Goal: Task Accomplishment & Management: Use online tool/utility

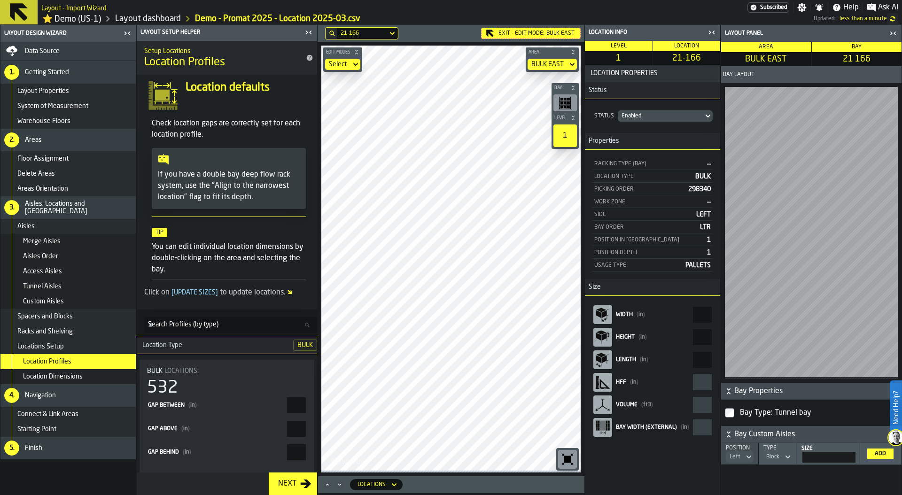
scroll to position [123, 0]
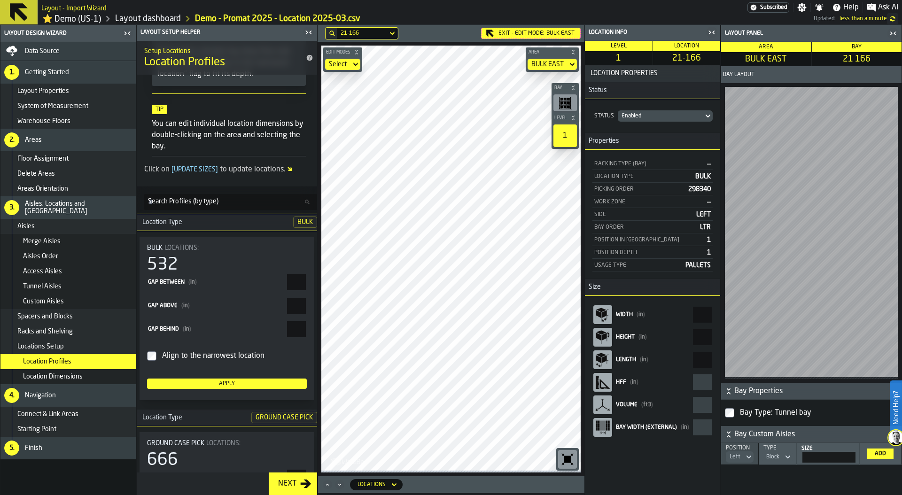
click at [124, 19] on link "Layout dashboard" at bounding box center [148, 19] width 66 height 10
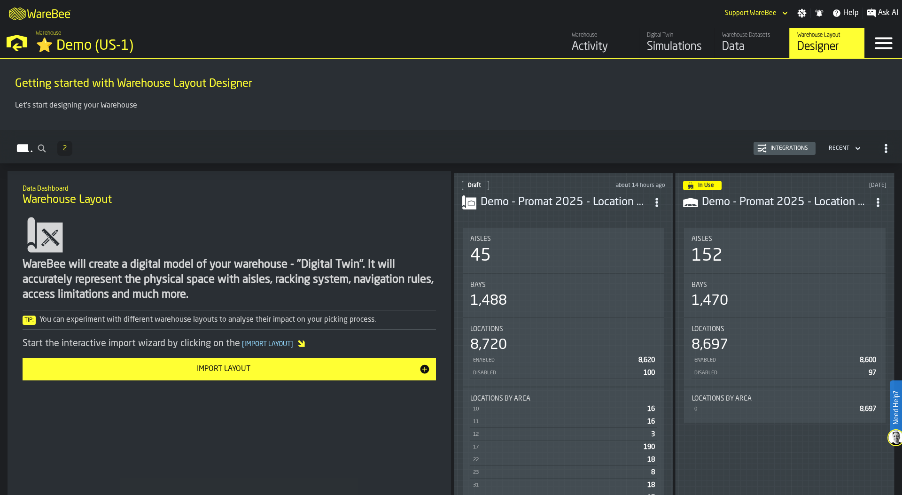
click at [675, 44] on div "Simulations" at bounding box center [677, 46] width 60 height 15
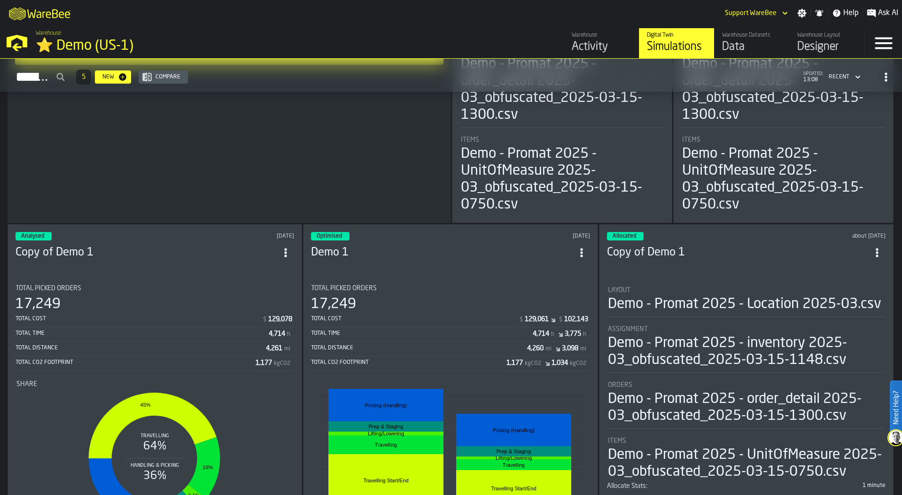
scroll to position [330, 0]
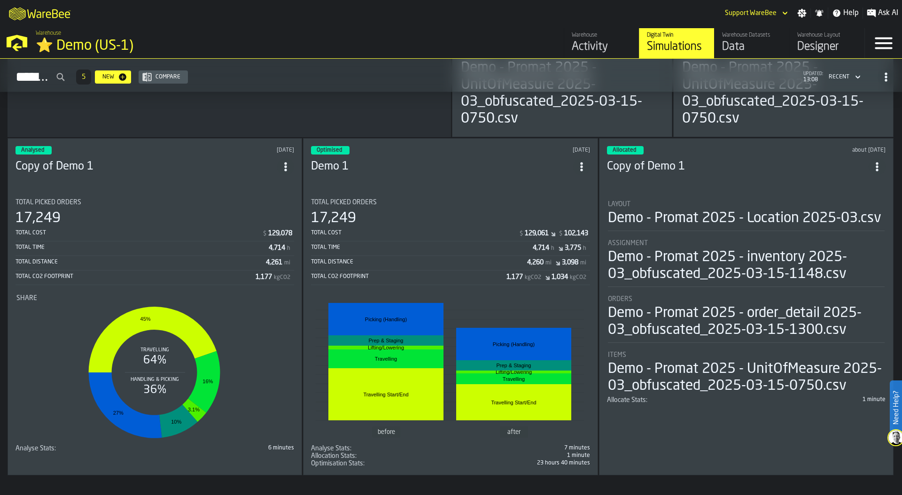
click at [430, 194] on section "Total Picked Orders 17,249 Total Cost $ 129,061 $ 102,143 Total Time 4,714 h 3,…" at bounding box center [450, 329] width 279 height 276
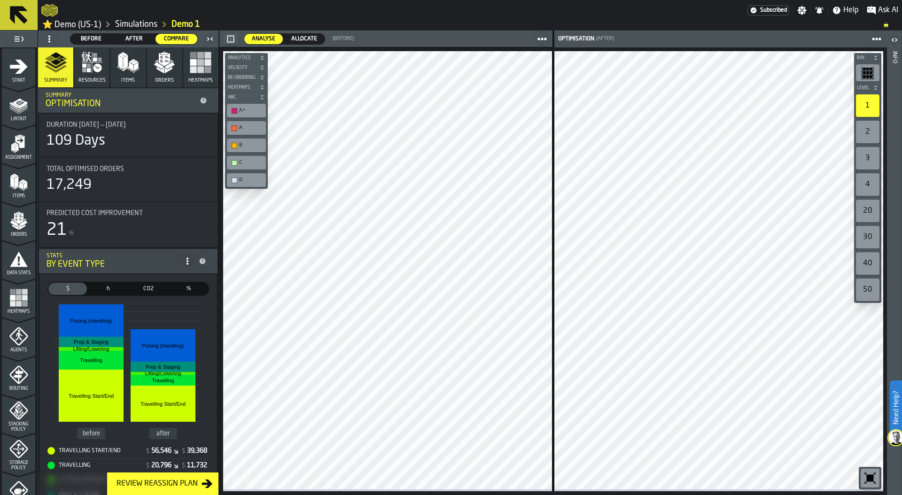
click at [132, 28] on link "Simulations" at bounding box center [136, 24] width 42 height 10
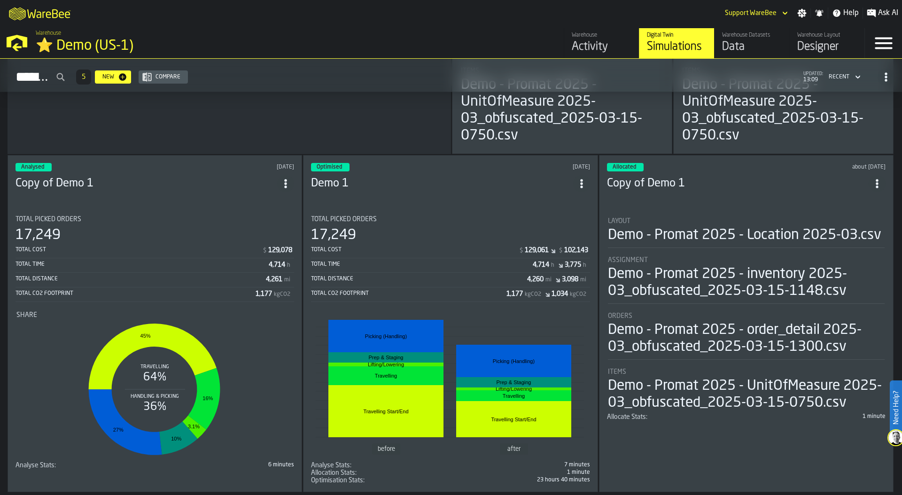
scroll to position [330, 0]
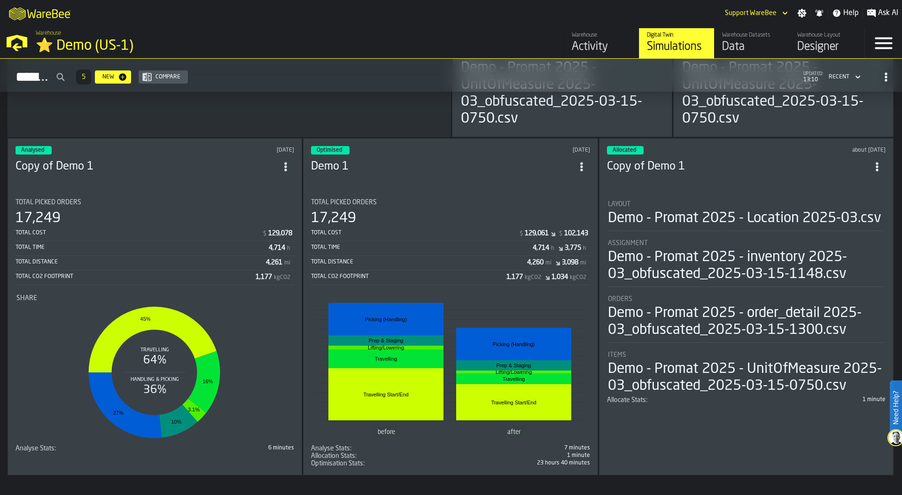
click at [435, 253] on div "Total Time 4,714 h 3,775 h" at bounding box center [450, 249] width 279 height 14
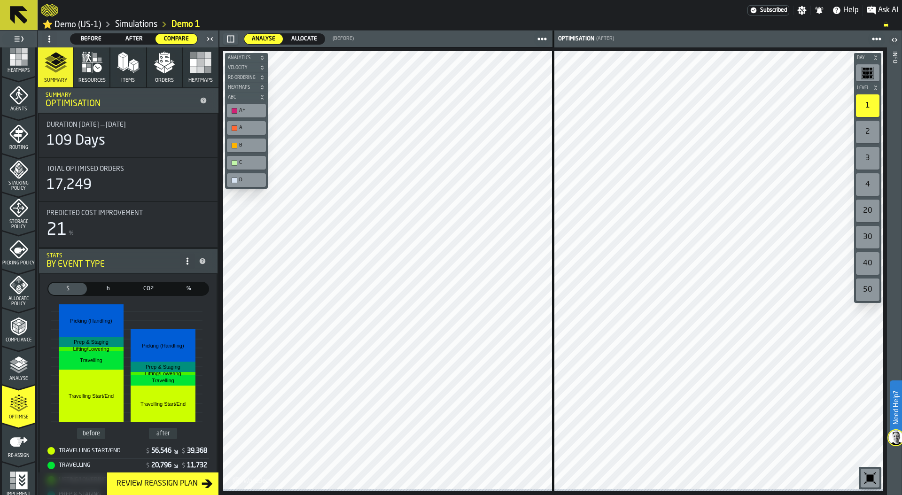
scroll to position [248, 0]
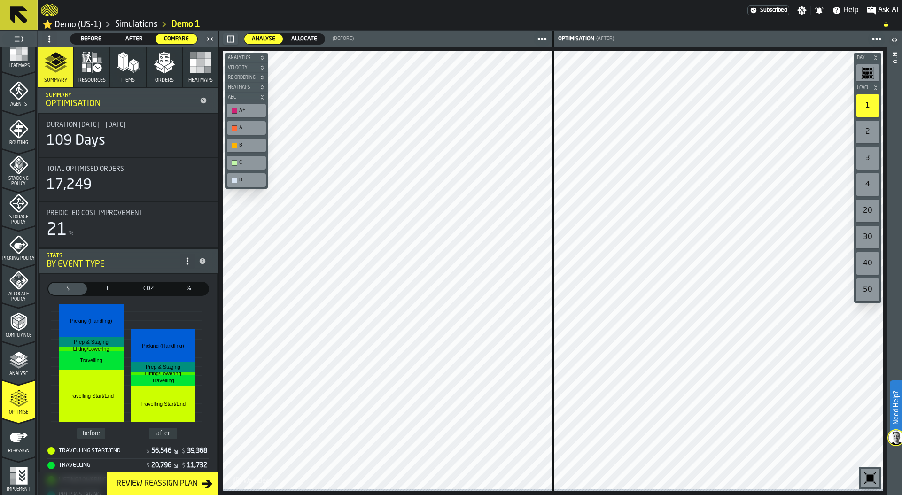
click at [94, 40] on span "Before" at bounding box center [91, 39] width 34 height 8
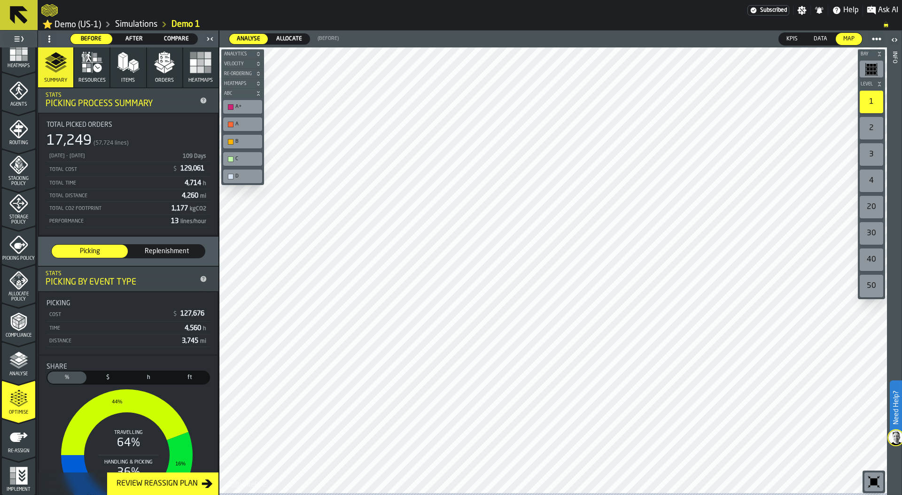
click at [180, 39] on span "Compare" at bounding box center [176, 39] width 34 height 8
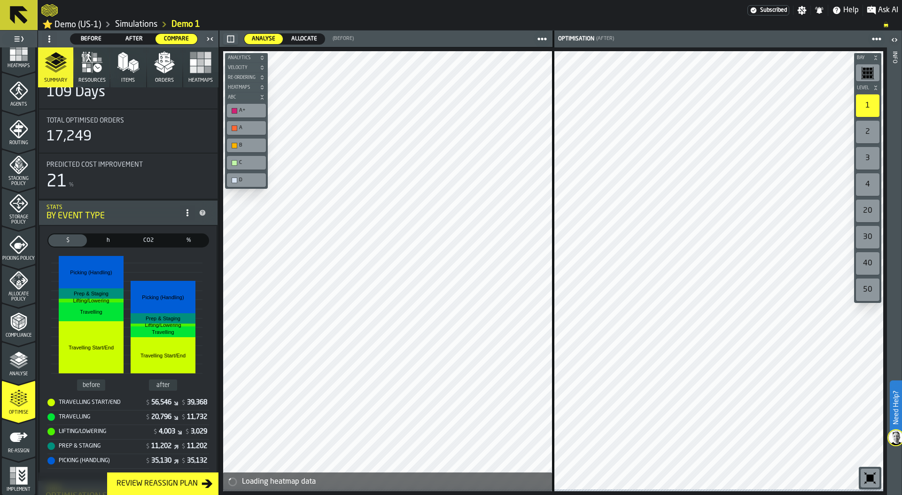
scroll to position [0, 0]
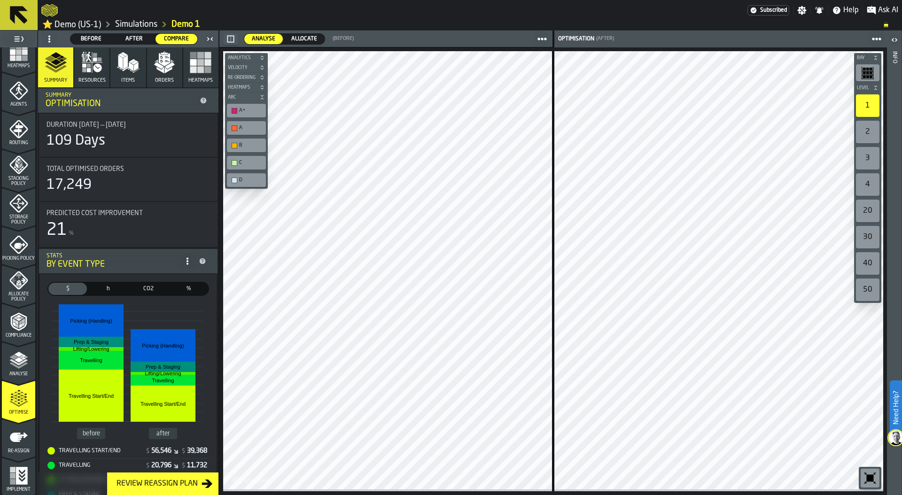
click at [96, 42] on span "Before" at bounding box center [91, 39] width 34 height 8
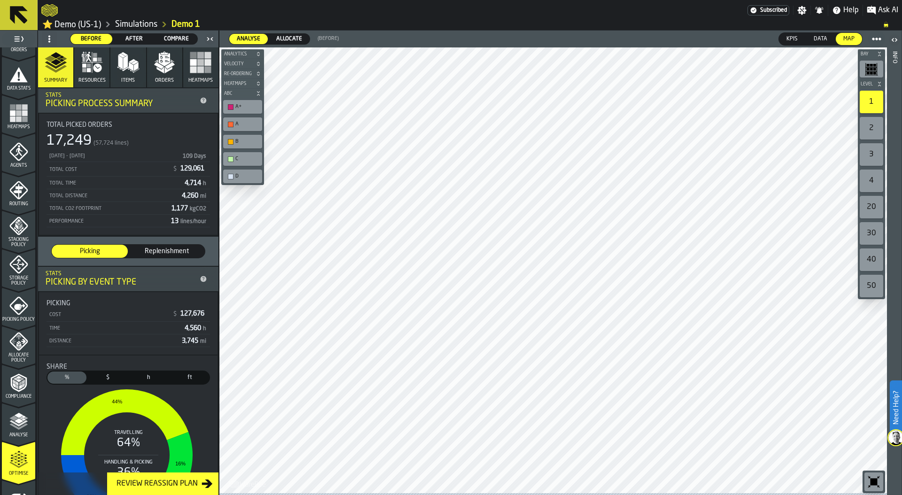
scroll to position [148, 0]
click at [165, 71] on polygon "button" at bounding box center [169, 70] width 8 height 7
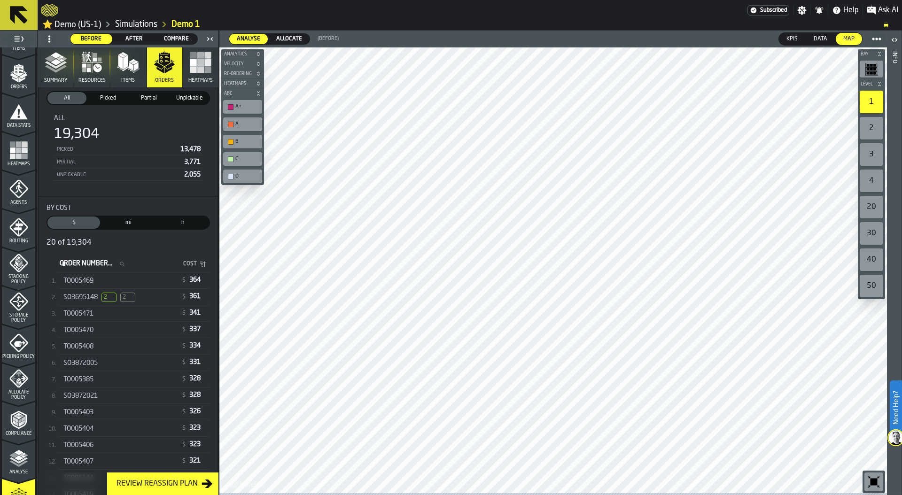
scroll to position [72, 0]
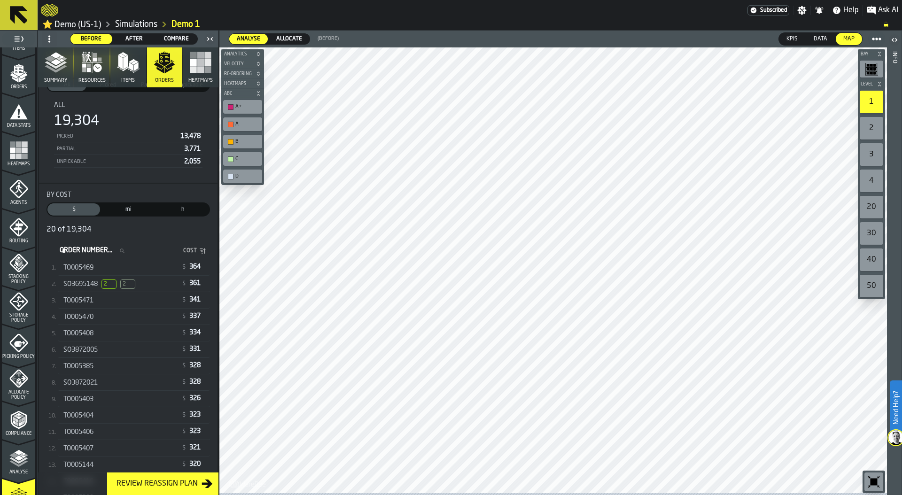
click at [151, 286] on div "SO3695148 2 2" at bounding box center [119, 284] width 113 height 9
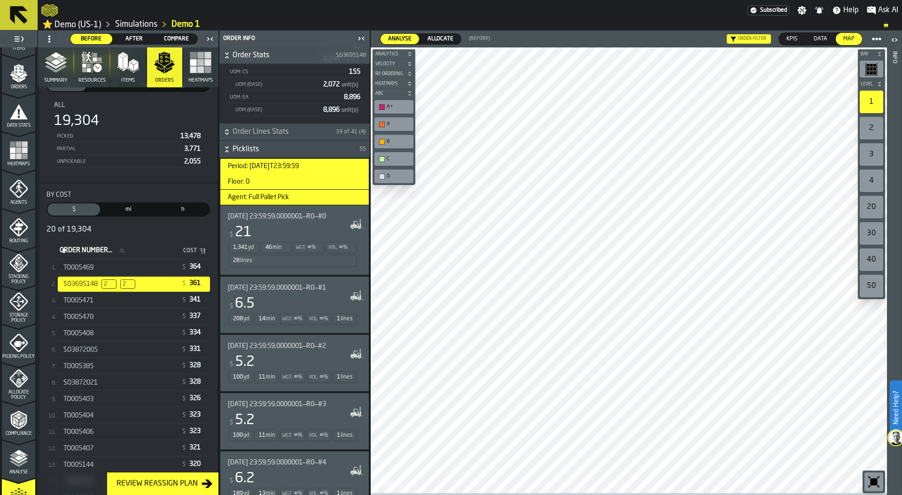
scroll to position [213, 0]
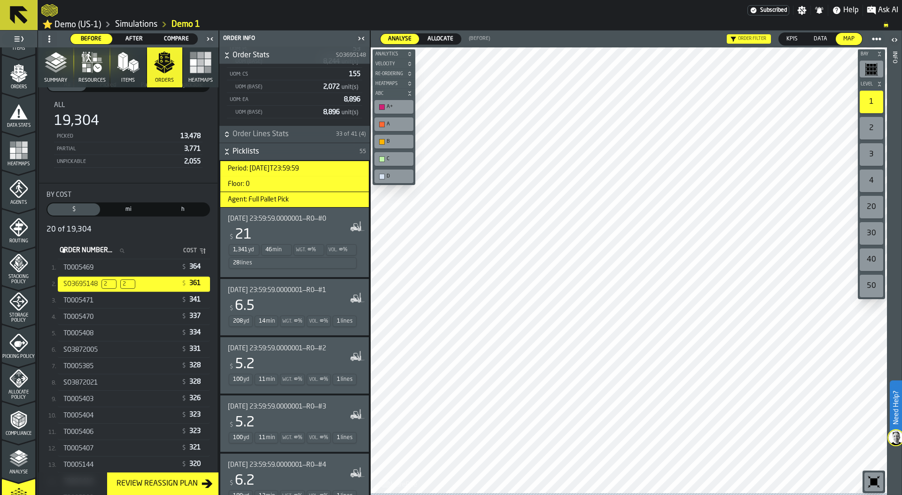
click at [326, 240] on div "$ 21" at bounding box center [293, 234] width 130 height 17
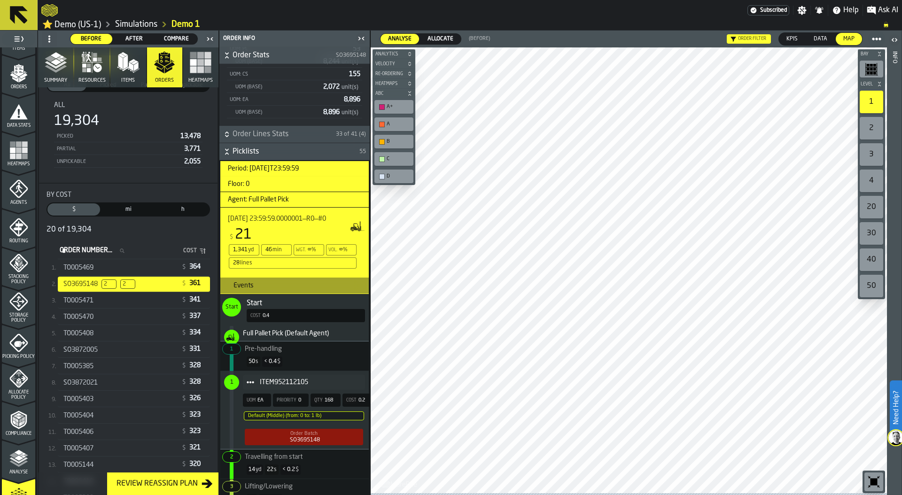
click at [315, 154] on span "Picklists" at bounding box center [295, 151] width 125 height 11
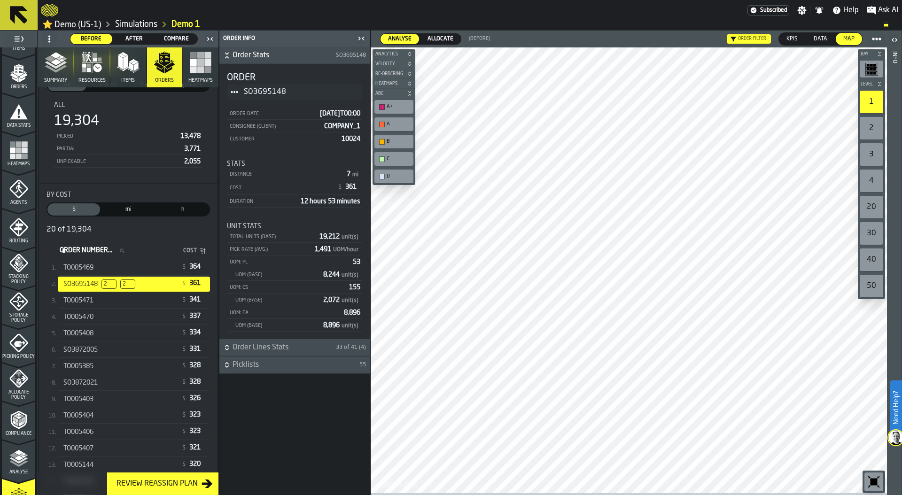
click at [323, 368] on span "Picklists" at bounding box center [295, 364] width 125 height 11
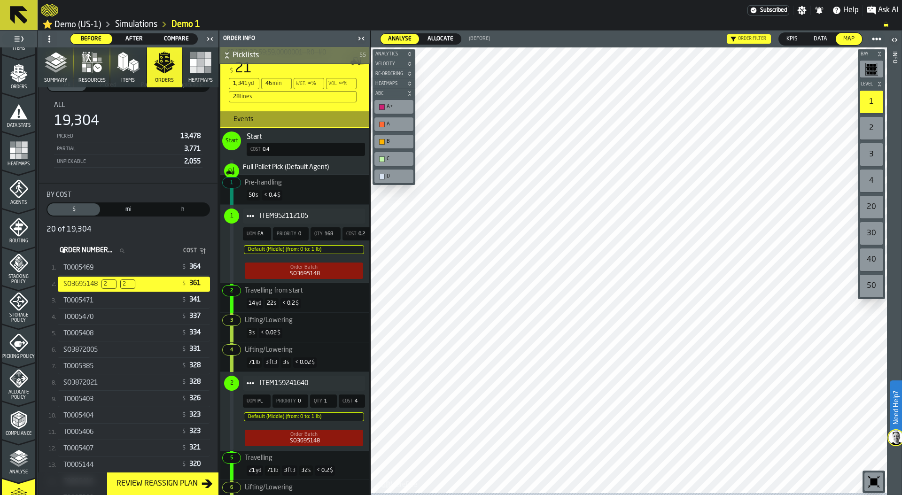
scroll to position [381, 0]
click at [321, 119] on h3 "Events" at bounding box center [294, 118] width 148 height 17
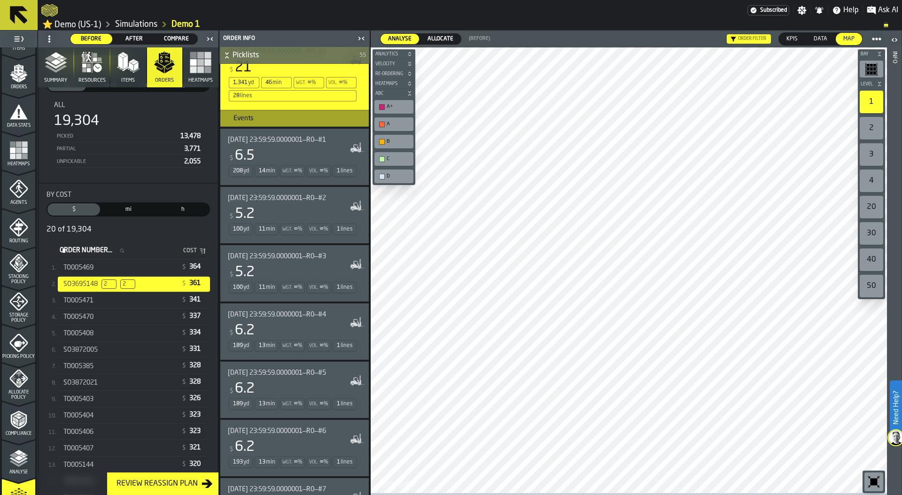
click at [333, 173] on div "1 lines" at bounding box center [345, 170] width 24 height 11
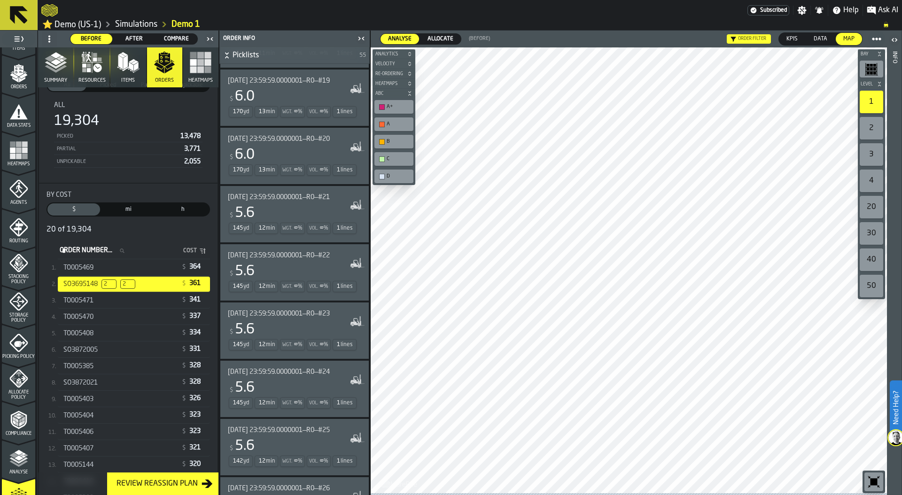
scroll to position [1872, 0]
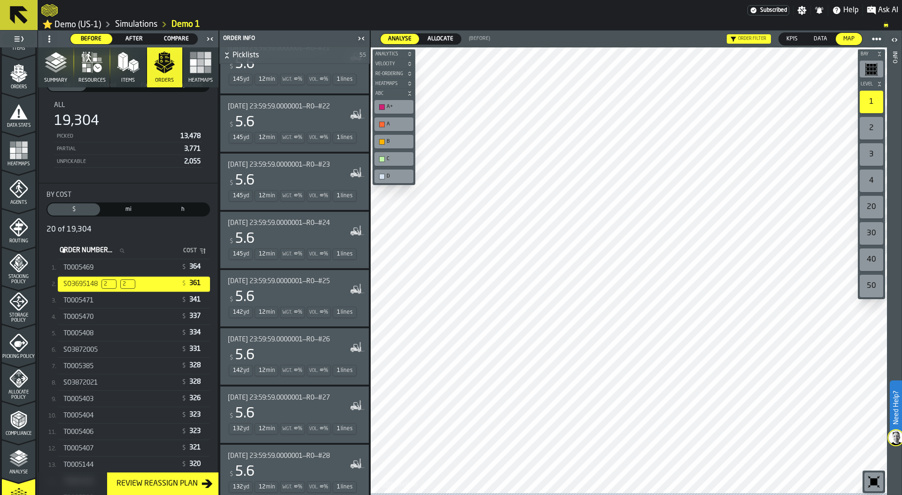
click at [875, 126] on div "2" at bounding box center [871, 128] width 23 height 23
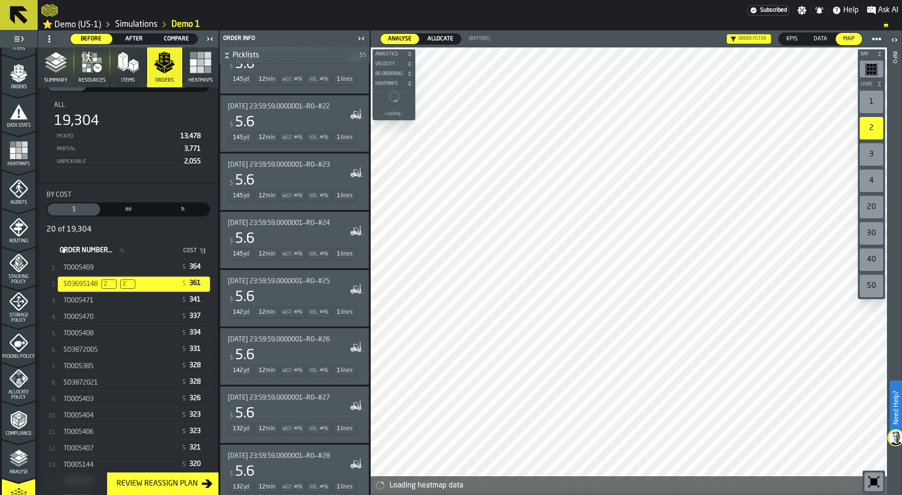
click at [868, 70] on rect "button-toolbar-undefined" at bounding box center [868, 69] width 3 height 2
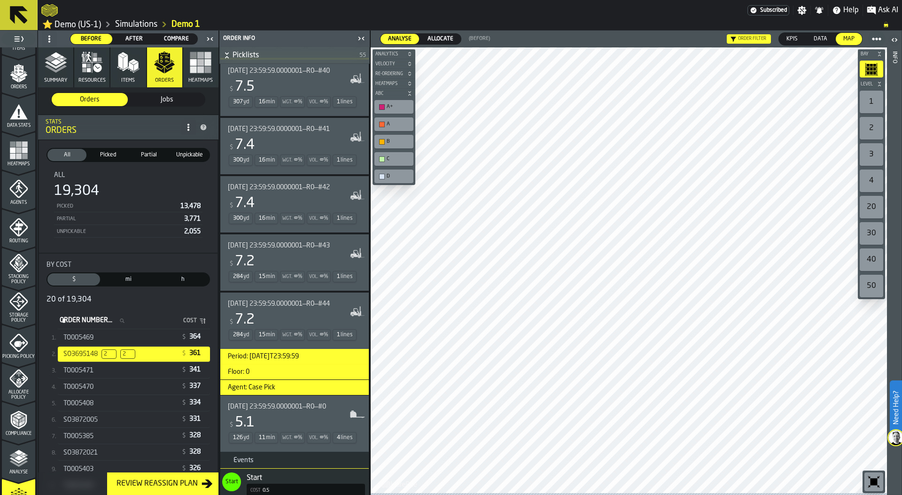
scroll to position [0, 0]
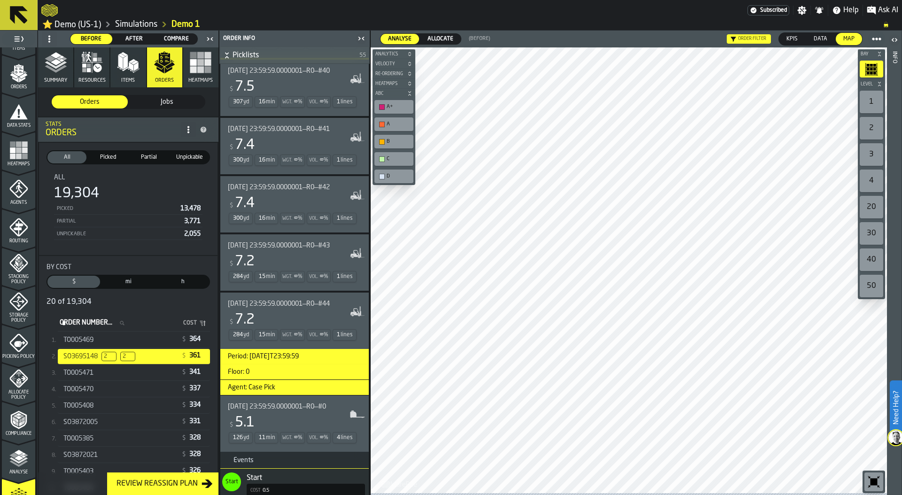
click at [56, 65] on polygon "button" at bounding box center [55, 62] width 11 height 6
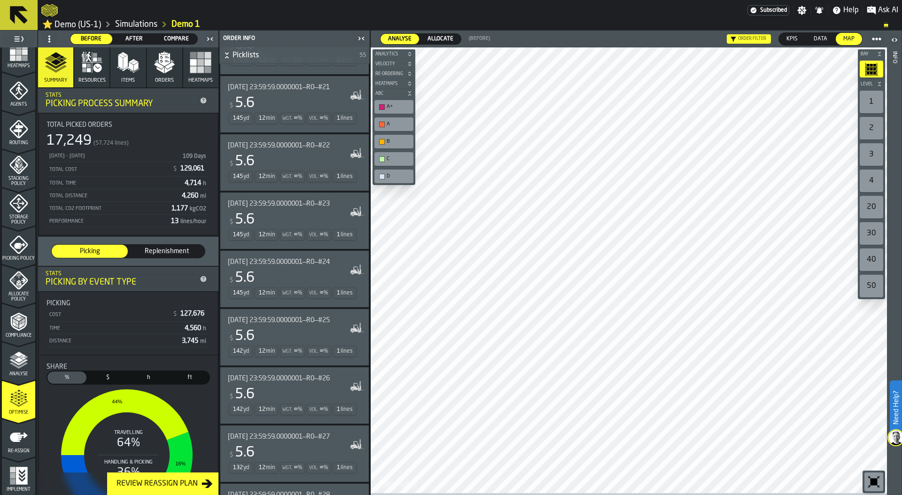
scroll to position [1, 0]
click at [176, 40] on span "Compare" at bounding box center [176, 39] width 34 height 8
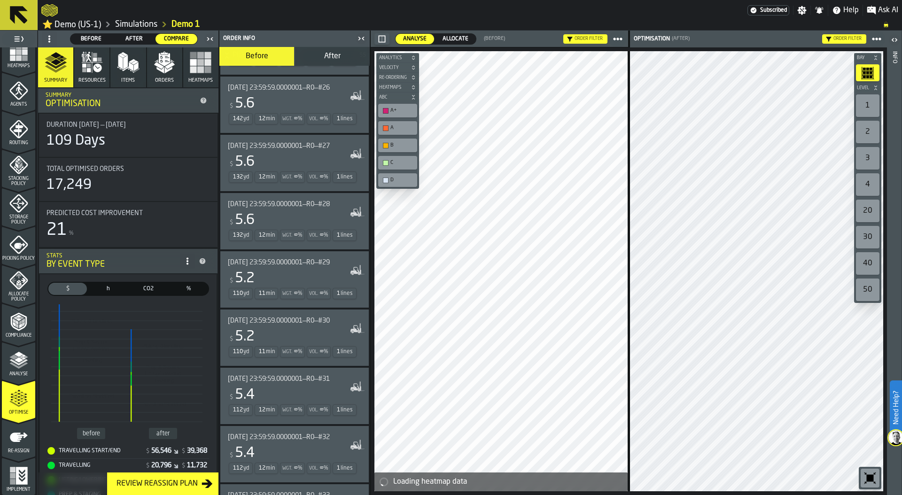
scroll to position [1523, 0]
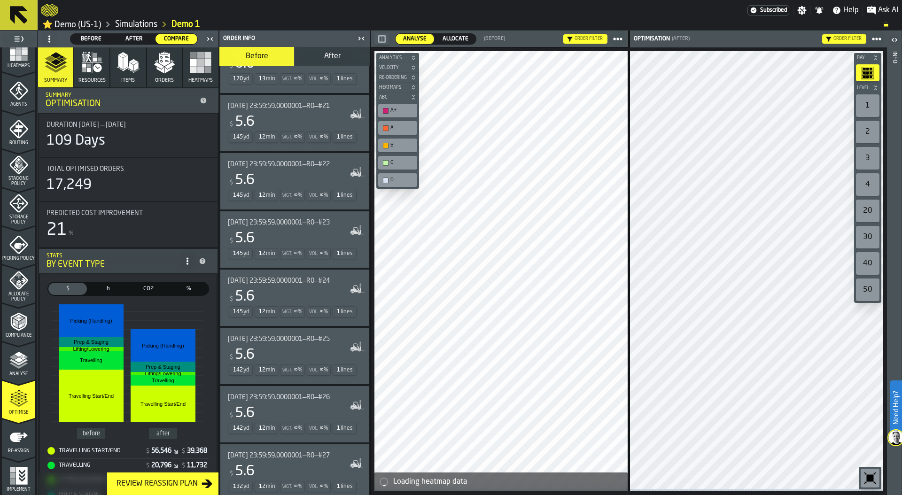
click at [0, 0] on icon at bounding box center [0, 0] width 0 height 0
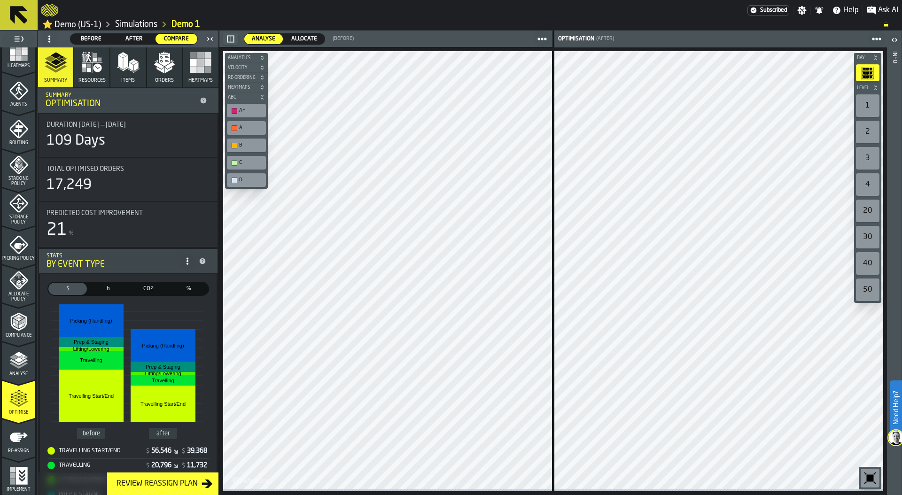
click at [869, 109] on div "1" at bounding box center [867, 105] width 23 height 23
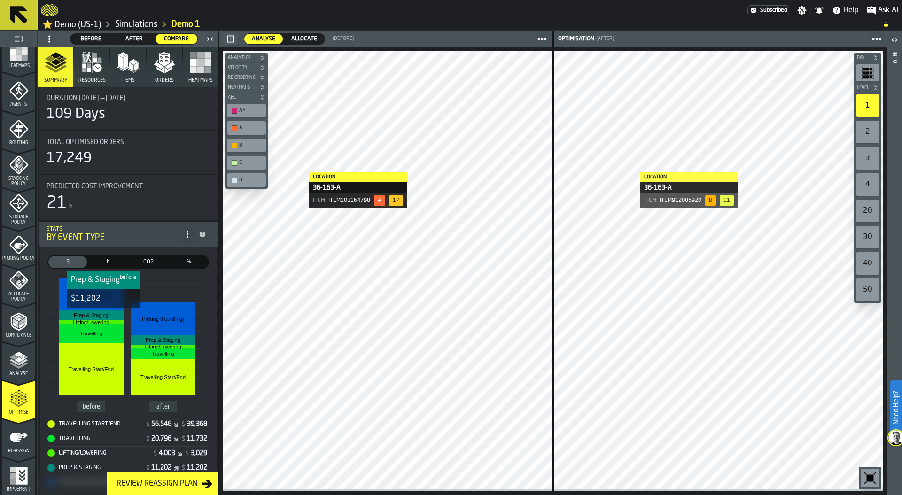
scroll to position [0, 0]
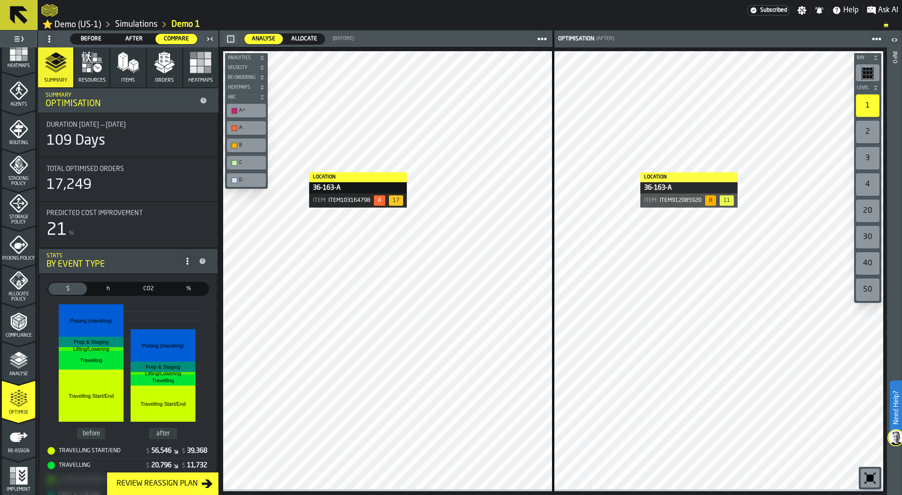
click at [163, 74] on icon "button" at bounding box center [164, 62] width 23 height 23
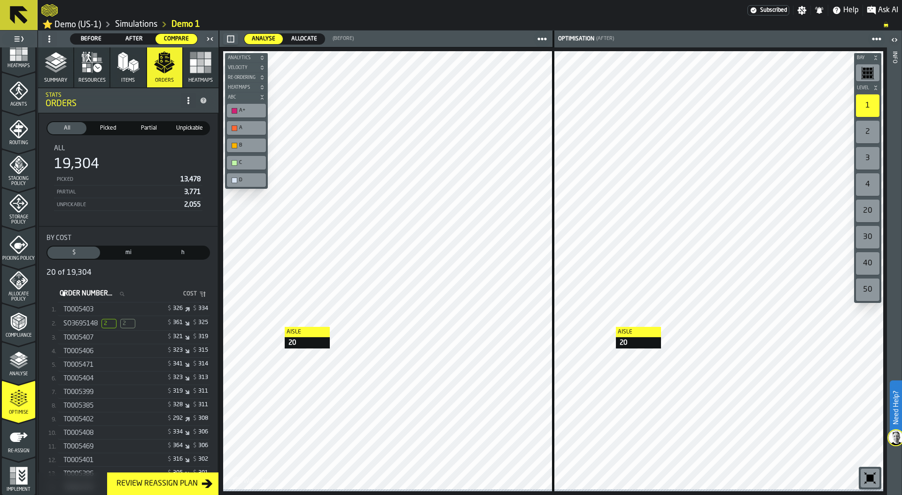
click at [145, 327] on div "$ 361 $ 325" at bounding box center [173, 323] width 69 height 8
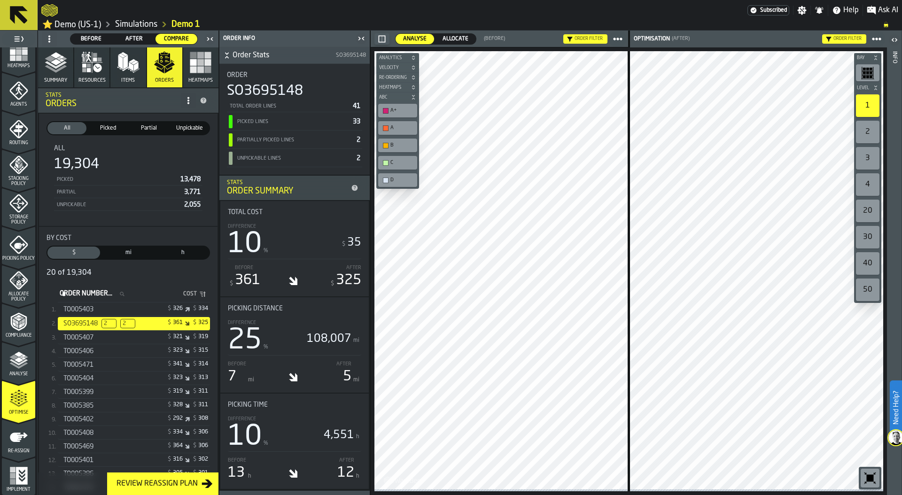
click at [14, 440] on icon "menu Re-assign" at bounding box center [19, 437] width 18 height 9
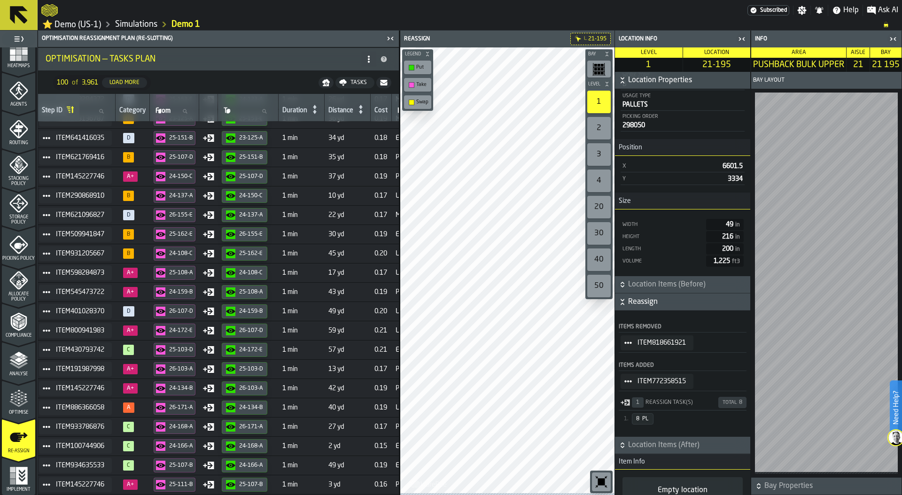
scroll to position [155, 0]
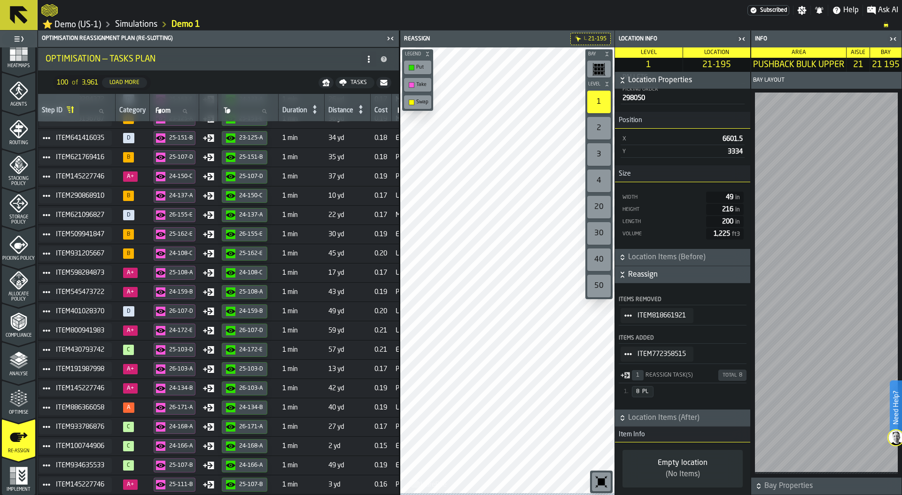
click at [293, 266] on main "1 Start 1.1 Layout 1.2 Assignment 1.3 Items 1.4 Orders 1.5 Data Stats 1.6 Heatm…" at bounding box center [451, 263] width 902 height 465
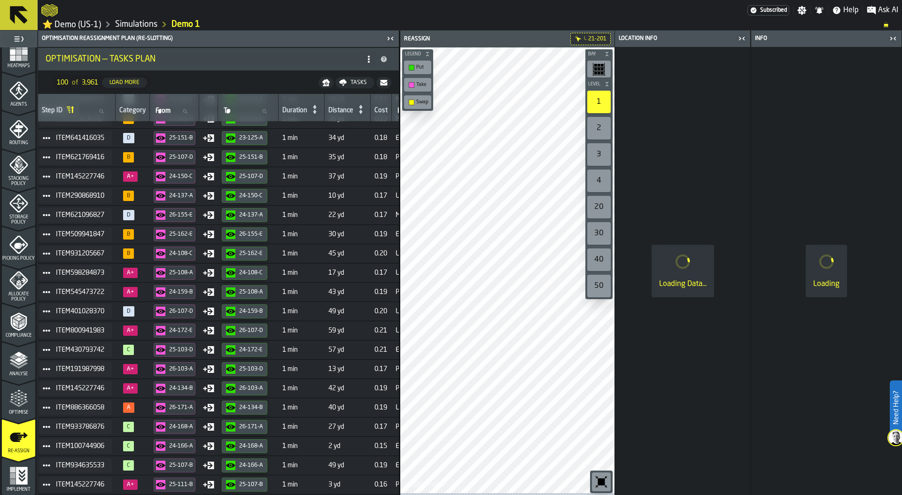
scroll to position [116, 0]
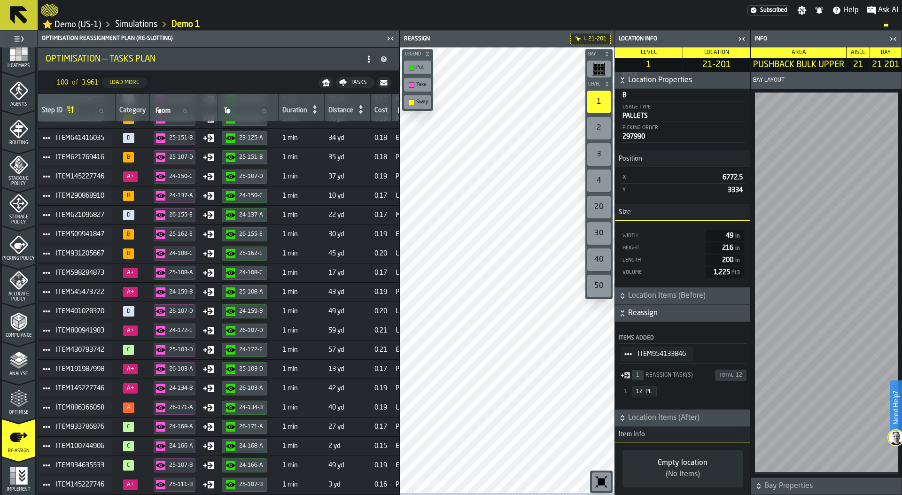
click at [740, 39] on icon "button-toggle-Close me" at bounding box center [741, 38] width 11 height 11
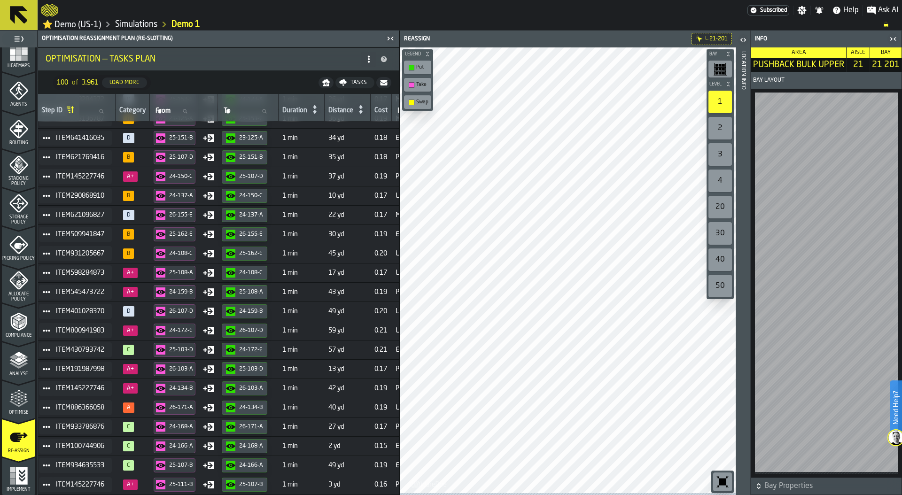
click at [895, 39] on icon "button-toggle-Close me" at bounding box center [894, 38] width 2 height 3
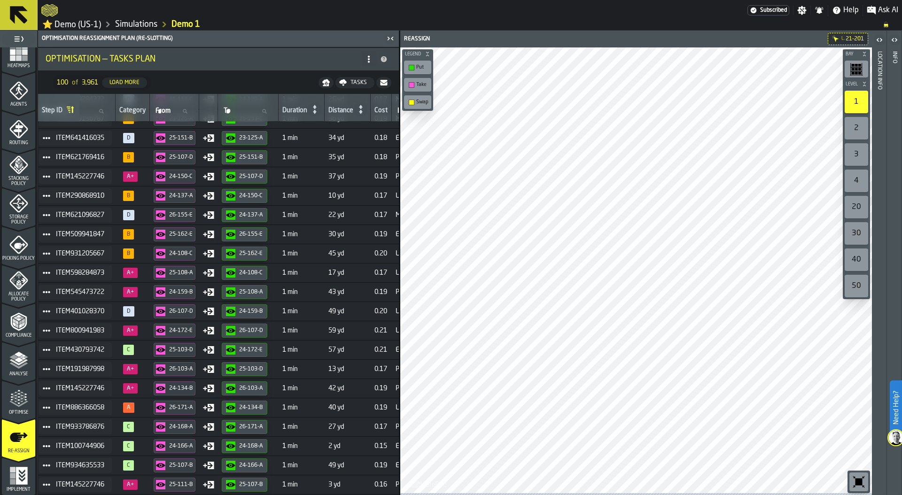
click at [738, 205] on div at bounding box center [636, 270] width 472 height 446
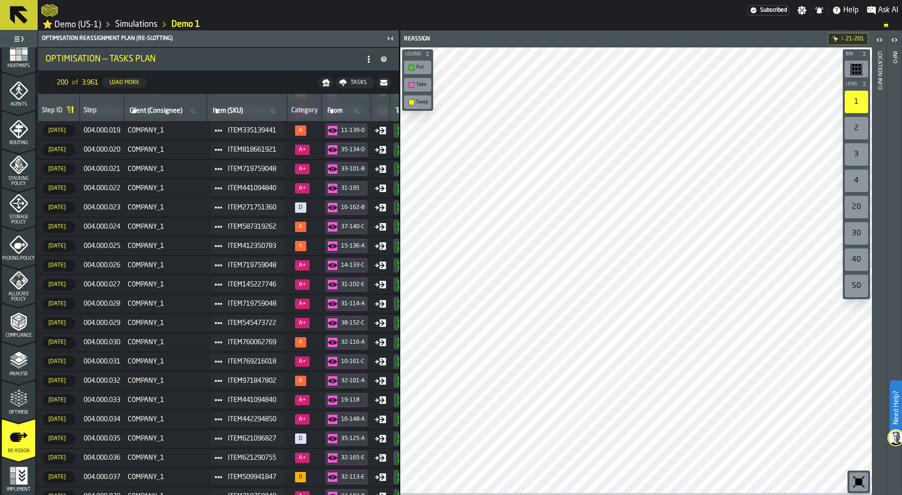
scroll to position [2156, 0]
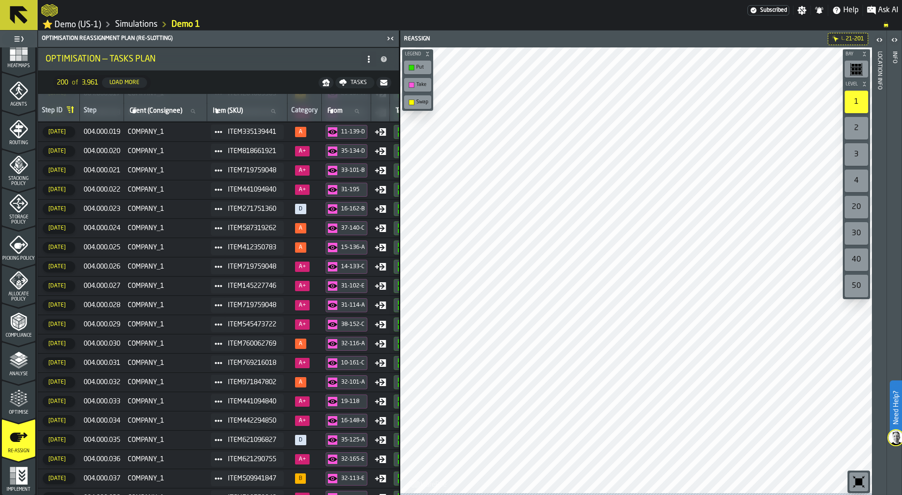
click at [140, 25] on link "Simulations" at bounding box center [136, 24] width 42 height 10
click at [151, 26] on link "Simulations" at bounding box center [136, 24] width 42 height 10
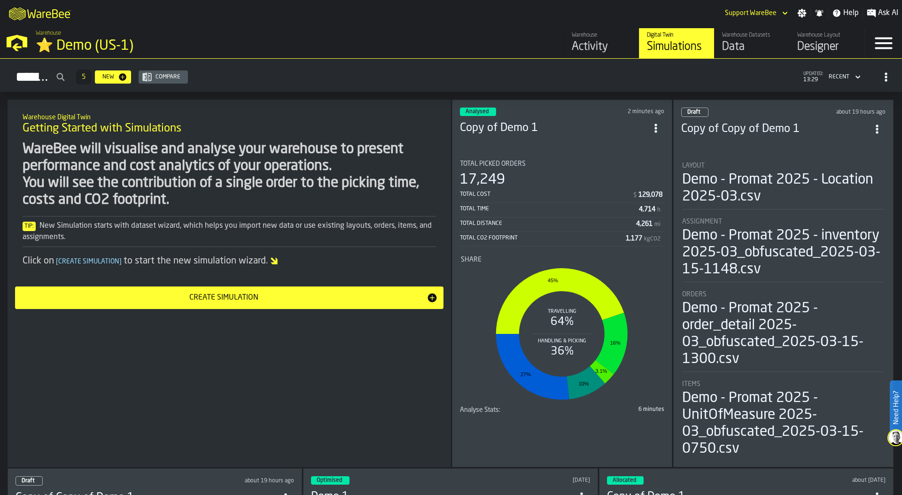
click at [550, 204] on div "Total Time 4,714 h" at bounding box center [562, 211] width 204 height 14
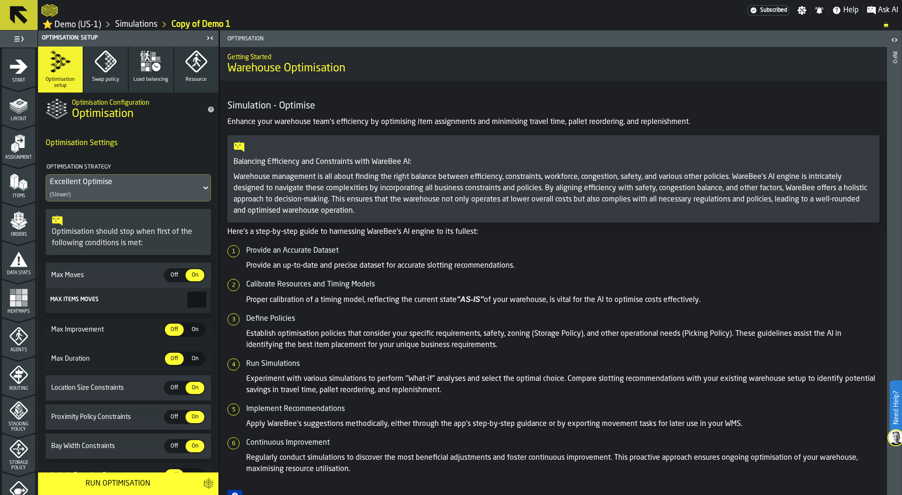
click at [6, 131] on div "Assignment" at bounding box center [18, 144] width 33 height 31
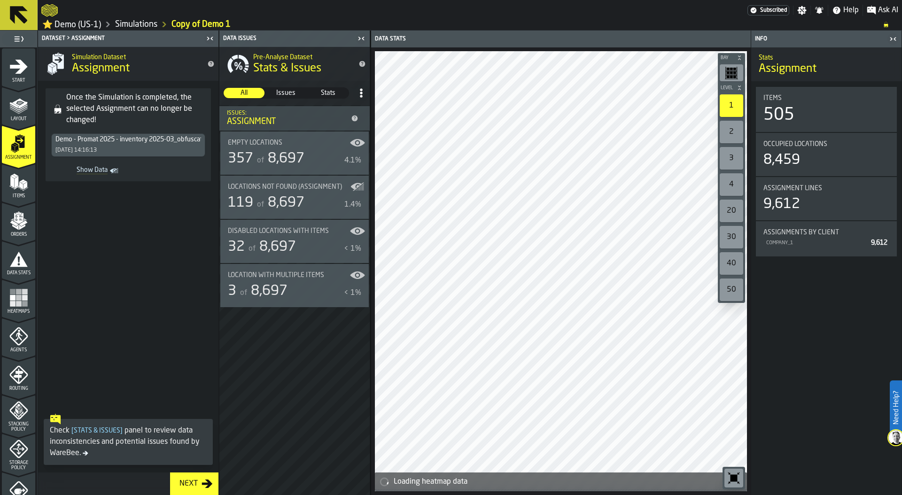
click at [29, 194] on div "Items" at bounding box center [18, 186] width 33 height 26
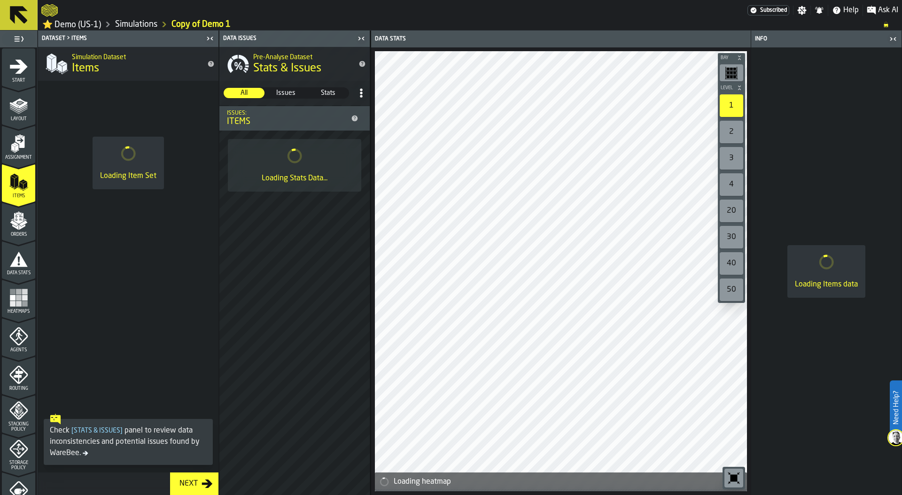
click at [23, 342] on icon "menu Agents" at bounding box center [18, 336] width 19 height 19
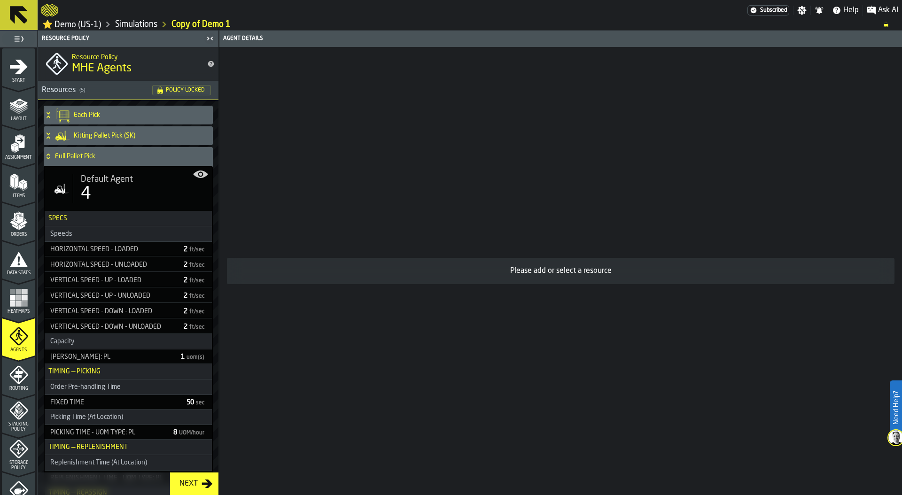
click at [131, 165] on div "Full Pallet Pick" at bounding box center [126, 156] width 165 height 19
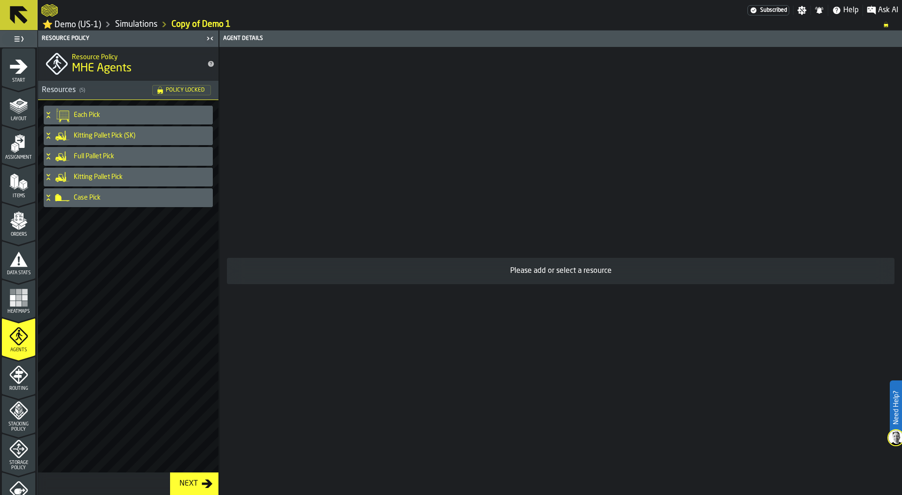
click at [121, 176] on h4 "Kitting Pallet Pick" at bounding box center [141, 177] width 135 height 8
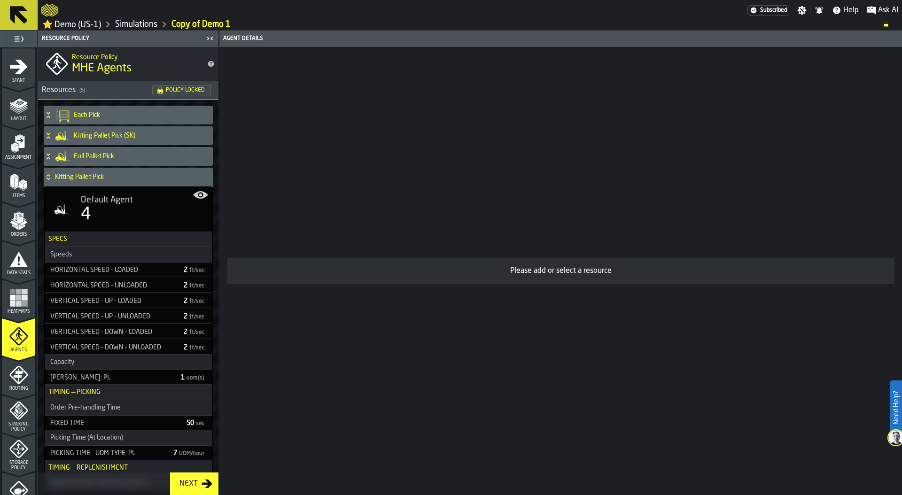
click at [119, 220] on div "4" at bounding box center [143, 214] width 124 height 19
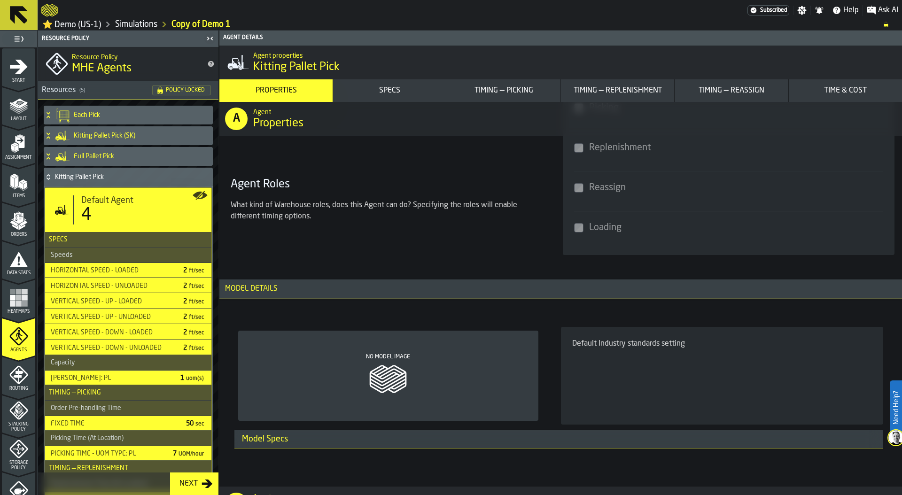
scroll to position [522, 0]
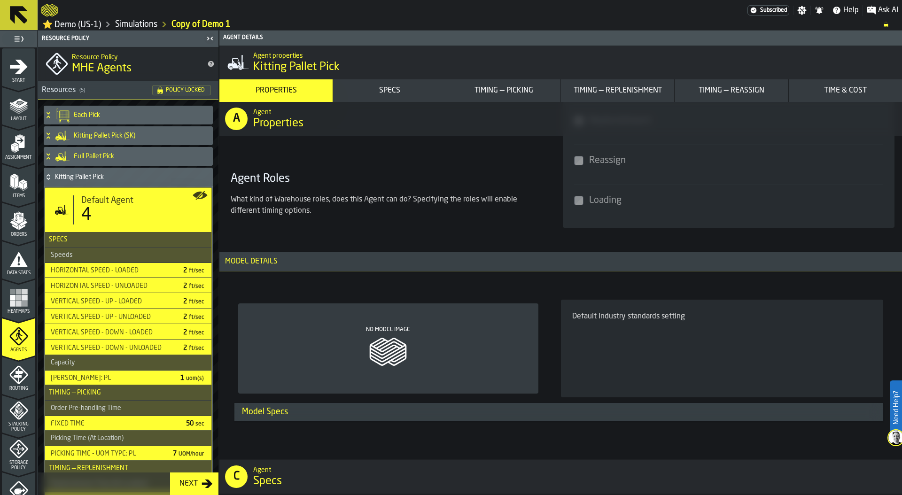
click at [647, 357] on div "Default Industry standards setting" at bounding box center [722, 348] width 300 height 75
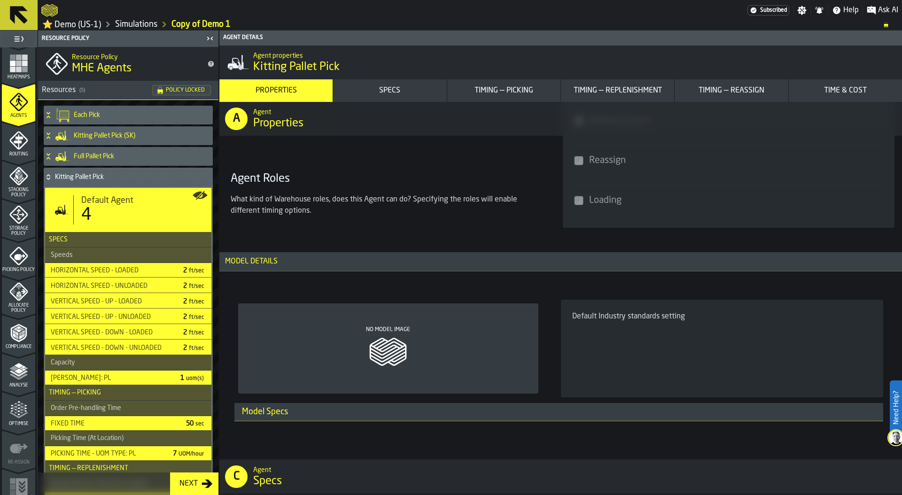
scroll to position [248, 0]
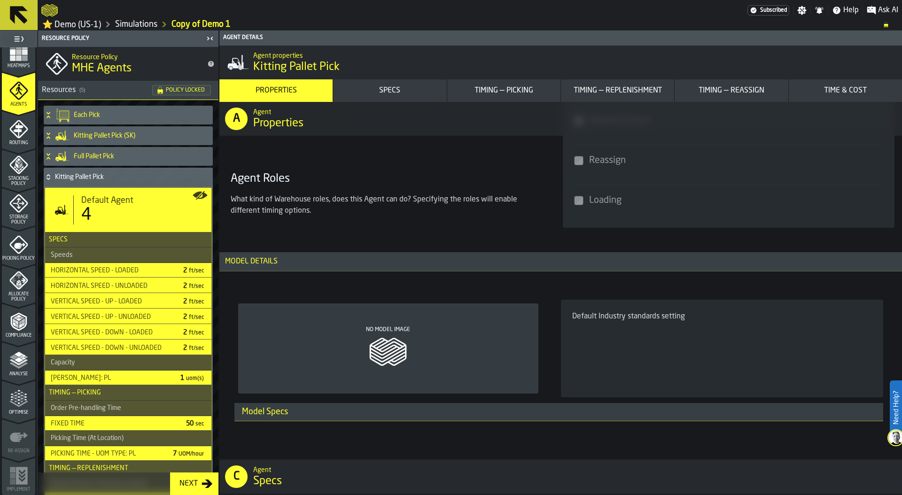
click at [19, 363] on polyline "menu Analyse" at bounding box center [18, 362] width 18 height 7
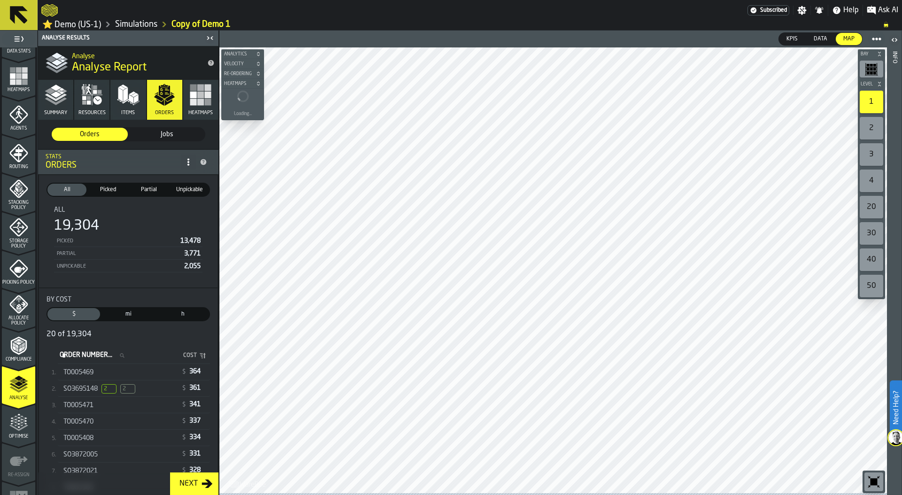
scroll to position [200, 0]
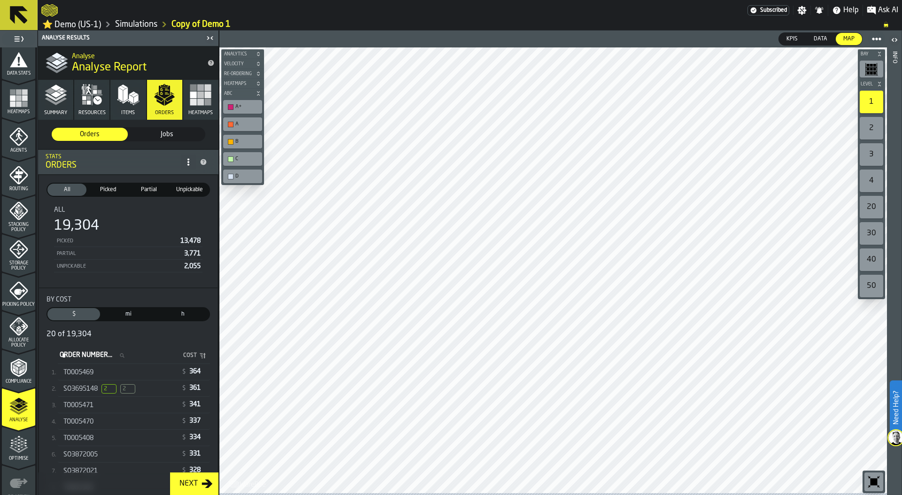
click at [57, 101] on polyline "button" at bounding box center [56, 97] width 22 height 8
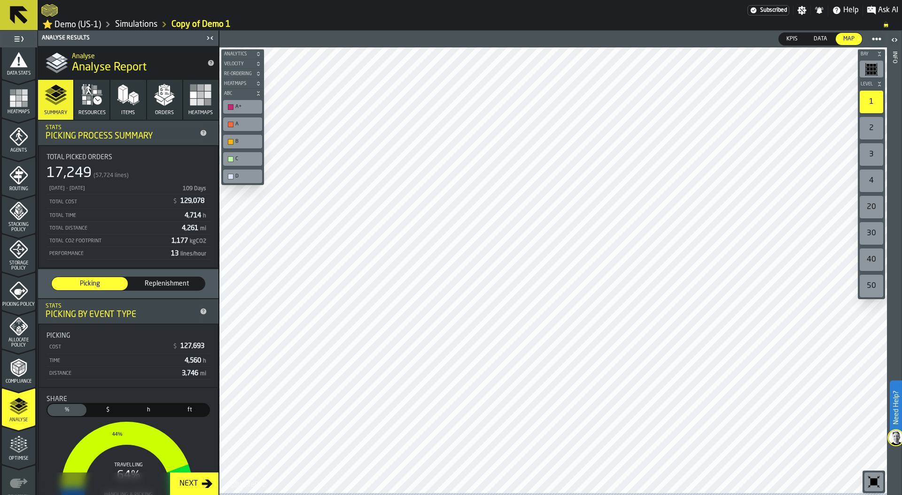
click at [18, 140] on icon "menu Agents" at bounding box center [19, 136] width 7 height 8
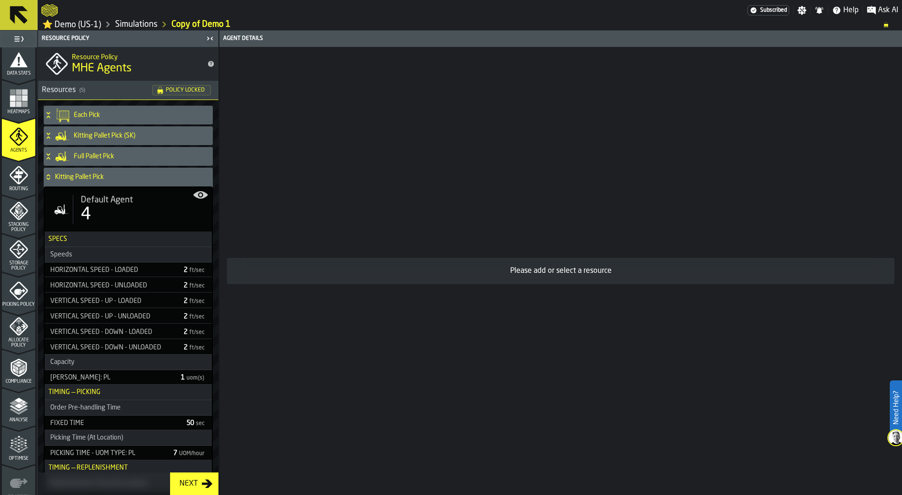
click at [125, 214] on div "4" at bounding box center [143, 214] width 124 height 19
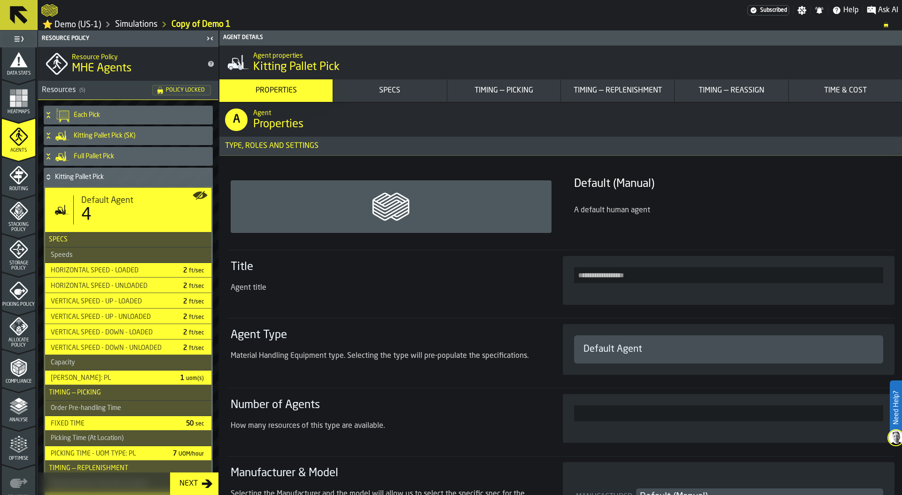
click at [840, 87] on div "Time & Cost" at bounding box center [845, 90] width 106 height 11
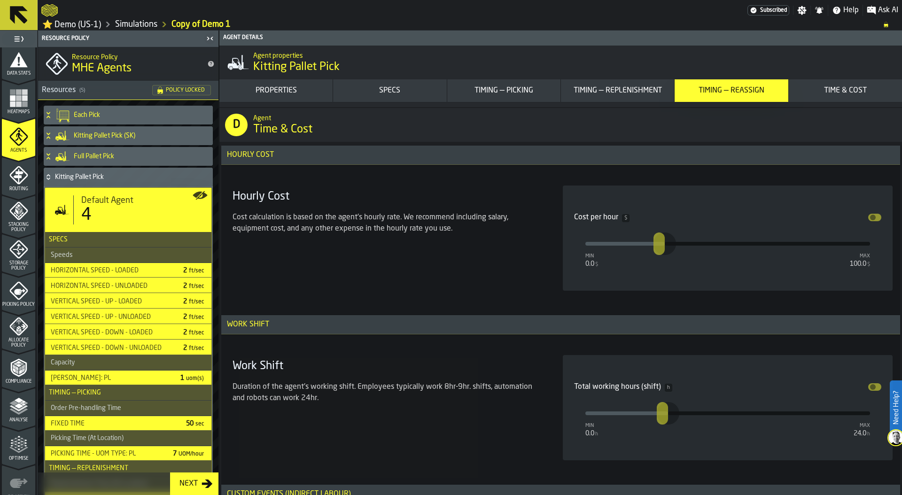
scroll to position [5941, 0]
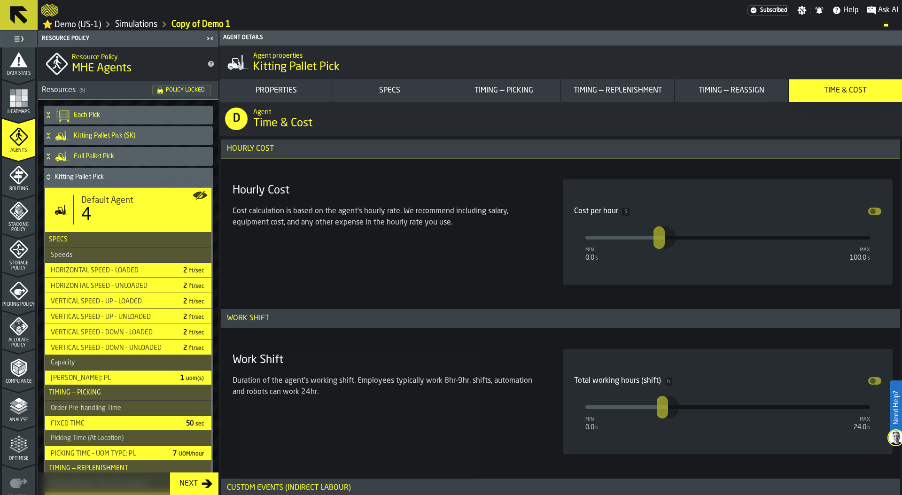
click at [685, 236] on div "min 0.0 $ max 100.0 $ **" at bounding box center [728, 237] width 308 height 19
click at [624, 238] on div "min 0.0 $ max 100.0 $ **" at bounding box center [727, 238] width 285 height 4
click at [147, 28] on link "Simulations" at bounding box center [136, 24] width 42 height 10
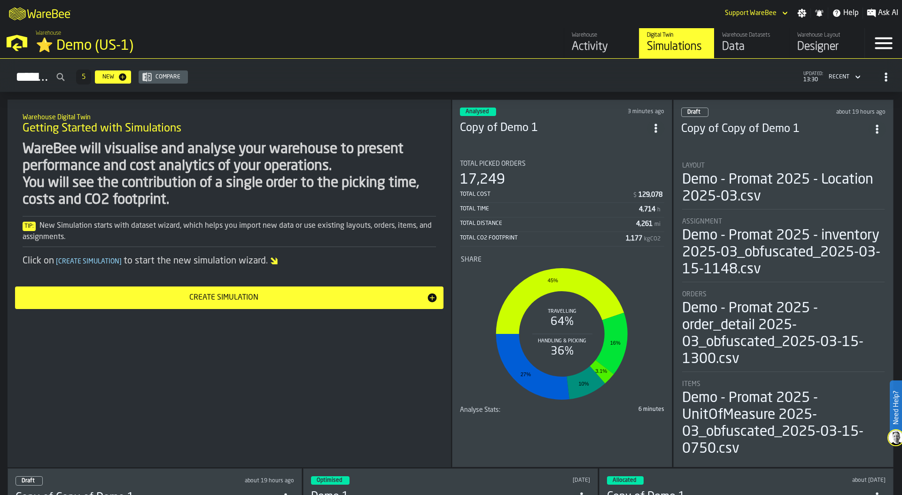
click at [657, 127] on circle "ItemListCard-DashboardItemContainer" at bounding box center [655, 128] width 2 height 2
click at [432, 73] on div "Simulations 5 New Compare updated: 13:30 Recent" at bounding box center [451, 77] width 887 height 22
click at [751, 247] on div "Demo - Promat 2025 - inventory 2025-03_obfuscated_2025-03-15-1148.csv" at bounding box center [783, 252] width 202 height 51
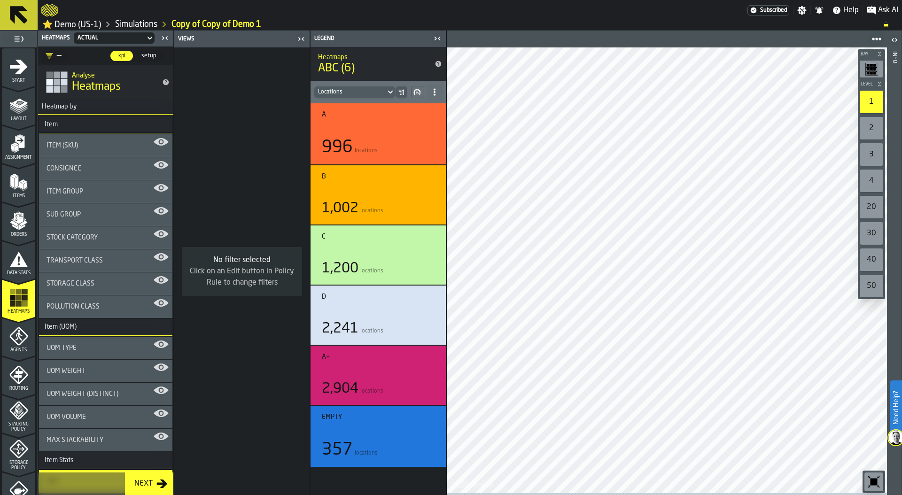
click at [17, 76] on icon "menu Start" at bounding box center [18, 66] width 19 height 19
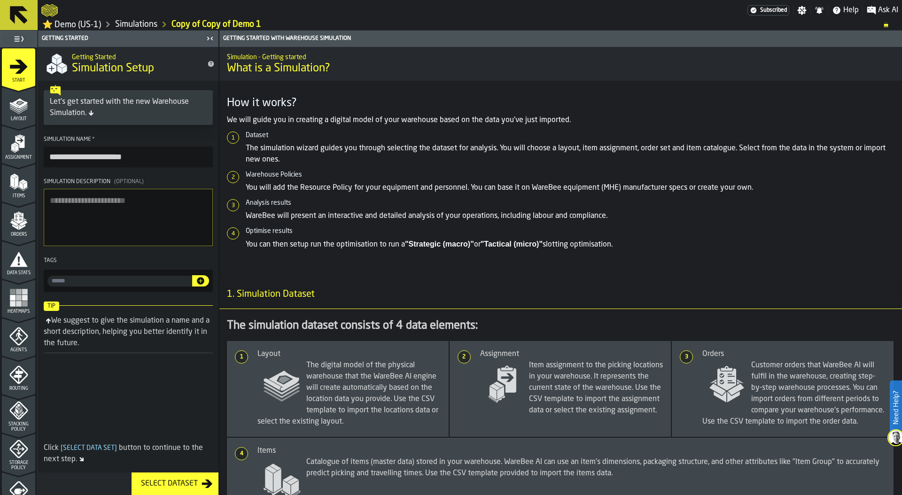
click at [141, 28] on link "Simulations" at bounding box center [136, 24] width 42 height 10
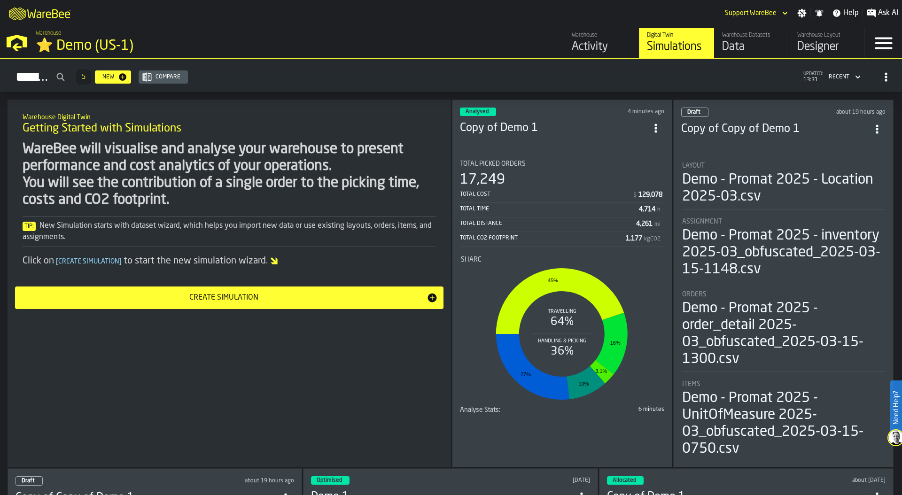
click at [218, 298] on div "Create Simulation" at bounding box center [224, 297] width 406 height 11
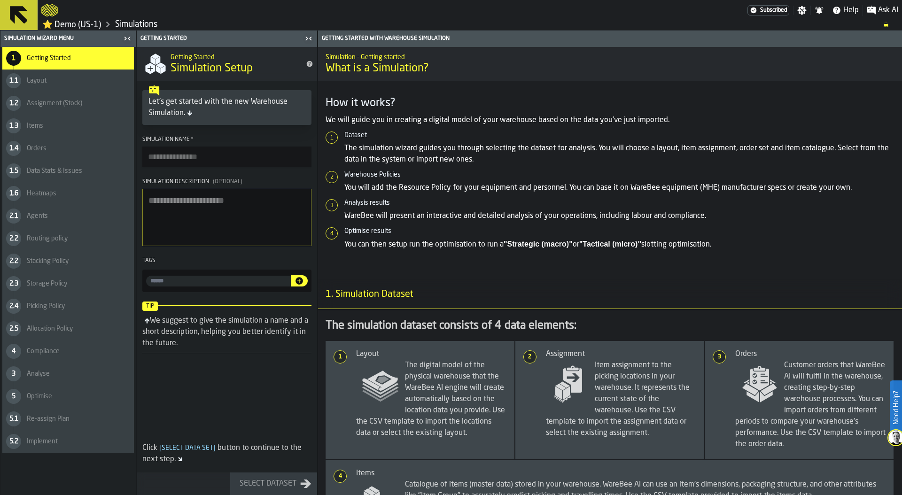
click at [203, 214] on textarea "Simulation Description (Optional)" at bounding box center [226, 217] width 169 height 57
type textarea "**********"
click at [210, 260] on div "Tags" at bounding box center [226, 260] width 169 height 7
click at [55, 80] on div "Layout" at bounding box center [78, 81] width 103 height 8
click at [184, 155] on input "Simulation Name *" at bounding box center [226, 157] width 169 height 21
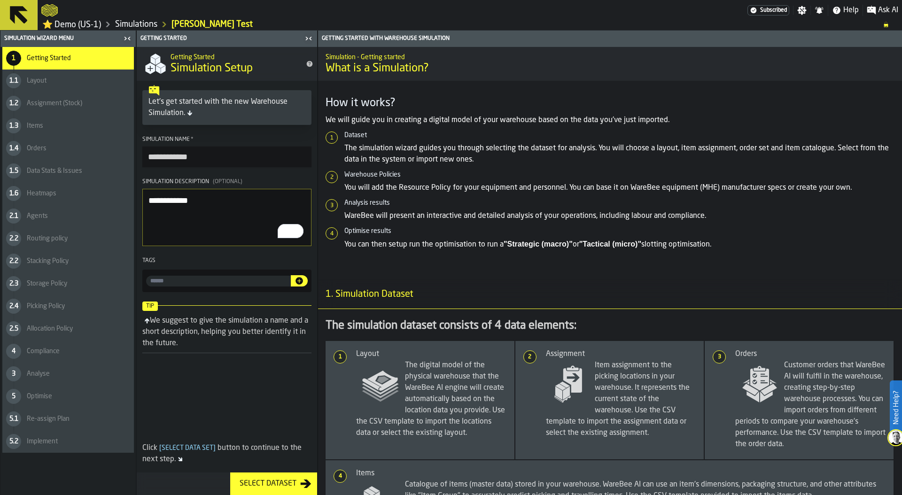
type input "**********"
click at [269, 484] on div "Select Dataset" at bounding box center [268, 483] width 64 height 11
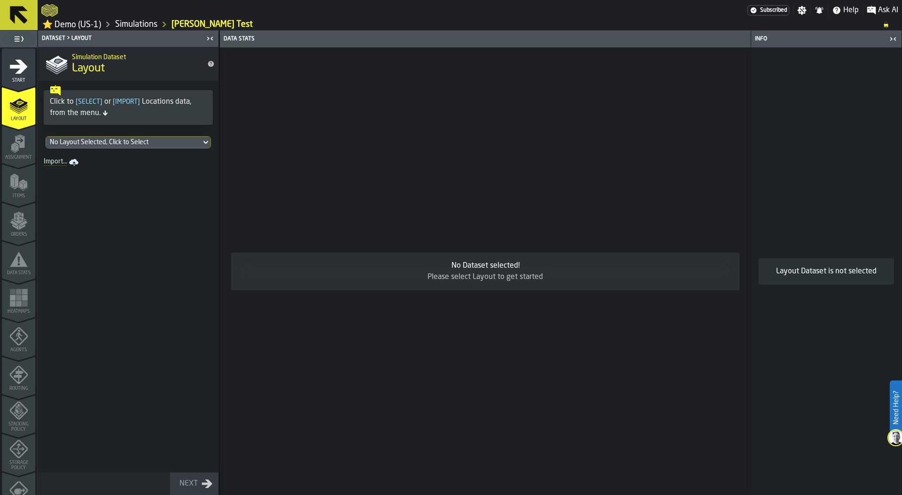
click at [151, 146] on div "No Layout Selected, Click to Select" at bounding box center [124, 143] width 148 height 8
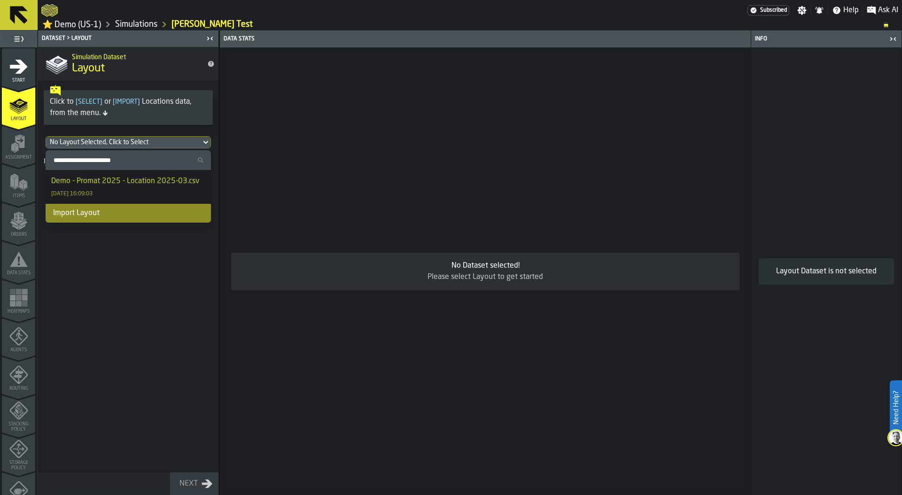
click at [143, 197] on div "Demo - Promat 2025 - Location 2025-03.csv 14/03/2025, 16:09:03" at bounding box center [128, 187] width 154 height 23
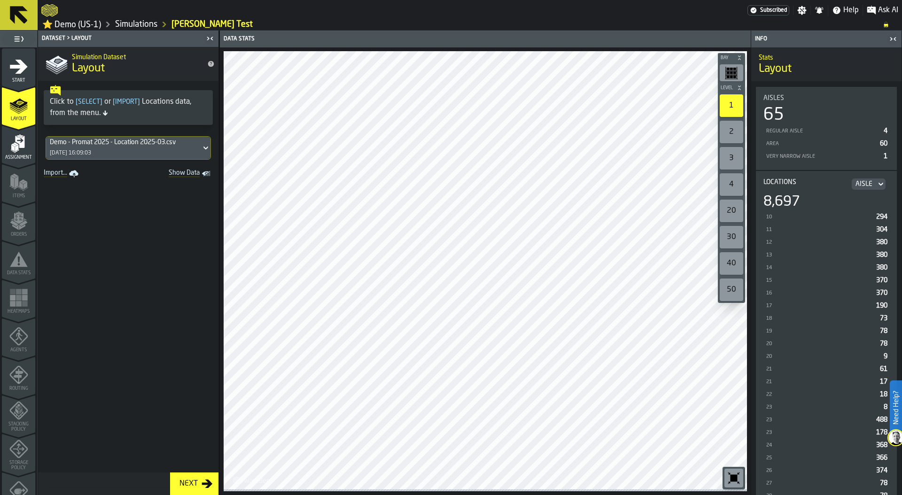
click at [21, 145] on icon "menu Assignment" at bounding box center [19, 142] width 9 height 12
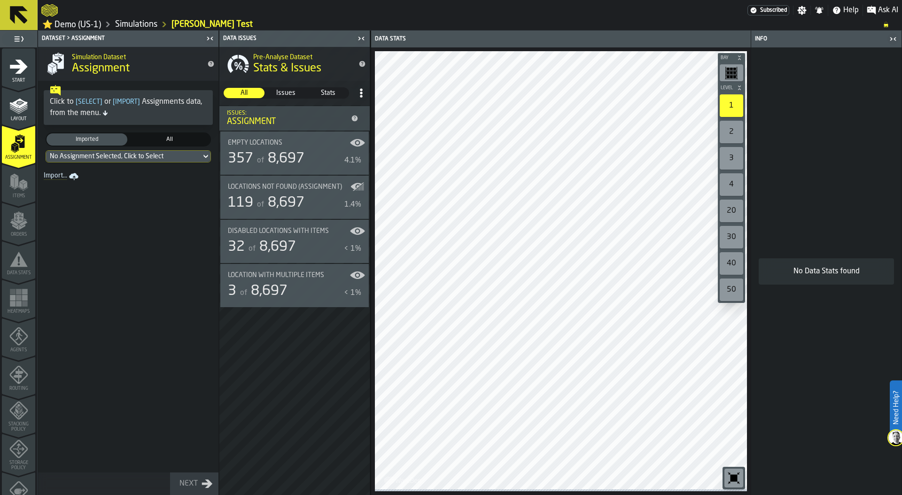
click at [133, 156] on div "No Assignment Selected, Click to Select" at bounding box center [124, 157] width 148 height 8
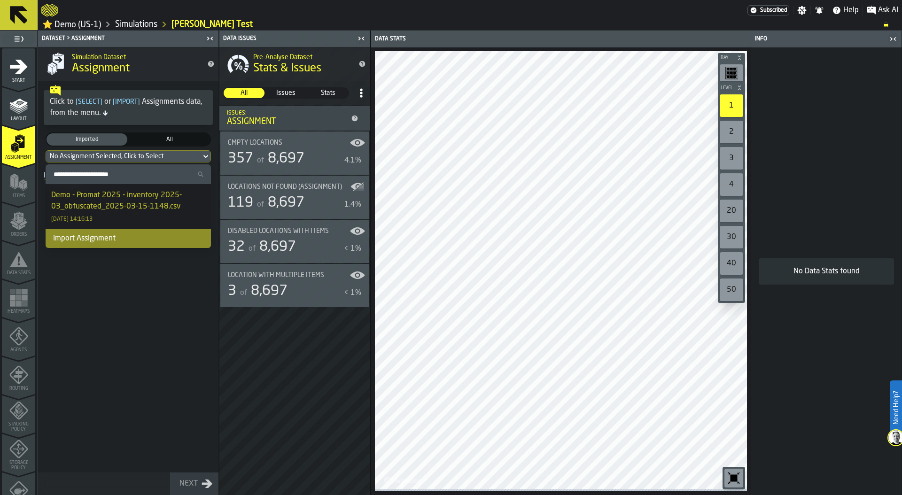
click at [109, 202] on div "Demo - Promat 2025 - inventory 2025-03_obfuscated_2025-03-15-1148.csv" at bounding box center [128, 201] width 154 height 23
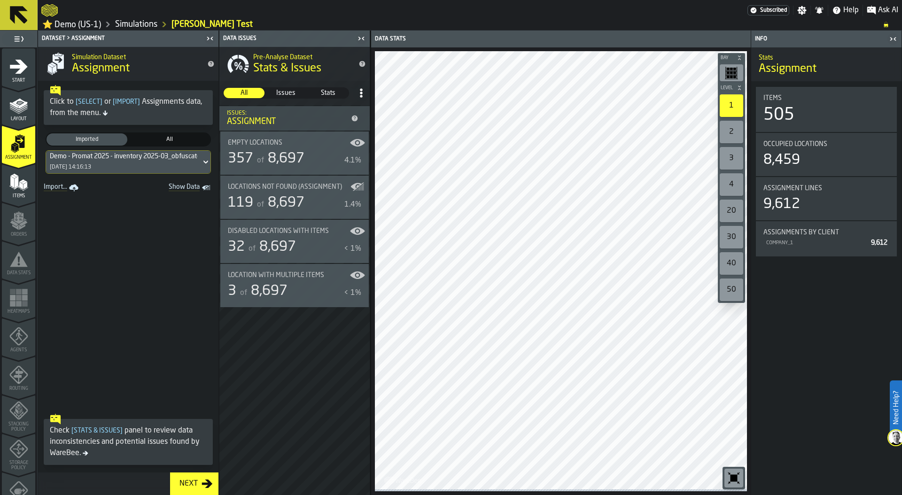
click at [16, 179] on polygon "menu Items" at bounding box center [17, 182] width 4 height 12
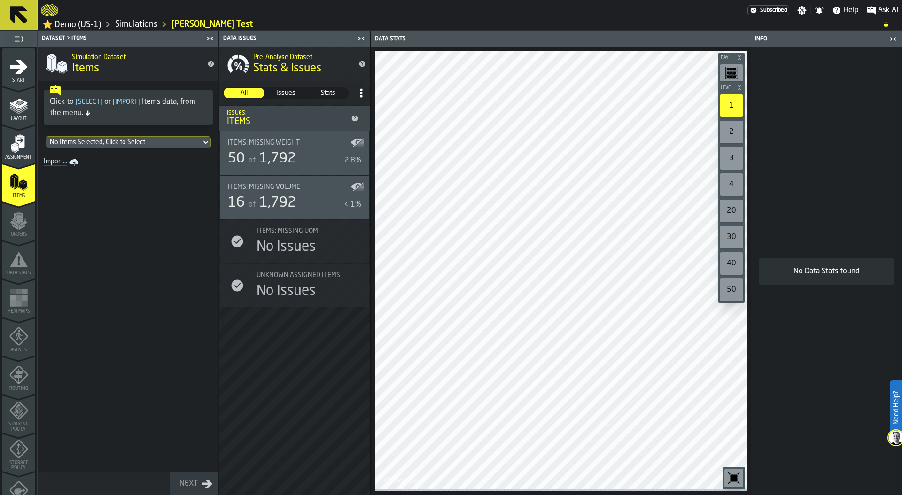
click at [115, 146] on div "No Items Selected, Click to Select" at bounding box center [124, 143] width 148 height 8
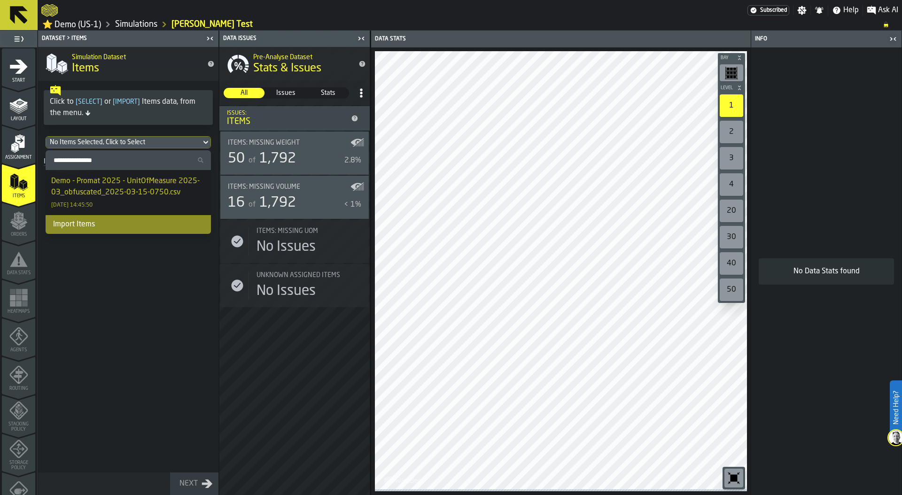
click at [123, 185] on div "Demo - Promat 2025 - UnitOfMeasure 2025-03_obfuscated_2025-03-15-0750.csv" at bounding box center [128, 187] width 154 height 23
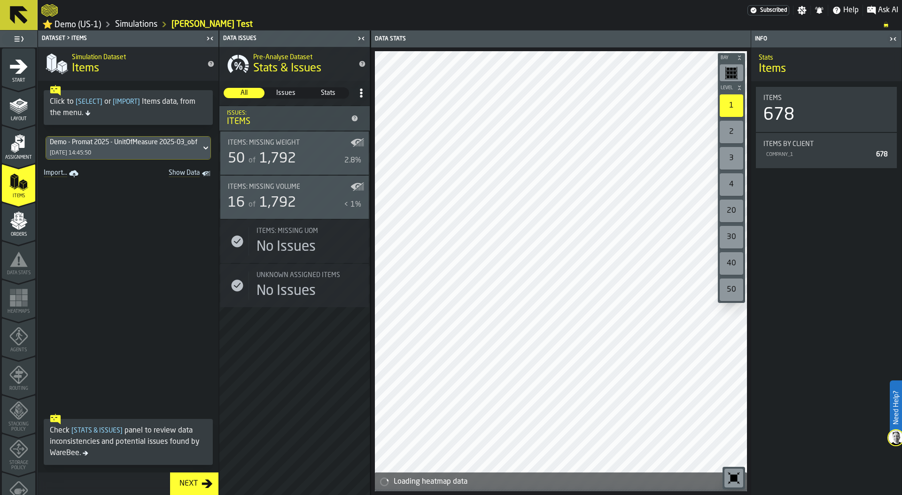
click at [14, 221] on icon "menu Orders" at bounding box center [18, 218] width 9 height 11
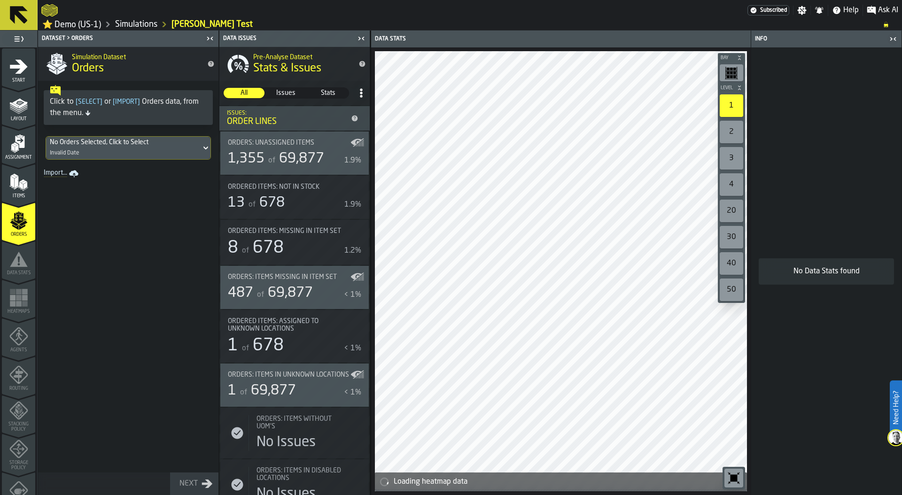
click at [136, 146] on div "No Orders Selected, Click to Select" at bounding box center [124, 143] width 148 height 8
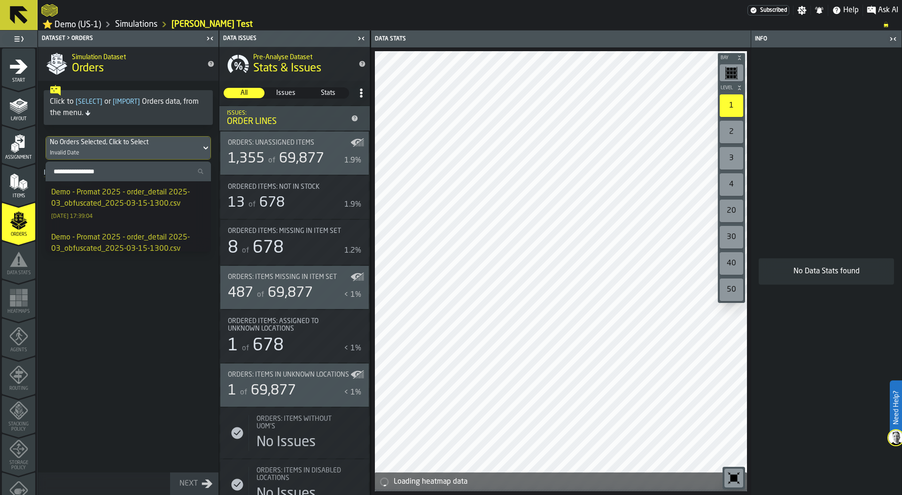
click at [112, 193] on div "Demo - Promat 2025 - order_detail 2025-03_obfuscated_2025-03-15-1300.csv" at bounding box center [128, 198] width 154 height 23
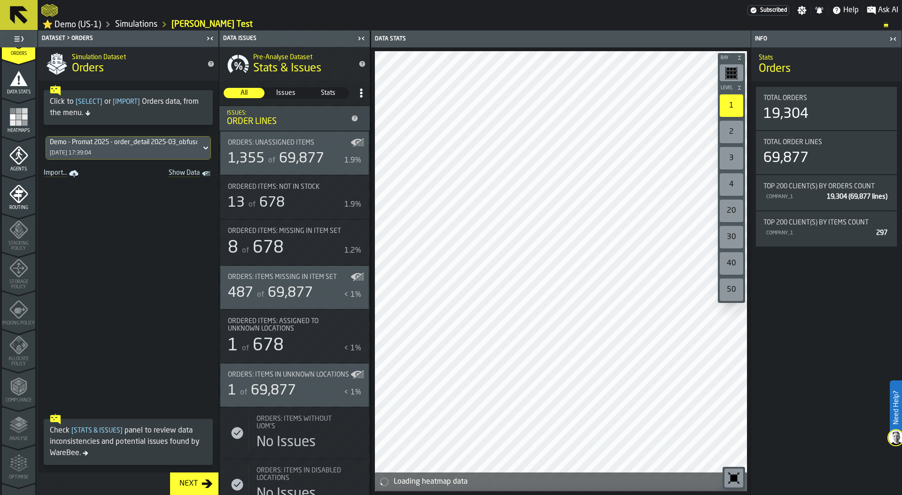
scroll to position [199, 0]
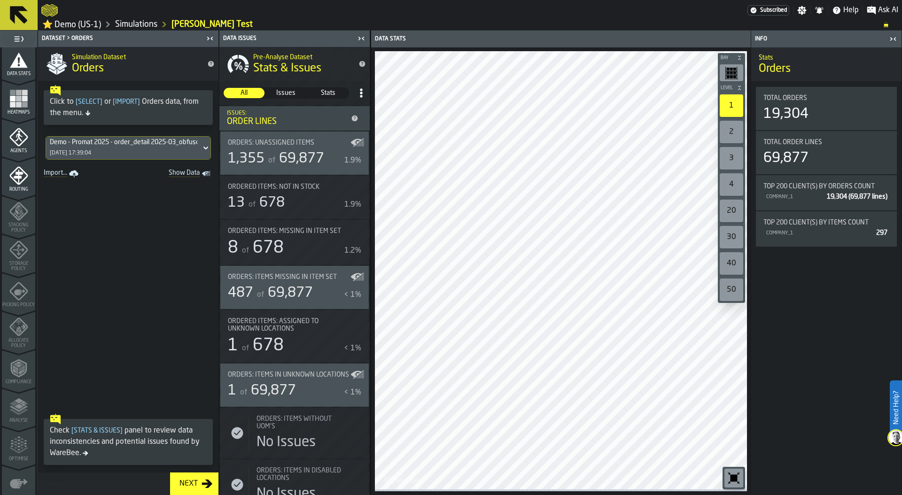
click at [128, 23] on link "Simulations" at bounding box center [136, 24] width 42 height 10
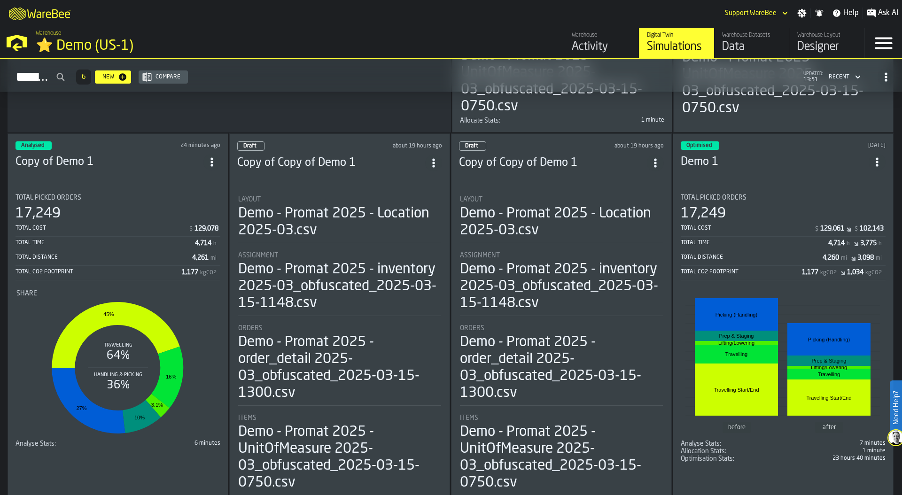
scroll to position [368, 0]
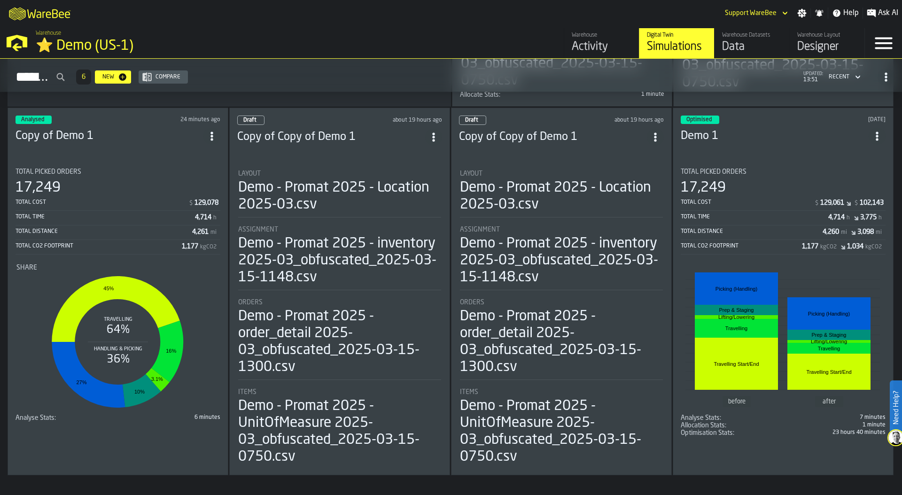
click at [671, 279] on div "Draft about 19 hours ago Copy of Copy of Demo 1 Layout Demo - Promat 2025 - Loc…" at bounding box center [561, 292] width 221 height 368
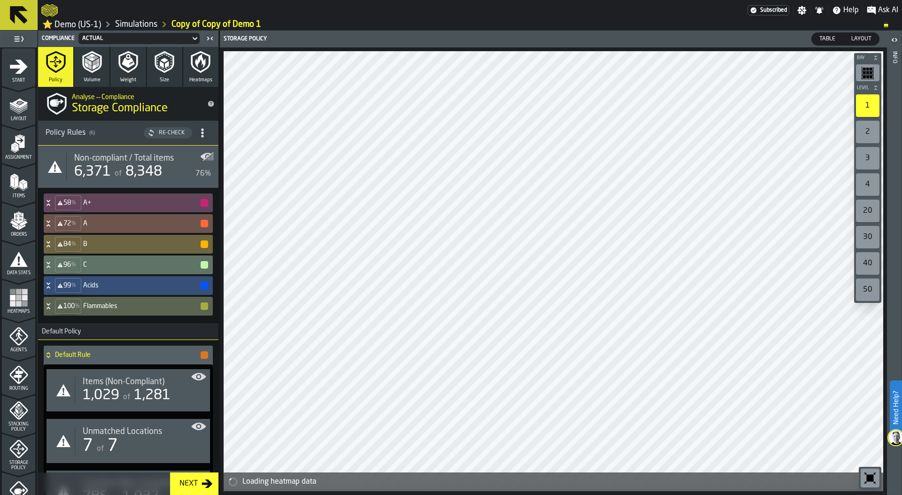
click at [141, 23] on link "Simulations" at bounding box center [136, 24] width 42 height 10
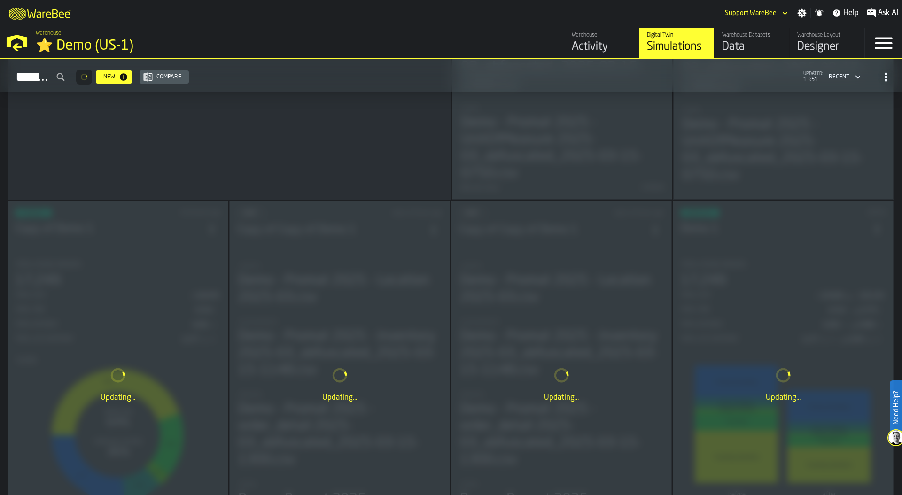
scroll to position [365, 0]
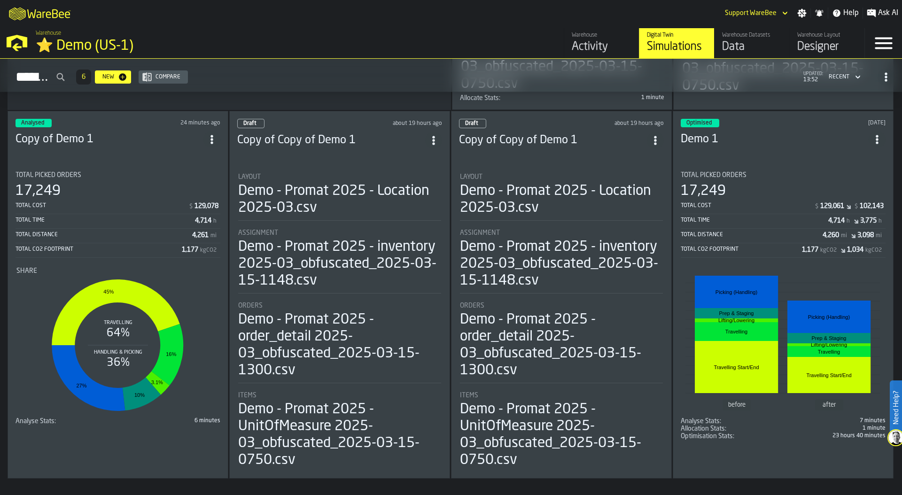
click at [782, 316] on rect "stat-" at bounding box center [782, 341] width 195 height 141
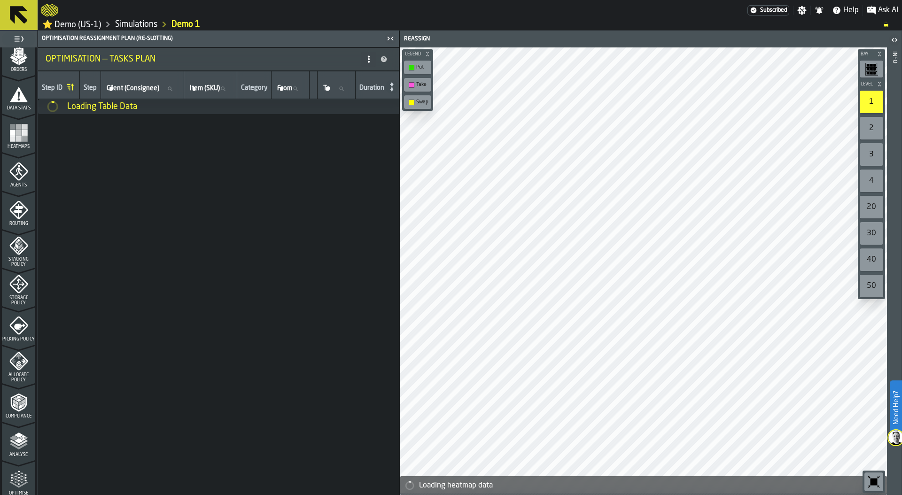
scroll to position [248, 0]
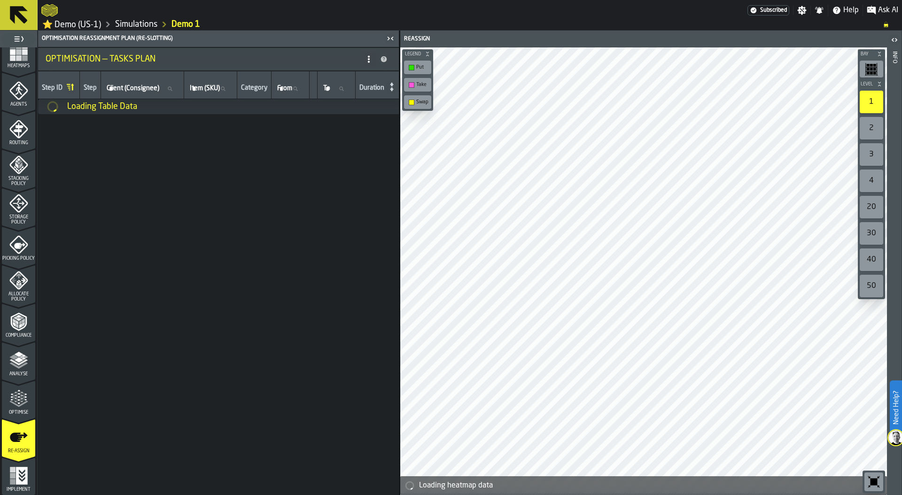
click at [14, 411] on span "Optimise" at bounding box center [18, 412] width 33 height 5
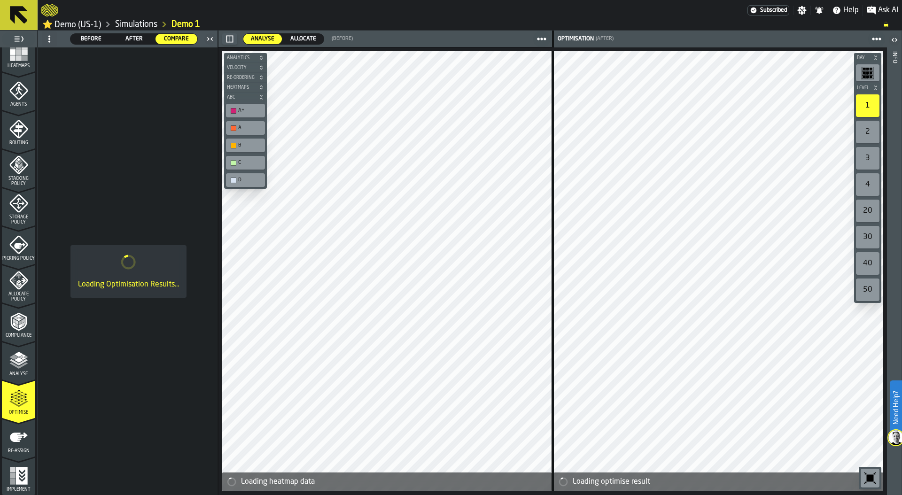
click at [22, 359] on icon "menu Analyse" at bounding box center [18, 360] width 19 height 19
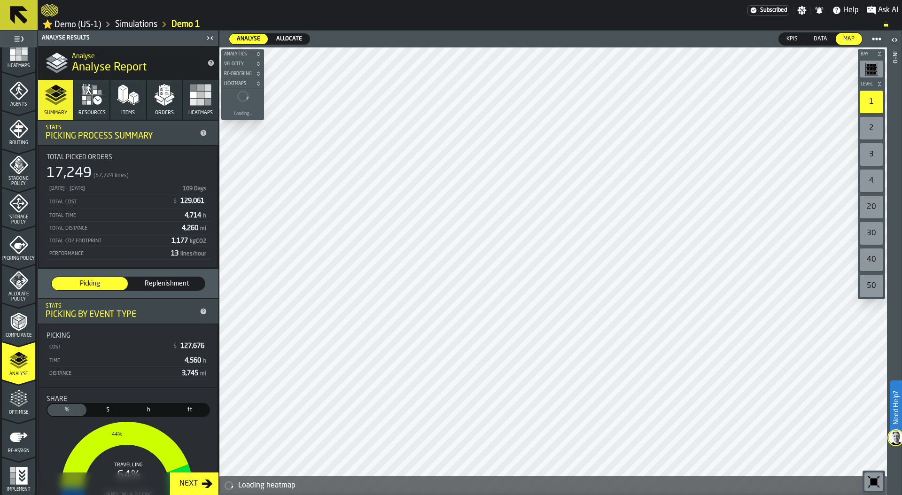
click at [158, 106] on icon "button" at bounding box center [164, 95] width 23 height 23
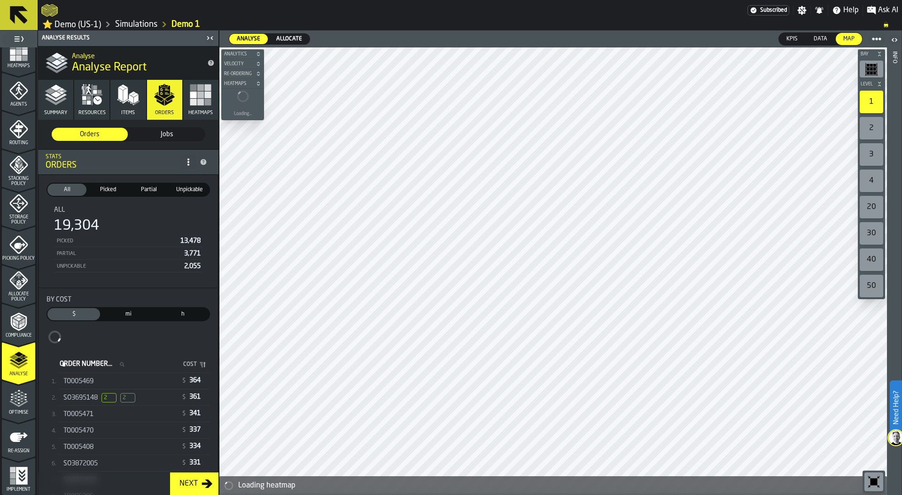
click at [166, 389] on div "SO3695148 2 2" at bounding box center [119, 388] width 113 height 9
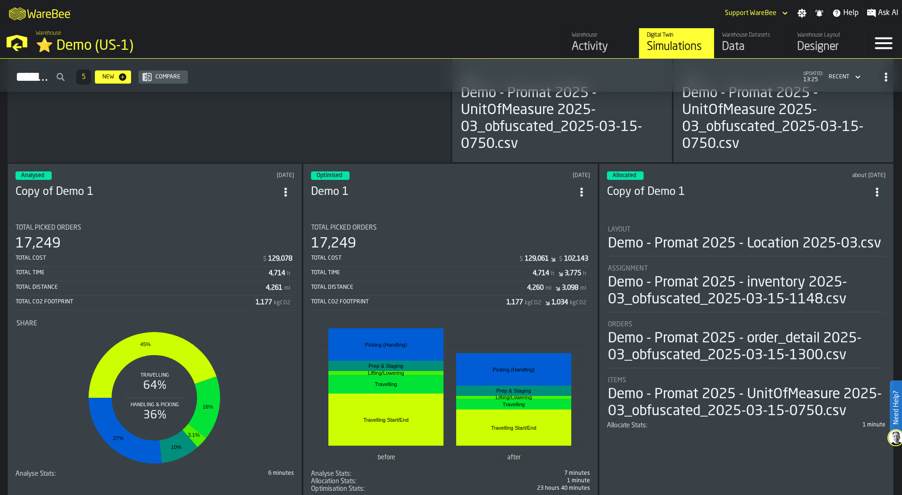
scroll to position [330, 0]
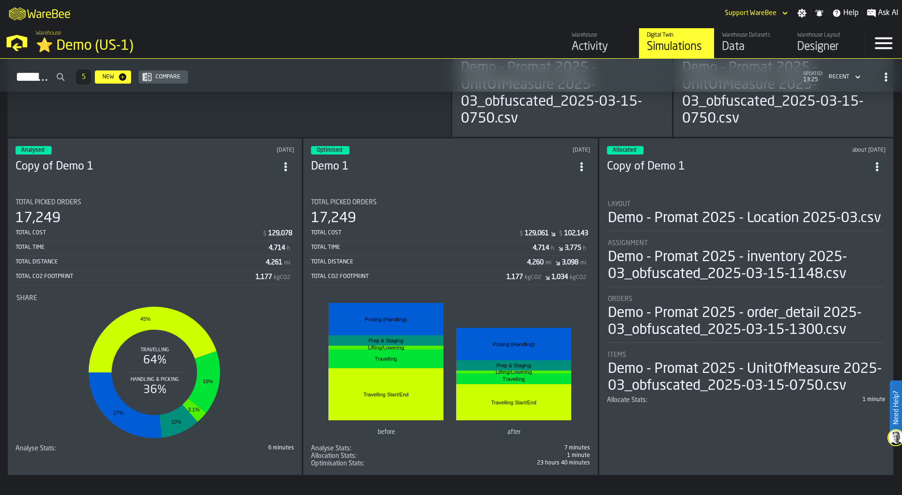
click at [205, 228] on div "Total Cost $ 129,078" at bounding box center [155, 235] width 279 height 14
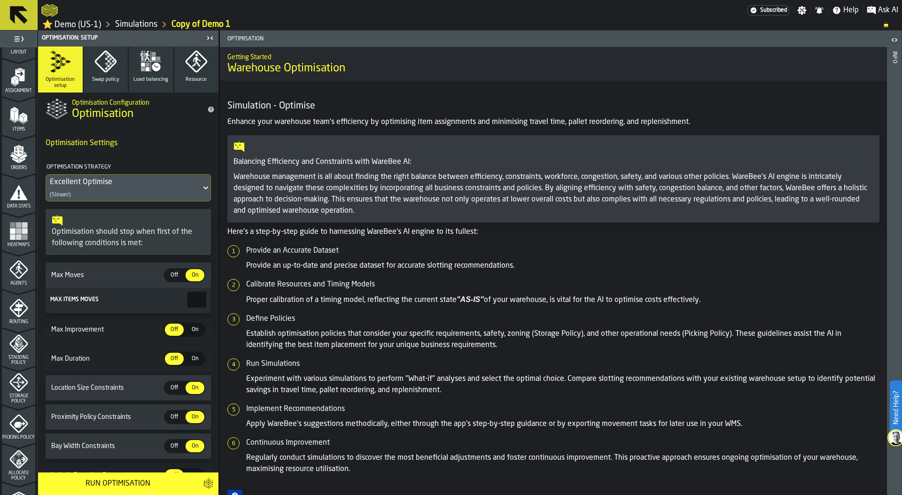
scroll to position [248, 0]
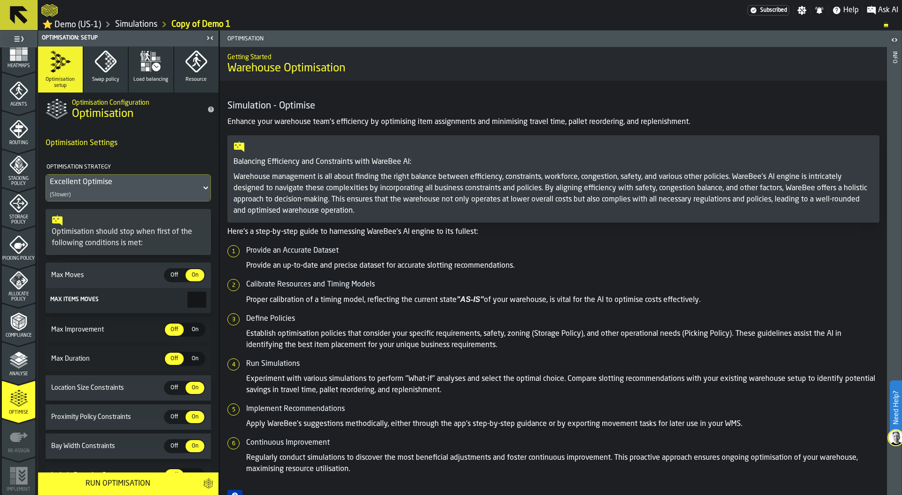
click at [19, 359] on polygon "menu Analyse" at bounding box center [18, 359] width 9 height 5
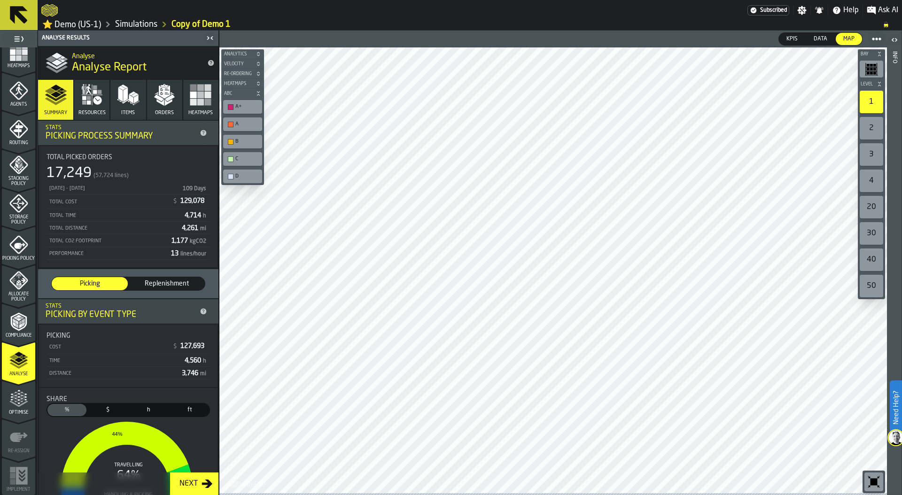
click at [23, 403] on icon "menu Optimise" at bounding box center [18, 404] width 19 height 6
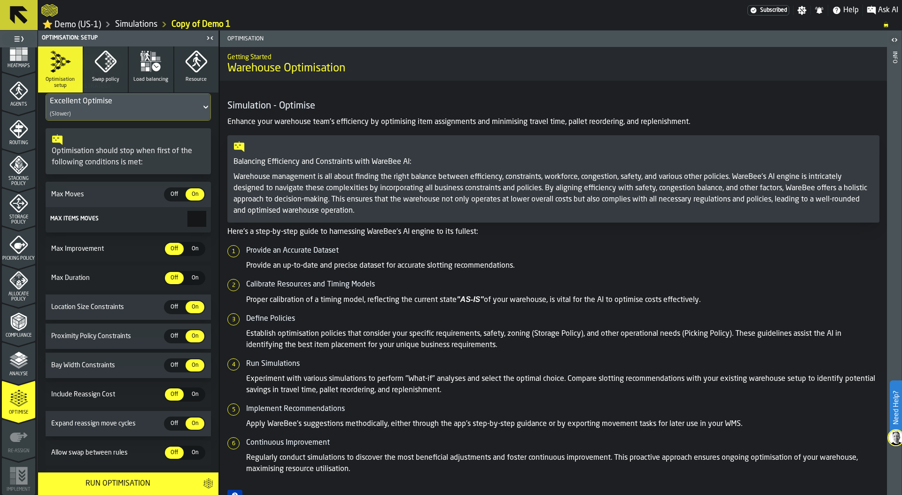
scroll to position [95, 0]
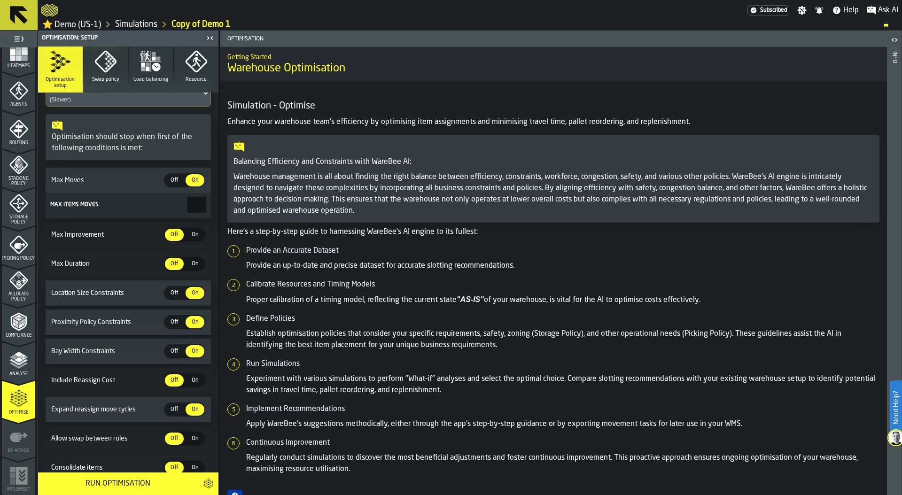
drag, startPoint x: 183, startPoint y: 207, endPoint x: 239, endPoint y: 207, distance: 55.4
click at [239, 207] on main "1 Start 1.1 Layout 1.2 Assignment 1.3 Items 1.4 Orders 1.5 Data Stats 1.6 Heatm…" at bounding box center [451, 263] width 902 height 465
click at [187, 209] on input "***" at bounding box center [196, 205] width 19 height 16
drag, startPoint x: 179, startPoint y: 208, endPoint x: 217, endPoint y: 207, distance: 38.1
click at [217, 207] on div "Optimisation setup Swap policy Load balancing Resource Optimisation Configurati…" at bounding box center [128, 260] width 180 height 426
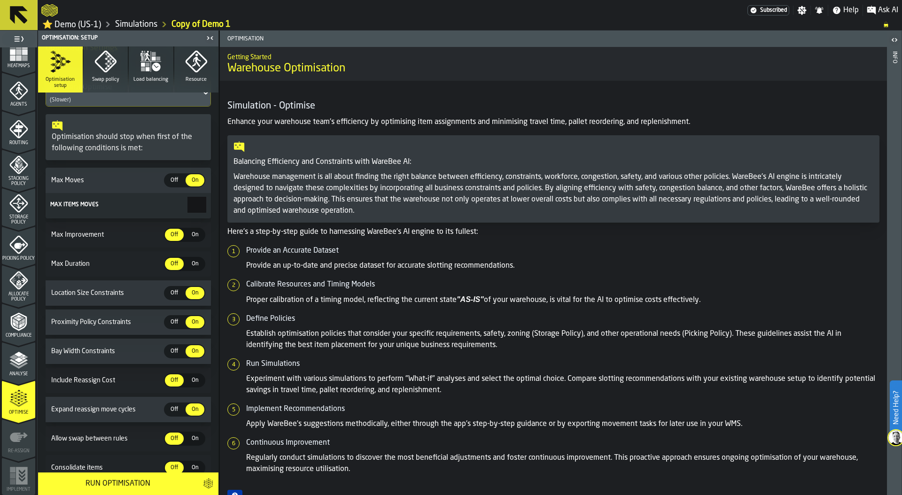
click at [187, 208] on input "***" at bounding box center [196, 205] width 19 height 16
drag, startPoint x: 184, startPoint y: 208, endPoint x: 209, endPoint y: 208, distance: 24.9
click at [209, 208] on section "Optimisation Settings Optimisation Strategy Excellent Optimise (Slower) Optimis…" at bounding box center [128, 259] width 180 height 457
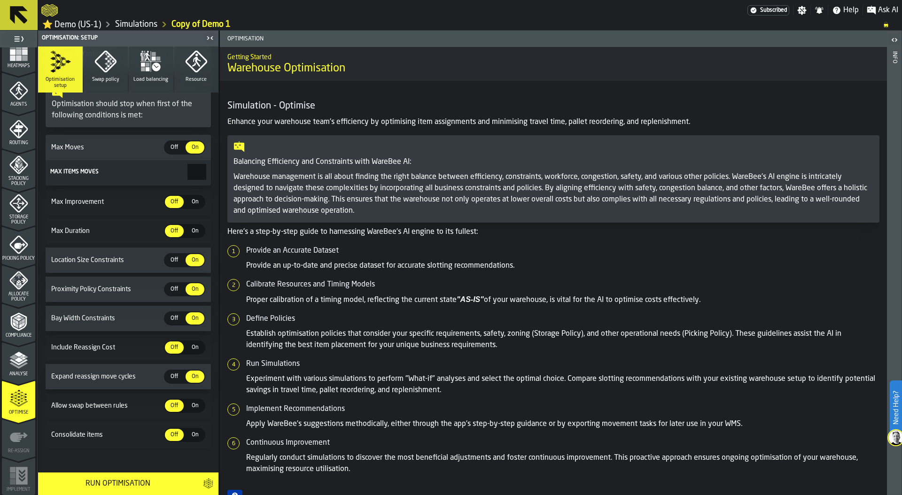
scroll to position [135, 0]
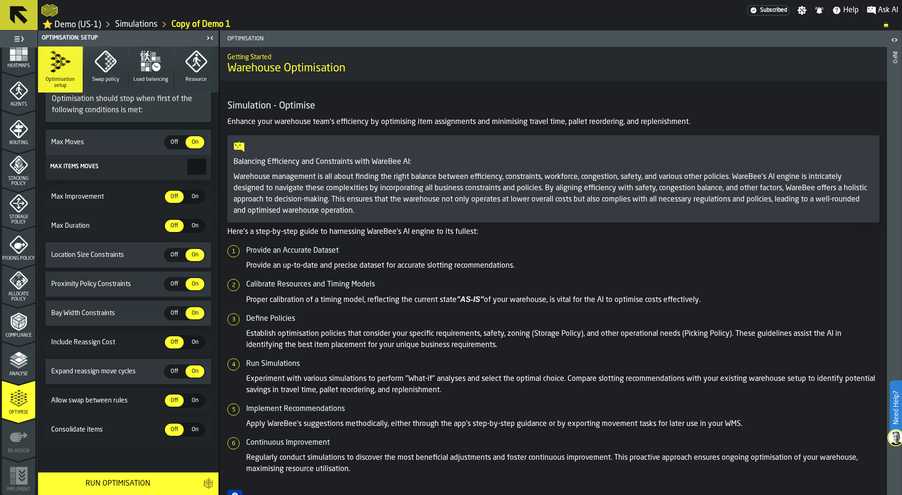
click at [167, 373] on span "Off" at bounding box center [174, 371] width 15 height 8
click at [194, 373] on span "On" at bounding box center [194, 371] width 15 height 8
click at [127, 21] on link "Simulations" at bounding box center [136, 24] width 42 height 10
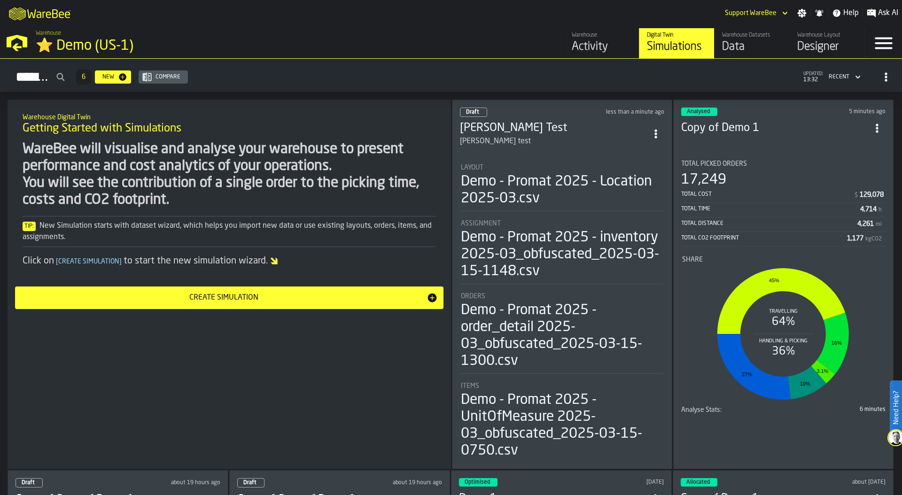
click at [578, 203] on div "Demo - Promat 2025 - Location 2025-03.csv" at bounding box center [562, 190] width 202 height 34
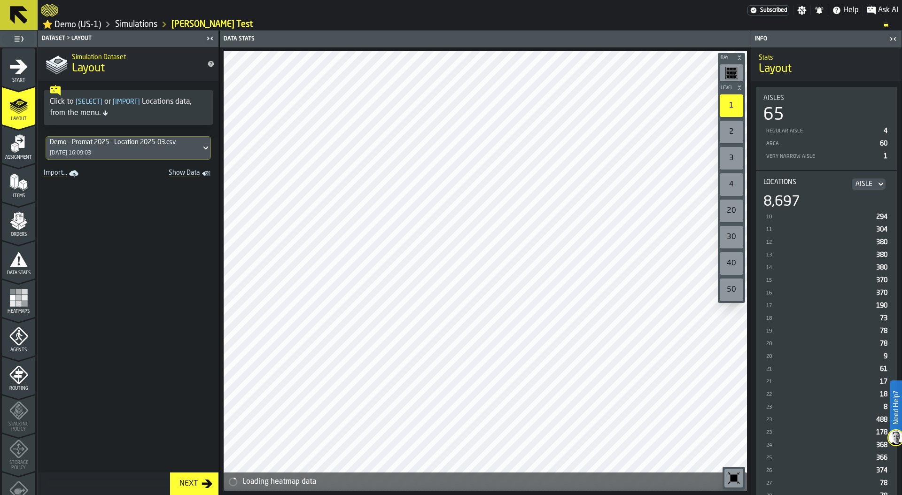
click at [131, 19] on ol "⭐ Demo (US-1) Simulations Simon's Test" at bounding box center [457, 24] width 832 height 11
click at [132, 21] on link "Simulations" at bounding box center [136, 24] width 42 height 10
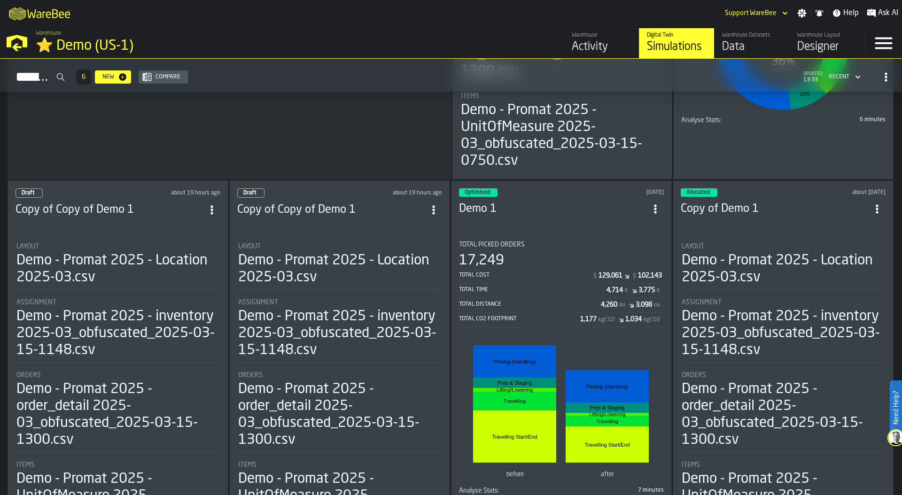
scroll to position [292, 0]
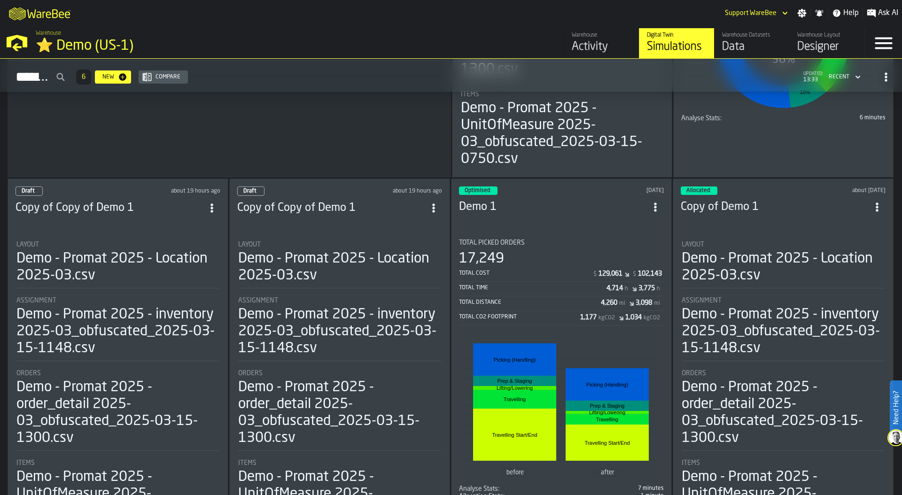
click at [780, 293] on li "Layout Demo - Promat 2025 - Location 2025-03.csv Assignment Demo - Promat 2025 …" at bounding box center [783, 385] width 205 height 305
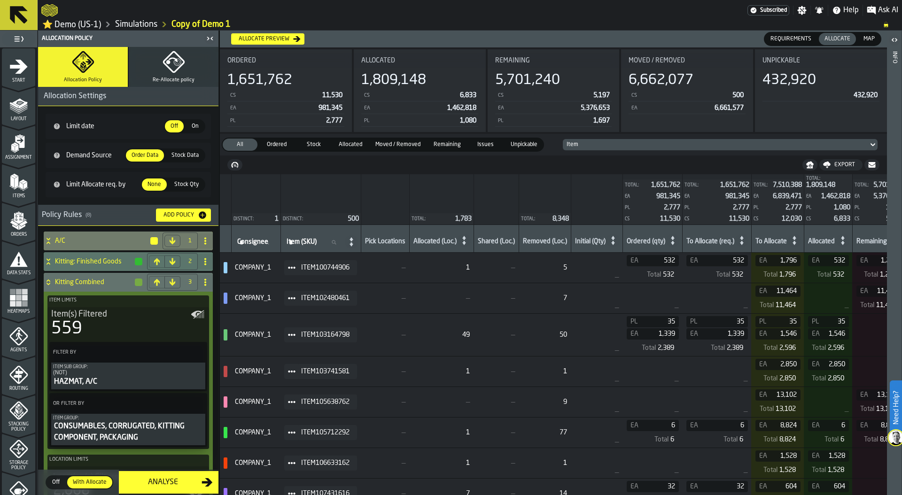
click at [16, 225] on icon "menu Orders" at bounding box center [18, 220] width 19 height 19
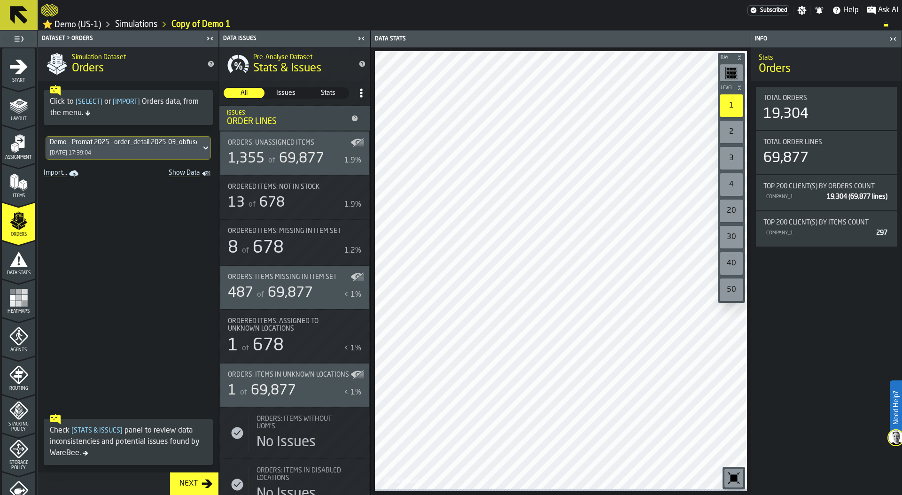
click at [15, 260] on icon "menu Data Stats" at bounding box center [19, 258] width 18 height 15
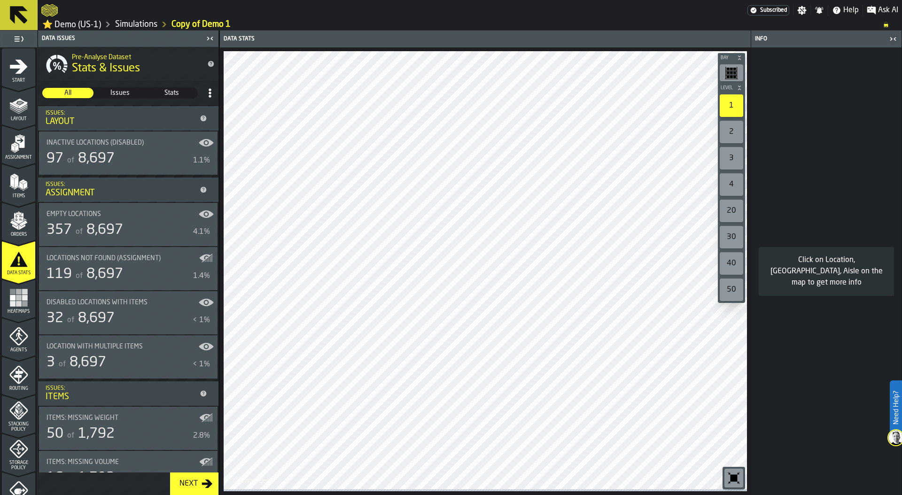
click at [107, 152] on div "of 8,697" at bounding box center [89, 158] width 49 height 17
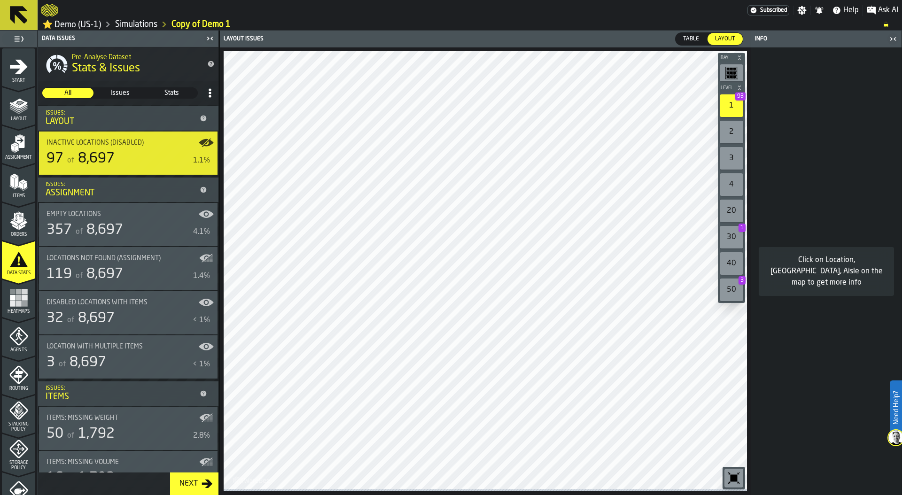
click at [143, 220] on div "Empty locations 357 of 8,697 4.1%" at bounding box center [128, 224] width 163 height 28
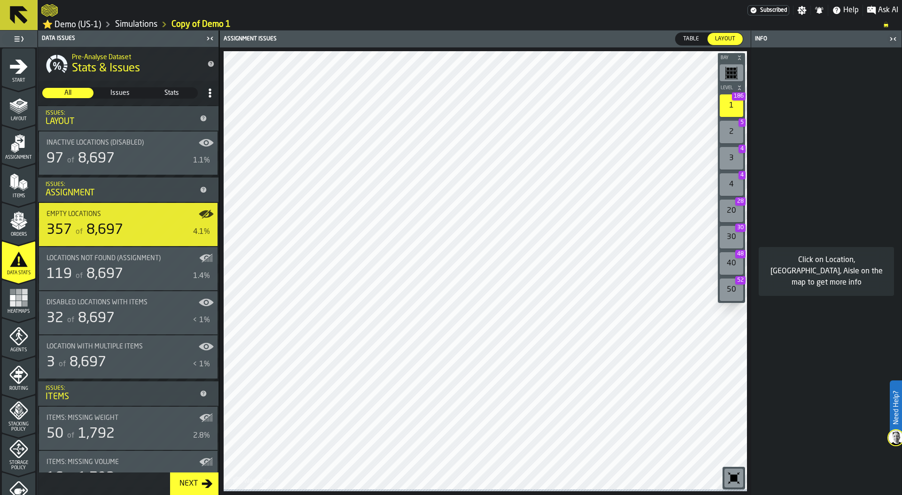
click at [118, 265] on div "Locations not found (Assignment) 119 of 8,697 1.4%" at bounding box center [128, 269] width 163 height 28
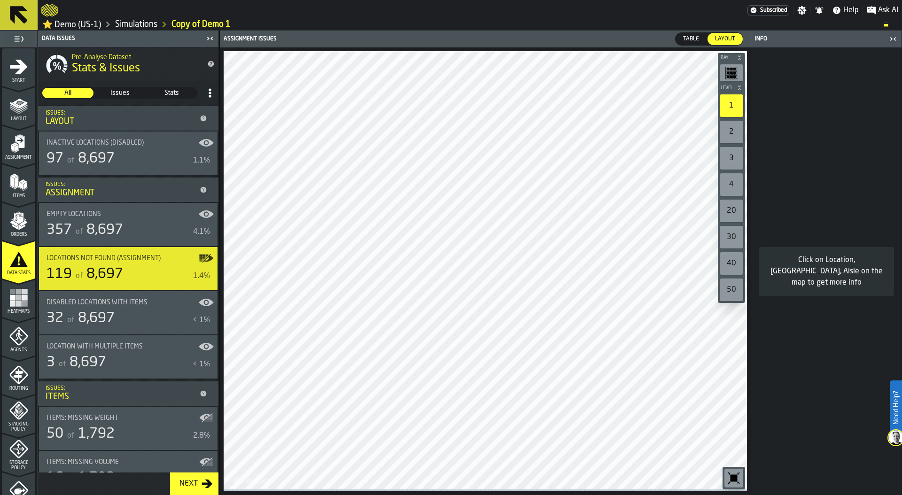
click at [689, 40] on span "Table" at bounding box center [690, 39] width 23 height 8
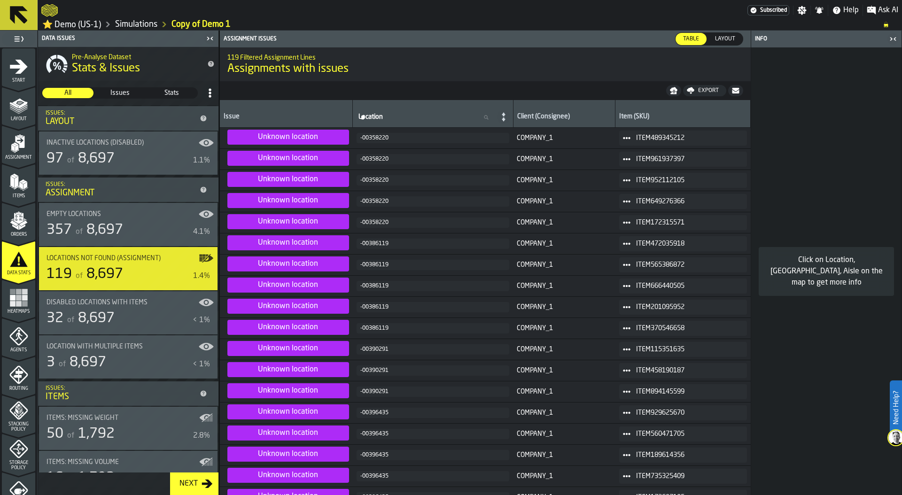
click at [725, 38] on span "Layout" at bounding box center [725, 39] width 28 height 8
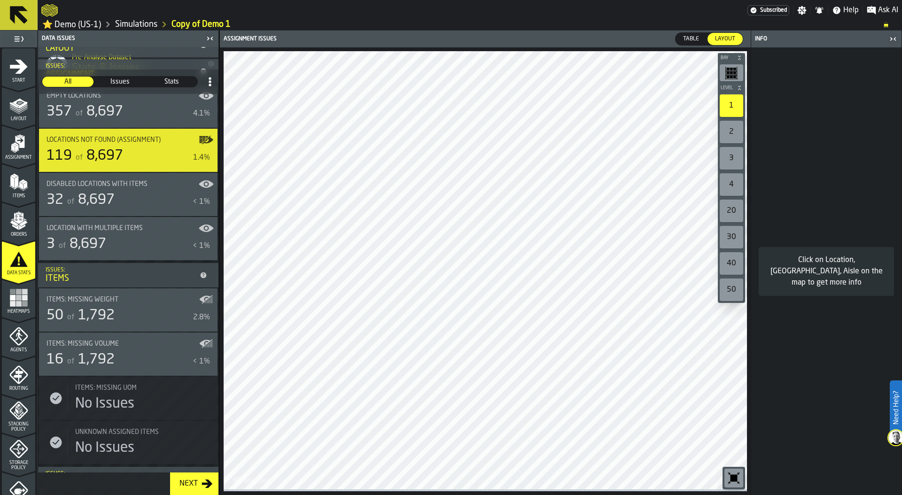
scroll to position [132, 0]
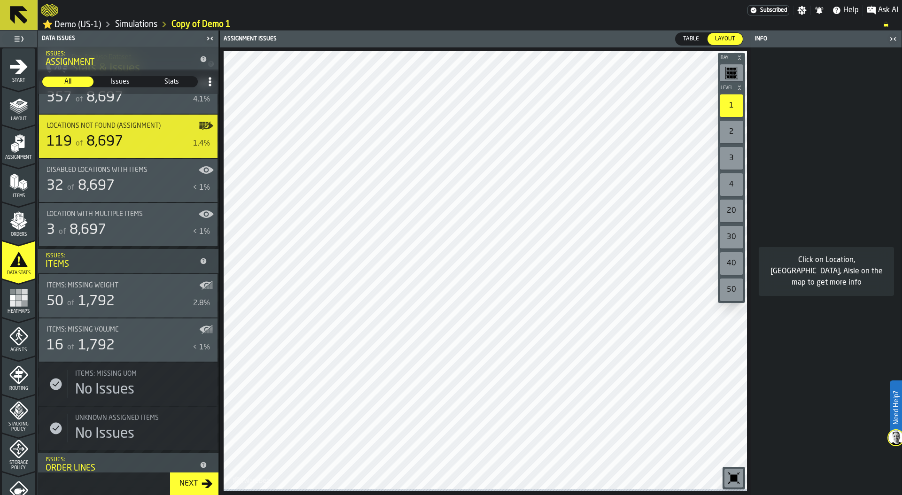
click at [99, 187] on span "8,697" at bounding box center [96, 186] width 37 height 14
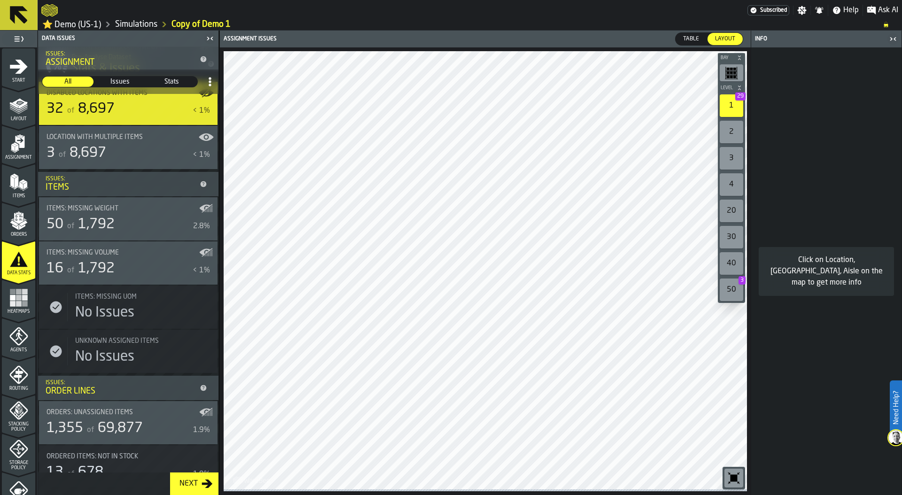
scroll to position [271, 0]
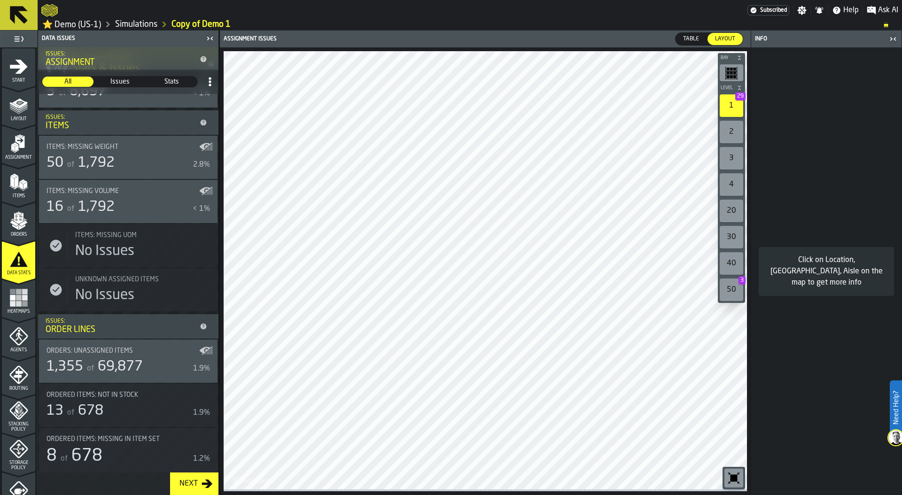
click at [109, 161] on span "1,792" at bounding box center [96, 163] width 37 height 14
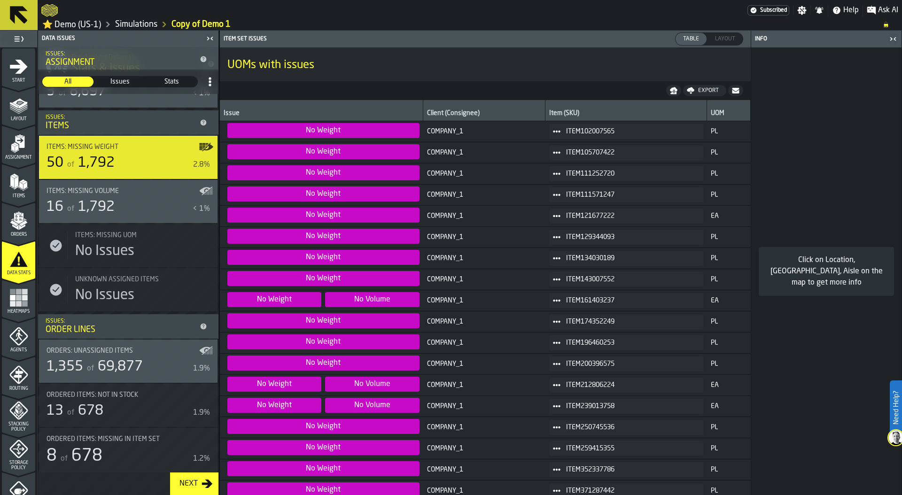
click at [129, 210] on div "16 of 1,792" at bounding box center [118, 207] width 142 height 17
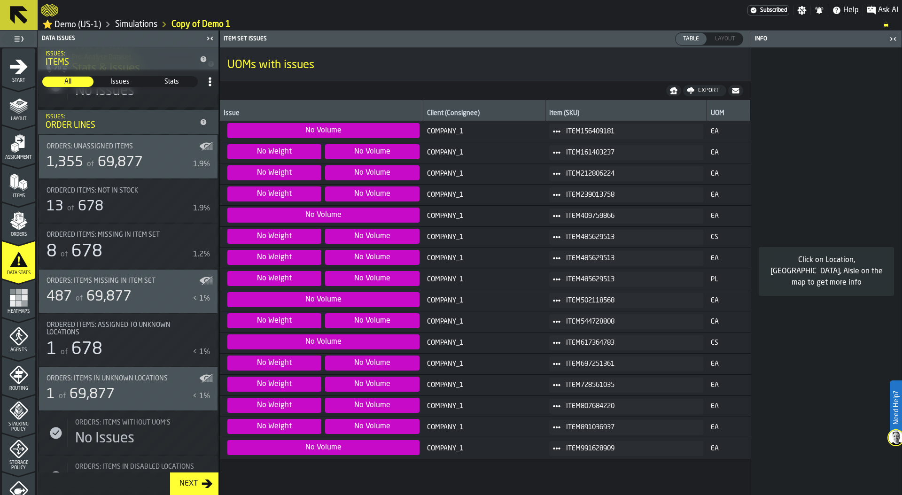
scroll to position [452, 0]
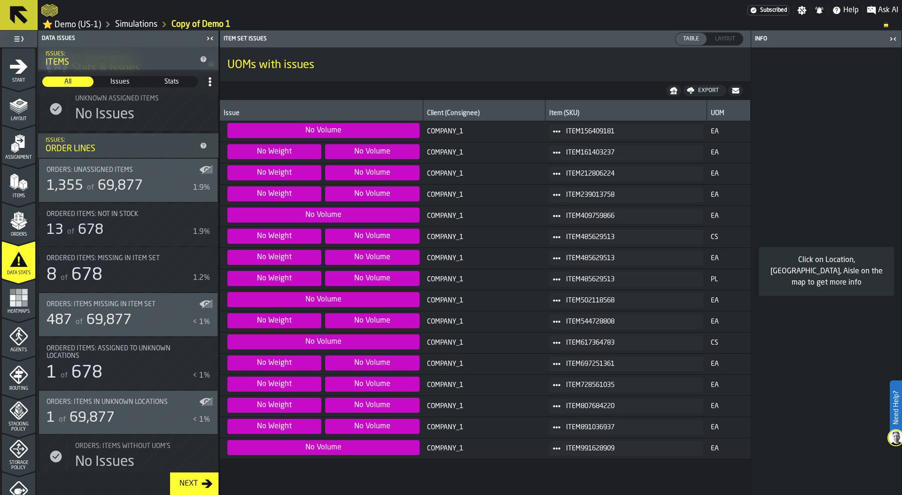
click at [107, 179] on div "of 69,877" at bounding box center [114, 186] width 58 height 17
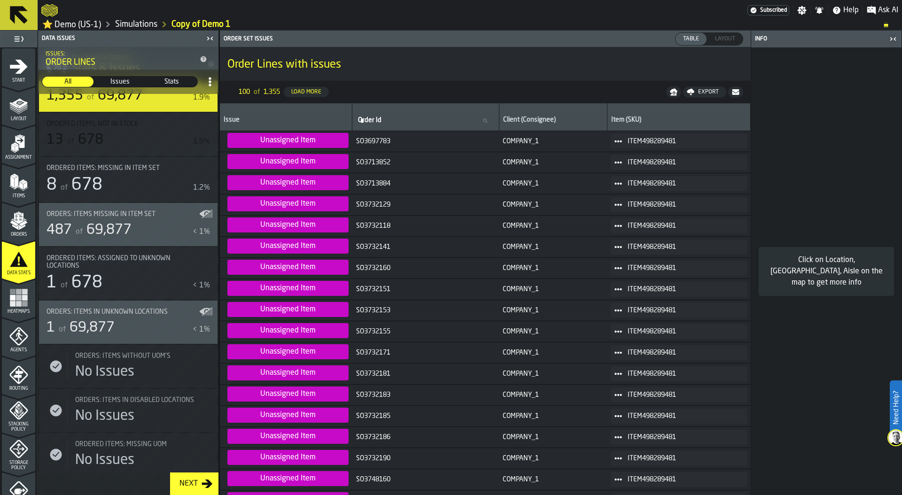
scroll to position [547, 0]
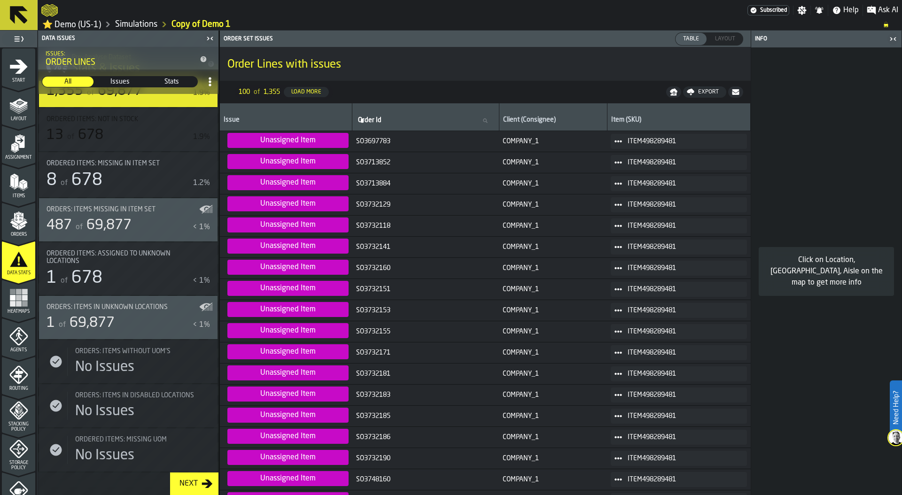
click at [137, 224] on div "487 of 69,877" at bounding box center [118, 225] width 142 height 17
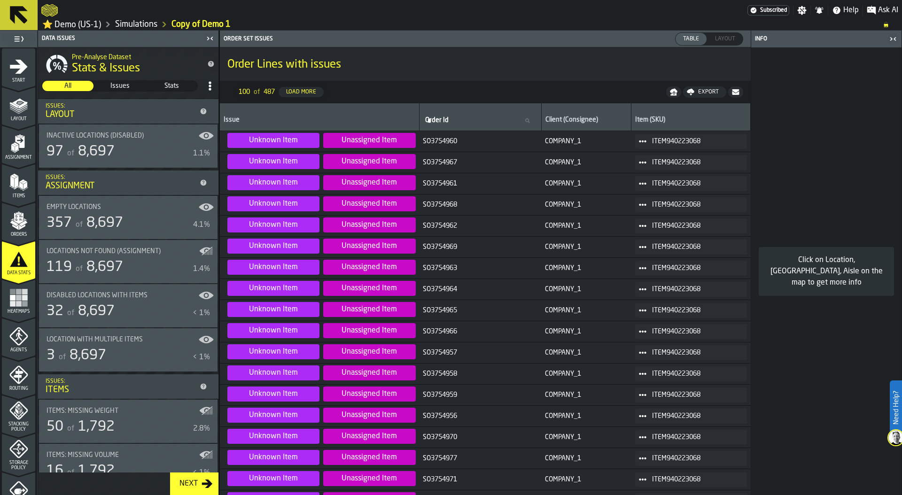
scroll to position [0, 0]
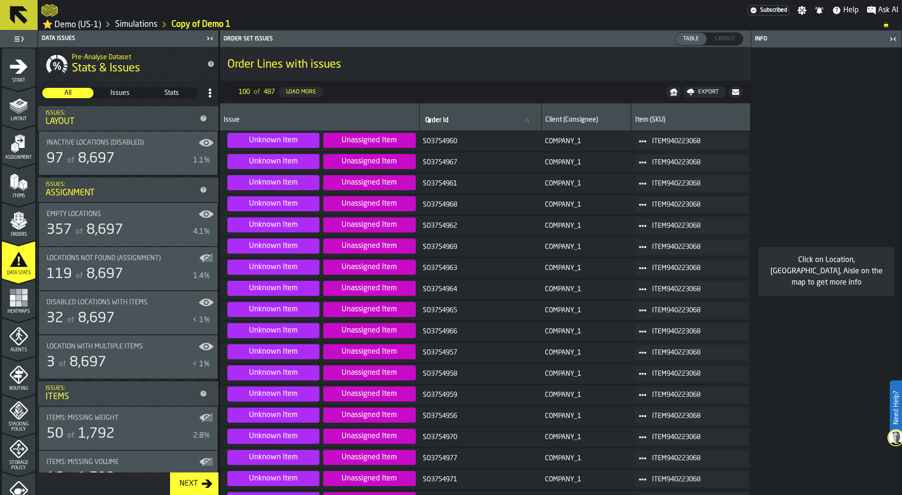
click at [19, 298] on rect "menu Heatmaps" at bounding box center [19, 298] width 6 height 6
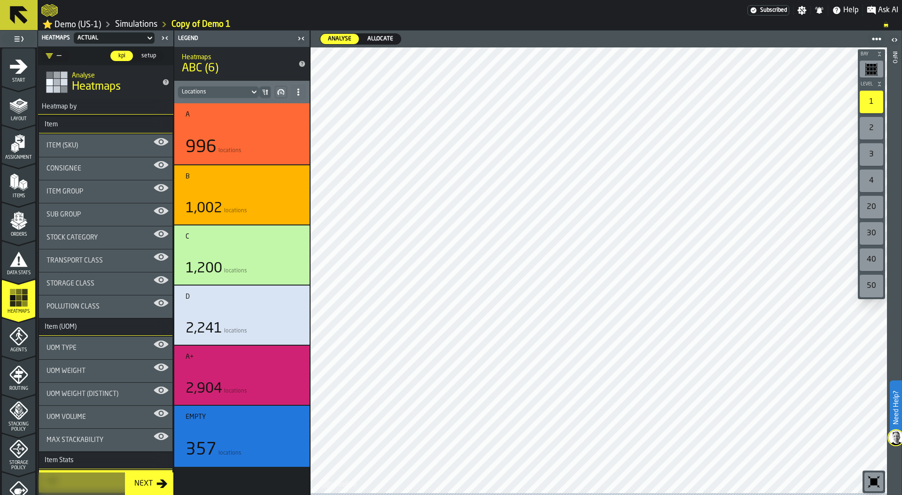
click at [101, 373] on div "UOM Weight" at bounding box center [106, 371] width 118 height 8
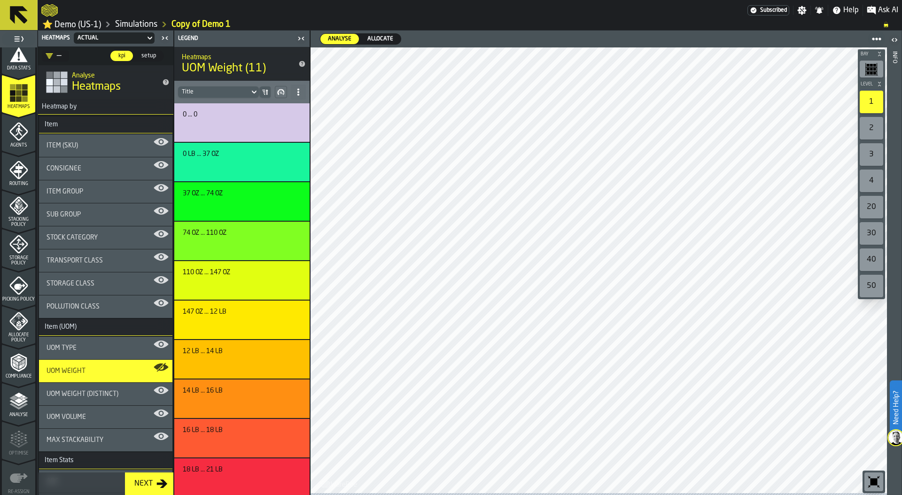
scroll to position [223, 0]
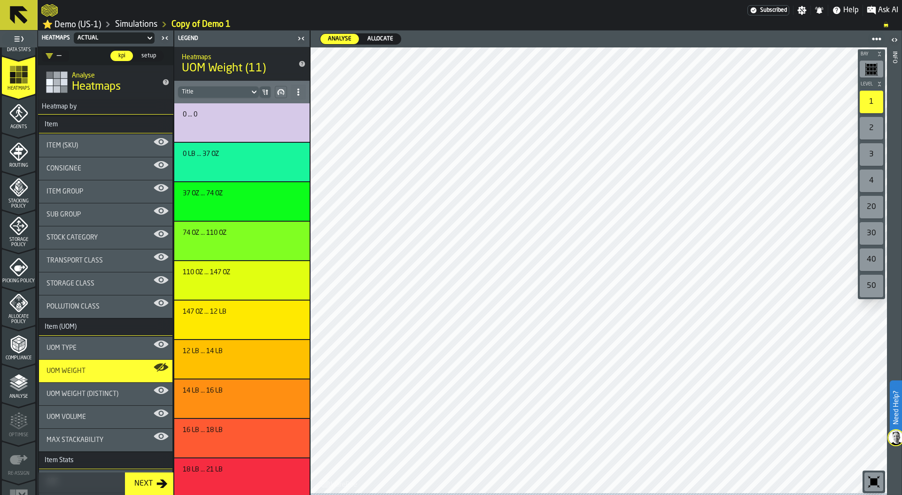
click at [15, 117] on icon "menu Agents" at bounding box center [18, 113] width 19 height 19
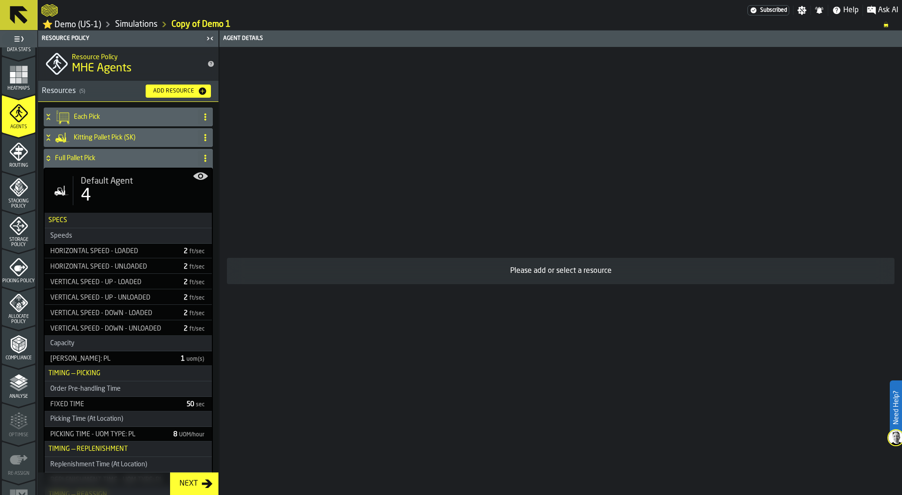
click at [52, 161] on icon at bounding box center [48, 159] width 9 height 8
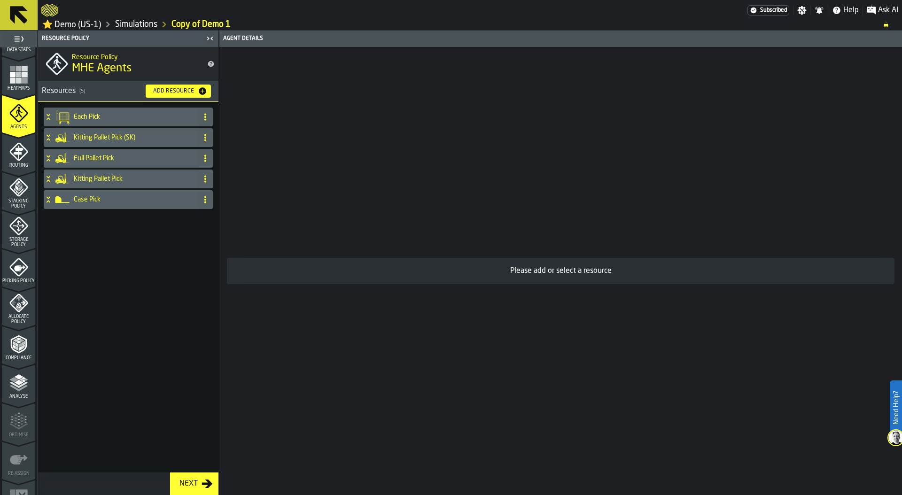
click at [83, 118] on h4 "Each Pick" at bounding box center [134, 117] width 120 height 8
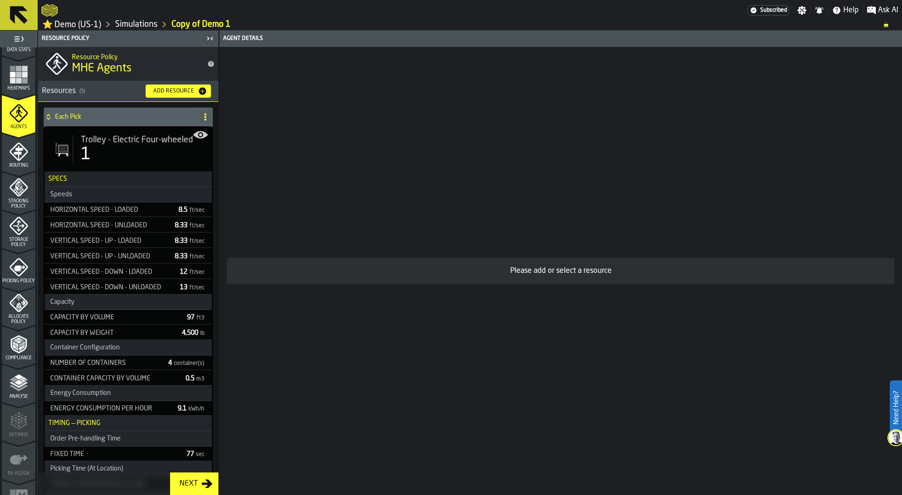
click at [97, 151] on div "1" at bounding box center [143, 154] width 124 height 19
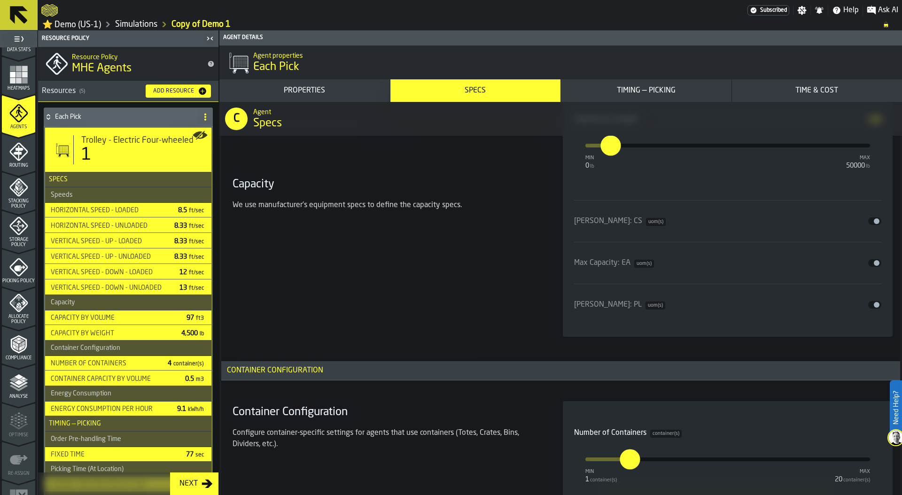
scroll to position [1787, 0]
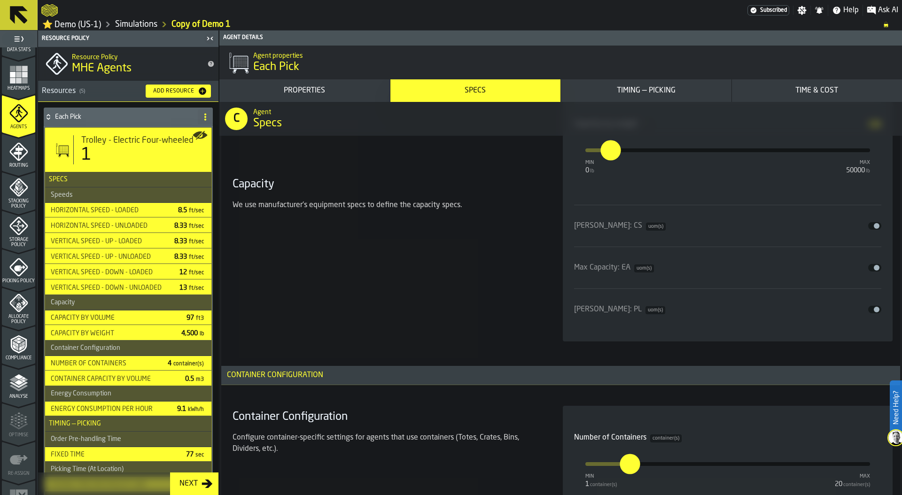
click at [872, 223] on div "Max Capacity: CS uom(s) Disable" at bounding box center [728, 225] width 308 height 11
click at [868, 229] on button "Disable" at bounding box center [874, 226] width 13 height 8
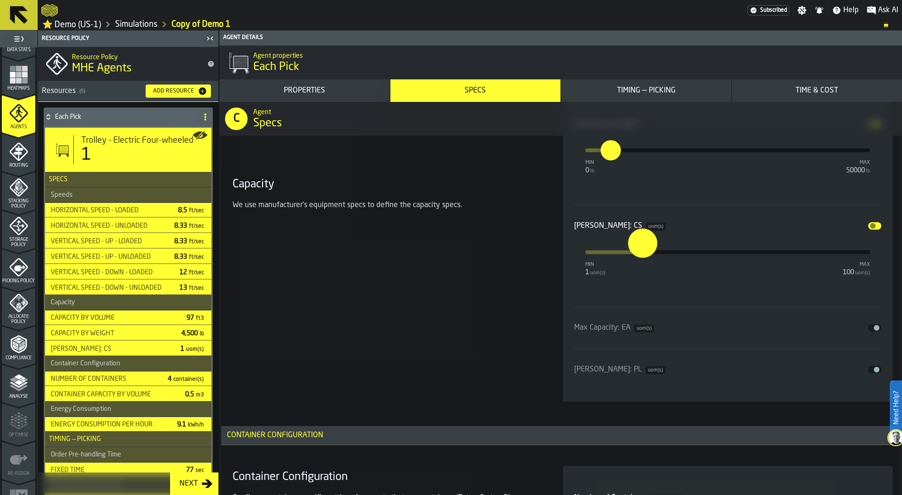
type input "**"
drag, startPoint x: 589, startPoint y: 255, endPoint x: 637, endPoint y: 256, distance: 48.9
click at [637, 256] on input "**" at bounding box center [632, 242] width 15 height 29
click at [874, 227] on button "Disable" at bounding box center [874, 226] width 13 height 8
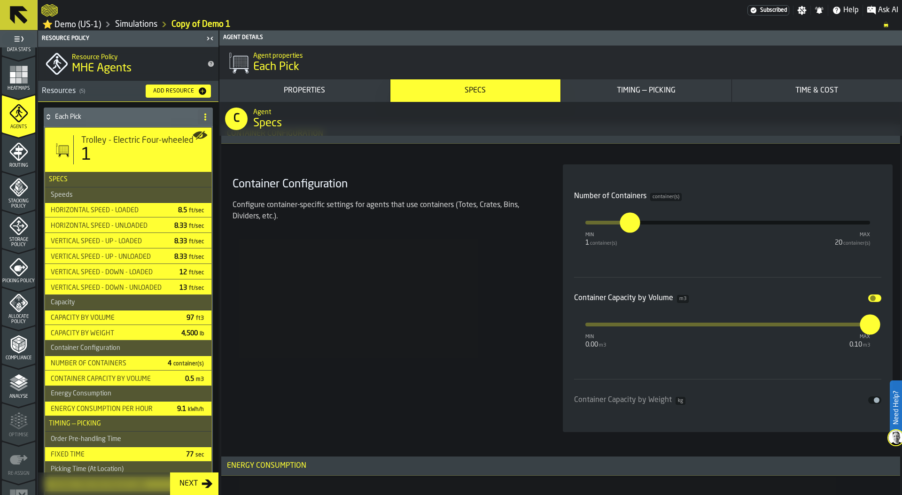
scroll to position [2028, 0]
type input "*"
drag, startPoint x: 632, startPoint y: 229, endPoint x: 652, endPoint y: 230, distance: 19.8
click at [652, 228] on label "*" at bounding box center [659, 213] width 29 height 29
click at [652, 228] on input "*" at bounding box center [652, 213] width 15 height 29
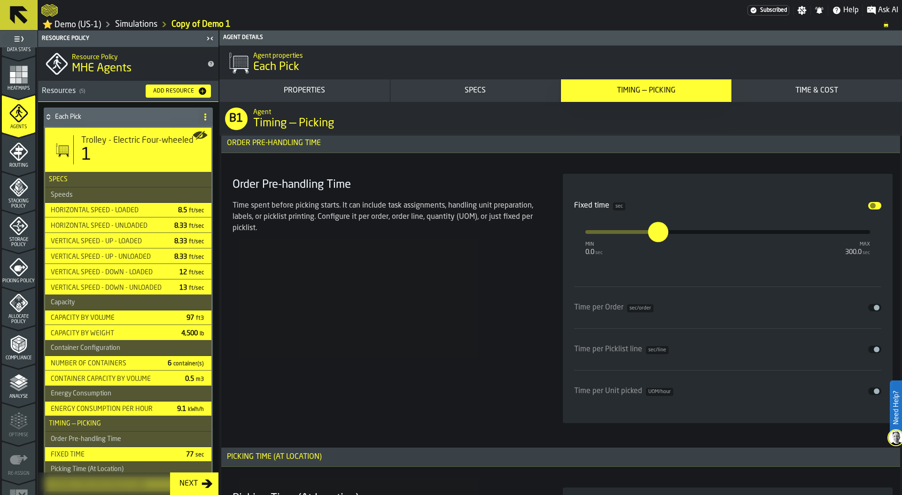
scroll to position [2533, 0]
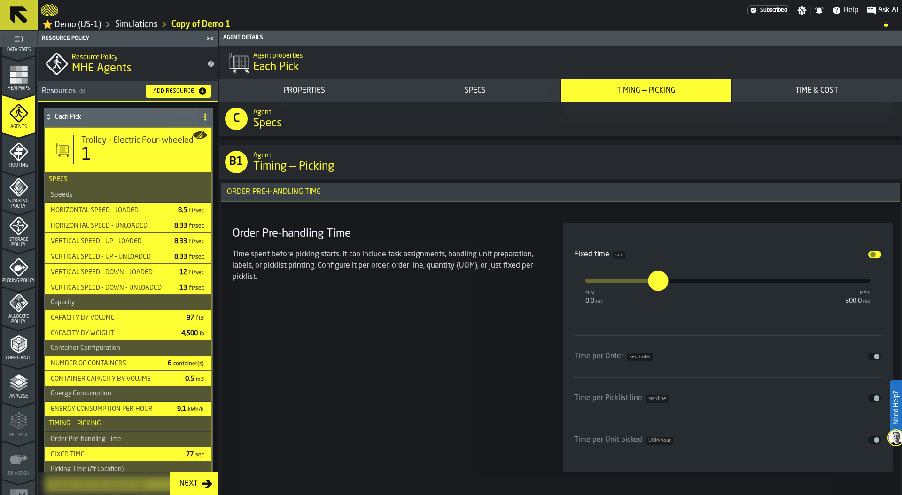
click at [362, 192] on h3 "Order Pre-handling Time" at bounding box center [560, 192] width 679 height 19
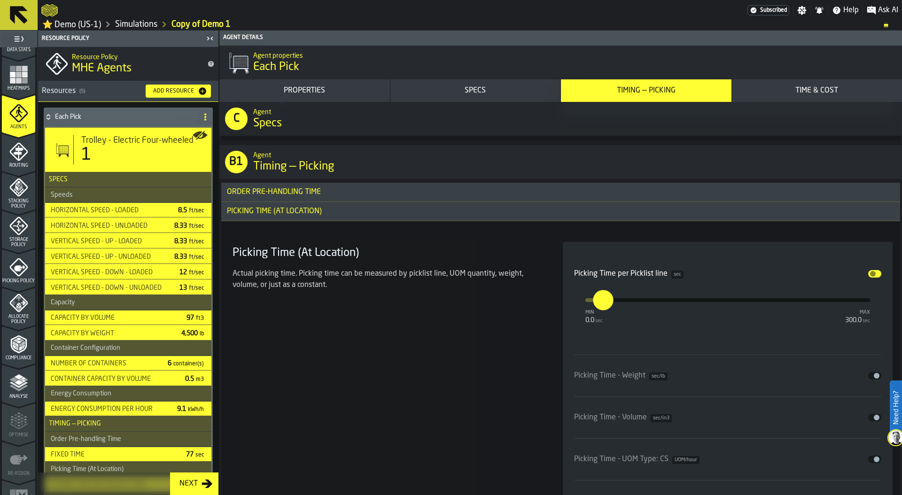
click at [364, 212] on h3 "Picking Time (At Location)" at bounding box center [560, 211] width 679 height 19
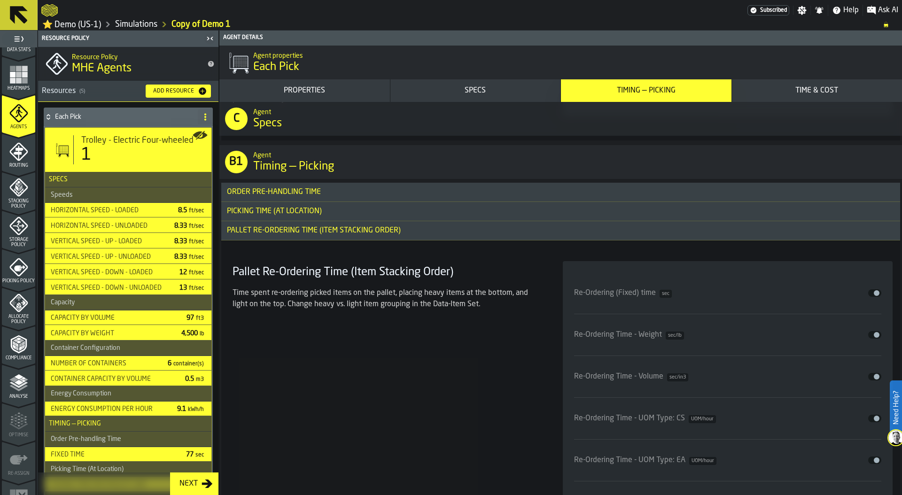
click at [371, 231] on div "Pallet Re-Ordering Time (Item Stacking Order)" at bounding box center [313, 230] width 185 height 11
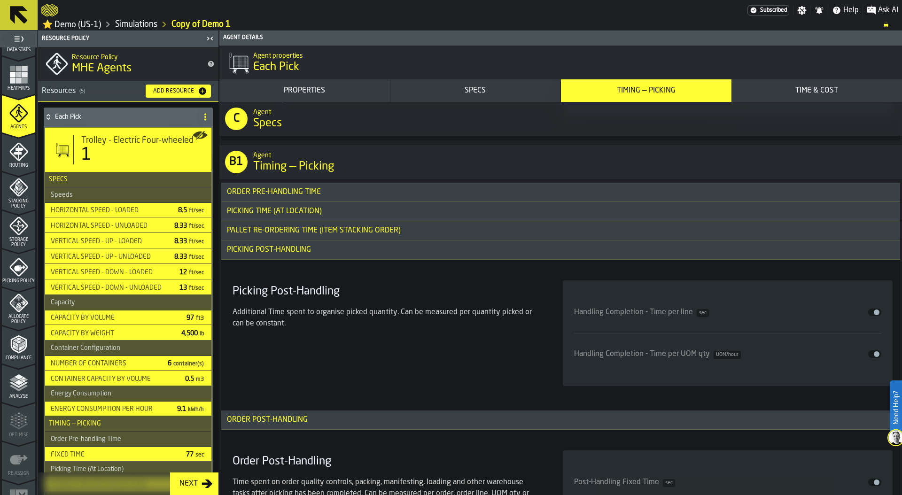
click at [371, 244] on h3 "Picking Post-Handling" at bounding box center [560, 250] width 679 height 19
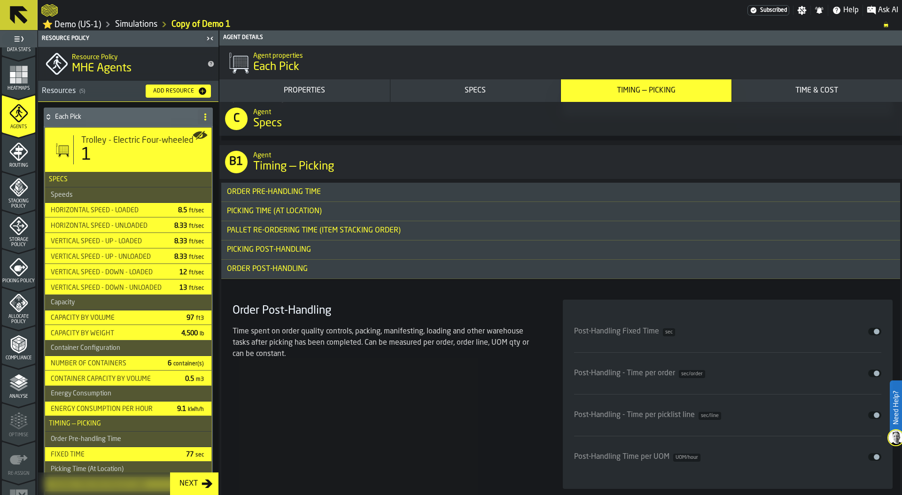
click at [356, 213] on h3 "Picking Time (At Location)" at bounding box center [560, 211] width 679 height 19
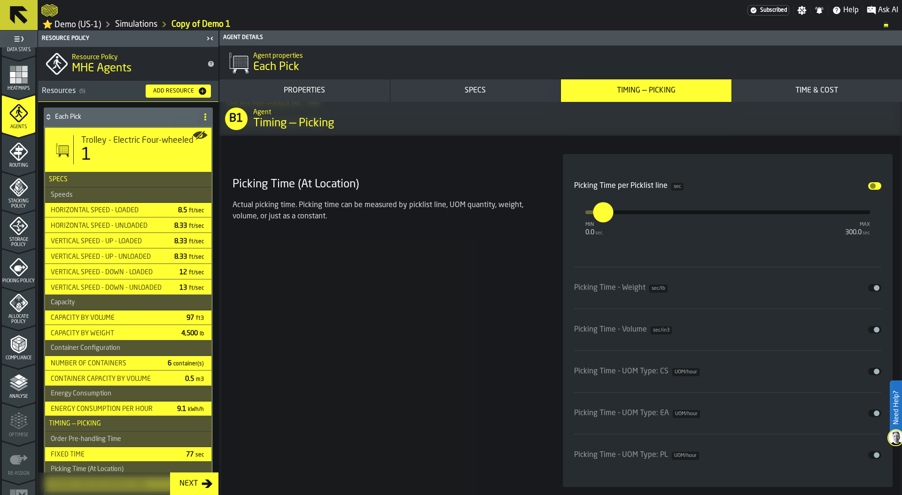
scroll to position [2612, 0]
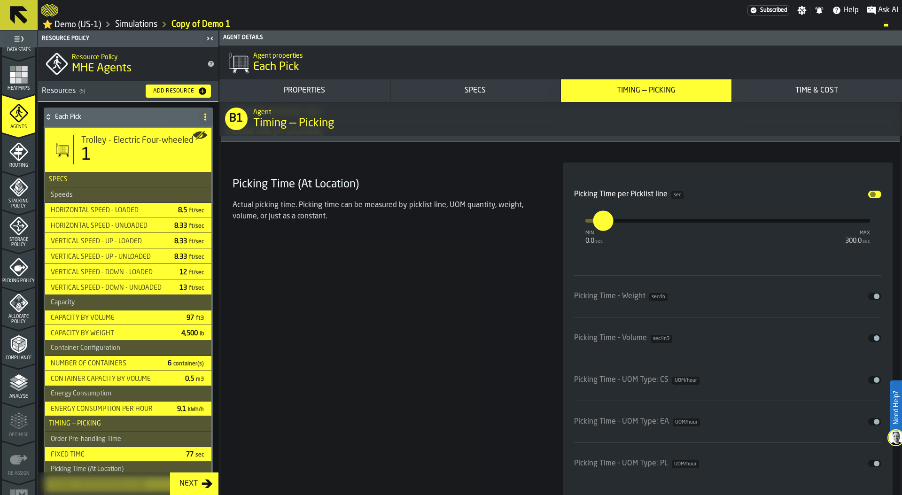
click at [809, 96] on div "Time & Cost" at bounding box center [817, 90] width 163 height 11
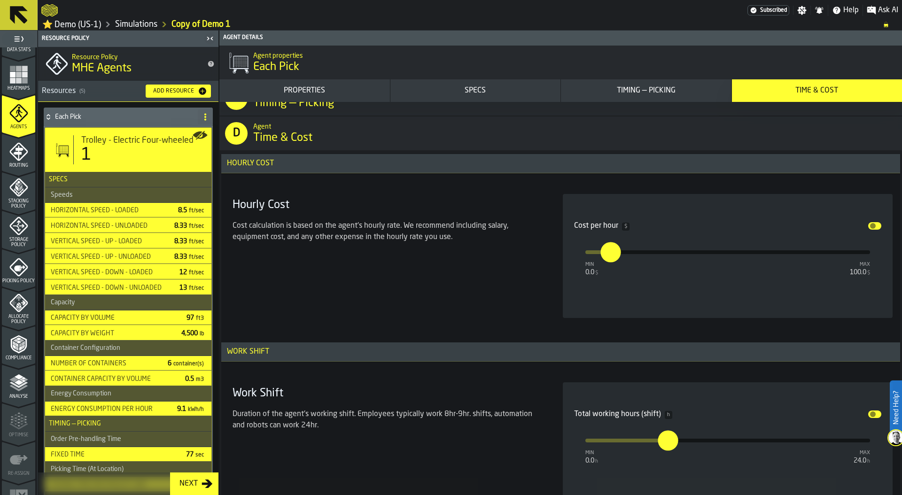
scroll to position [3327, 0]
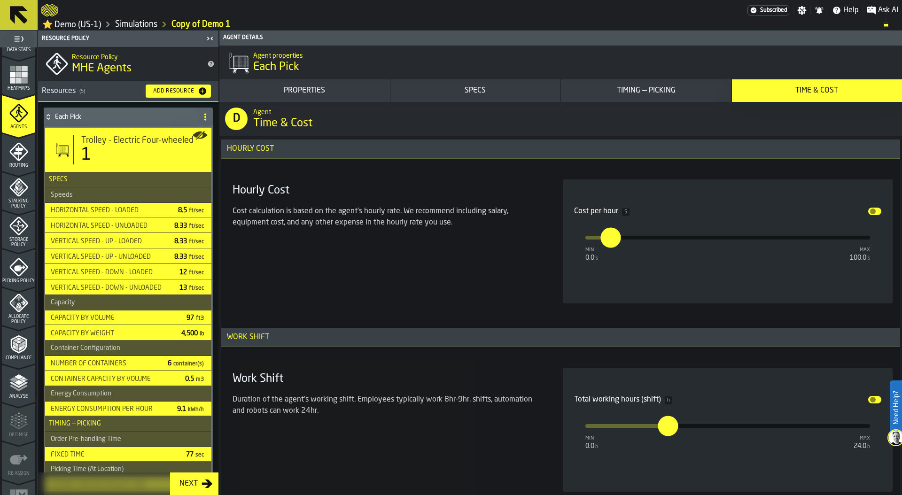
click at [651, 273] on div "Cost per hour $ Disable min 0.0 $ max 100.0 $ *" at bounding box center [728, 241] width 308 height 101
type input "**"
drag, startPoint x: 616, startPoint y: 242, endPoint x: 657, endPoint y: 243, distance: 41.4
click at [657, 243] on input "**" at bounding box center [652, 228] width 15 height 29
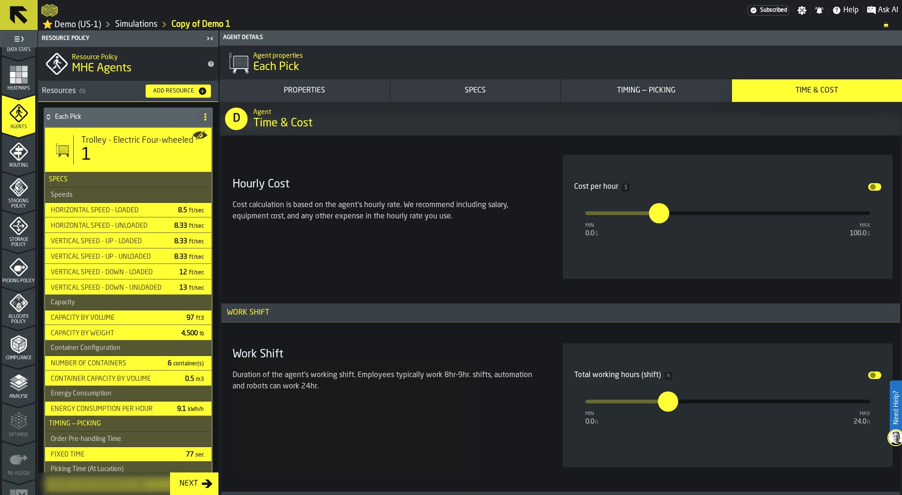
scroll to position [3354, 0]
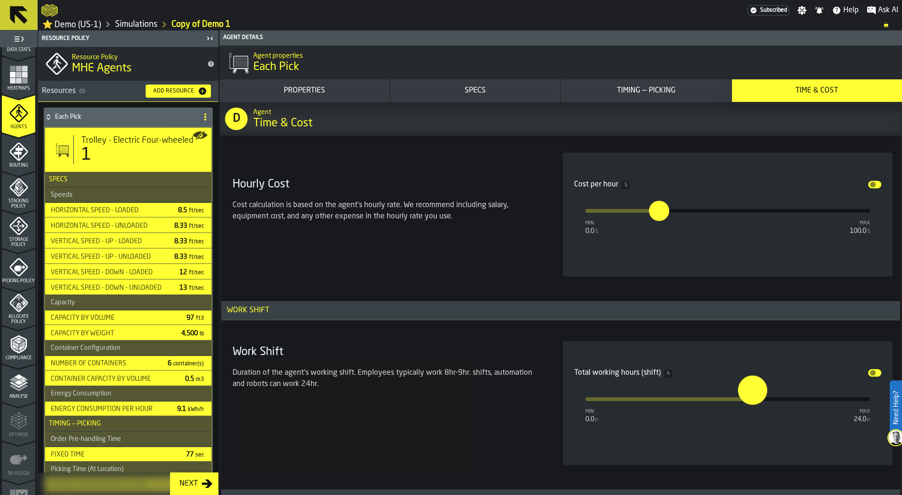
type input "**"
drag, startPoint x: 669, startPoint y: 404, endPoint x: 749, endPoint y: 407, distance: 79.9
click at [749, 407] on button "**" at bounding box center [751, 399] width 23 height 23
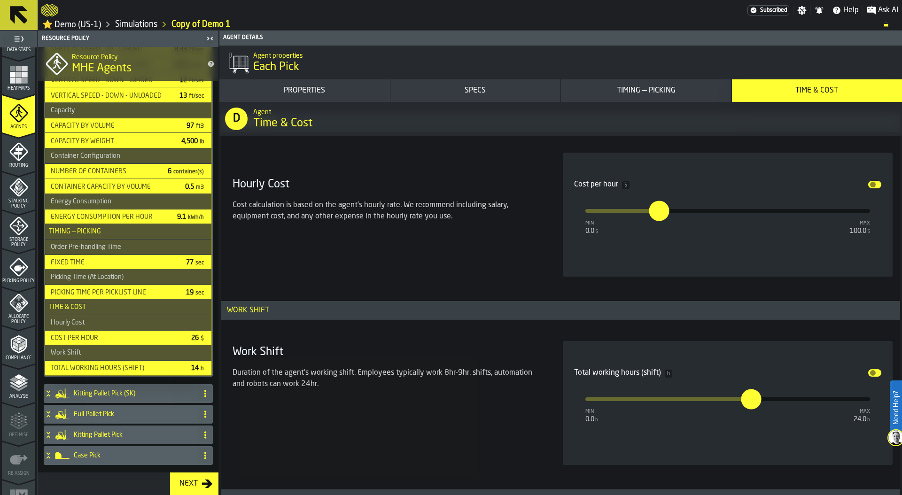
scroll to position [0, 0]
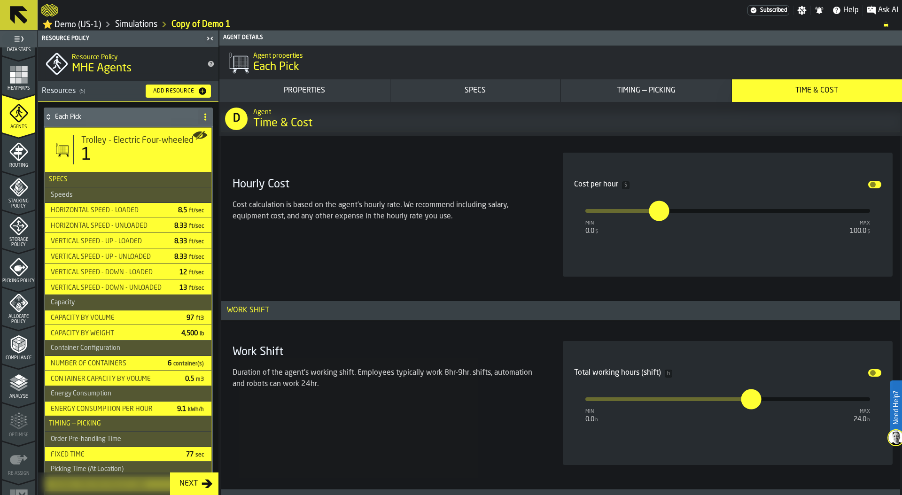
click at [49, 121] on icon at bounding box center [48, 117] width 9 height 8
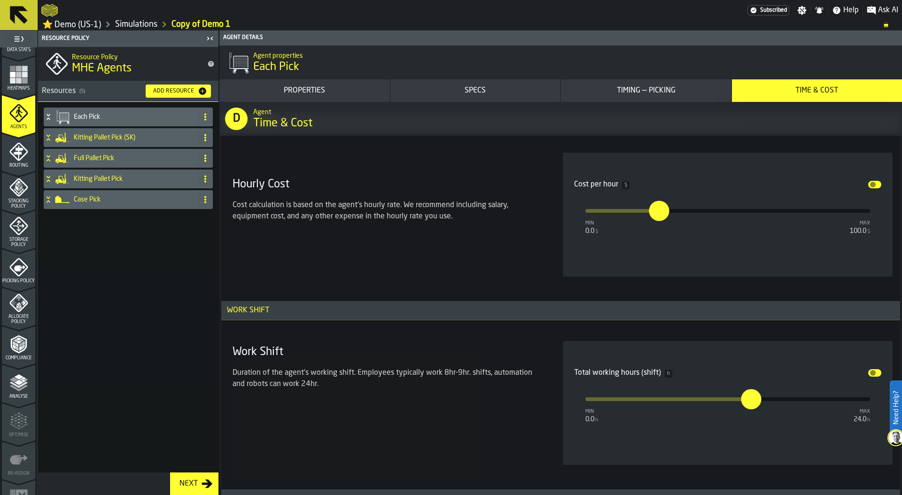
click at [144, 161] on h4 "Full Pallet Pick" at bounding box center [134, 159] width 120 height 8
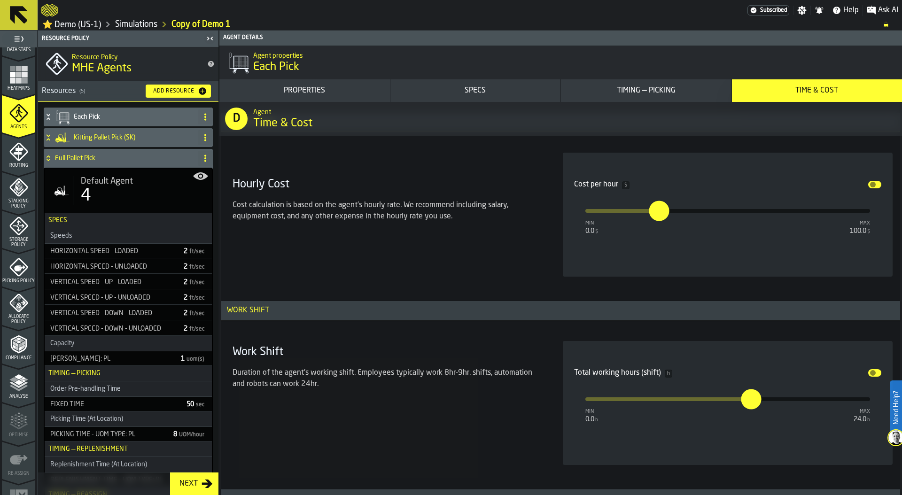
click at [144, 161] on h4 "Full Pallet Pick" at bounding box center [124, 159] width 139 height 8
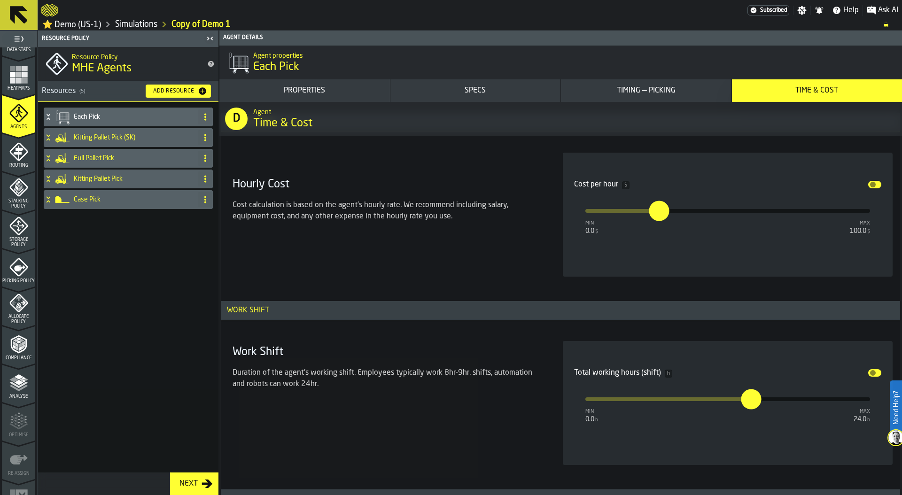
click at [141, 181] on h4 "Kitting Pallet Pick" at bounding box center [134, 179] width 120 height 8
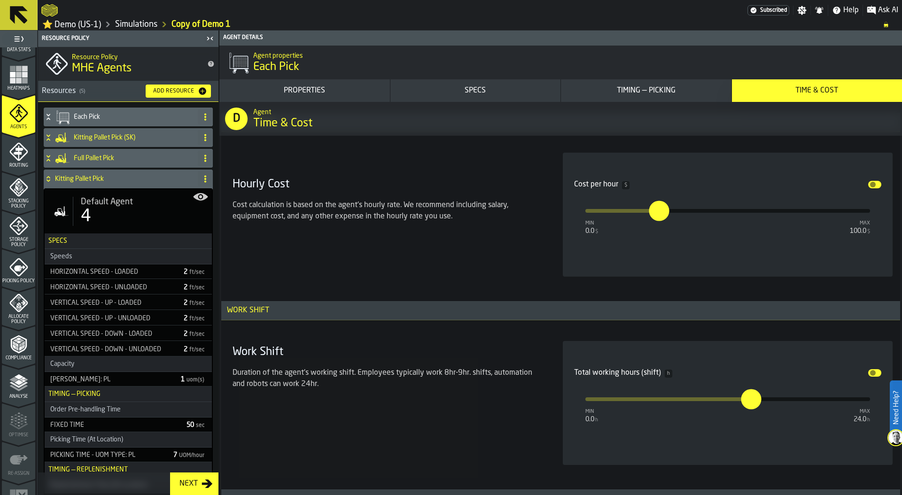
click at [141, 181] on h4 "Kitting Pallet Pick" at bounding box center [124, 179] width 139 height 8
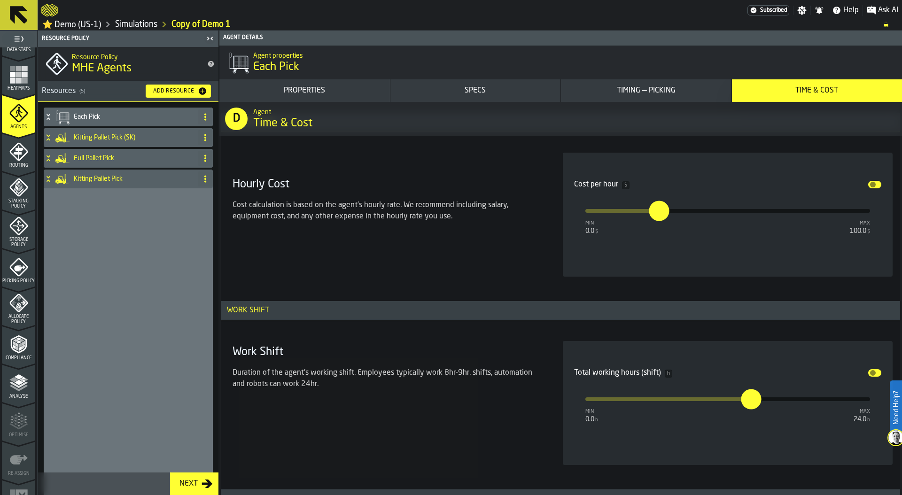
click at [141, 181] on h4 "Kitting Pallet Pick" at bounding box center [134, 179] width 120 height 8
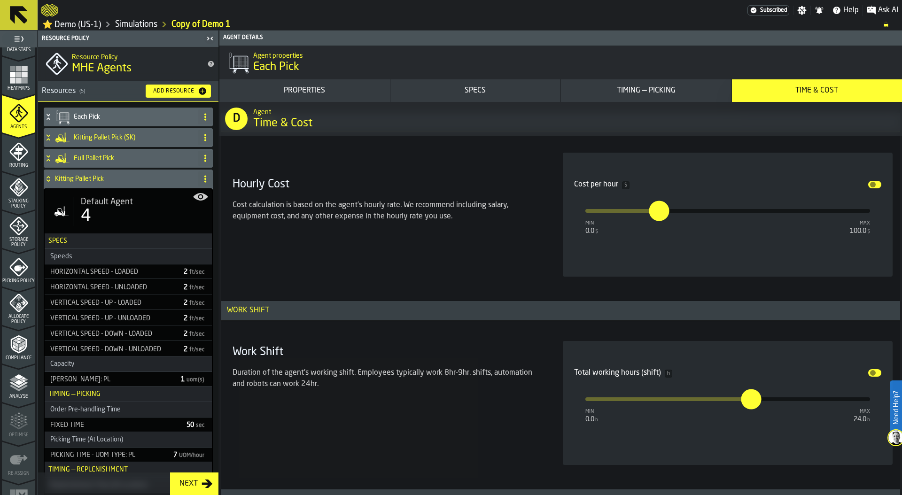
click at [141, 181] on h4 "Kitting Pallet Pick" at bounding box center [124, 179] width 139 height 8
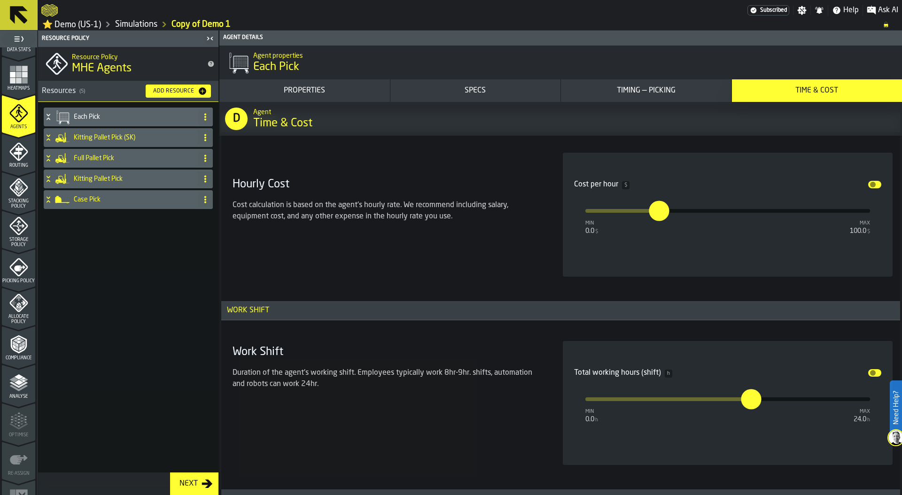
click at [204, 203] on icon at bounding box center [206, 200] width 8 height 8
click at [78, 226] on div "Each Pick Kitting Pallet Pick (SK) Full Pallet Pick Kitting Pallet Pick Case Pi…" at bounding box center [128, 287] width 180 height 371
click at [205, 202] on icon at bounding box center [206, 200] width 8 height 8
click at [64, 260] on div "Each Pick Kitting Pallet Pick (SK) Full Pallet Pick Kitting Pallet Pick Case Pi…" at bounding box center [128, 287] width 180 height 371
click at [97, 118] on h4 "Each Pick" at bounding box center [134, 117] width 120 height 8
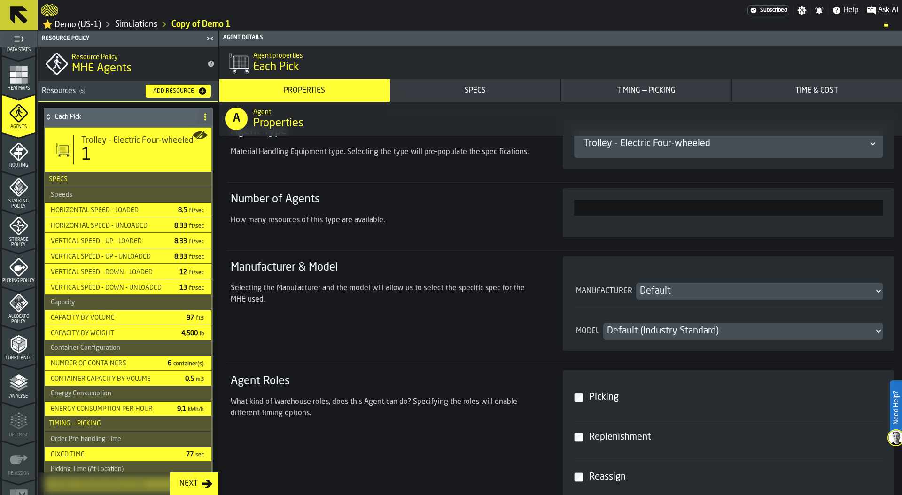
scroll to position [313, 0]
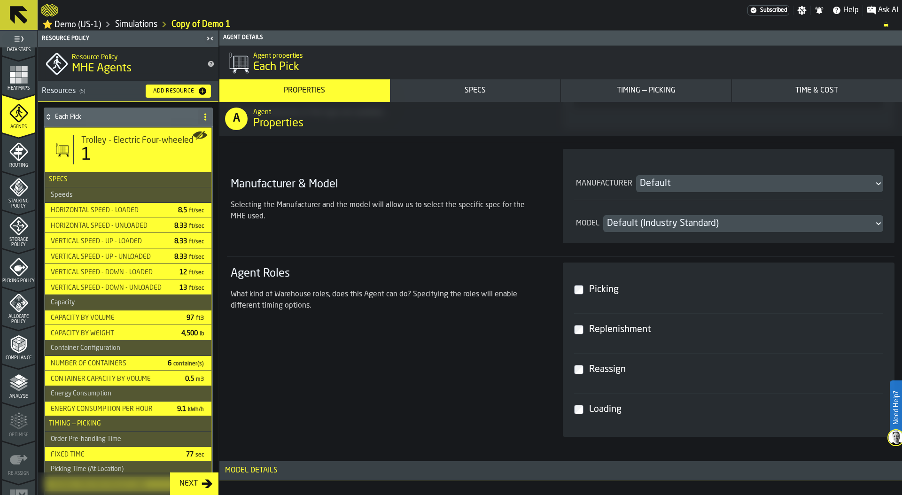
click at [583, 374] on label "Reassign" at bounding box center [729, 369] width 310 height 32
click at [713, 94] on div "Timing — Reassign" at bounding box center [697, 90] width 129 height 11
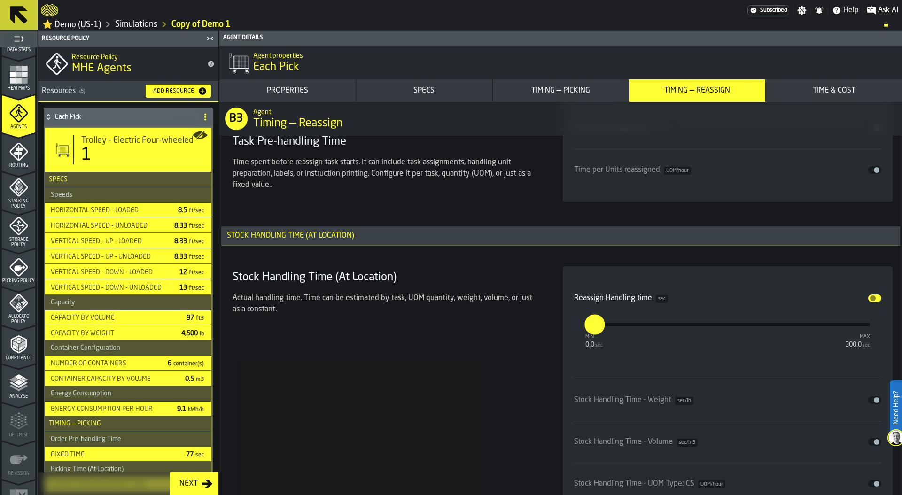
scroll to position [3558, 0]
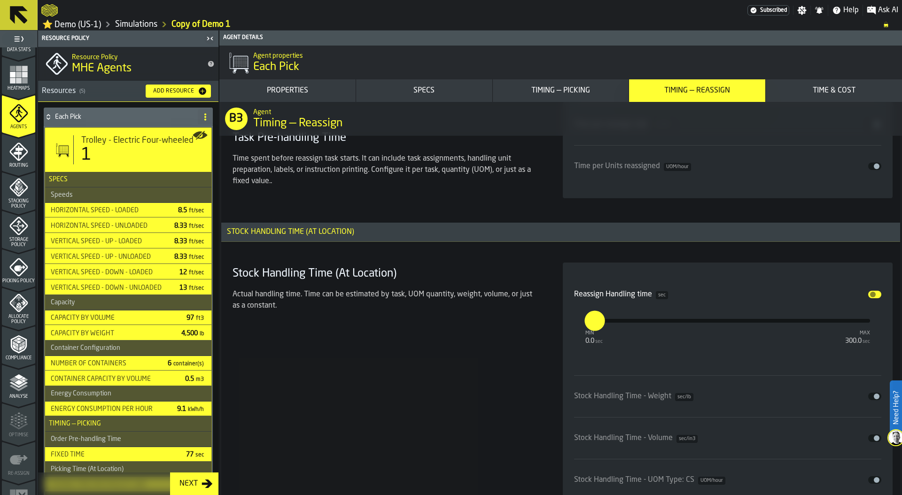
click at [48, 119] on icon at bounding box center [48, 117] width 9 height 8
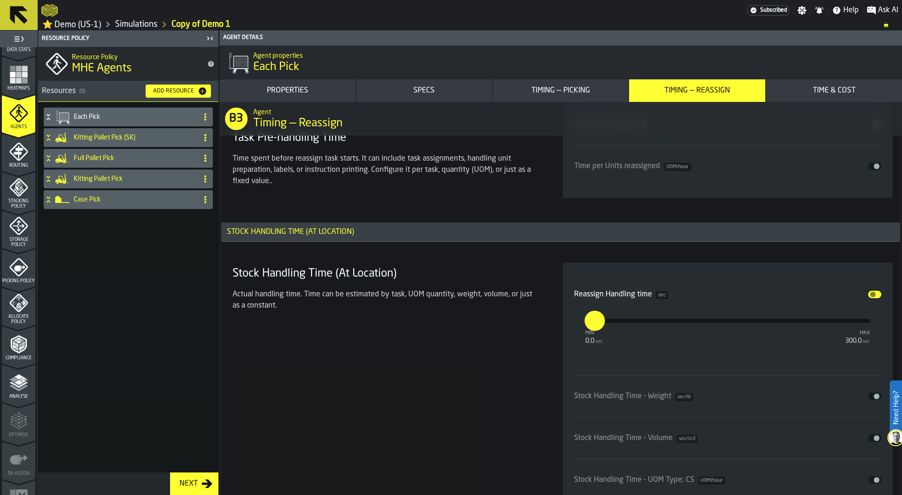
click at [53, 154] on div "Full Pallet Pick" at bounding box center [119, 158] width 150 height 19
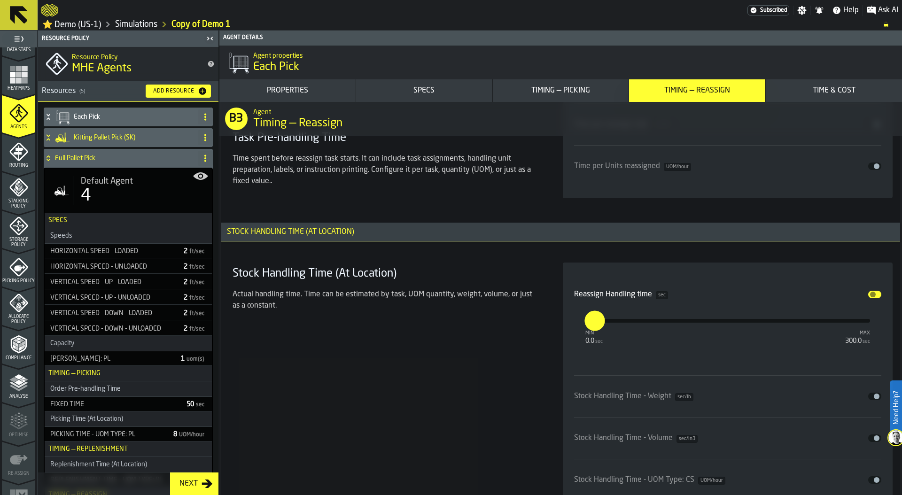
click at [133, 195] on div "4" at bounding box center [143, 195] width 124 height 19
type input "*"
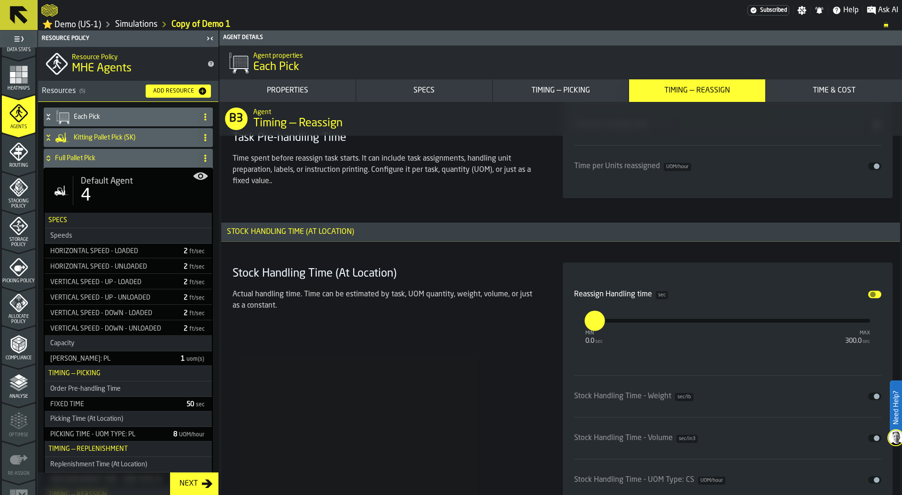
type input "*"
type input "**"
type input "*"
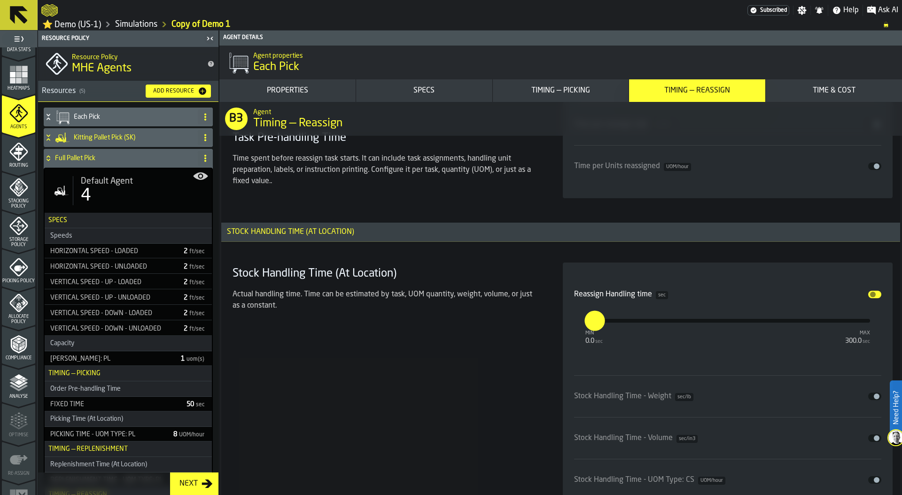
scroll to position [4475, 0]
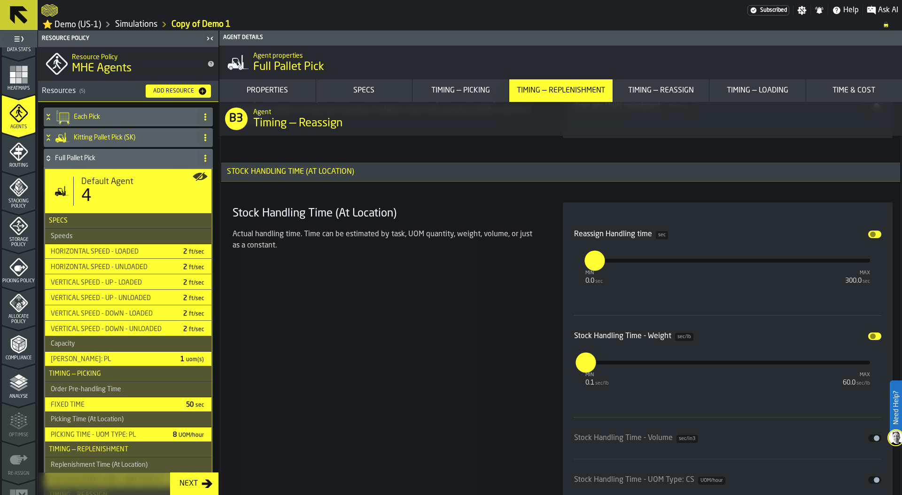
click at [80, 121] on h4 "Each Pick" at bounding box center [134, 117] width 120 height 8
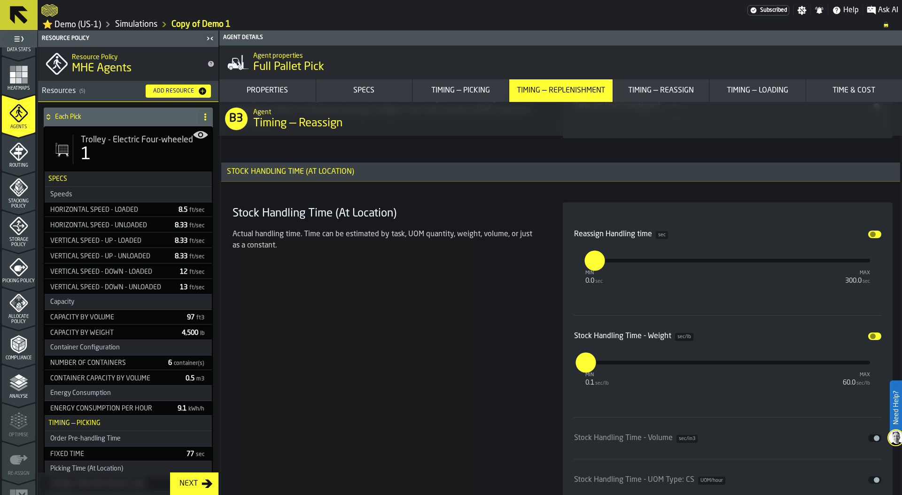
click at [140, 164] on div "1" at bounding box center [143, 154] width 124 height 19
type input "***"
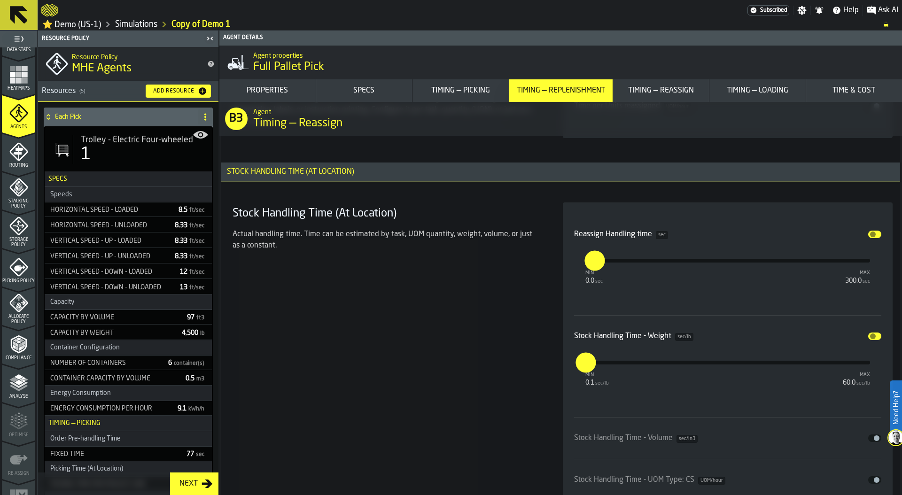
type input "****"
type input "*"
type input "**"
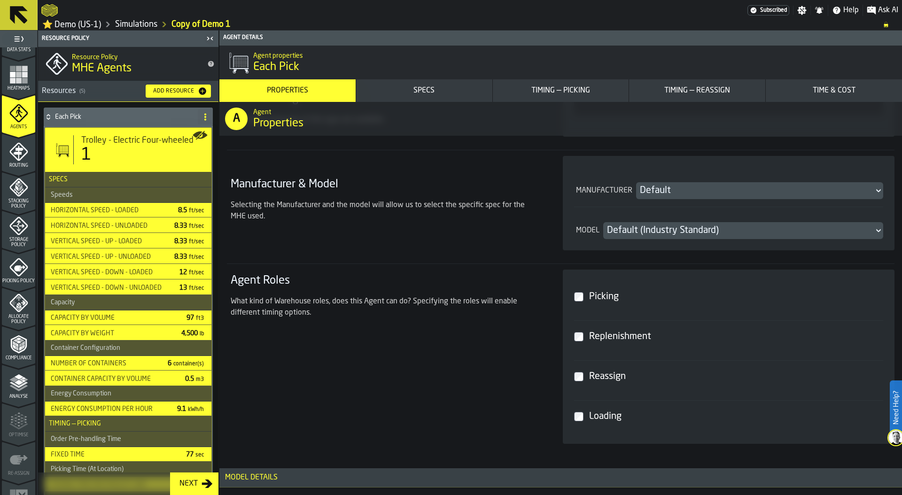
scroll to position [336, 0]
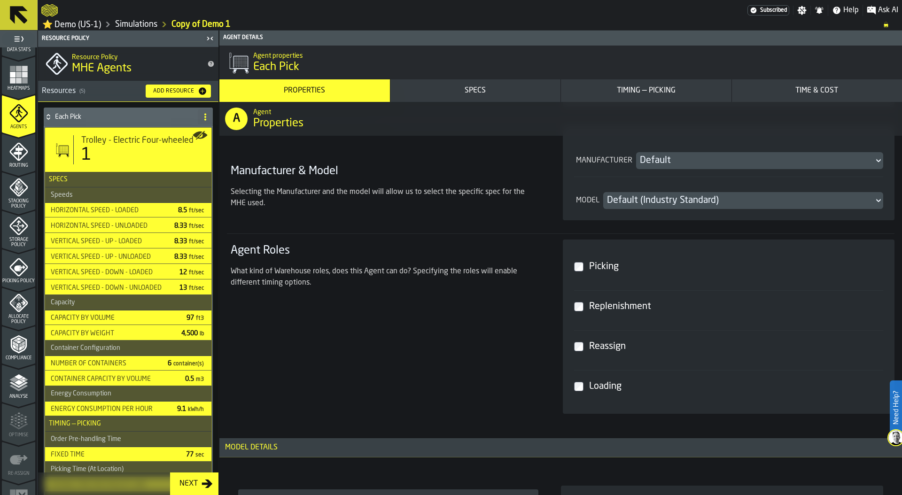
click at [83, 119] on h4 "Each Pick" at bounding box center [124, 117] width 139 height 8
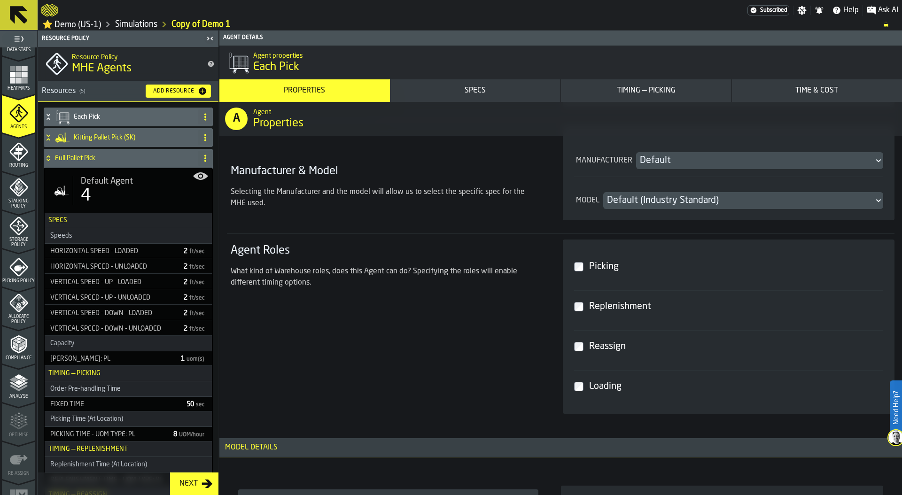
click at [112, 162] on h4 "Full Pallet Pick" at bounding box center [124, 159] width 139 height 8
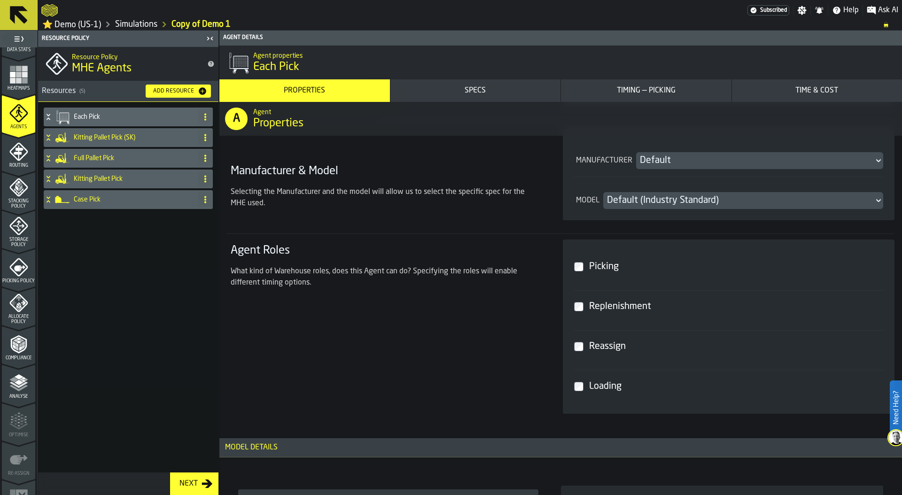
click at [18, 161] on icon "menu Routing" at bounding box center [18, 151] width 19 height 19
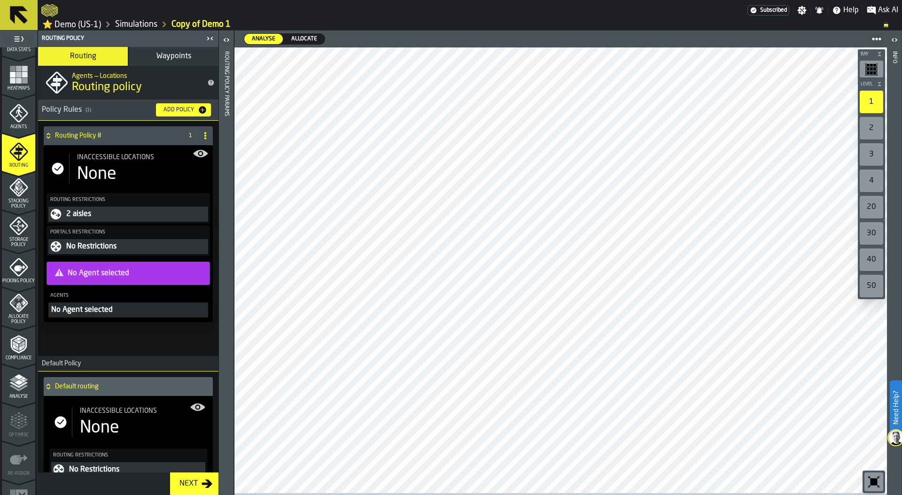
click at [133, 168] on div "None" at bounding box center [142, 174] width 131 height 19
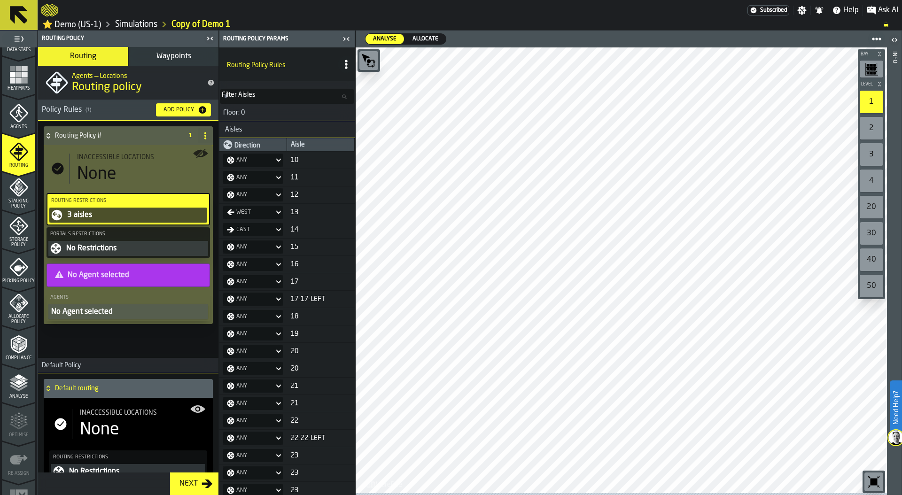
click at [372, 63] on icon "button-toolbar-undefined" at bounding box center [368, 60] width 15 height 15
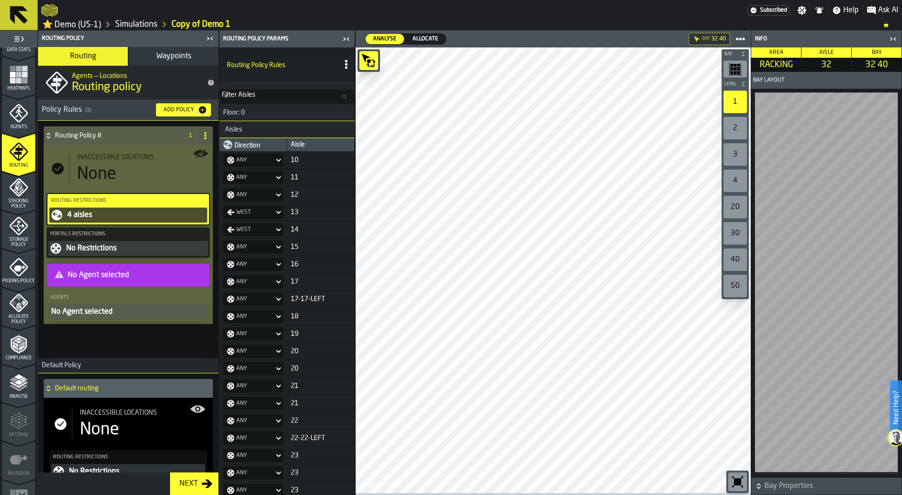
click at [113, 313] on div "No Agent selected" at bounding box center [128, 311] width 156 height 11
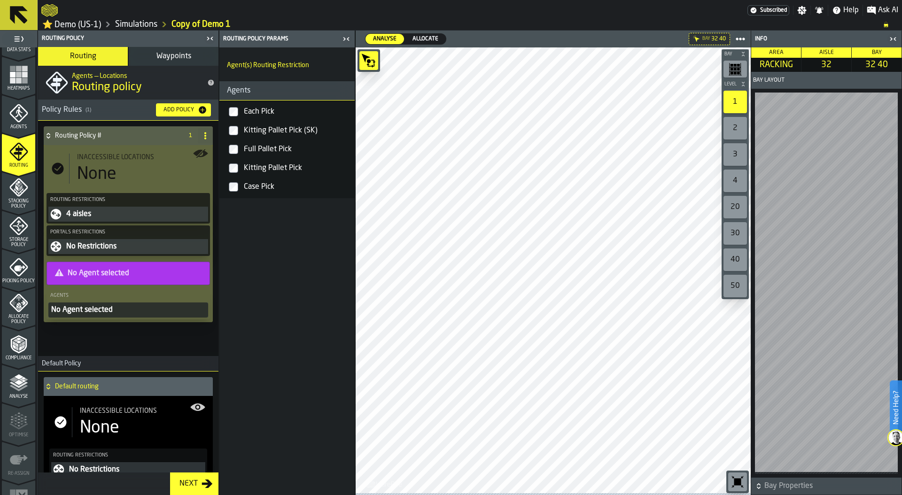
click at [891, 40] on icon "button-toggle-Close me" at bounding box center [892, 38] width 11 height 11
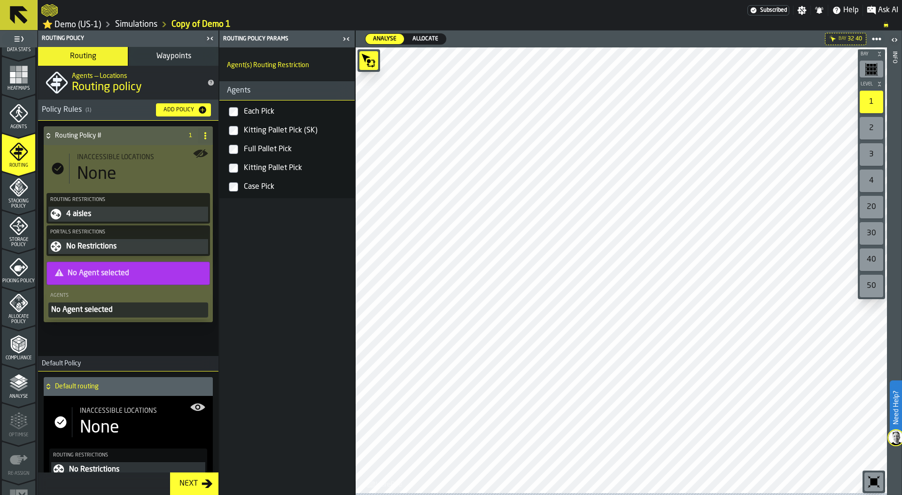
click at [367, 63] on circle "button-toolbar-undefined" at bounding box center [369, 61] width 4 height 4
click at [106, 172] on div "None" at bounding box center [96, 174] width 39 height 19
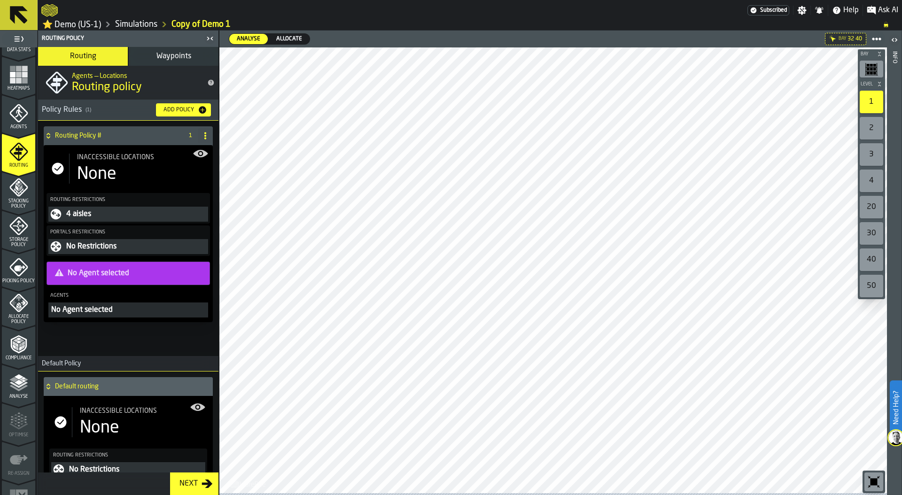
click at [106, 172] on div "None" at bounding box center [96, 174] width 39 height 19
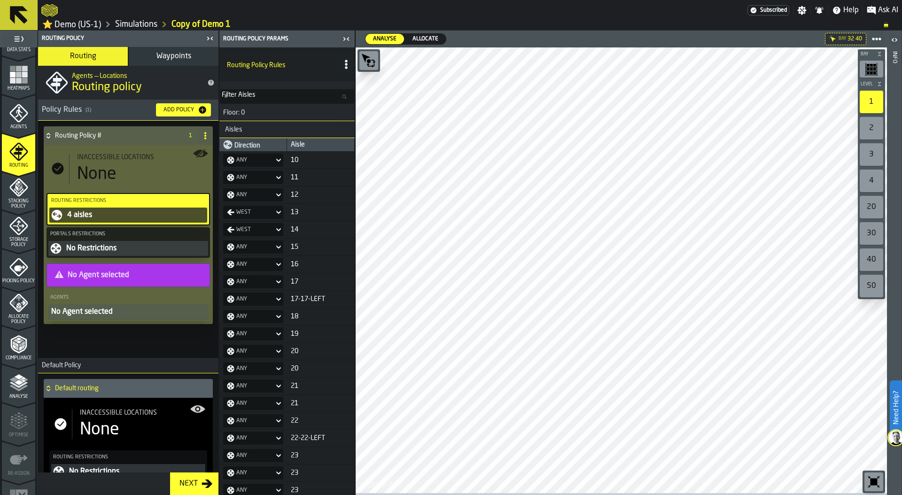
click at [179, 62] on button "Waypoints" at bounding box center [174, 56] width 90 height 19
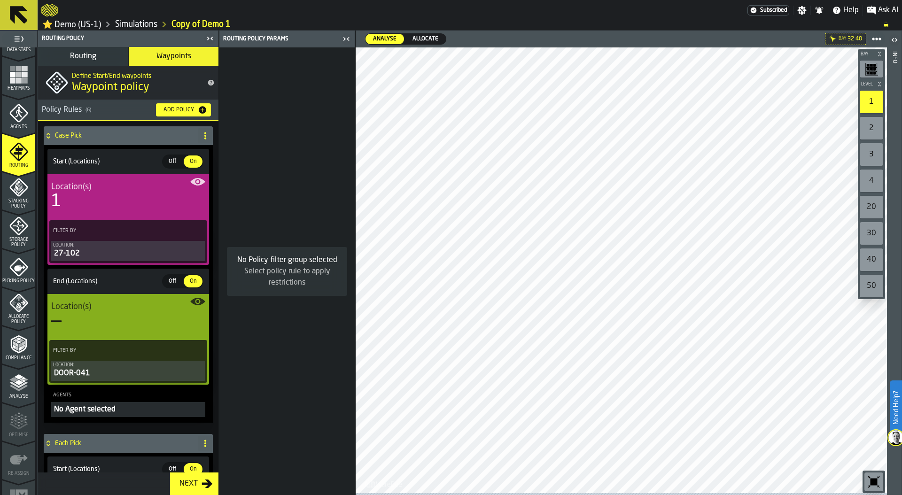
click at [49, 135] on icon at bounding box center [48, 134] width 3 height 2
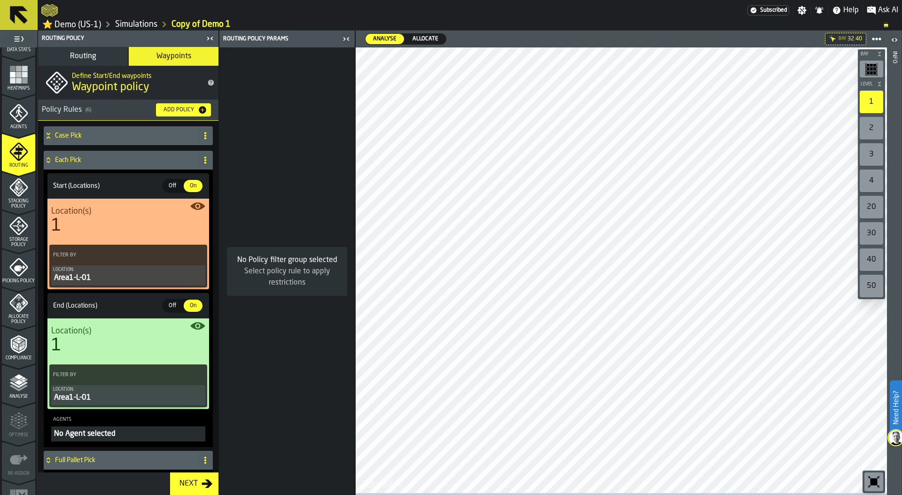
click at [47, 161] on icon at bounding box center [48, 160] width 9 height 8
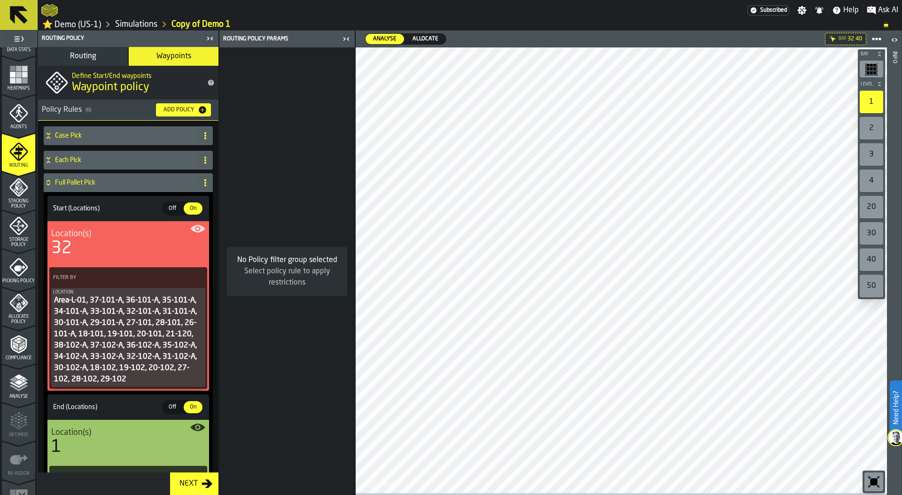
click at [47, 186] on icon at bounding box center [48, 183] width 9 height 8
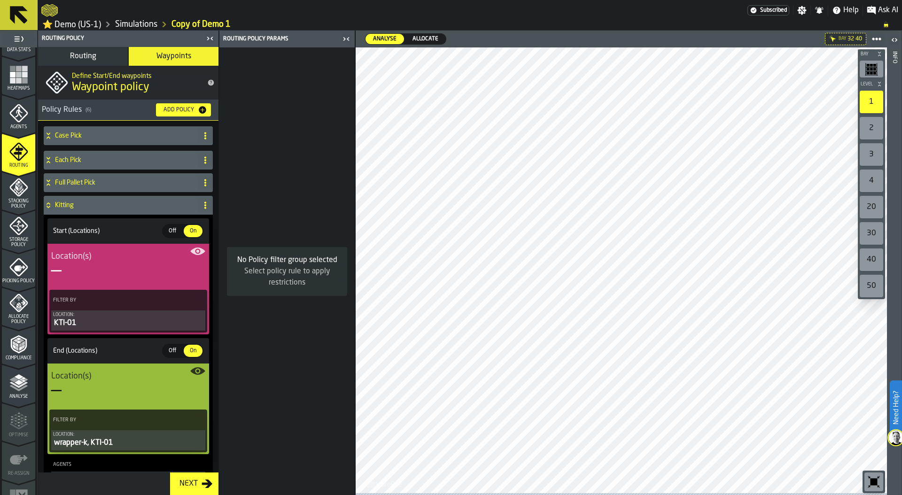
click at [46, 211] on div "Kitting" at bounding box center [119, 205] width 150 height 19
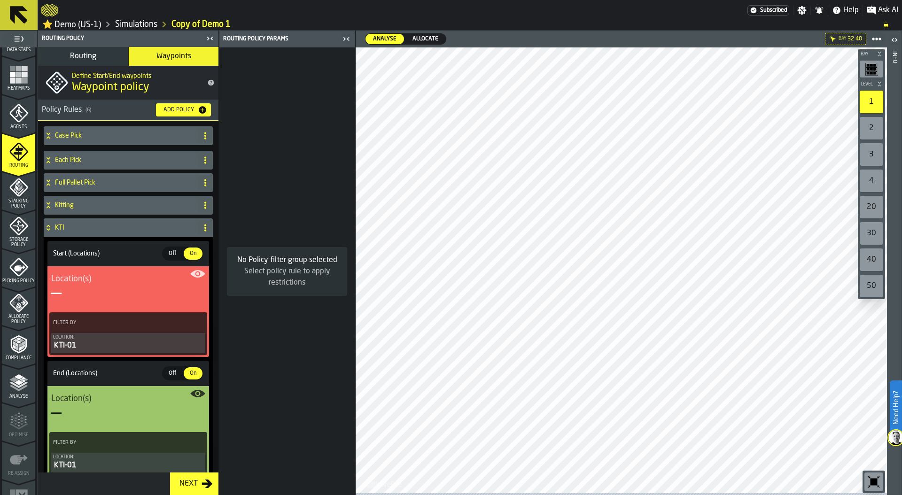
click at [47, 233] on div "KTI" at bounding box center [119, 227] width 150 height 19
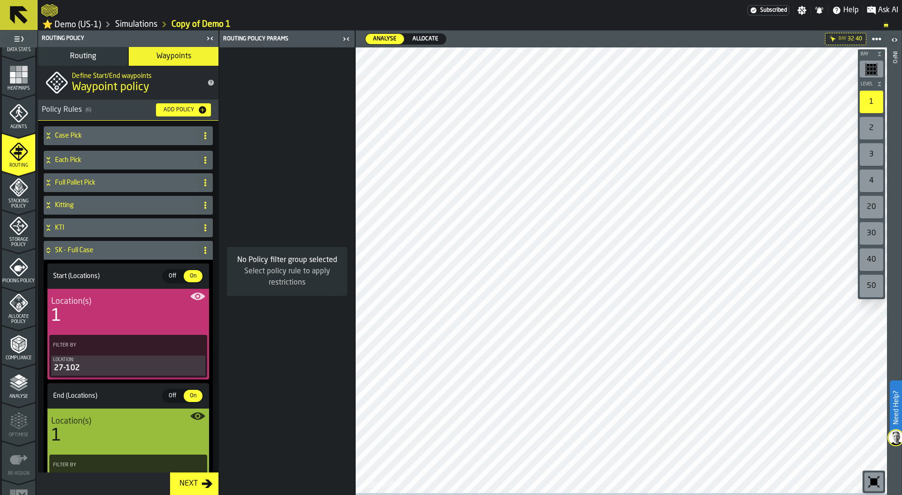
click at [47, 249] on icon at bounding box center [48, 251] width 9 height 8
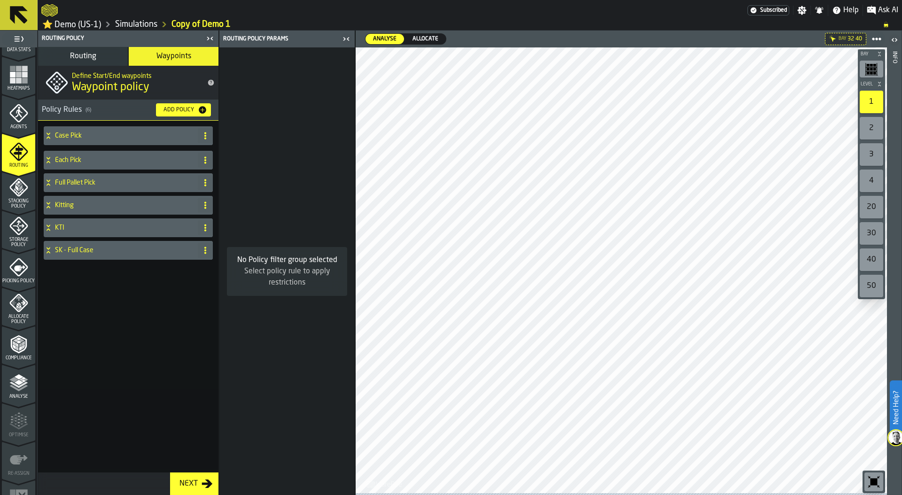
click at [53, 132] on div "Case Pick" at bounding box center [119, 135] width 150 height 19
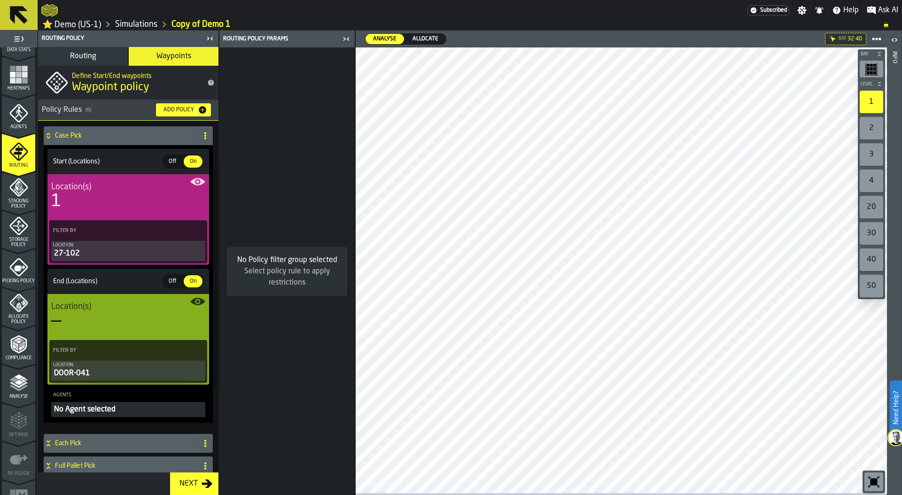
click at [91, 55] on span "Routing" at bounding box center [83, 57] width 26 height 8
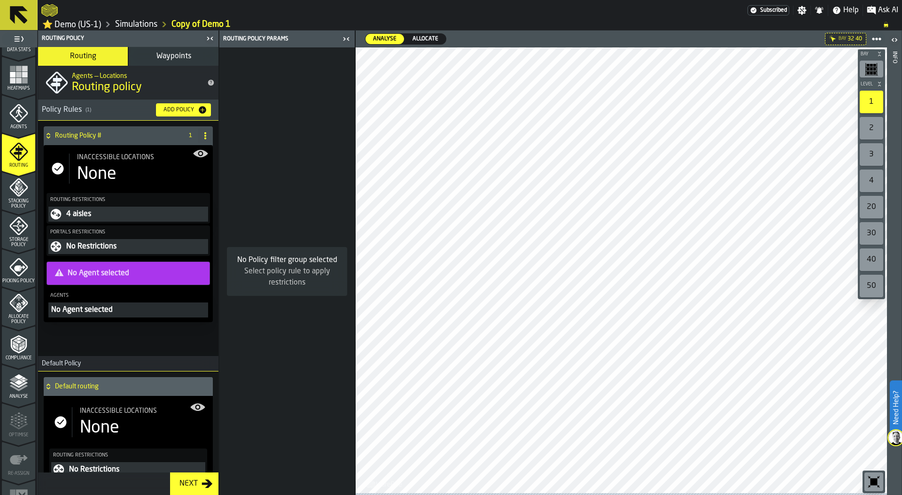
click at [169, 57] on span "Waypoints" at bounding box center [173, 57] width 35 height 8
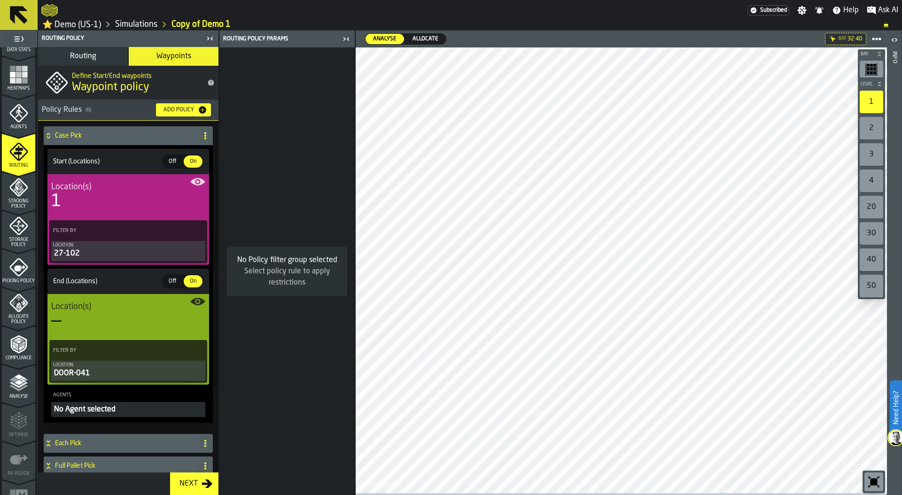
click at [19, 195] on icon "menu Stacking Policy" at bounding box center [18, 187] width 19 height 19
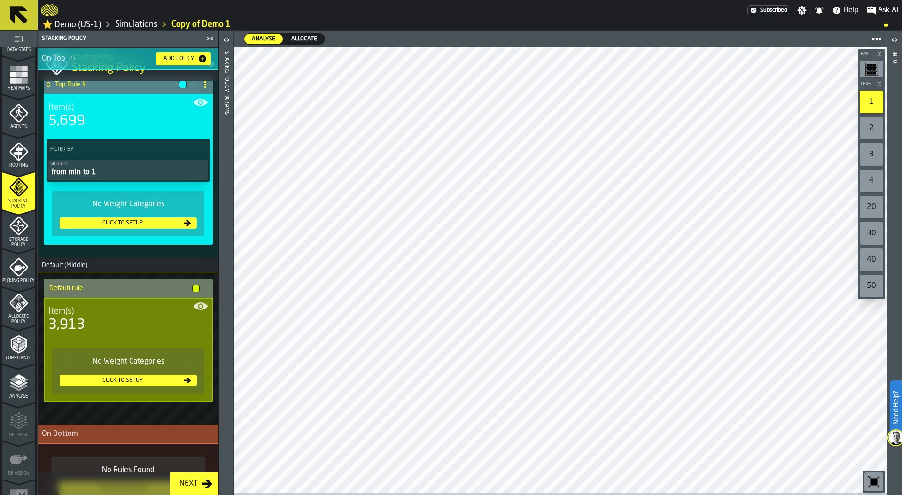
scroll to position [0, 0]
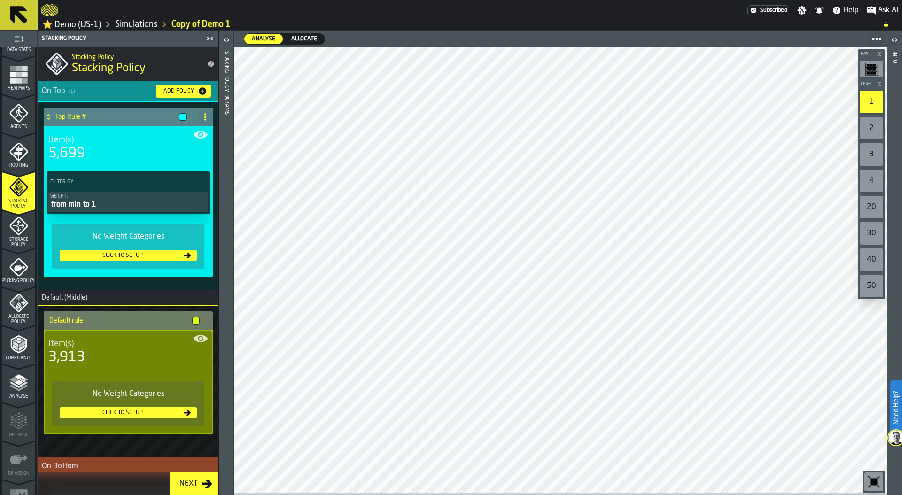
click at [202, 120] on icon at bounding box center [206, 117] width 8 height 8
click at [162, 163] on div "Delete" at bounding box center [164, 160] width 79 height 11
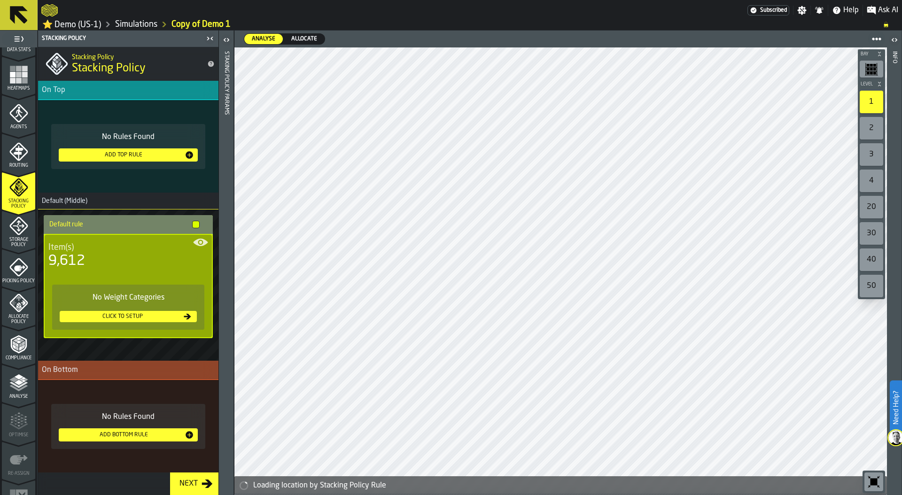
click at [139, 318] on div "Click to setup" at bounding box center [122, 316] width 118 height 7
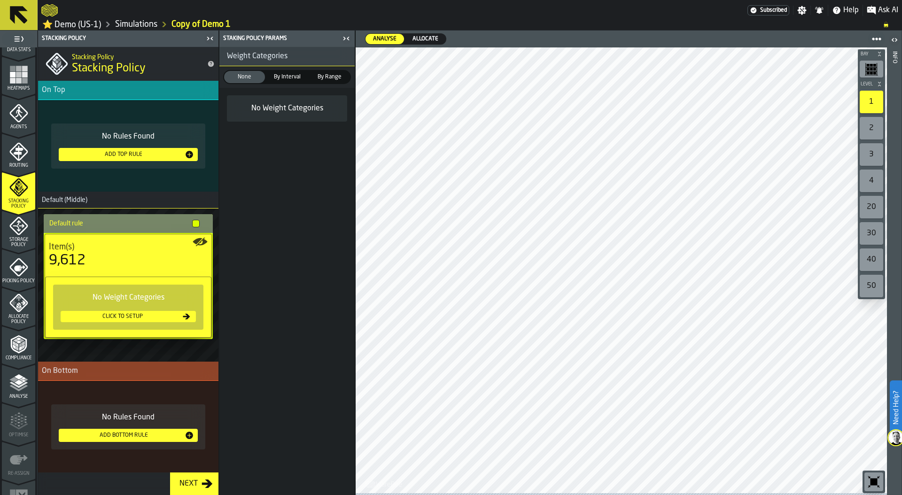
click at [286, 78] on span "By Interval" at bounding box center [287, 77] width 37 height 8
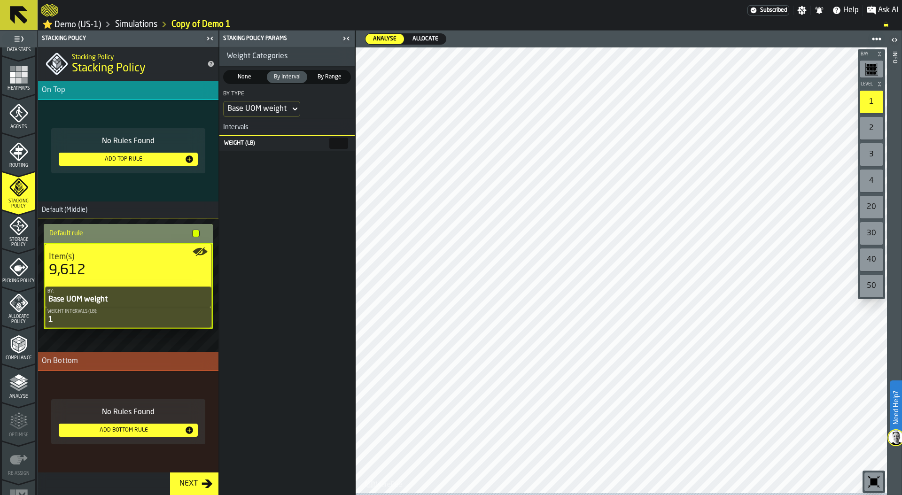
click at [281, 111] on div "Base UOM weight" at bounding box center [256, 108] width 59 height 11
click at [264, 128] on div "Picklist line weight" at bounding box center [261, 129] width 65 height 11
click at [279, 109] on div "Picklist line weight" at bounding box center [258, 108] width 62 height 11
click at [254, 178] on div "Picked UOM weight" at bounding box center [263, 175] width 69 height 11
click at [367, 145] on main "1 Start 1.1 Layout 1.2 Assignment 1.3 Items 1.4 Orders 1.5 Data Stats 1.6 Heatm…" at bounding box center [451, 263] width 902 height 465
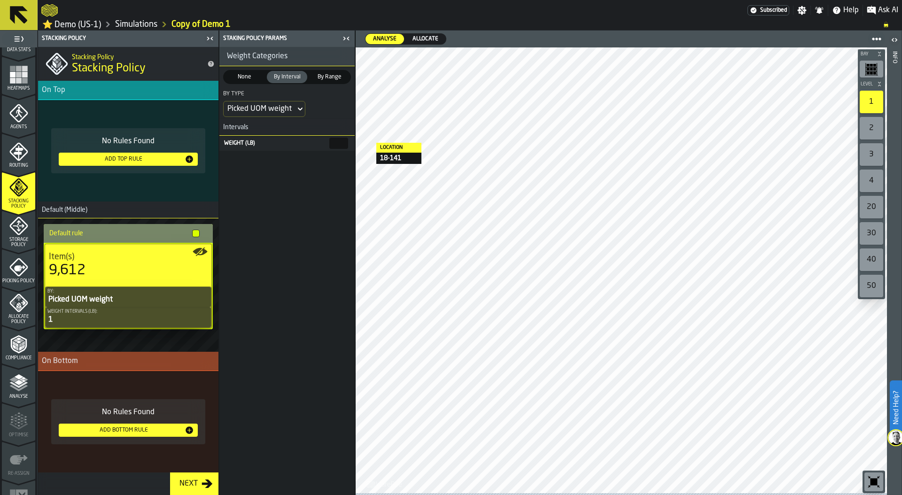
type input "*"
click at [134, 159] on div "Add Top Rule" at bounding box center [123, 159] width 122 height 7
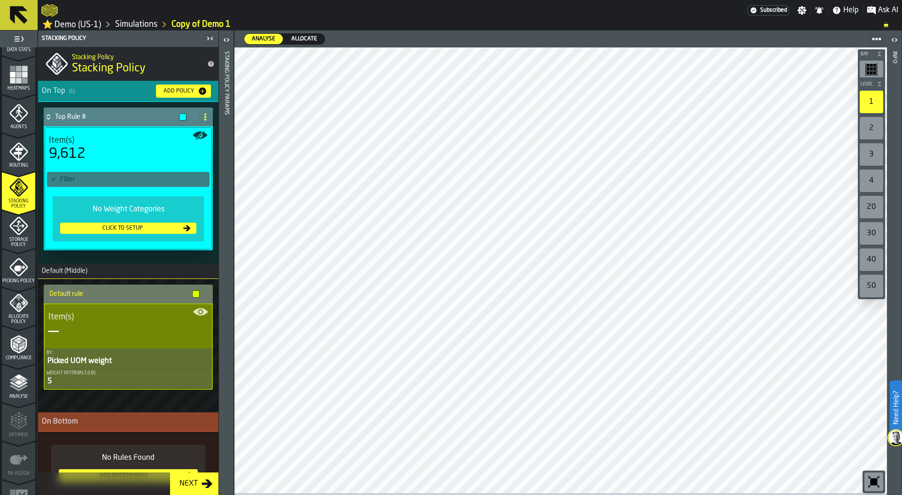
click at [202, 120] on icon at bounding box center [206, 117] width 8 height 8
click at [156, 134] on div "Rename" at bounding box center [164, 137] width 79 height 11
drag, startPoint x: 106, startPoint y: 118, endPoint x: 60, endPoint y: 117, distance: 46.5
click at [60, 117] on input "**********" at bounding box center [112, 117] width 114 height 16
type input "**********"
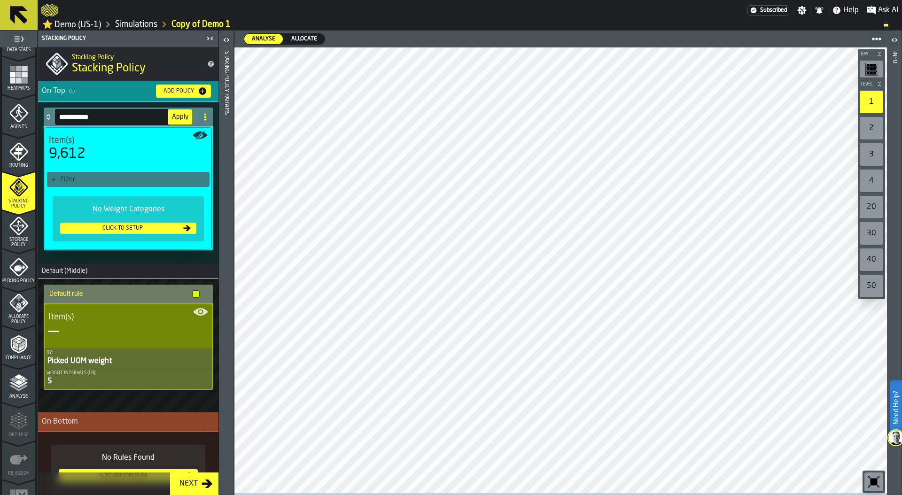
click at [178, 120] on span "Apply" at bounding box center [180, 117] width 16 height 7
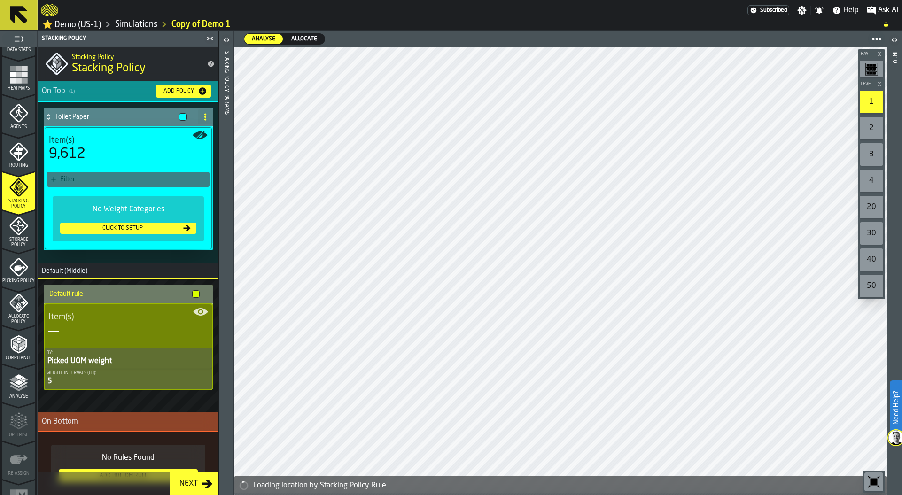
click at [136, 179] on div "Filter" at bounding box center [133, 180] width 146 height 8
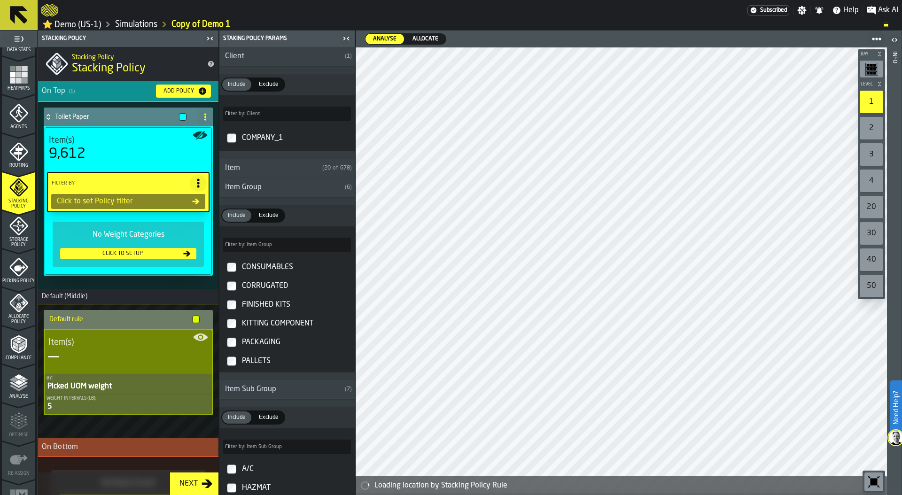
click at [271, 168] on div "Item" at bounding box center [268, 168] width 99 height 11
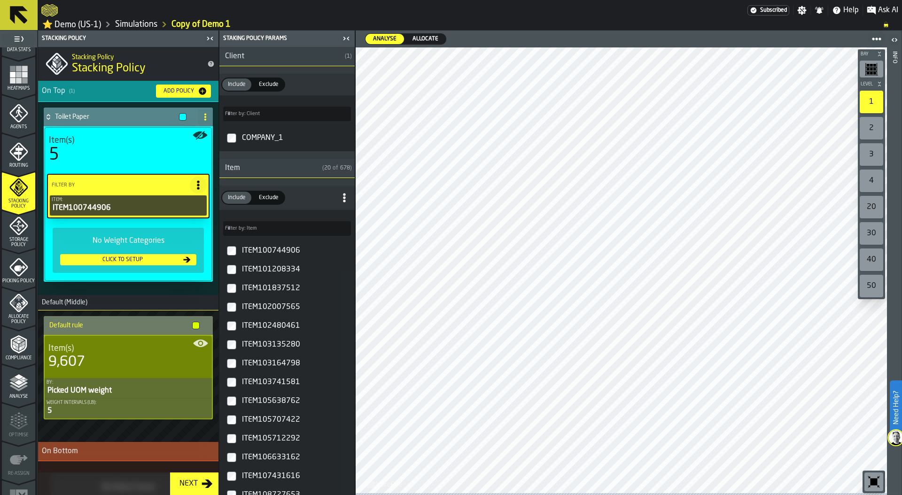
scroll to position [62, 0]
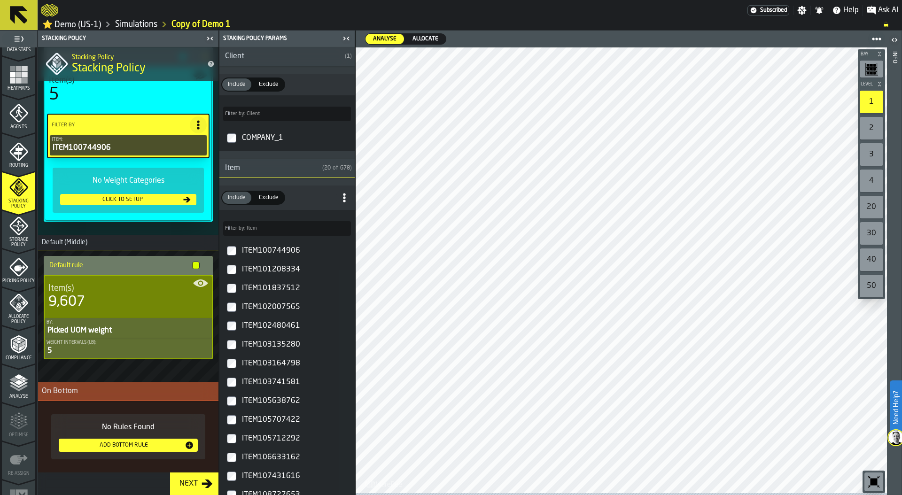
click at [126, 447] on div "Add Bottom Rule" at bounding box center [123, 445] width 122 height 7
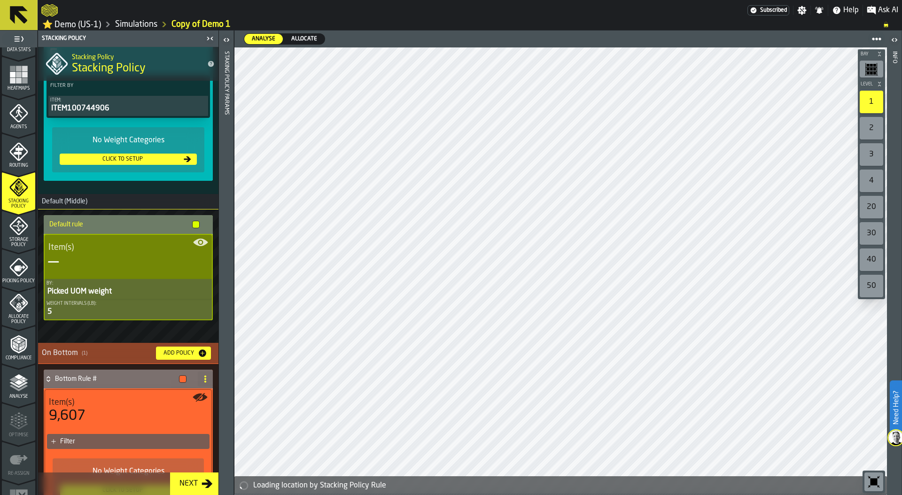
scroll to position [153, 0]
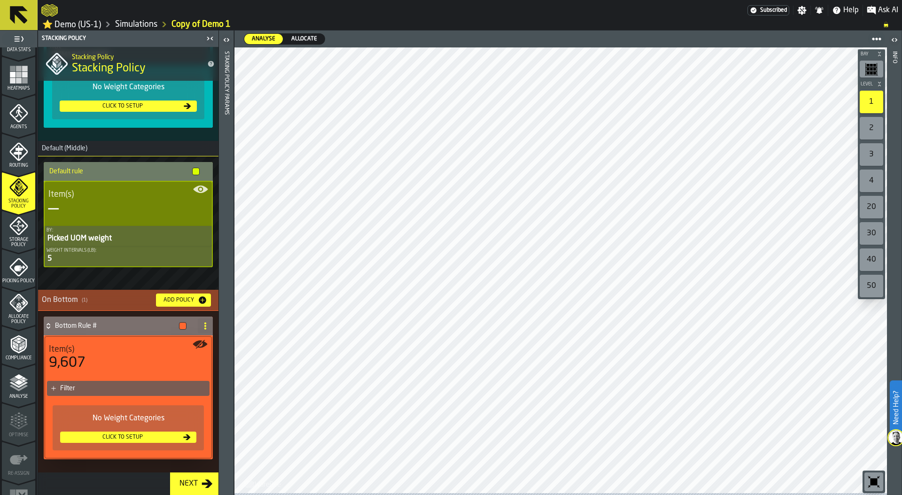
click at [121, 388] on div "Filter" at bounding box center [133, 389] width 146 height 8
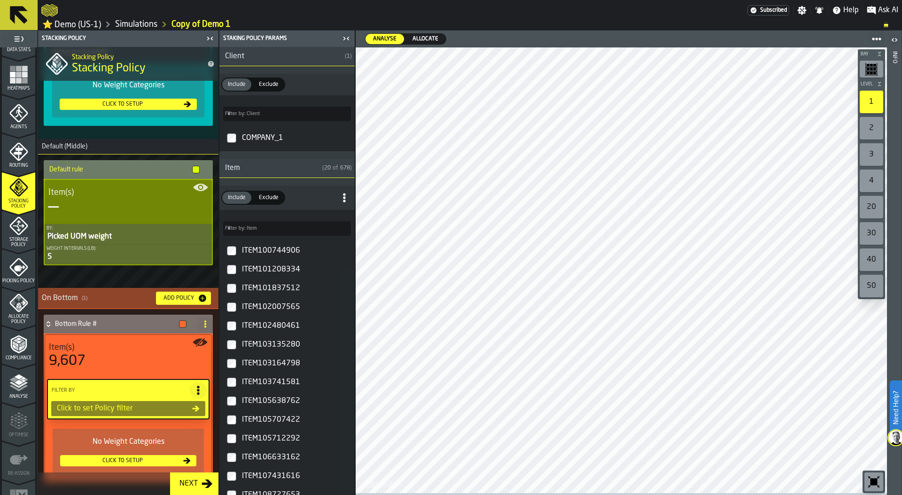
click at [291, 173] on div "Item" at bounding box center [268, 168] width 99 height 11
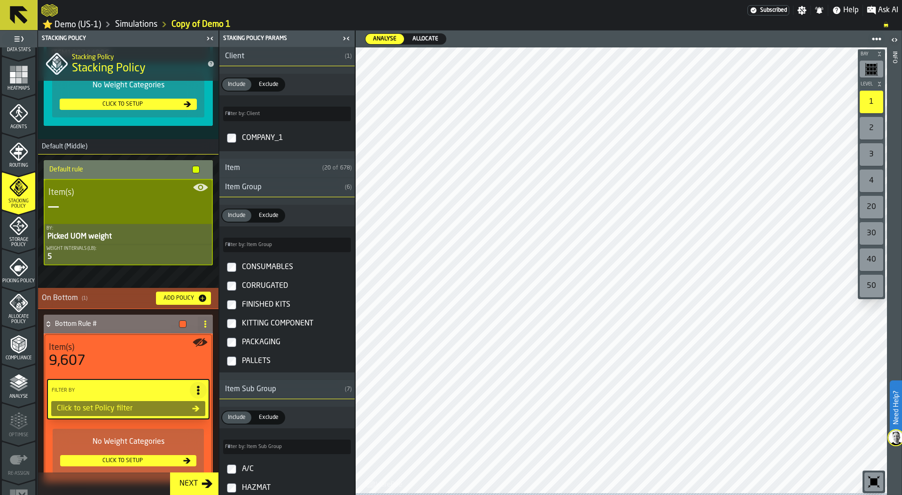
click at [236, 344] on label "PACKAGING" at bounding box center [287, 342] width 132 height 19
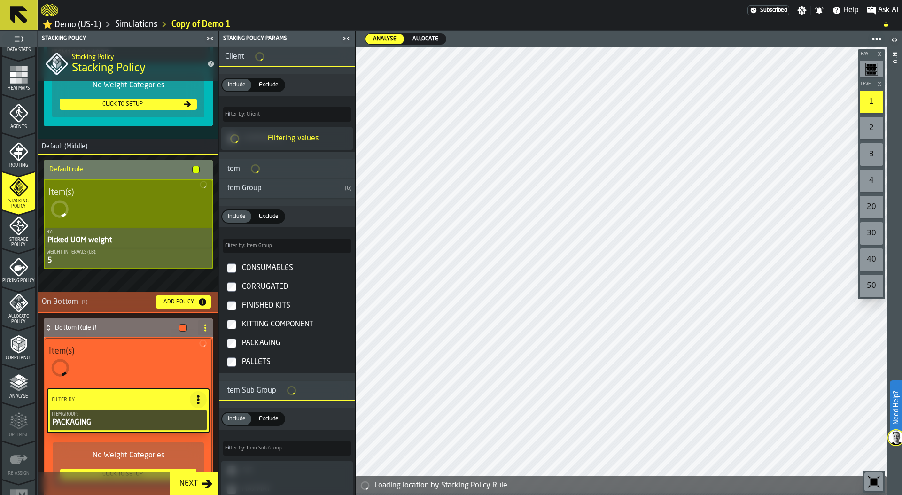
type input "*"
type input "**"
type input "***"
type input "****"
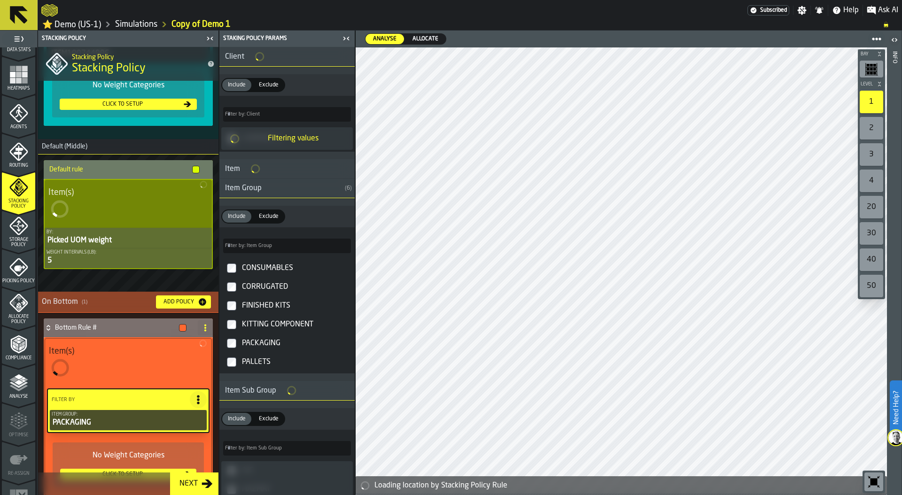
type input "*"
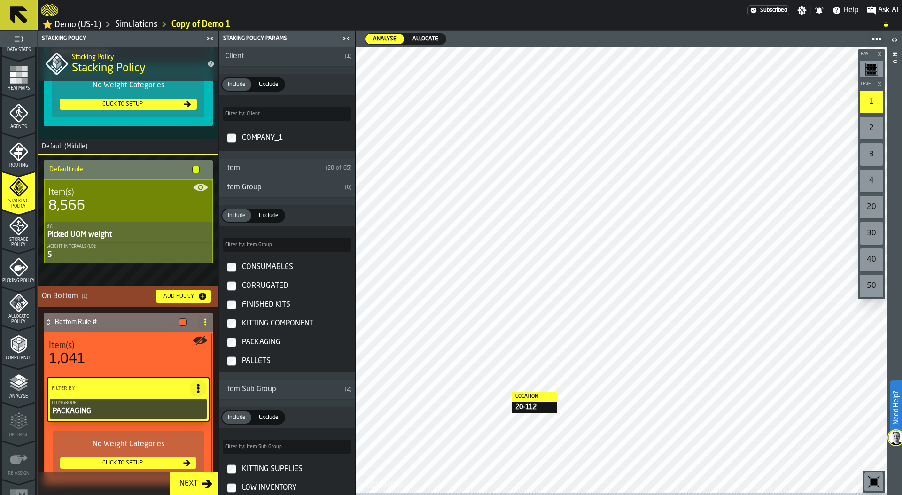
click at [502, 394] on div at bounding box center [621, 270] width 531 height 446
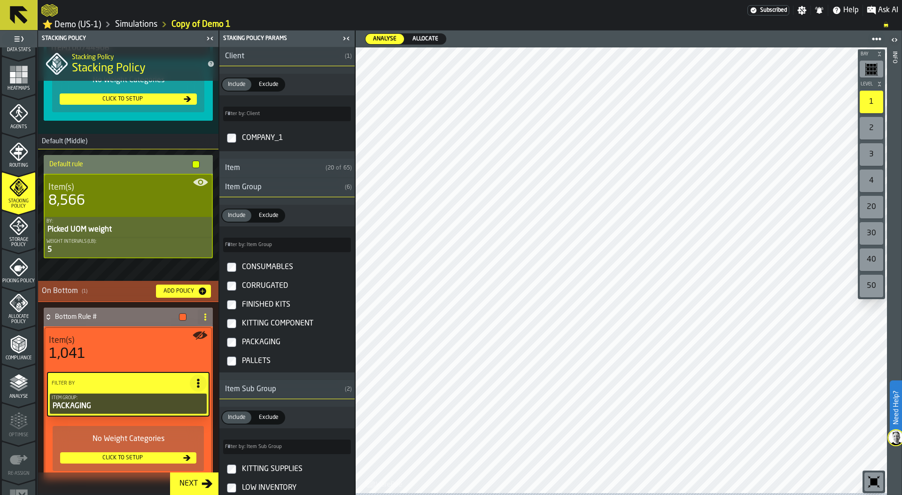
scroll to position [157, 0]
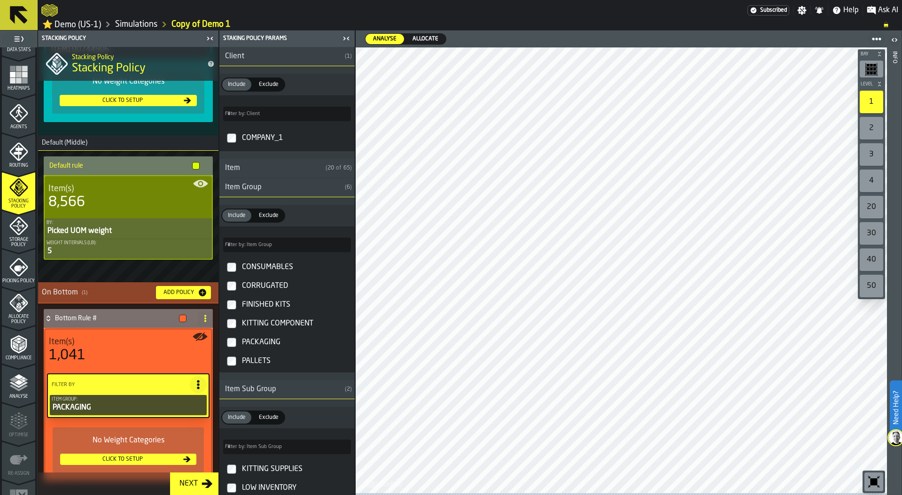
click at [26, 228] on icon "menu Storage Policy" at bounding box center [18, 226] width 19 height 19
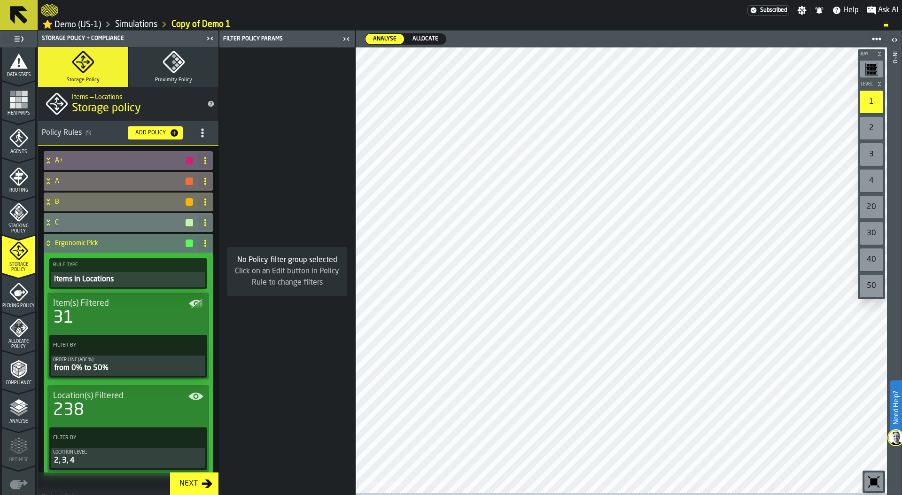
scroll to position [248, 0]
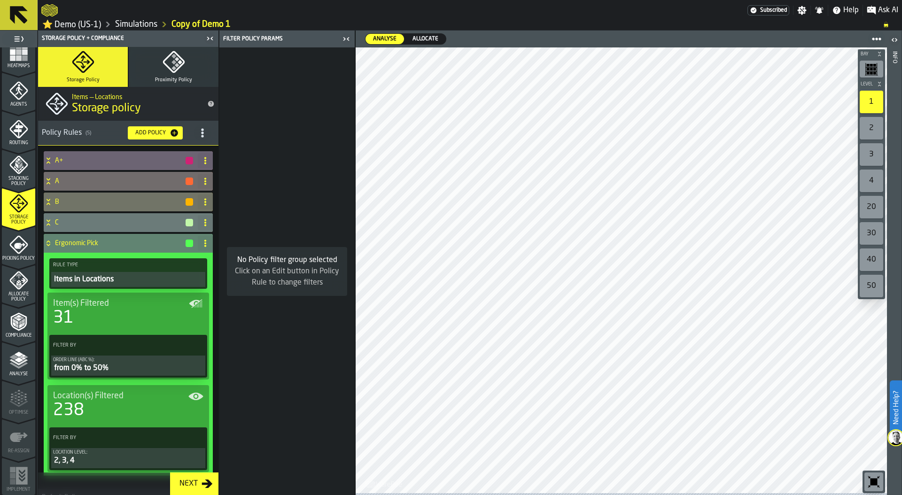
click at [49, 246] on icon at bounding box center [48, 244] width 9 height 8
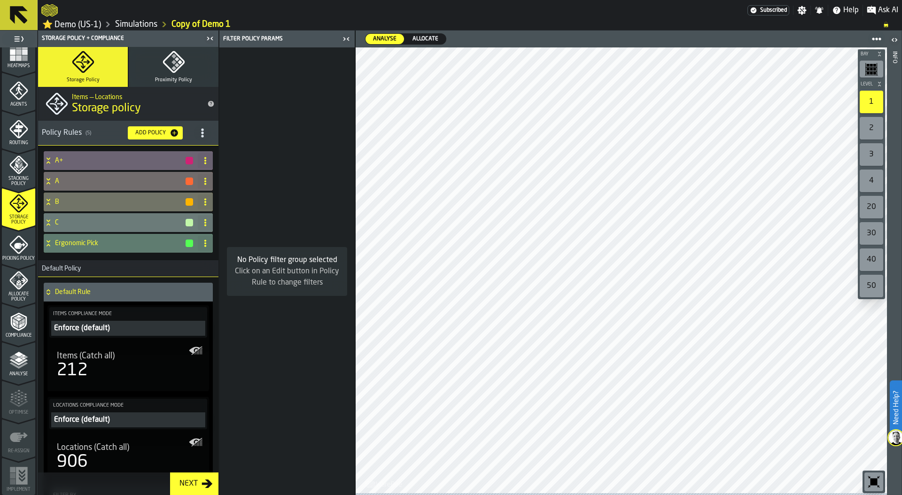
click at [151, 134] on div "Add Policy" at bounding box center [151, 133] width 38 height 7
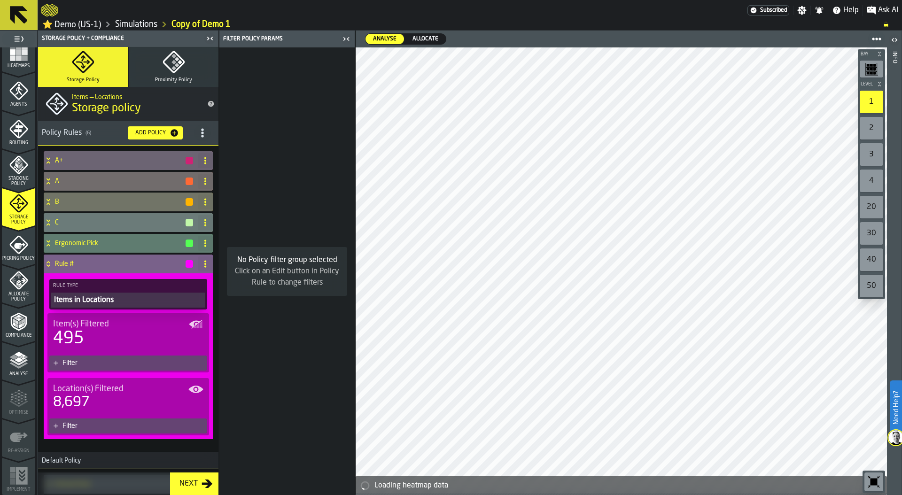
click at [204, 265] on icon at bounding box center [206, 264] width 8 height 8
click at [143, 286] on div "Rename" at bounding box center [164, 284] width 79 height 11
drag, startPoint x: 93, startPoint y: 267, endPoint x: 52, endPoint y: 267, distance: 41.8
click at [52, 267] on div "****** Apply" at bounding box center [119, 264] width 150 height 19
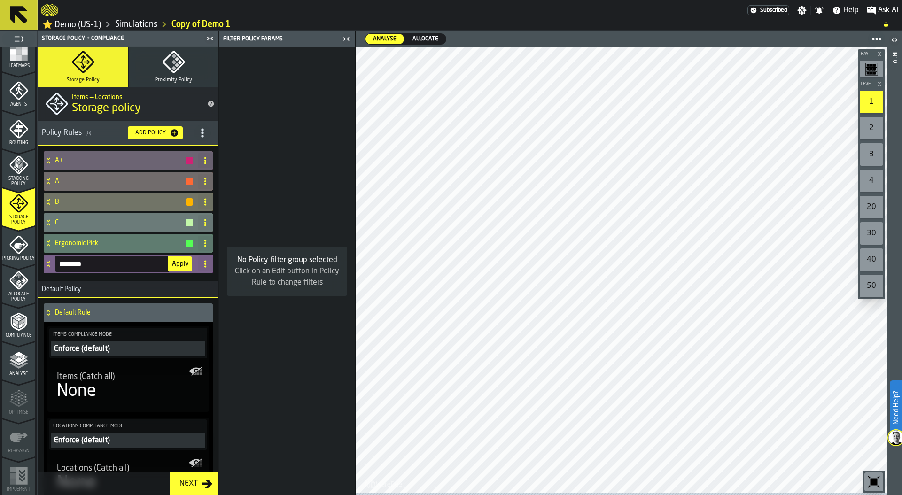
type input "*********"
click at [183, 267] on span "Apply" at bounding box center [180, 264] width 16 height 7
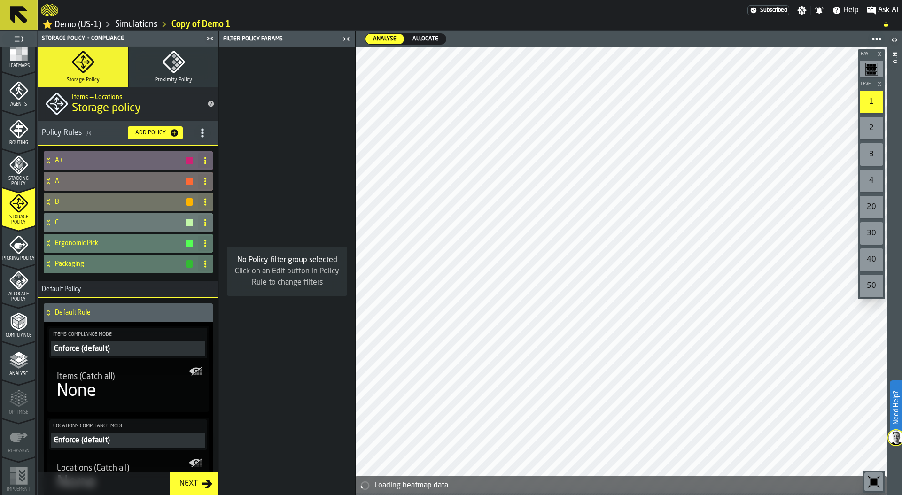
click at [51, 265] on icon at bounding box center [48, 264] width 9 height 8
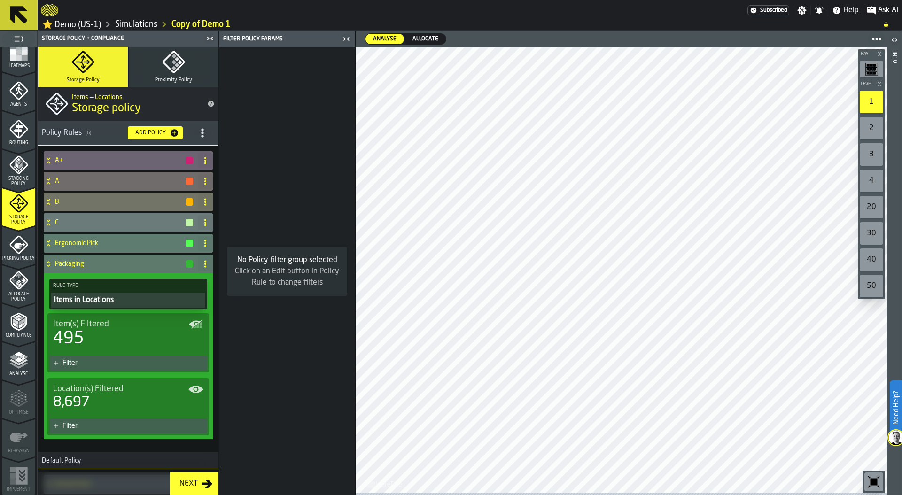
click at [116, 365] on div "Filter" at bounding box center [132, 363] width 141 height 8
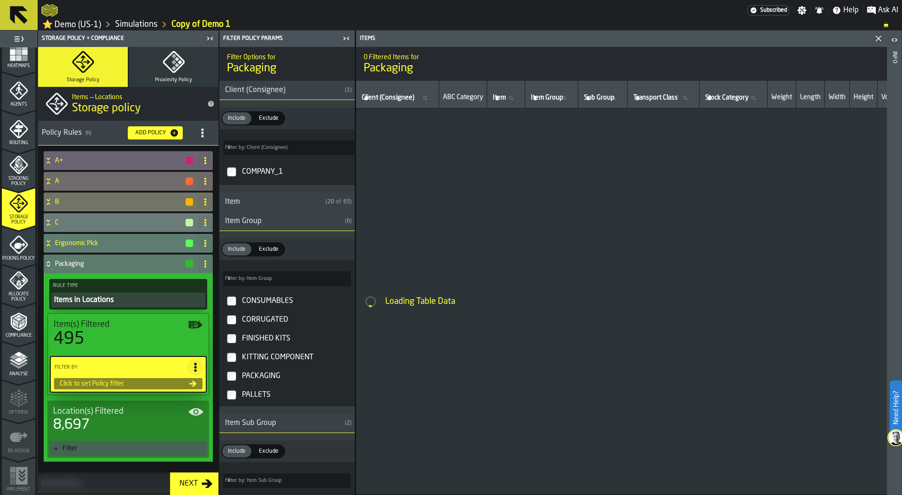
type input "**"
type input "*"
type input "****"
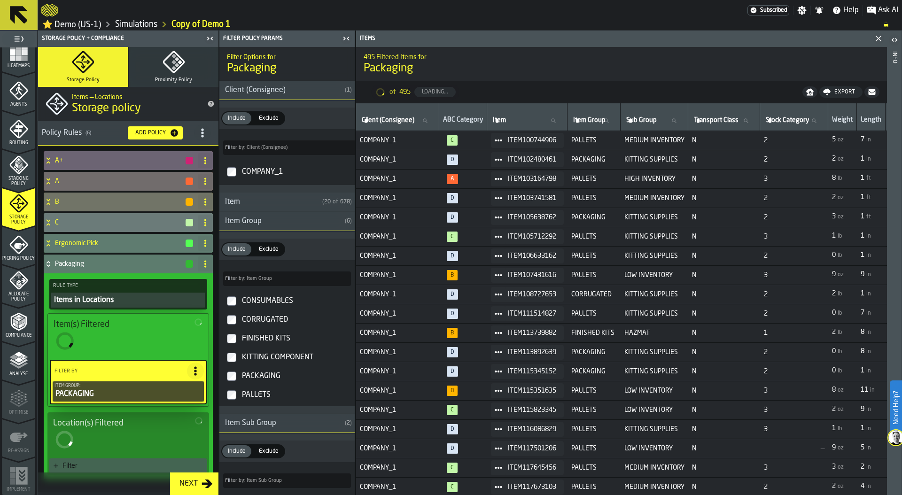
type input "****"
type input "*"
type input "**"
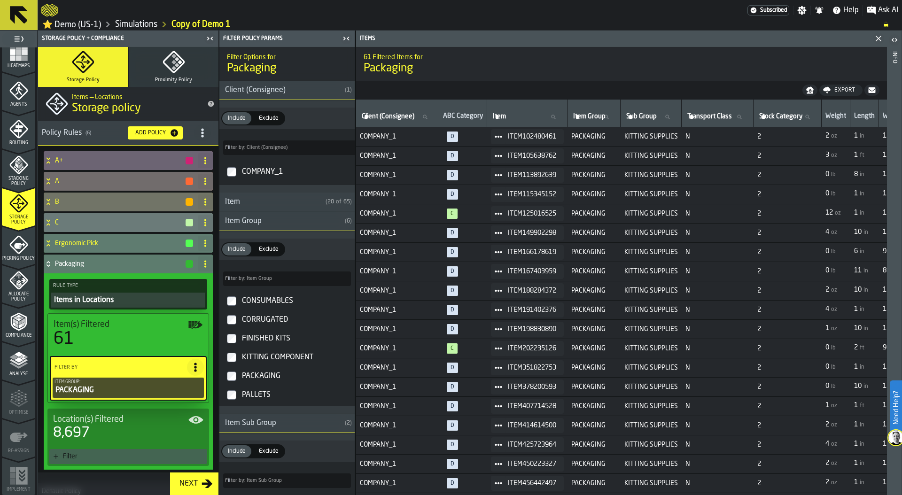
click at [285, 221] on div "Item Group" at bounding box center [280, 221] width 122 height 11
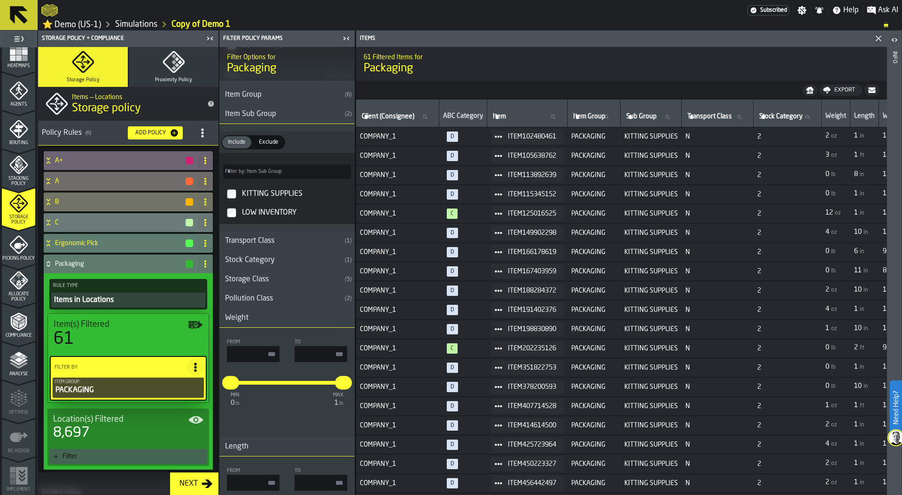
scroll to position [143, 0]
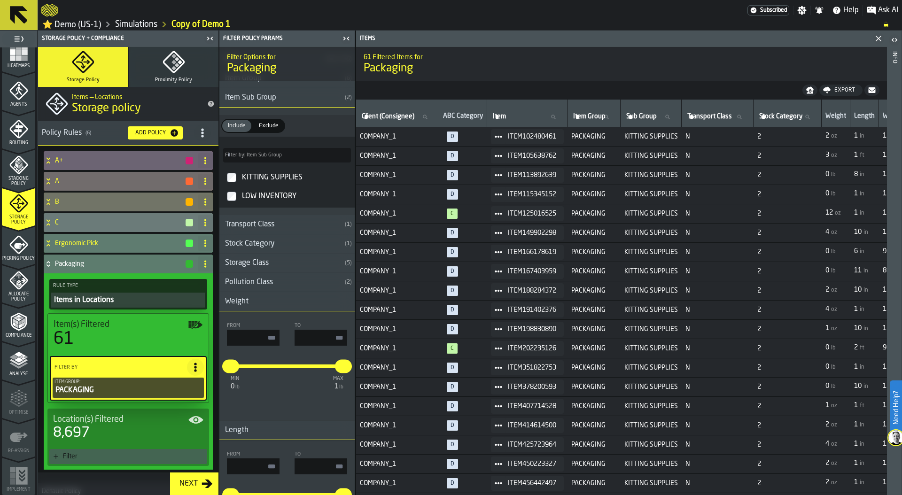
click at [258, 341] on input "input-value-" at bounding box center [253, 338] width 53 height 16
type input "***"
click at [325, 344] on input "input-value-" at bounding box center [321, 338] width 53 height 16
type input "***"
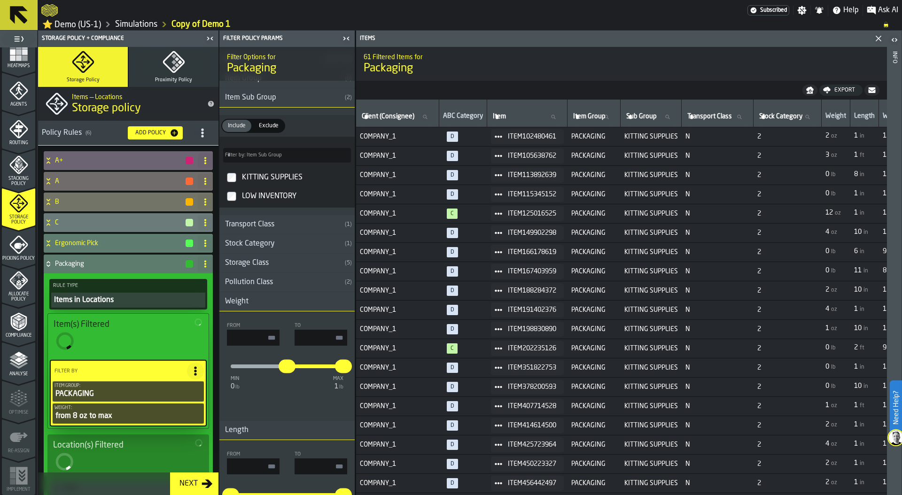
type input "**"
type input "*"
type input "****"
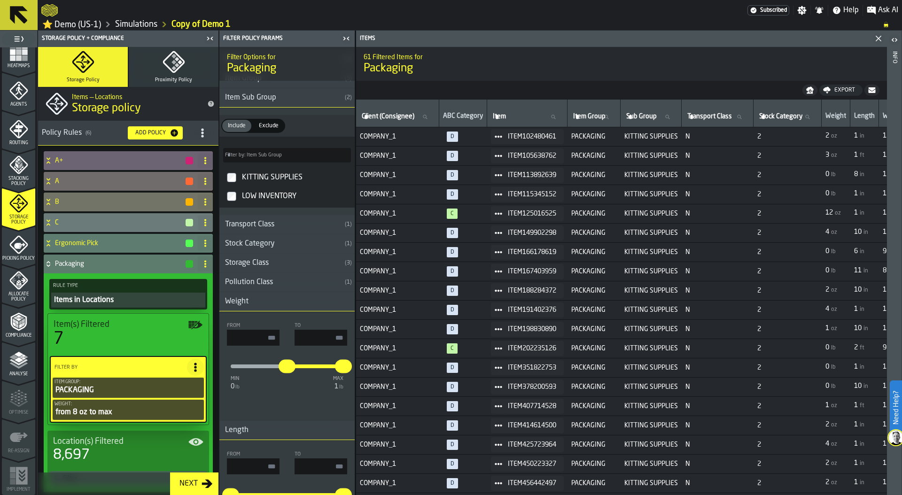
type input "*"
click at [96, 338] on div "7" at bounding box center [128, 339] width 149 height 19
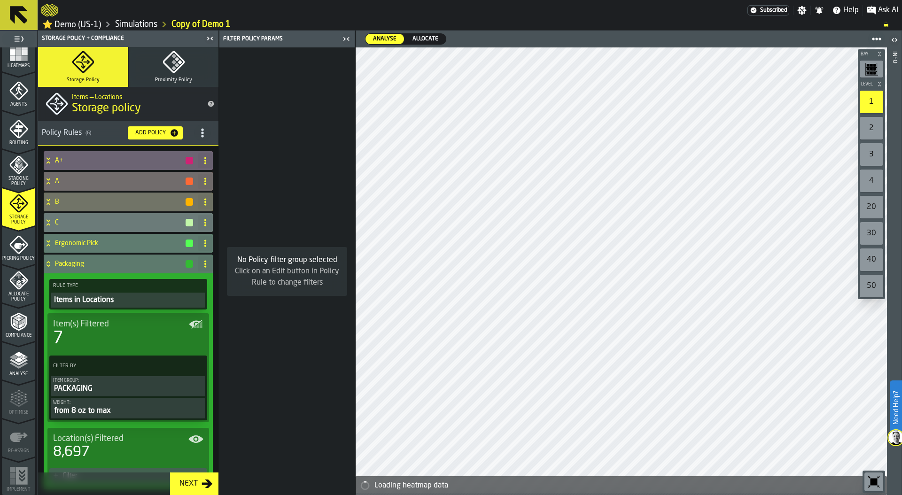
click at [96, 338] on div "7" at bounding box center [128, 338] width 150 height 19
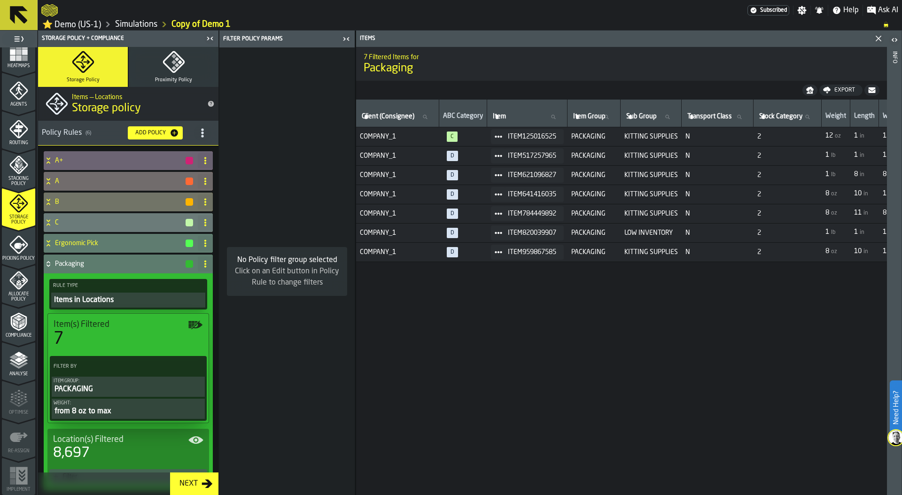
click at [129, 388] on div "PACKAGING" at bounding box center [128, 389] width 149 height 11
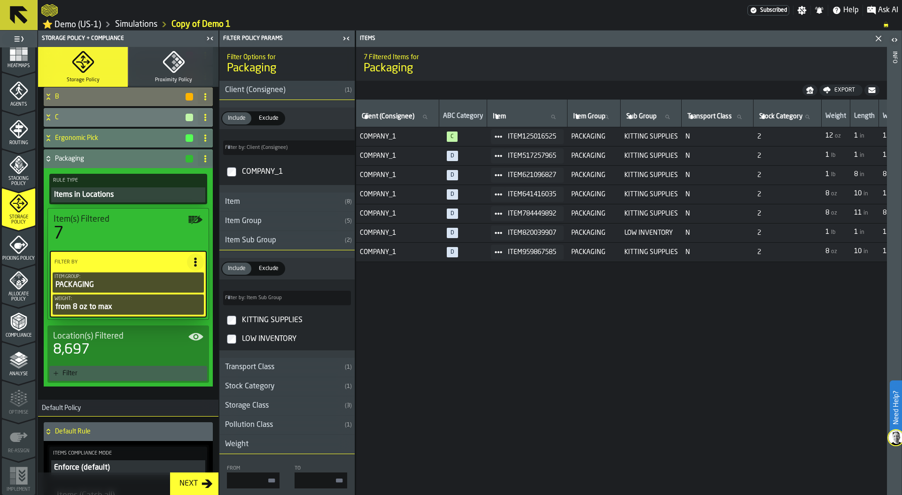
scroll to position [124, 0]
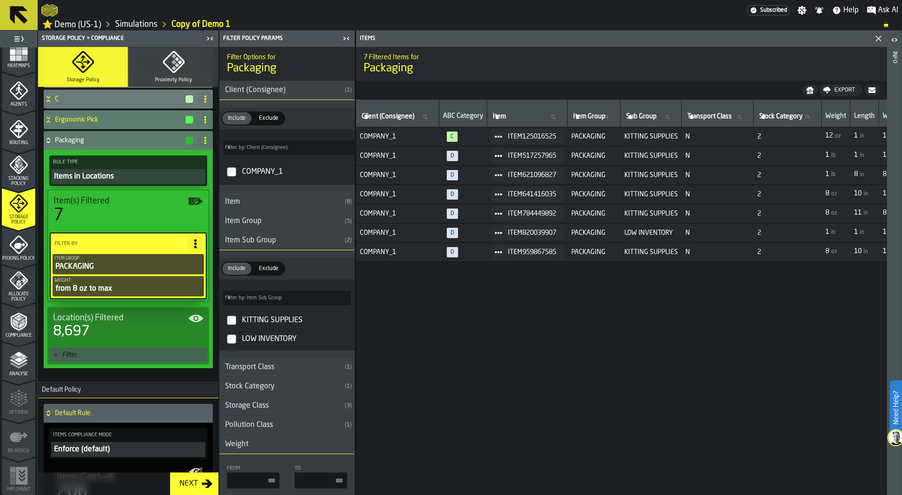
click at [194, 241] on icon at bounding box center [195, 243] width 9 height 9
click at [181, 287] on div "Add (OR) Filter" at bounding box center [171, 287] width 49 height 11
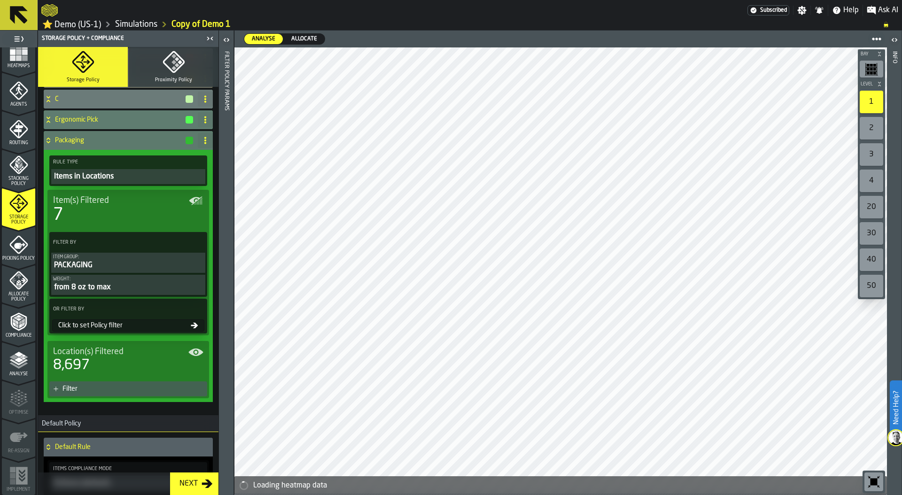
click at [112, 332] on div "Click to set Policy filter" at bounding box center [128, 325] width 152 height 12
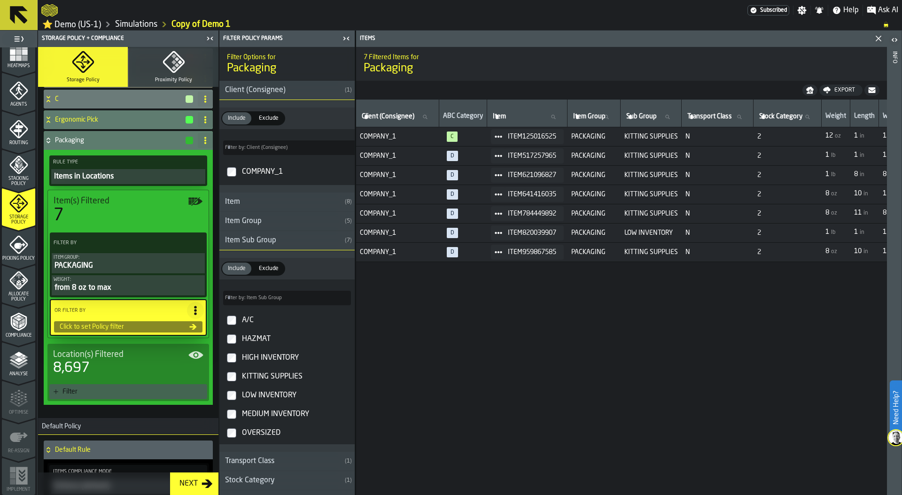
type input "*"
type input "****"
type input "***"
type input "**"
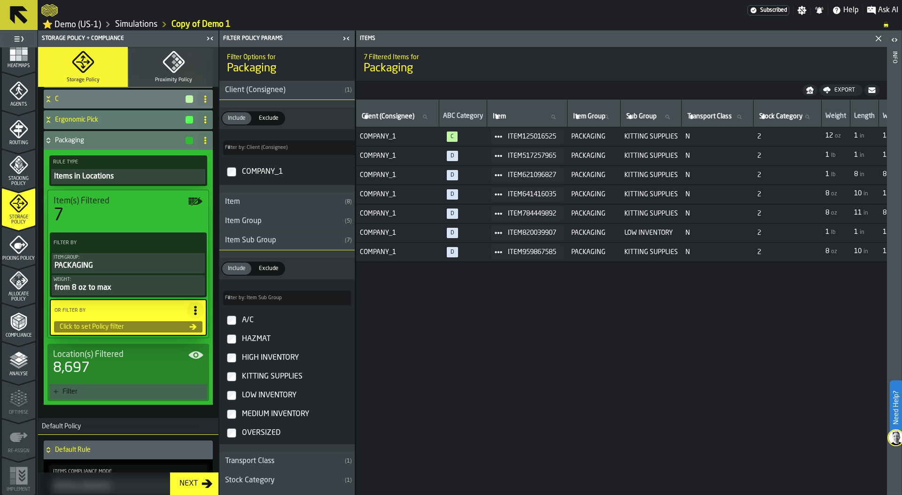
type input "*"
type input "**"
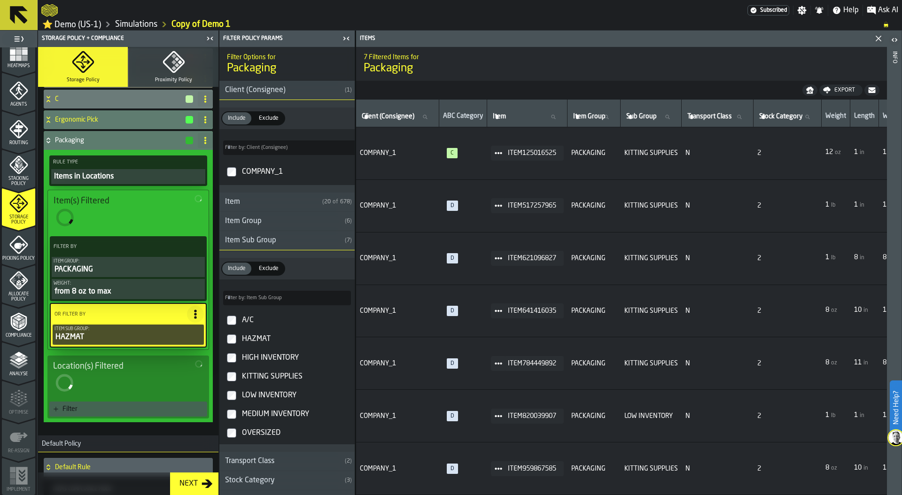
type input "***"
type input "*"
type input "***"
type input "*"
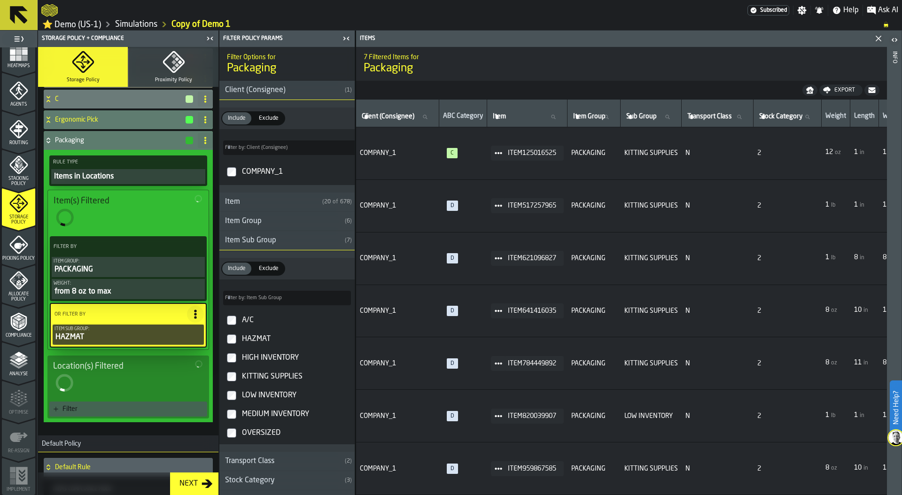
type input "***"
type input "****"
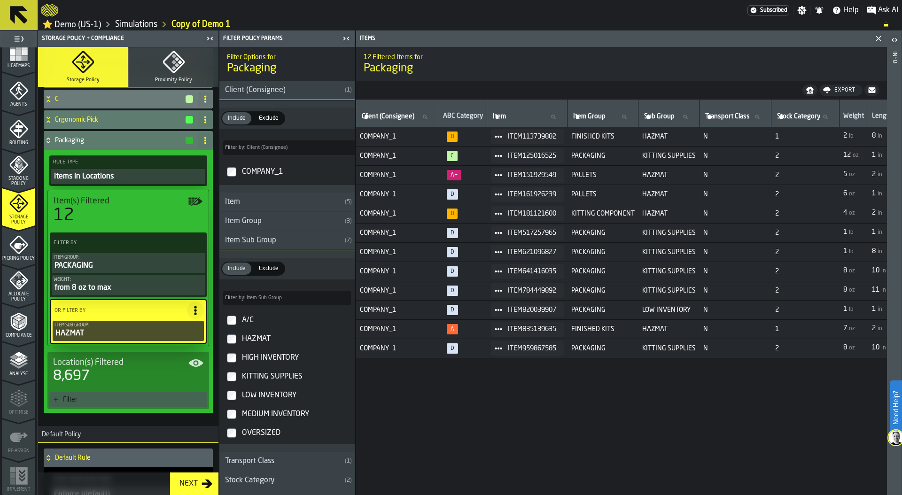
click at [118, 402] on div "Filter" at bounding box center [132, 400] width 141 height 8
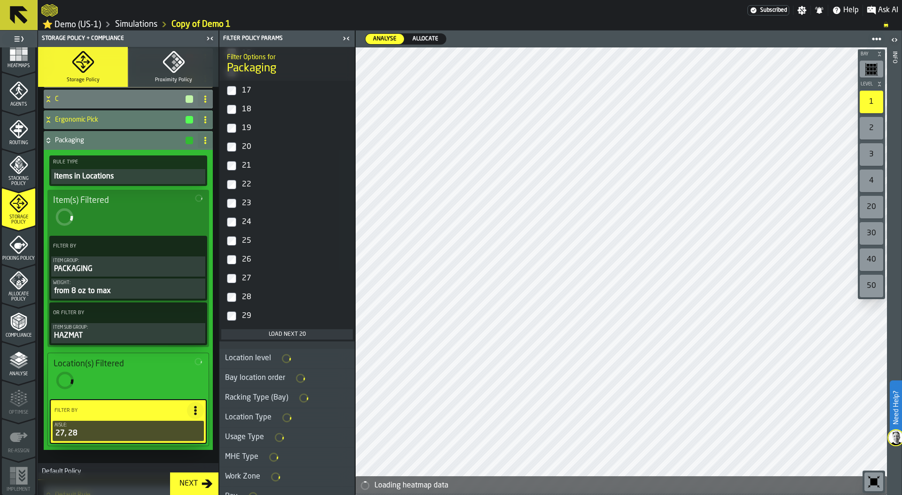
scroll to position [274, 0]
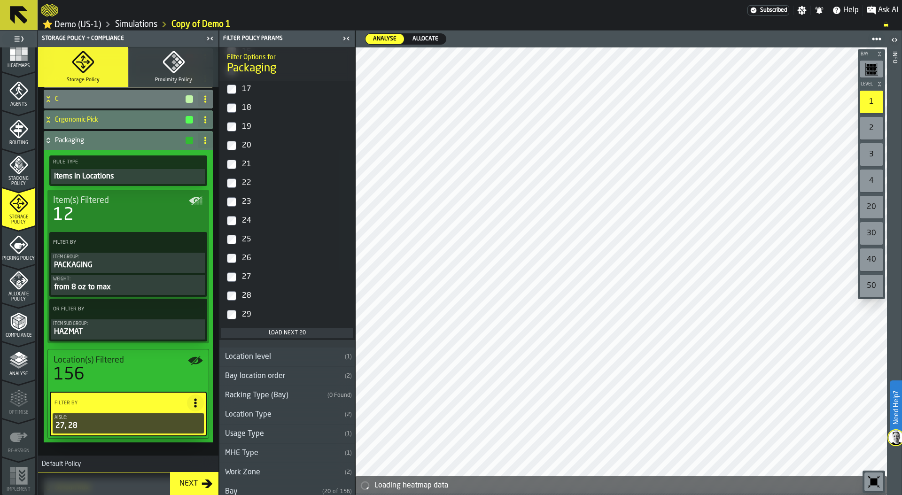
click at [268, 357] on div "Location level" at bounding box center [280, 356] width 122 height 11
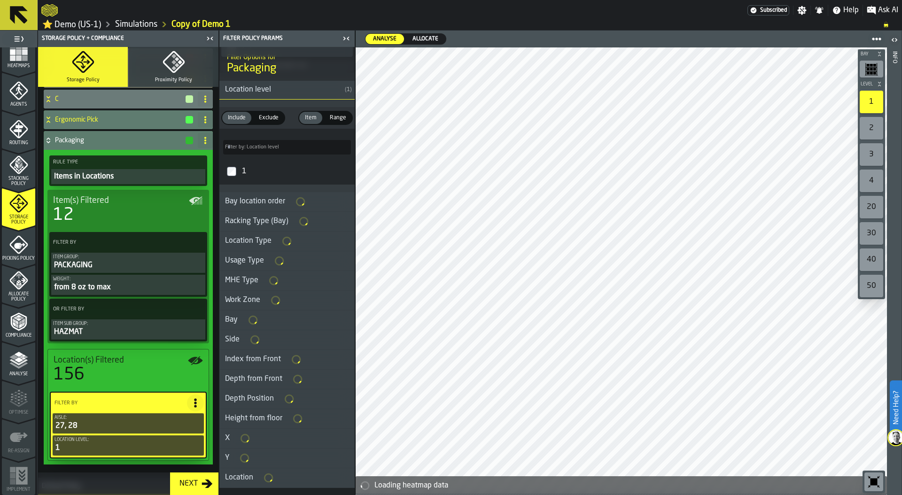
scroll to position [545, 0]
click at [238, 342] on div "Side" at bounding box center [232, 336] width 26 height 11
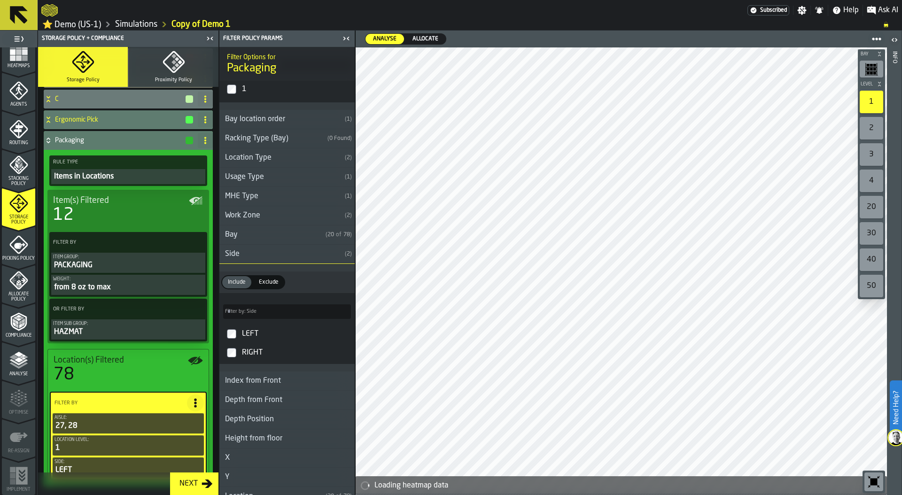
scroll to position [620, 0]
click at [186, 140] on div "button-" at bounding box center [190, 141] width 8 height 8
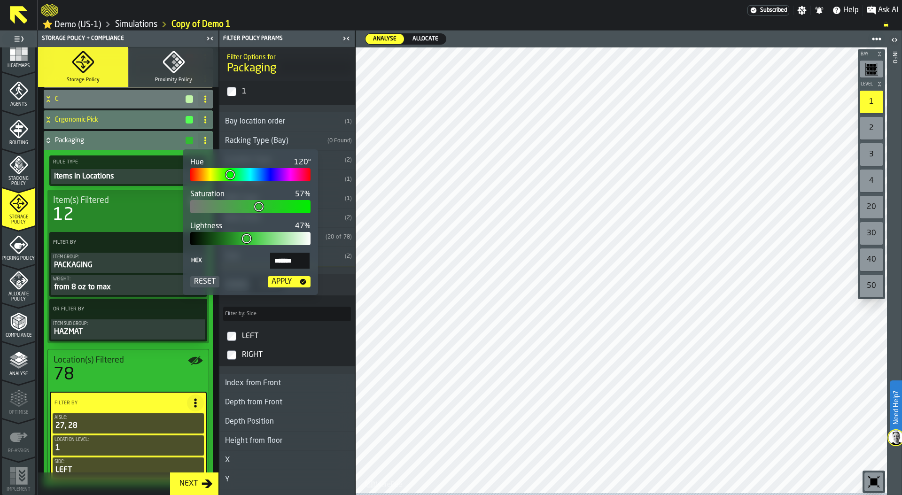
type input "***"
type input "*******"
click at [271, 174] on div at bounding box center [250, 174] width 120 height 13
click at [289, 282] on div "Apply" at bounding box center [282, 281] width 28 height 11
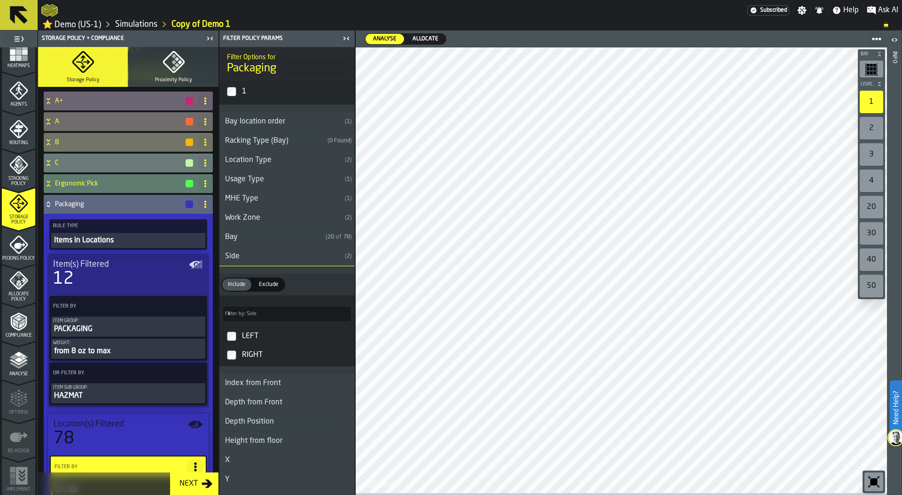
scroll to position [44, 0]
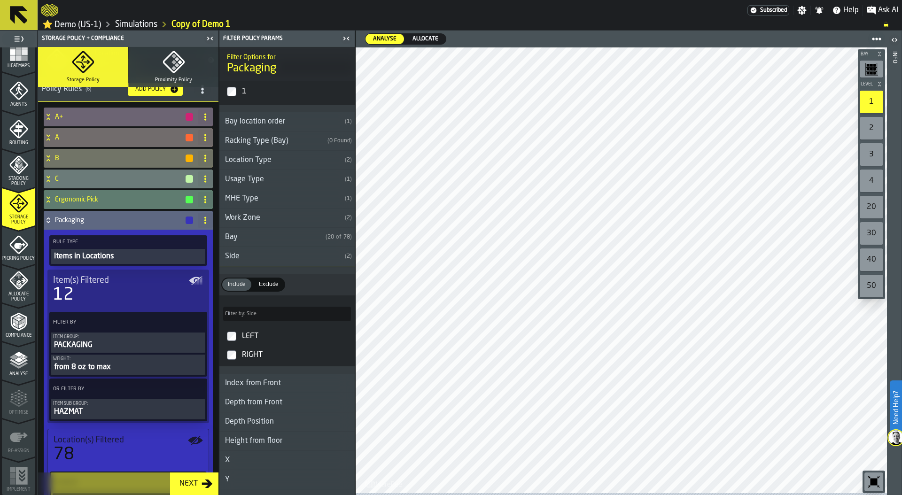
click at [108, 445] on span "Location(s) Filtered" at bounding box center [89, 440] width 70 height 10
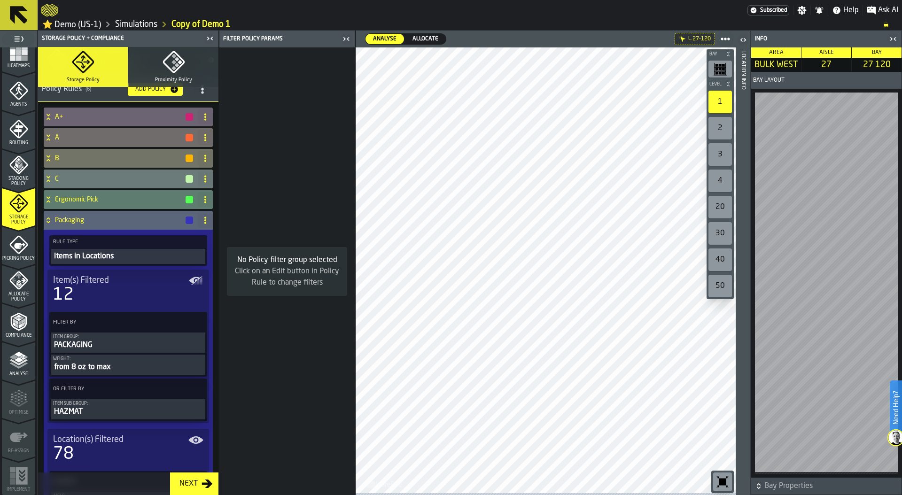
click at [744, 283] on div "Location Info" at bounding box center [743, 270] width 7 height 443
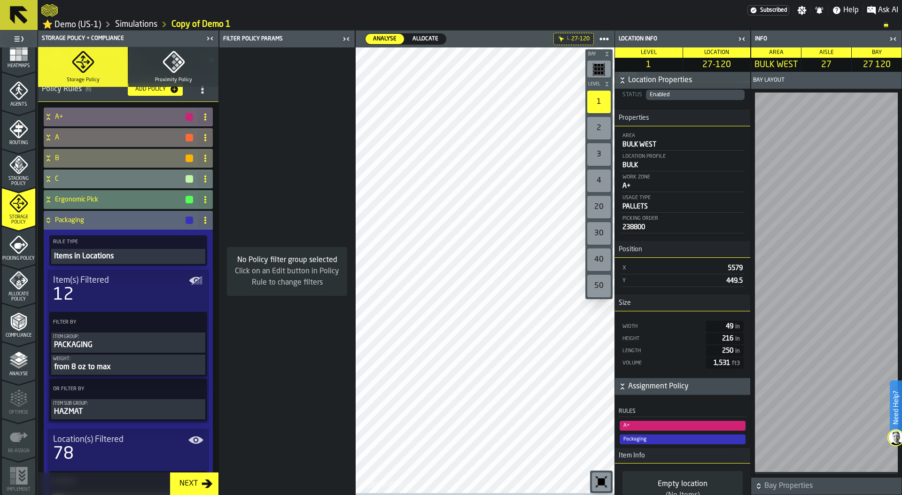
scroll to position [47, 0]
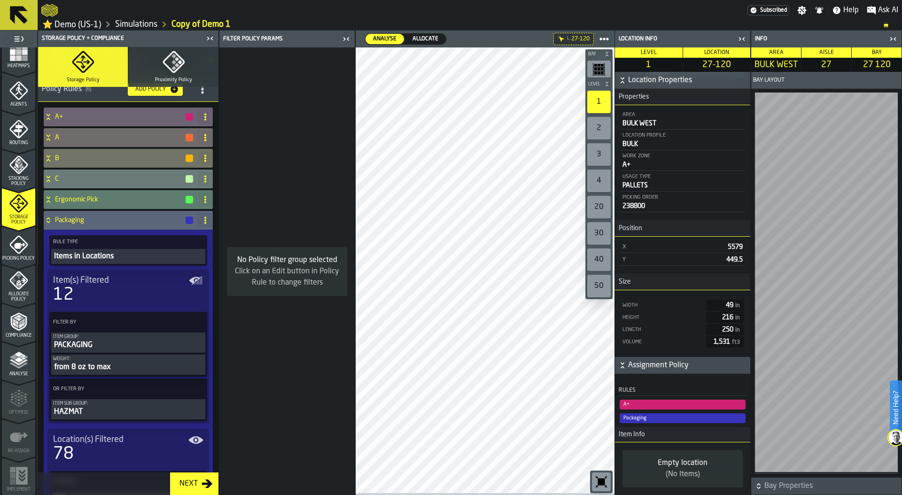
click at [743, 44] on icon "button-toggle-Close me" at bounding box center [741, 38] width 11 height 11
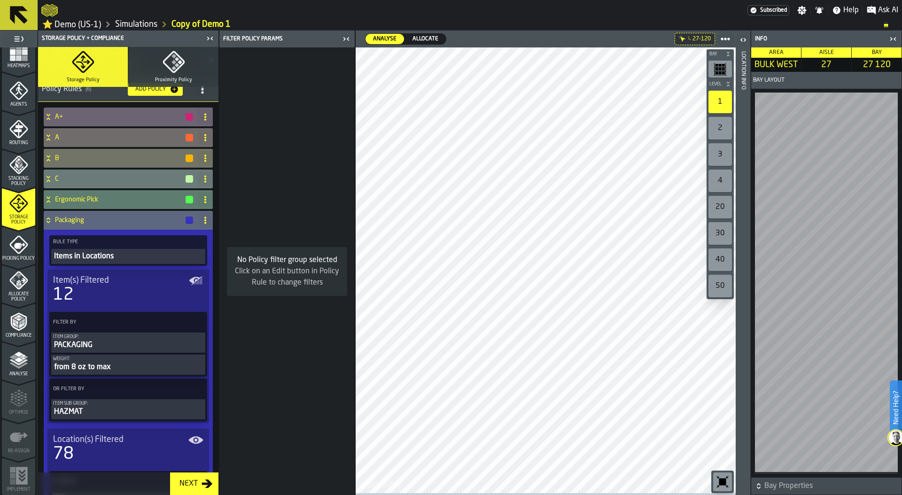
click at [48, 220] on icon at bounding box center [48, 221] width 9 height 8
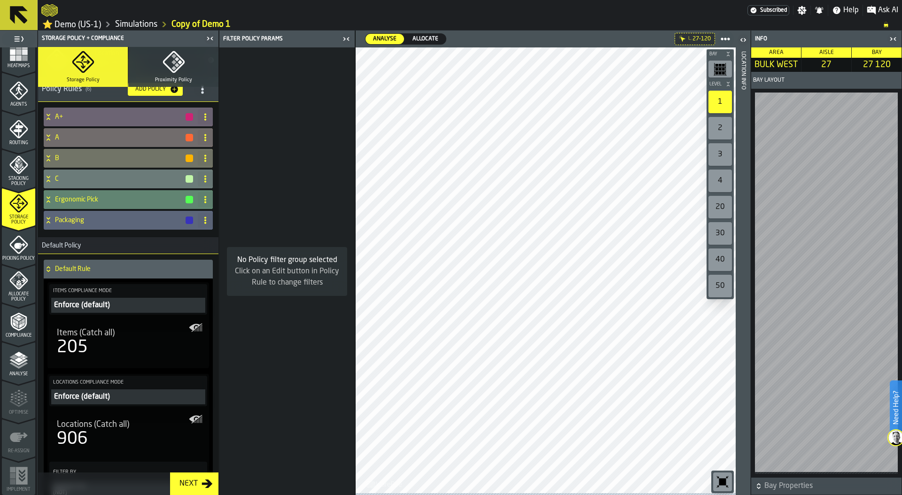
click at [108, 202] on h4 "Ergonomic Pick" at bounding box center [120, 200] width 130 height 8
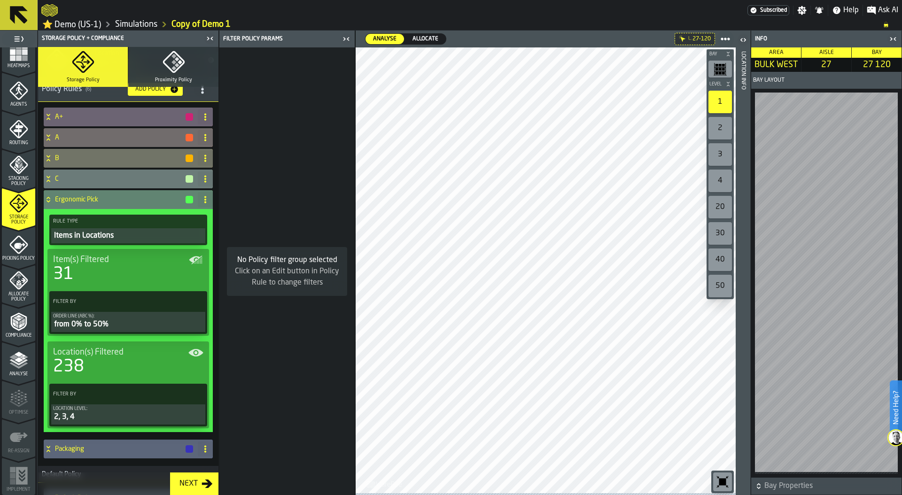
click at [101, 281] on div "31" at bounding box center [128, 274] width 150 height 19
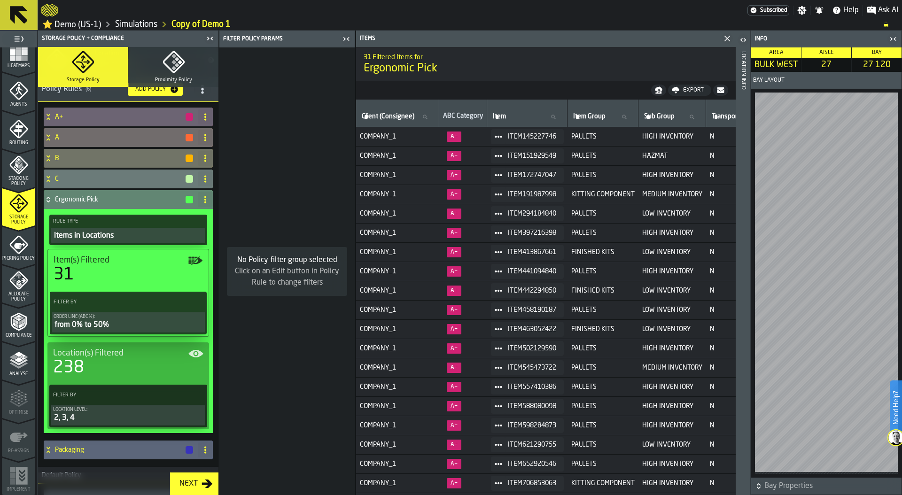
click at [110, 324] on div "from 0% to 50%" at bounding box center [128, 324] width 149 height 11
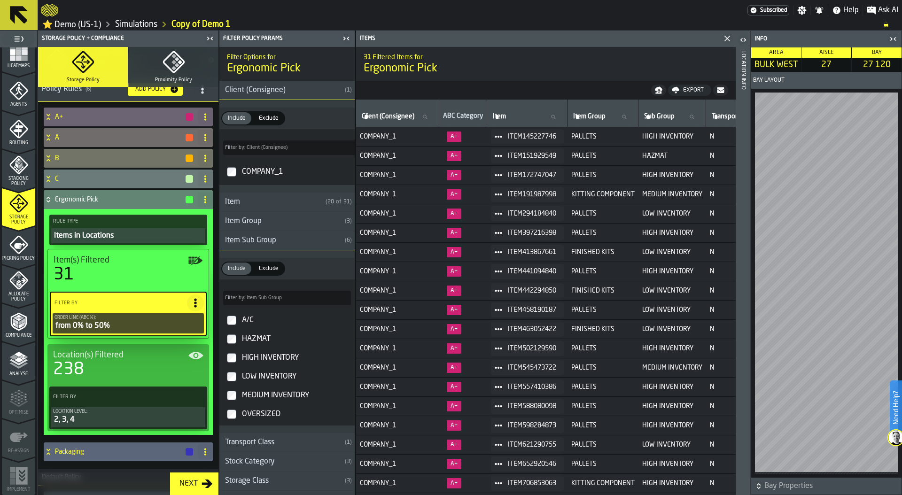
type input "*"
type input "****"
type input "***"
type input "*"
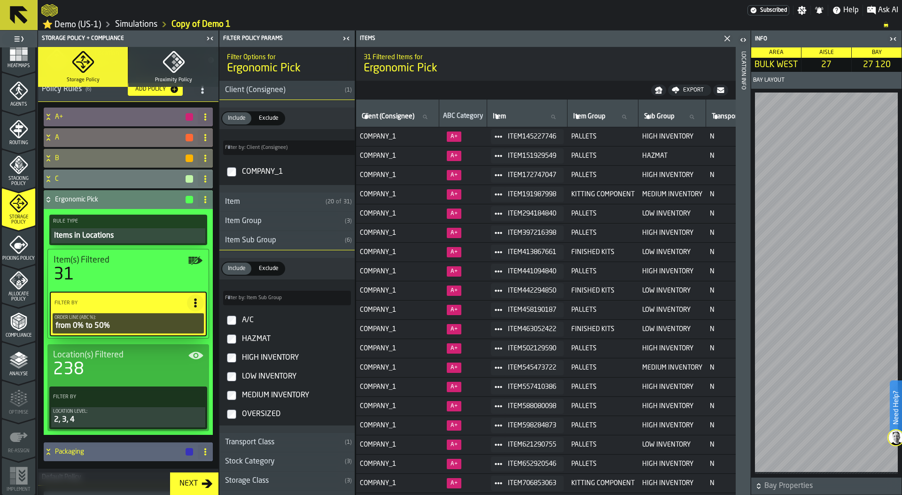
type input "****"
type input "*"
type input "****"
click at [244, 241] on div "Item Sub Group" at bounding box center [280, 240] width 122 height 11
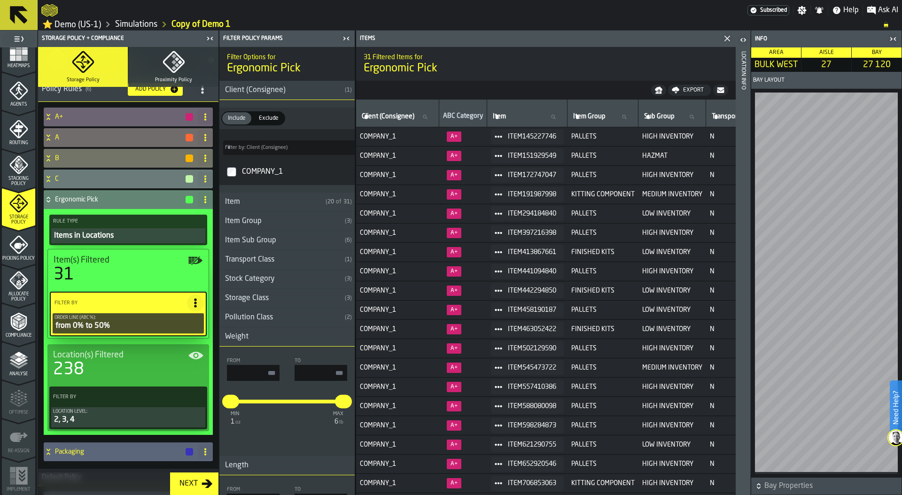
click at [261, 92] on div "Client (Consignee)" at bounding box center [280, 90] width 122 height 11
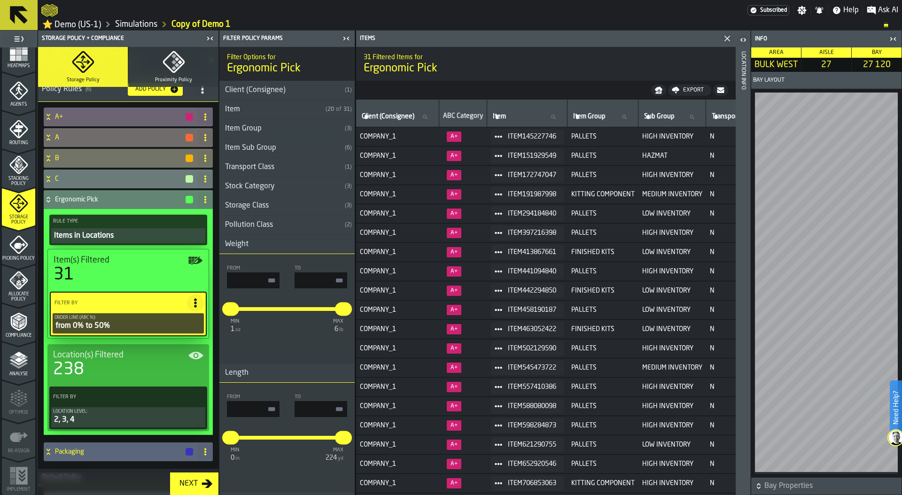
click at [275, 250] on h3 "Weight" at bounding box center [286, 244] width 135 height 19
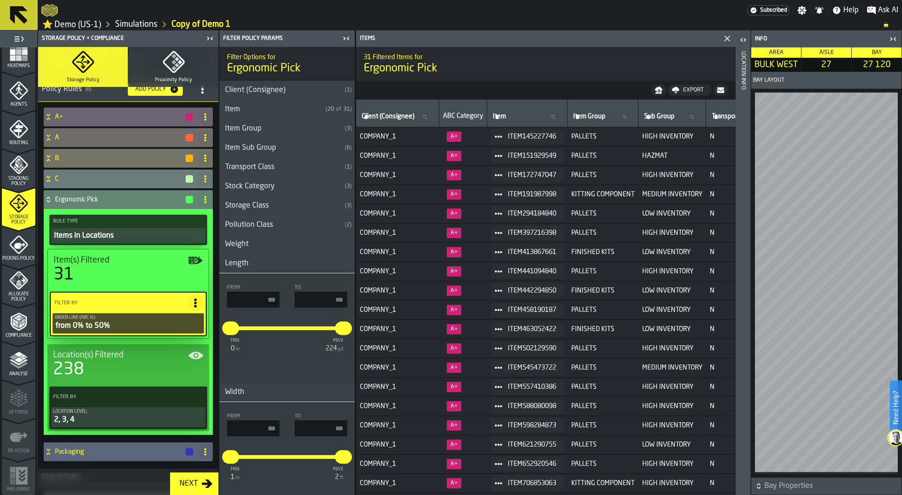
click at [278, 261] on h3 "Length" at bounding box center [286, 263] width 135 height 19
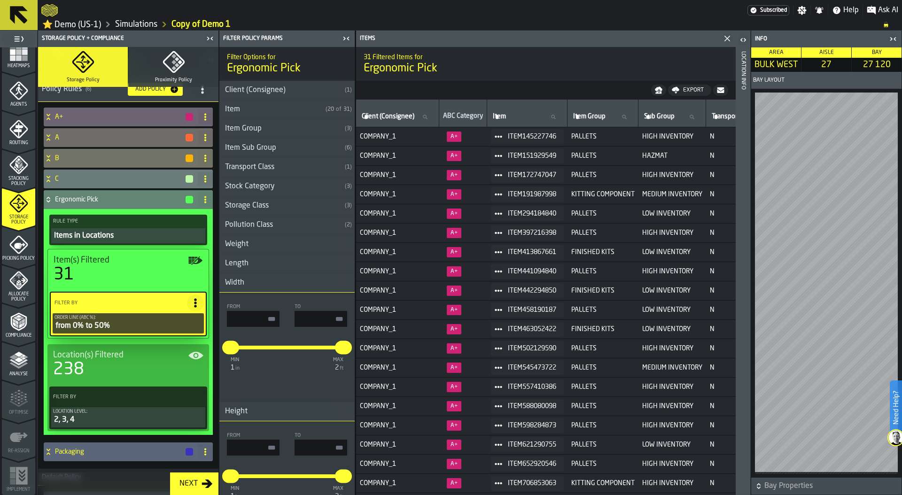
click at [280, 280] on h3 "Width" at bounding box center [286, 282] width 135 height 19
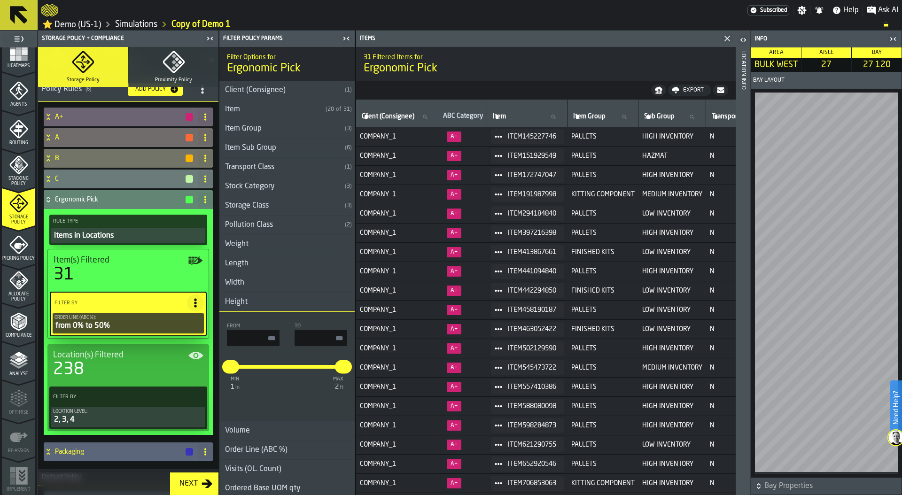
click at [282, 303] on h3 "Height" at bounding box center [286, 302] width 135 height 19
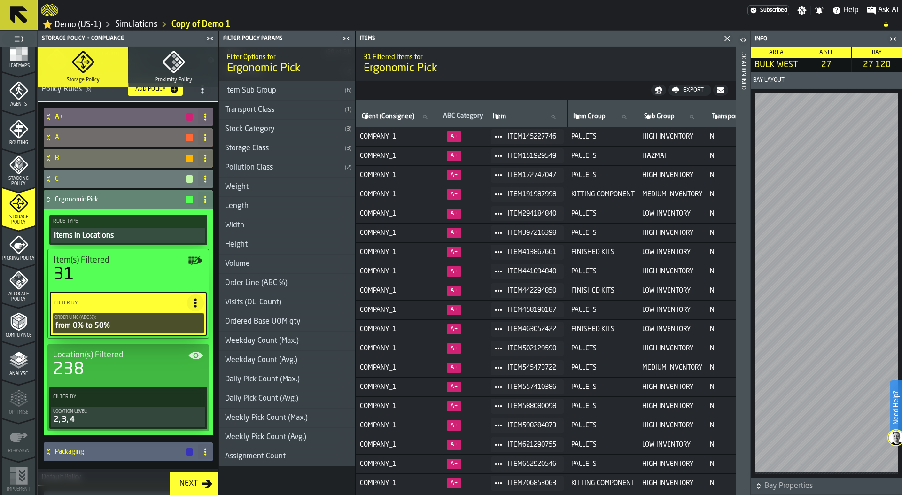
scroll to position [68, 0]
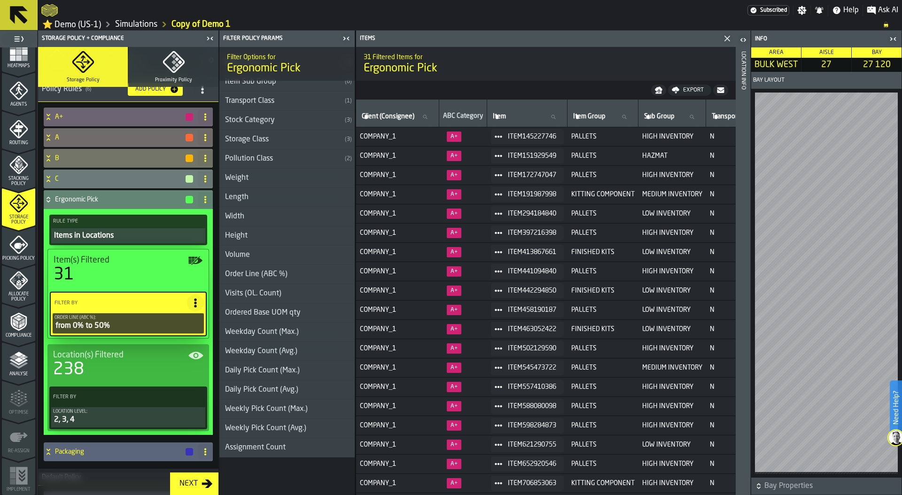
click at [272, 272] on div "Order Line (ABC %)" at bounding box center [256, 274] width 74 height 11
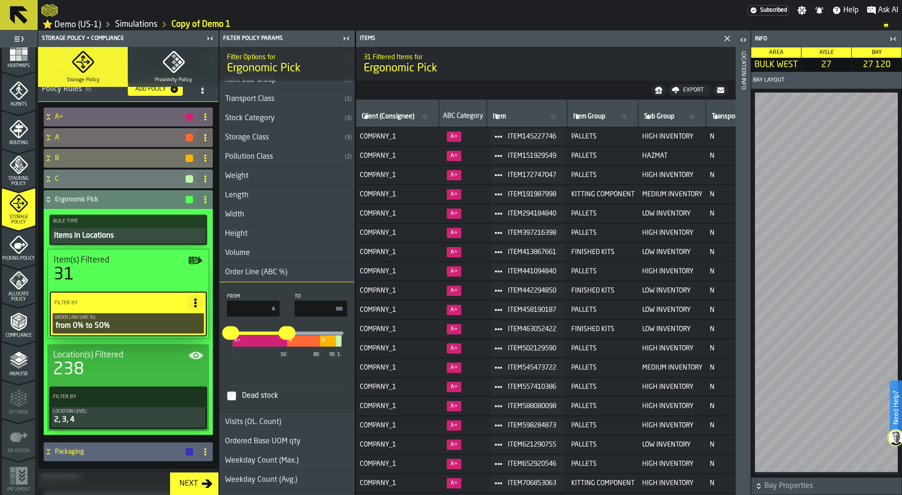
click at [103, 424] on div "2, 3, 4" at bounding box center [128, 419] width 150 height 11
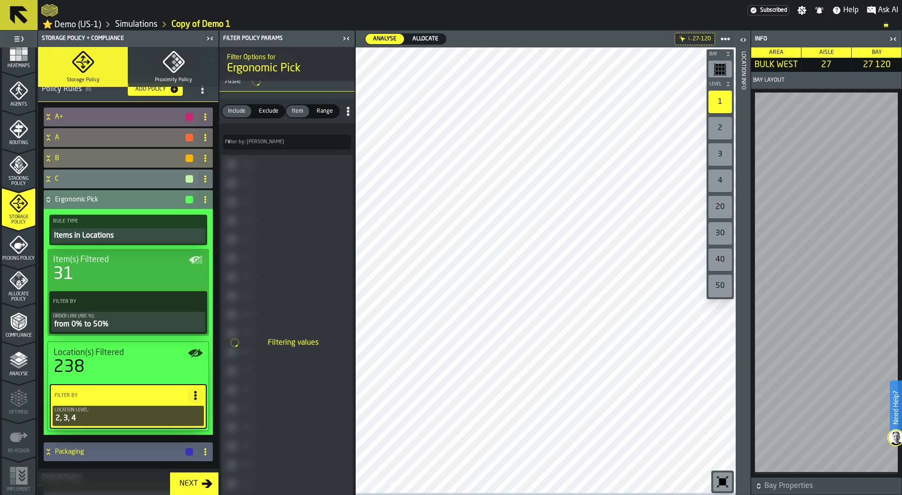
scroll to position [67, 0]
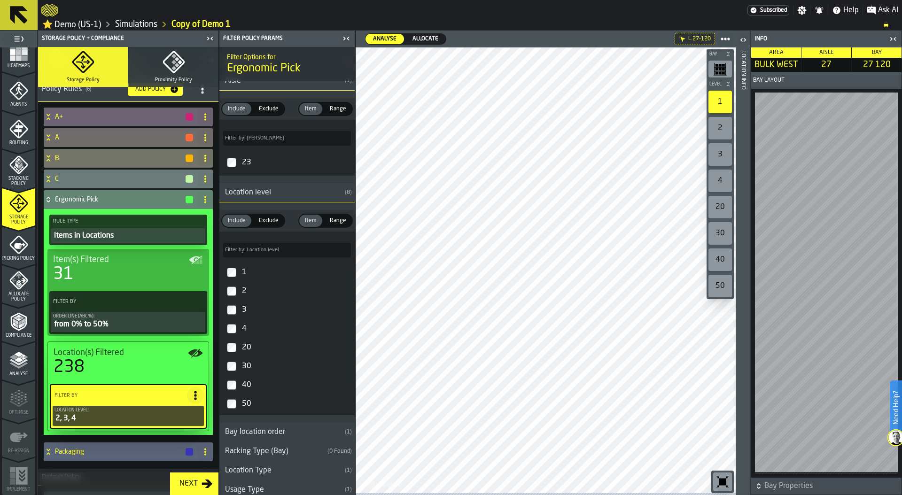
click at [254, 196] on div "Location level" at bounding box center [280, 192] width 122 height 11
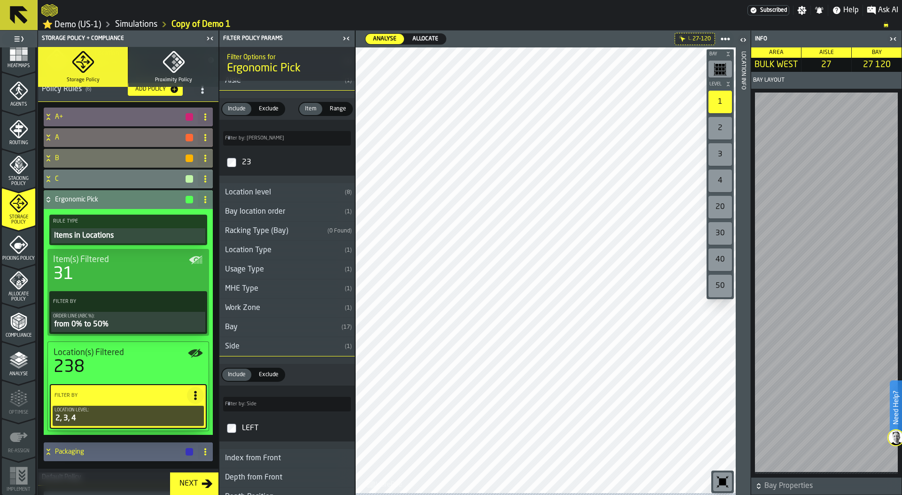
scroll to position [92, 0]
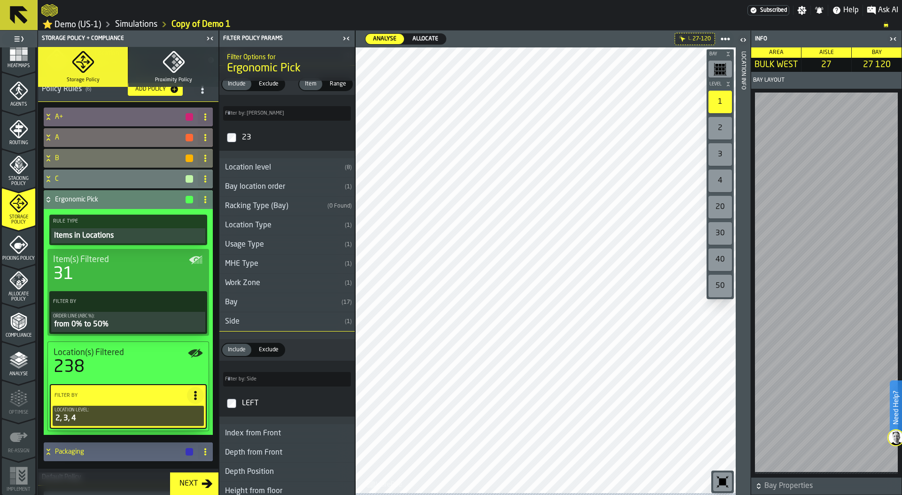
click at [276, 326] on div "Side" at bounding box center [280, 321] width 122 height 11
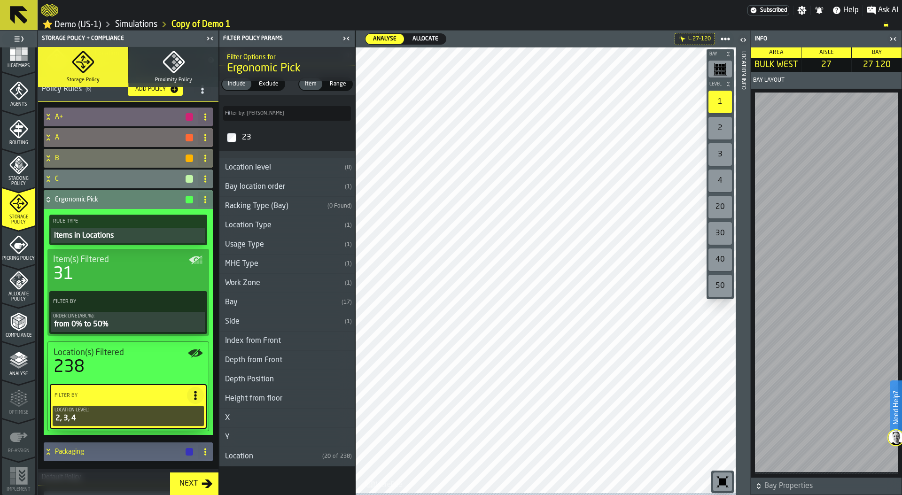
scroll to position [103, 0]
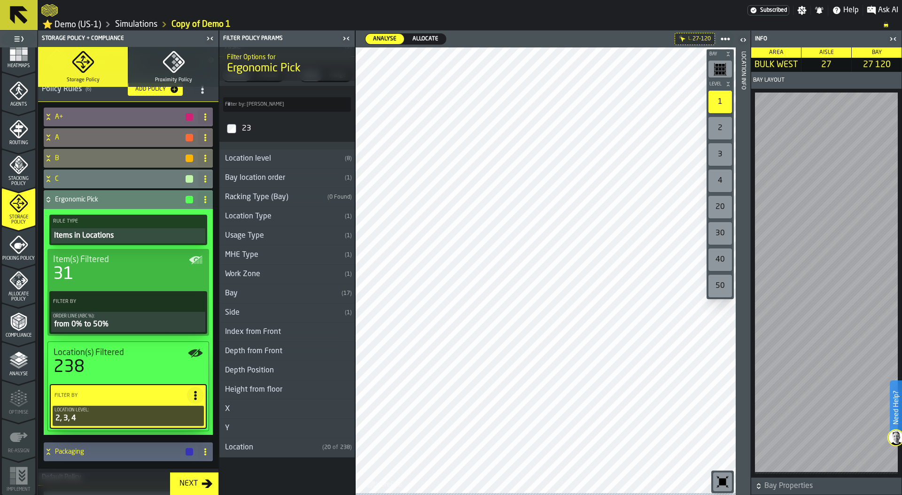
click at [281, 390] on div "Height from floor" at bounding box center [253, 389] width 69 height 11
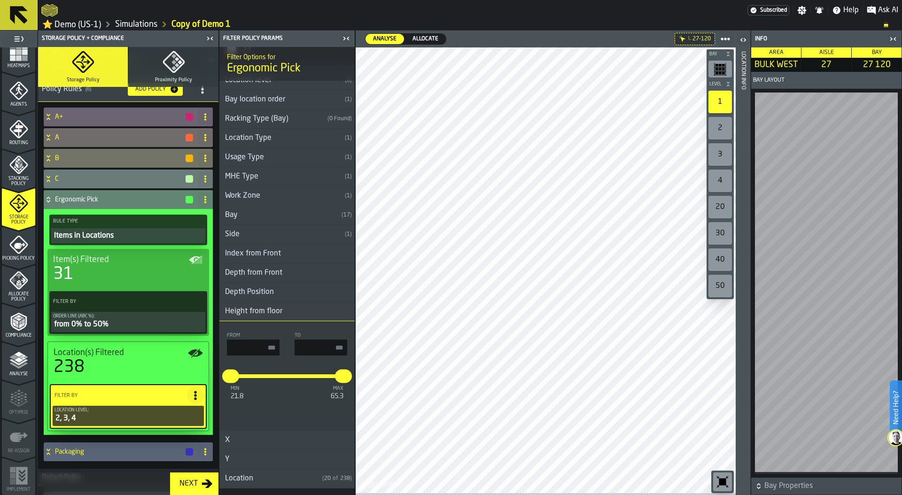
scroll to position [211, 0]
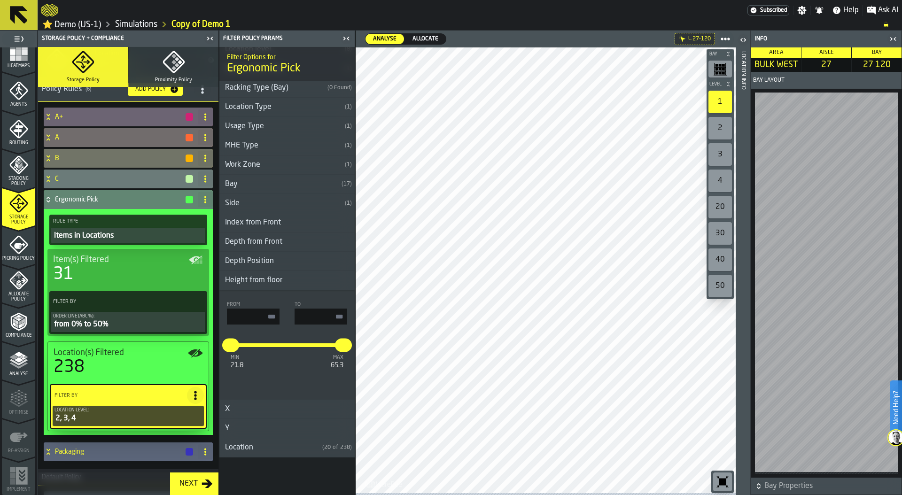
click at [47, 199] on icon at bounding box center [48, 198] width 3 height 2
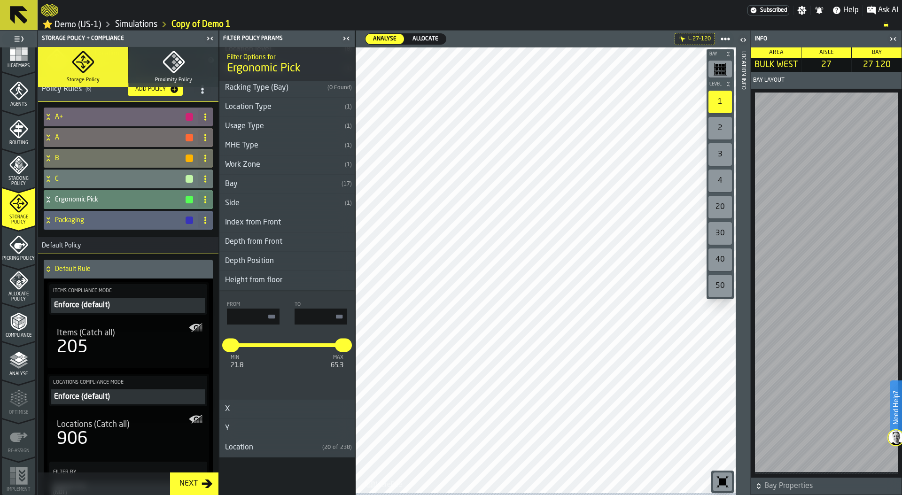
scroll to position [0, 0]
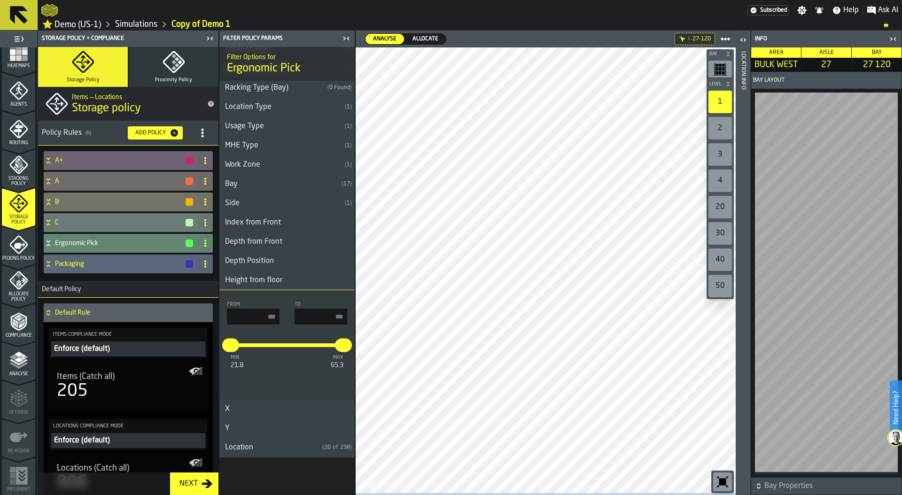
click at [19, 331] on icon "menu Compliance" at bounding box center [18, 321] width 19 height 19
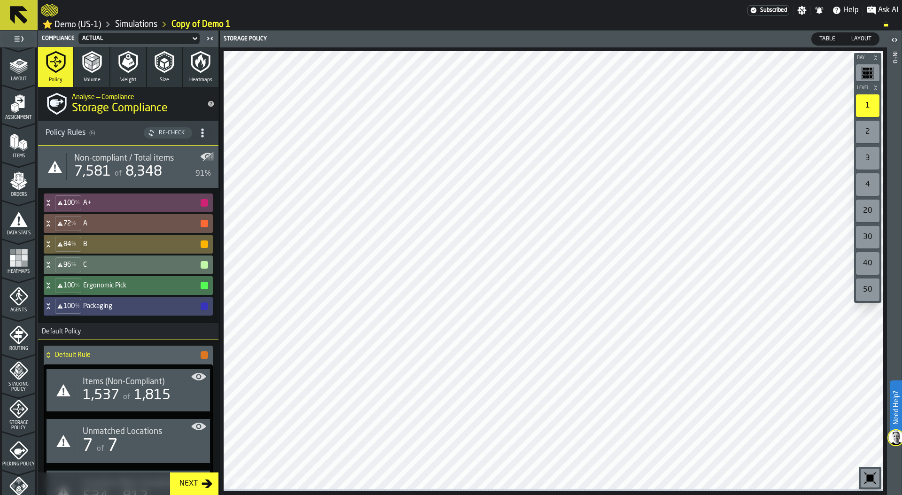
scroll to position [16, 0]
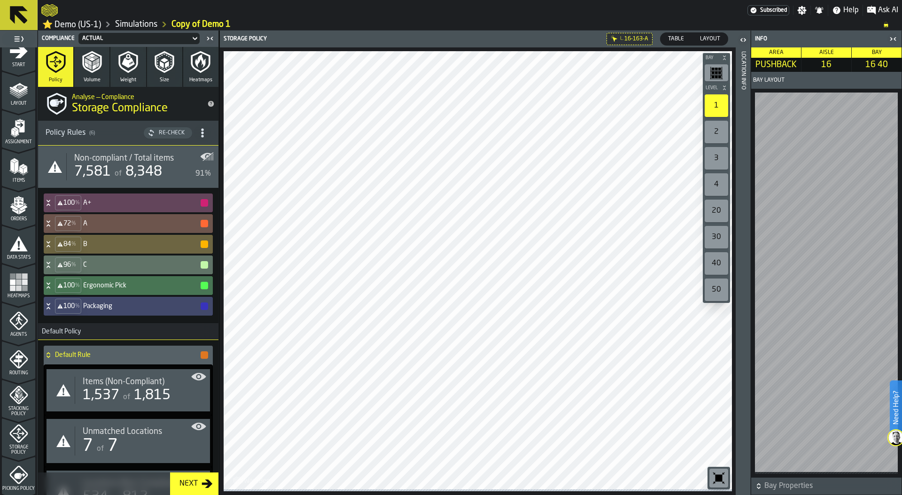
click at [746, 263] on header "Location Info" at bounding box center [743, 263] width 15 height 465
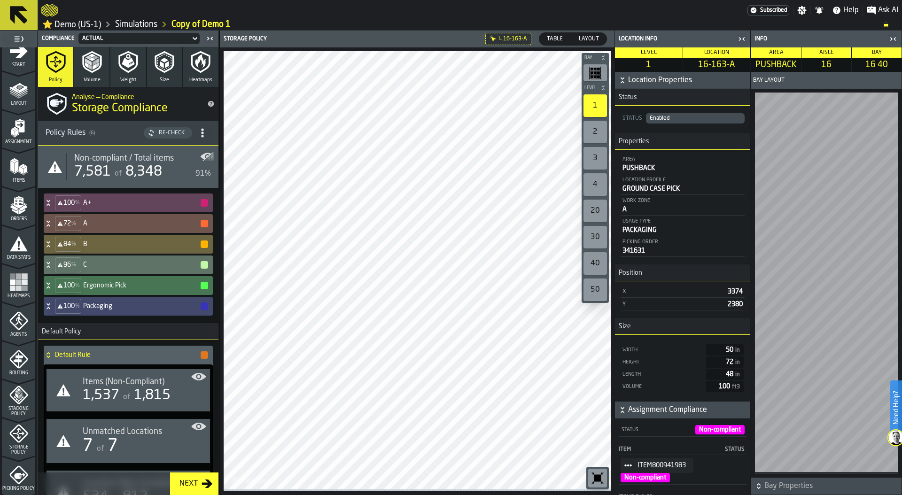
scroll to position [145, 0]
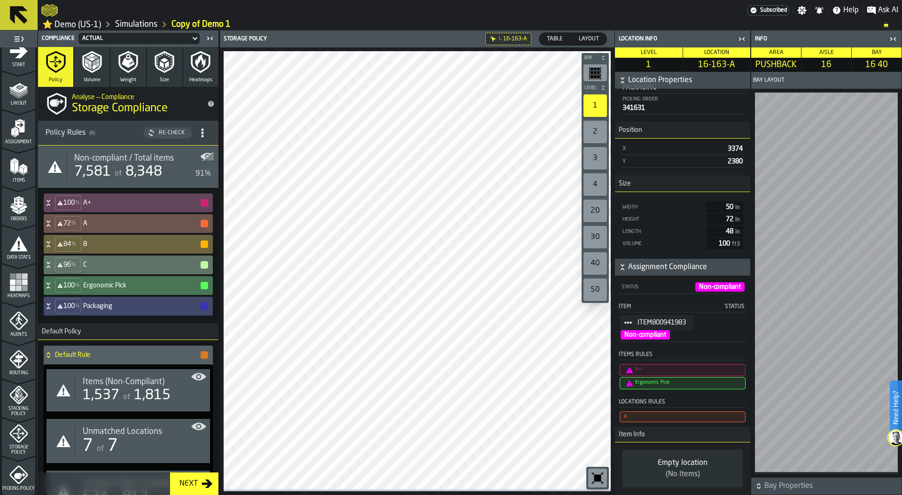
click at [742, 38] on icon "button-toggle-Close me" at bounding box center [741, 38] width 11 height 11
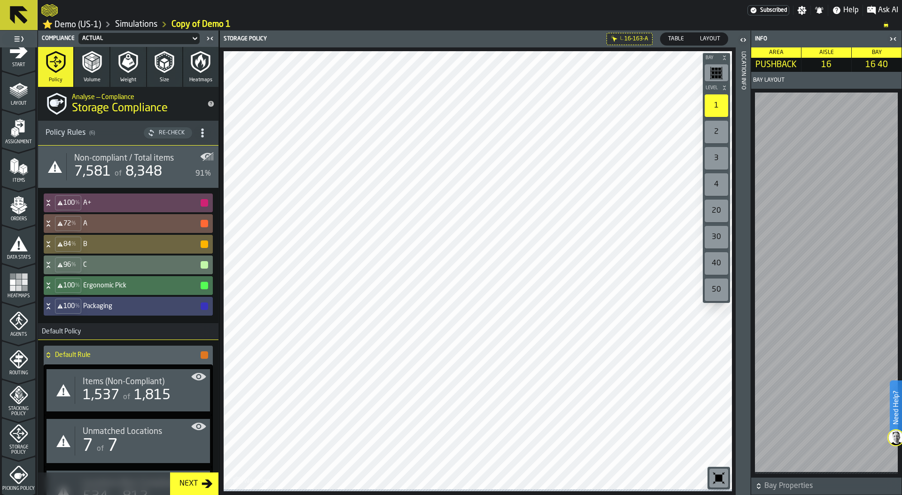
click at [681, 41] on span "Table" at bounding box center [675, 39] width 23 height 8
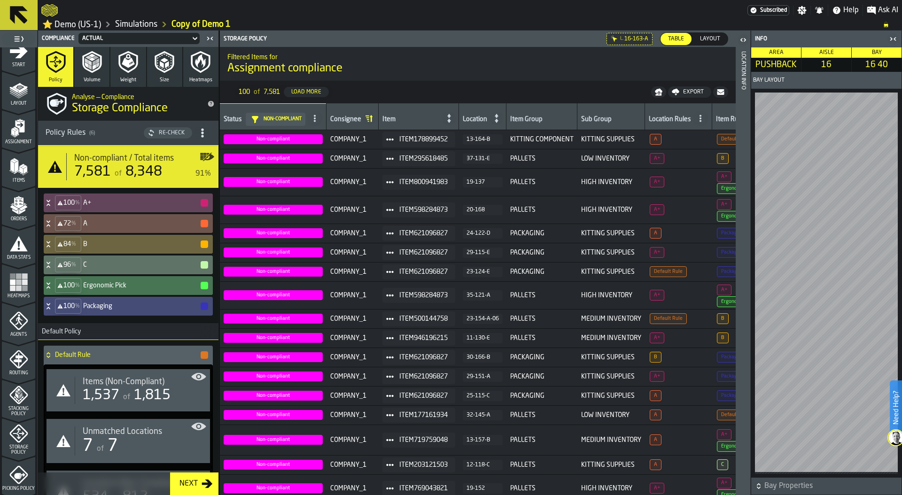
click at [101, 306] on h4 "Packaging" at bounding box center [141, 307] width 117 height 8
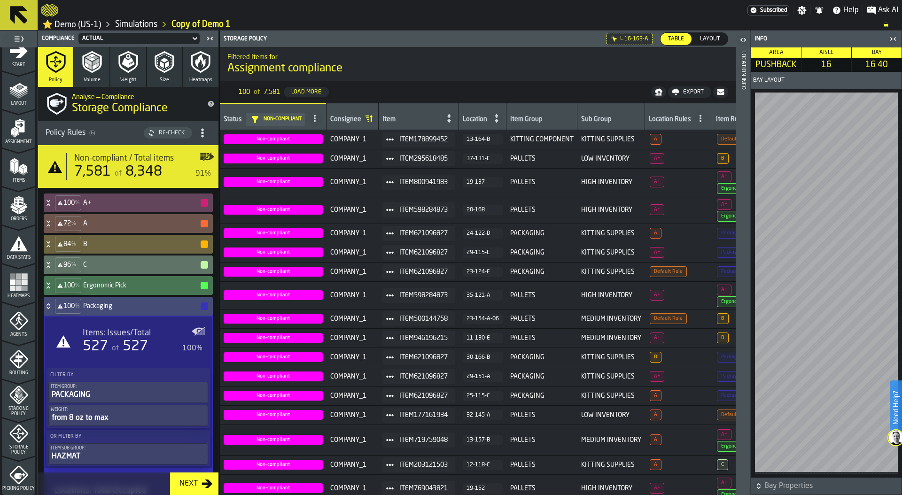
click at [127, 350] on span "527" at bounding box center [135, 347] width 25 height 14
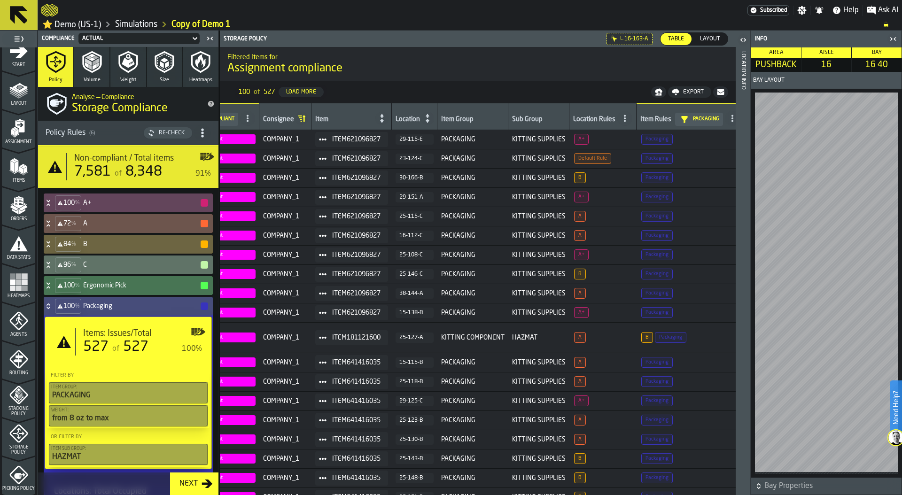
scroll to position [0, 143]
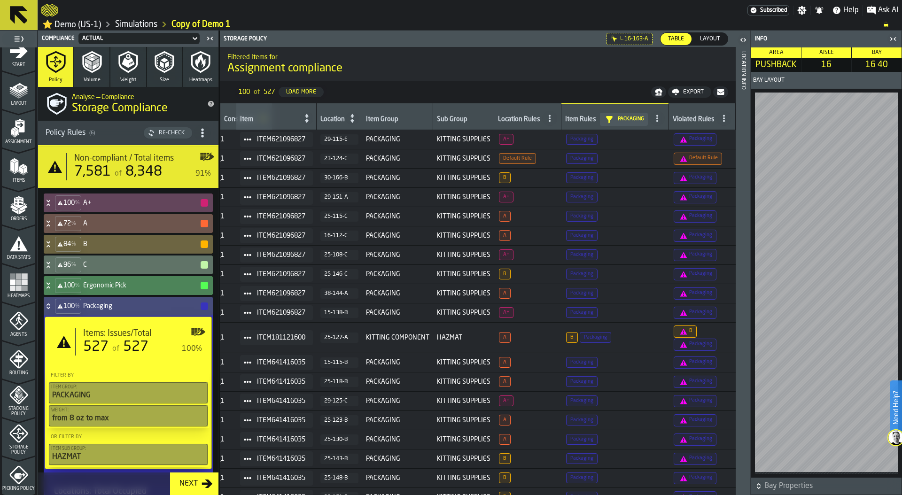
click at [121, 286] on h4 "Ergonomic Pick" at bounding box center [141, 286] width 117 height 8
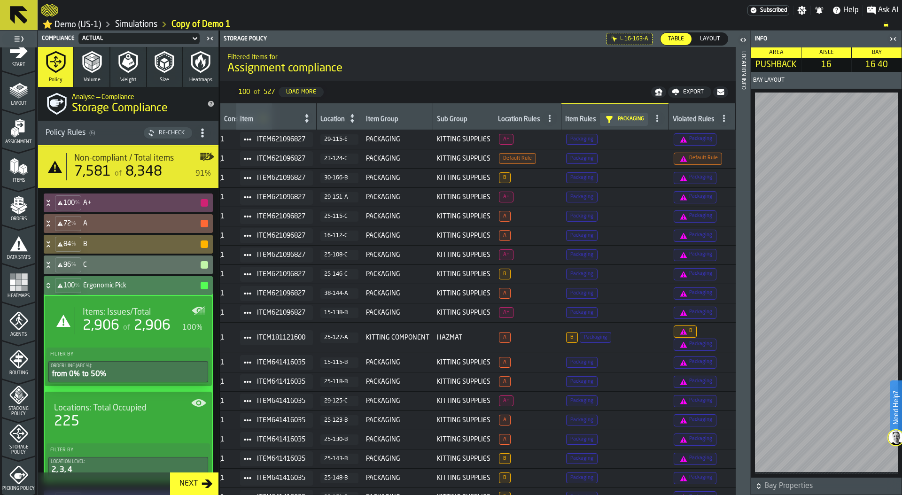
click at [126, 331] on span "of" at bounding box center [126, 328] width 7 height 8
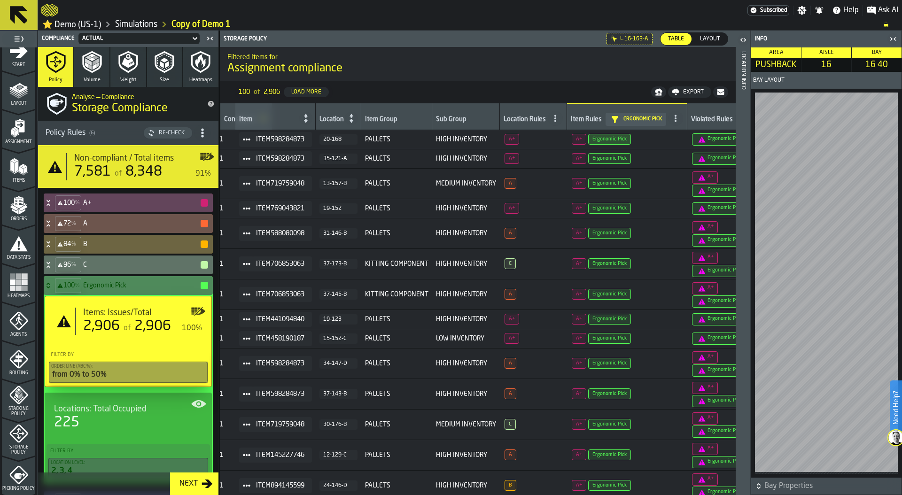
scroll to position [0, 162]
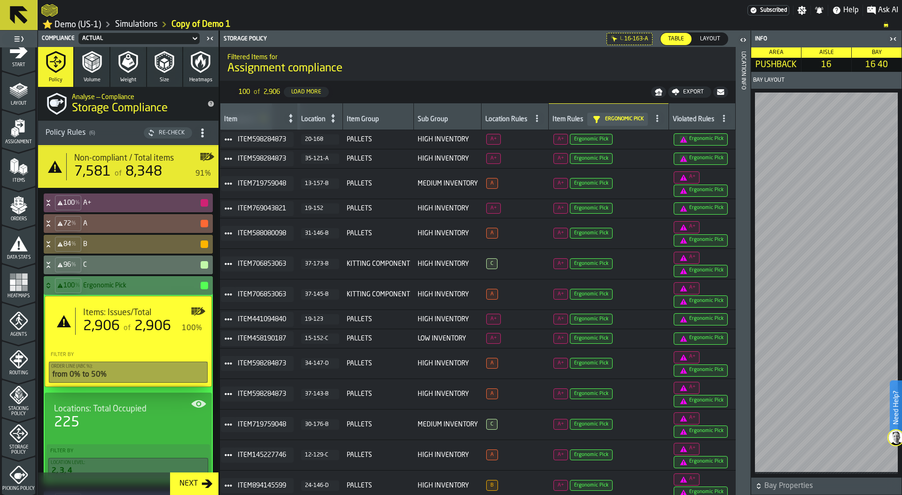
click at [120, 286] on h4 "Ergonomic Pick" at bounding box center [141, 286] width 117 height 8
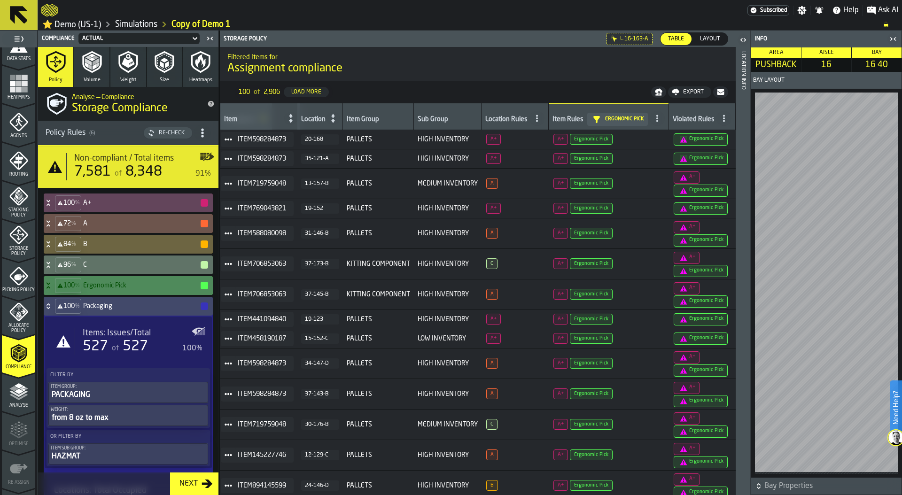
scroll to position [212, 0]
click at [18, 244] on icon "menu Storage Policy" at bounding box center [18, 236] width 19 height 19
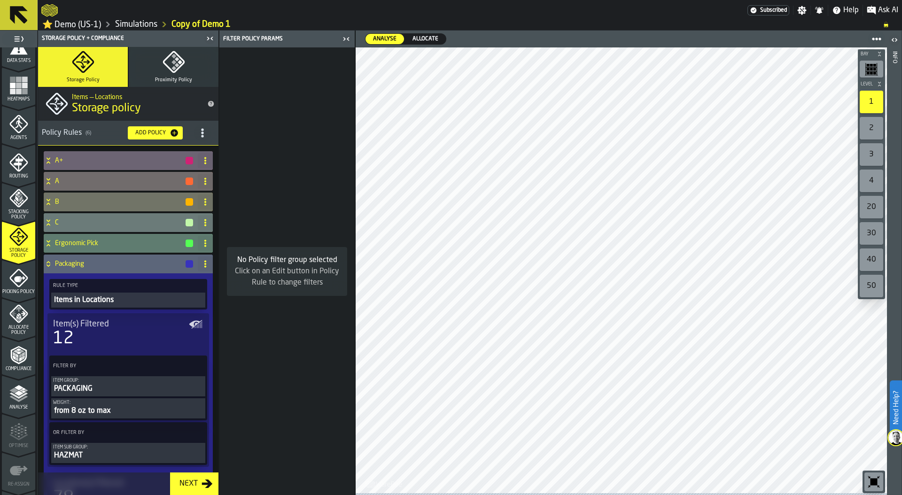
click at [17, 290] on span "Picking Policy" at bounding box center [18, 291] width 33 height 5
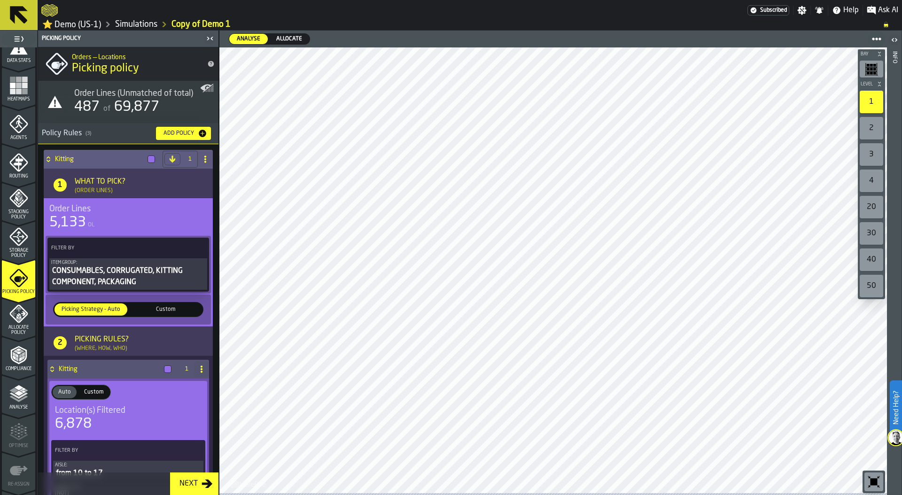
click at [48, 161] on icon at bounding box center [48, 159] width 9 height 8
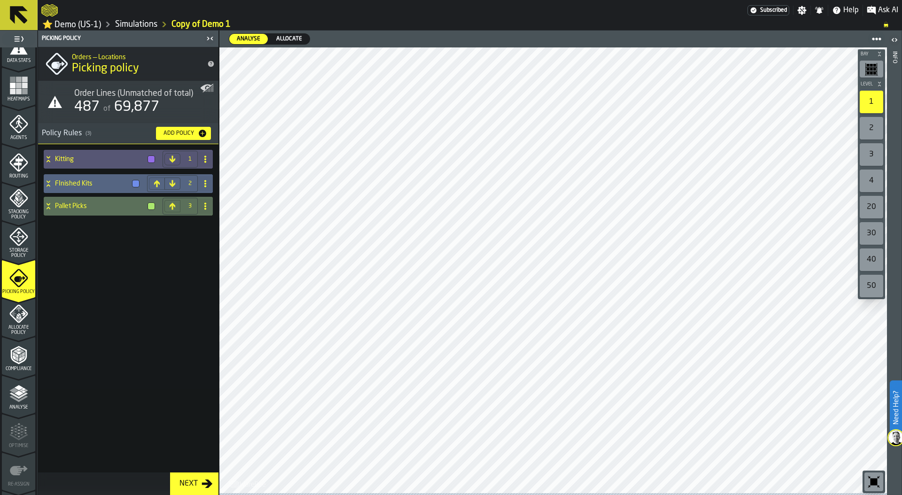
click at [47, 185] on icon at bounding box center [48, 184] width 9 height 8
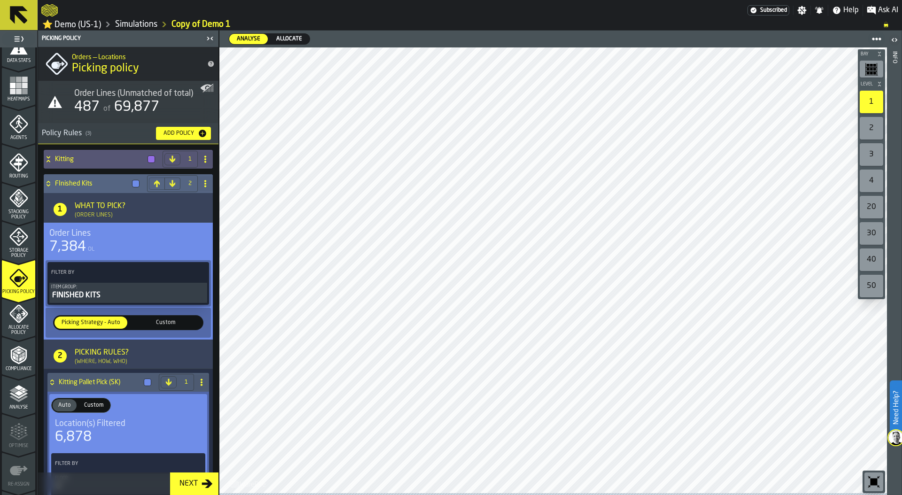
click at [51, 185] on icon at bounding box center [48, 184] width 9 height 8
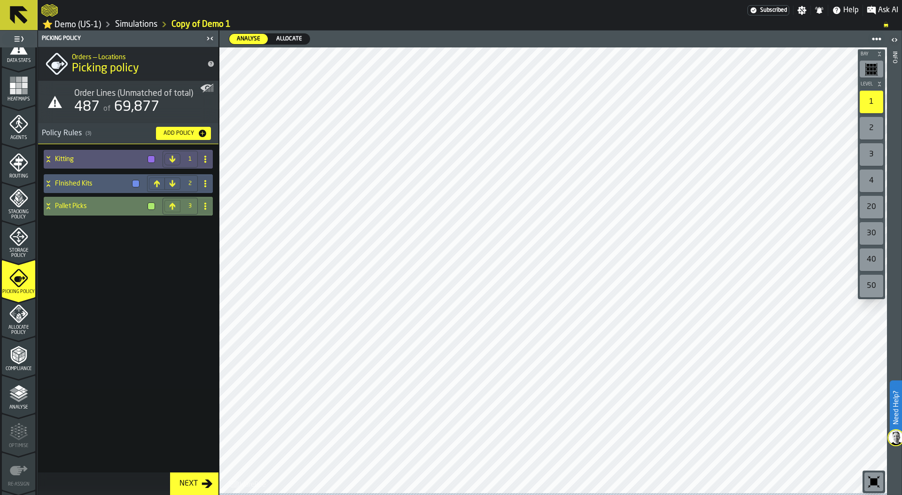
click at [49, 212] on div "Pallet Picks" at bounding box center [101, 206] width 115 height 19
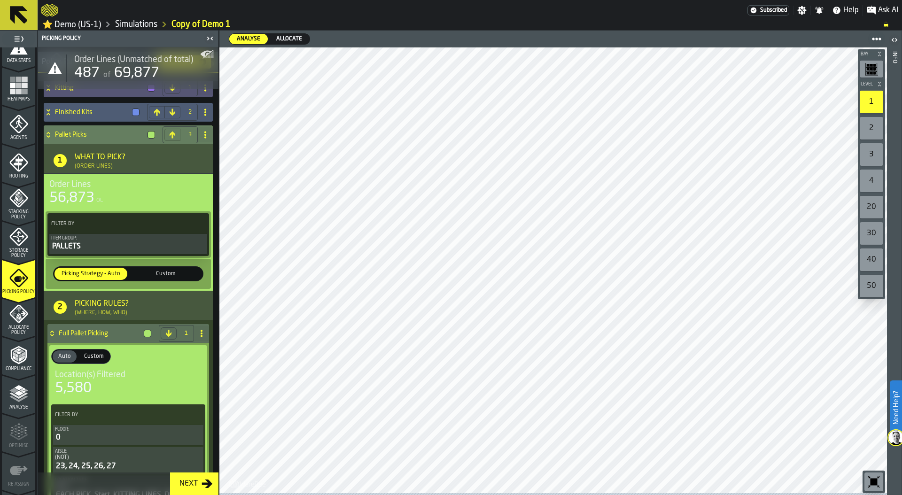
scroll to position [89, 0]
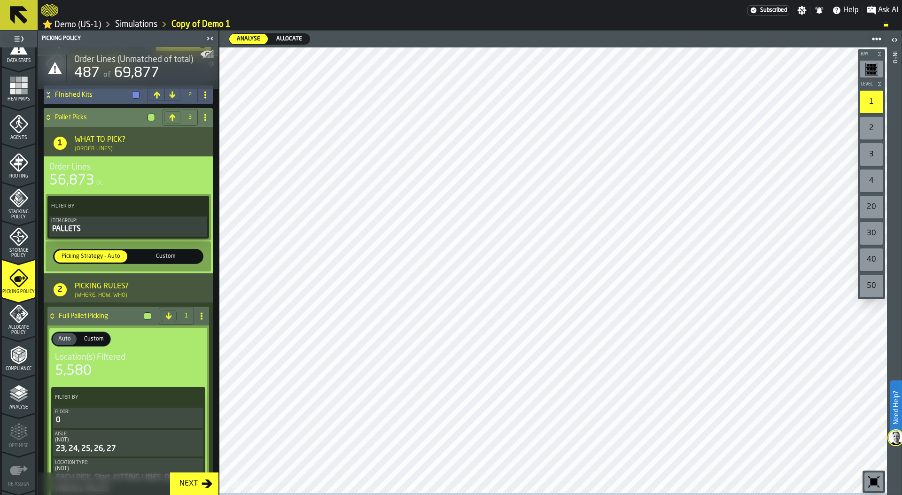
click at [111, 233] on div "PALLETS" at bounding box center [128, 229] width 154 height 11
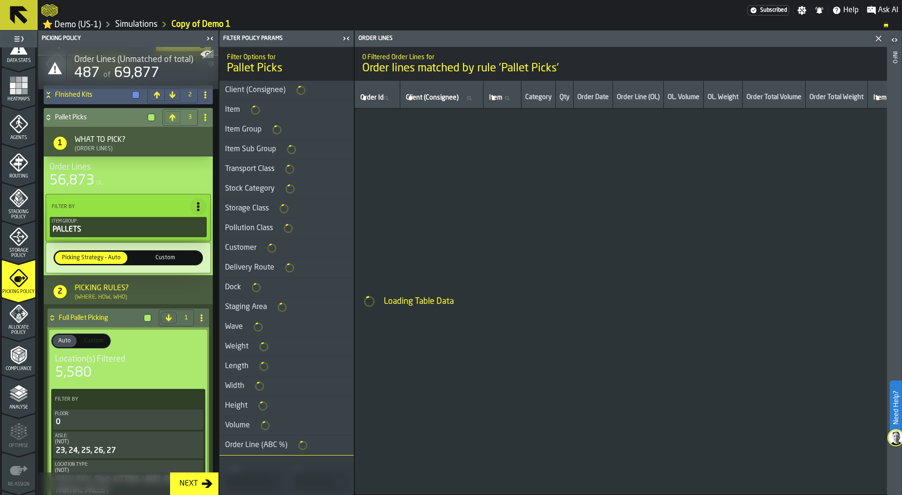
type input "*"
type input "***"
type input "*"
type input "***"
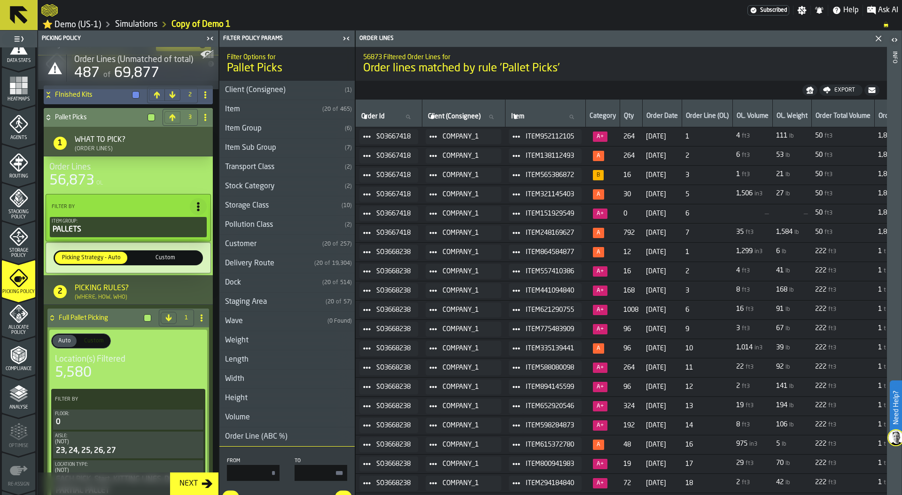
click at [117, 232] on div "PALLETS" at bounding box center [128, 229] width 153 height 11
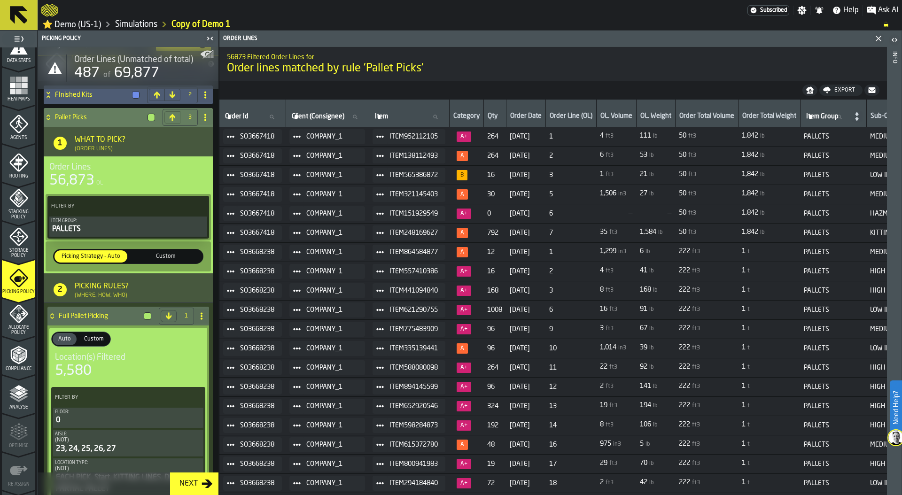
click at [88, 232] on div "PALLETS" at bounding box center [128, 229] width 154 height 11
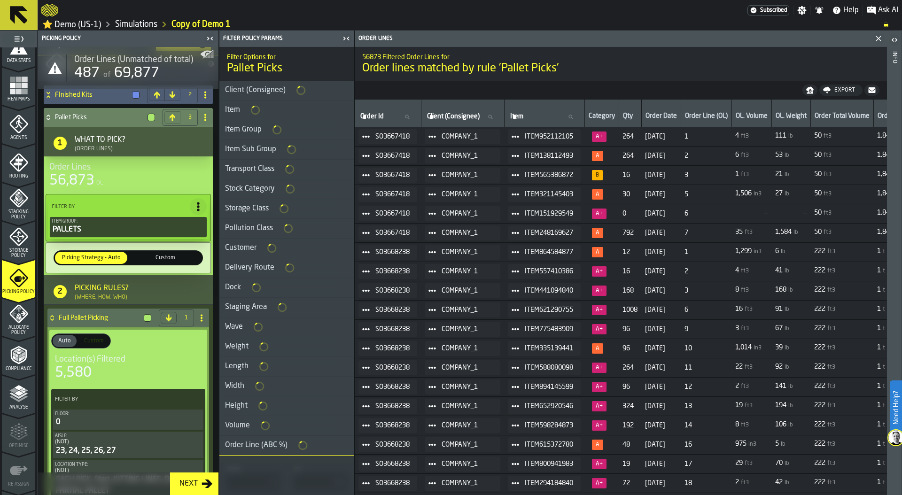
type input "*"
type input "***"
type input "*"
type input "***"
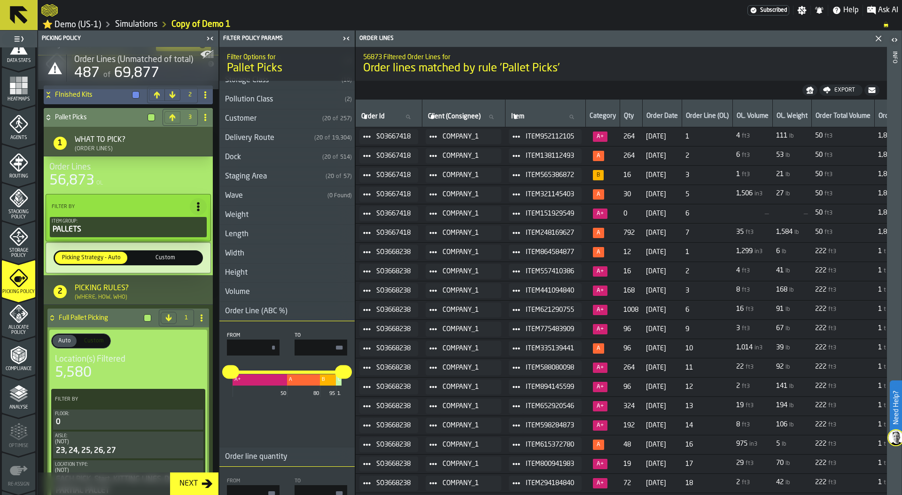
scroll to position [127, 0]
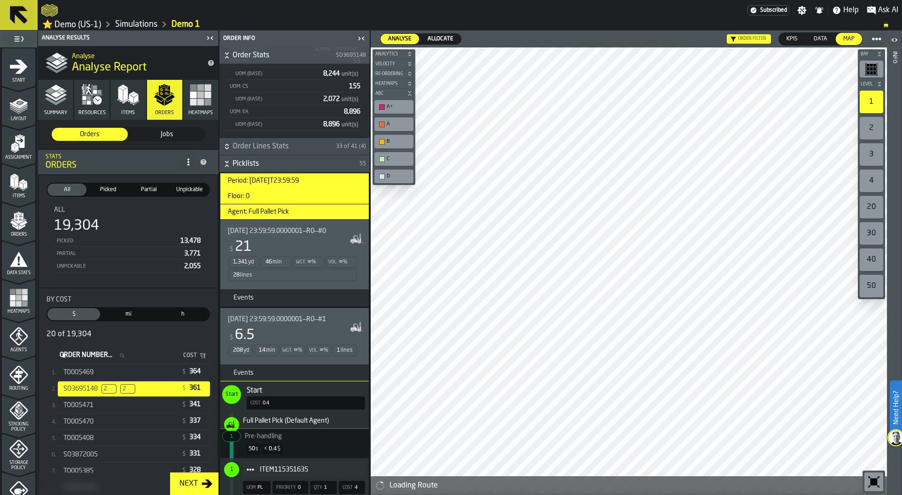
scroll to position [248, 0]
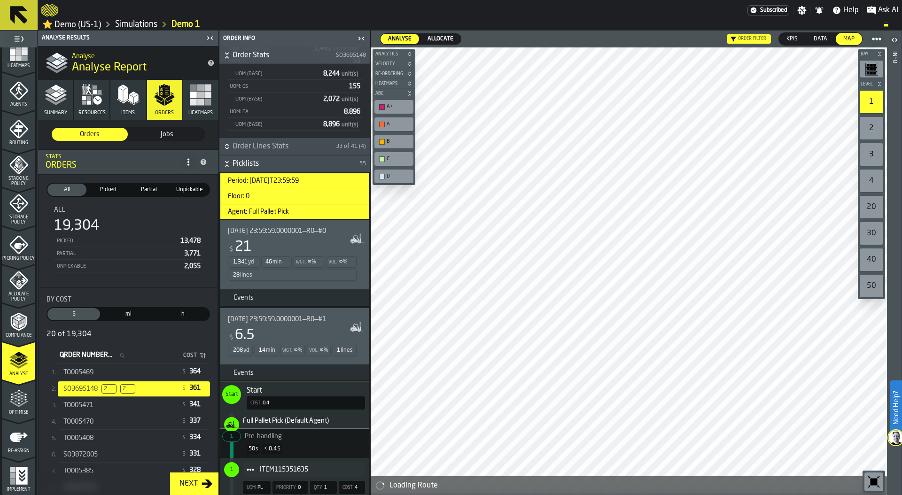
click at [319, 261] on div "Wgt. ∞ %" at bounding box center [309, 261] width 31 height 11
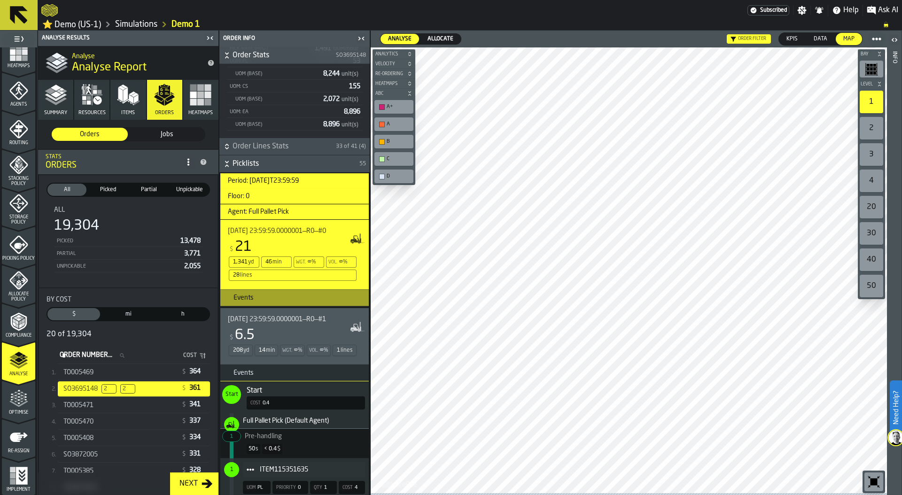
click at [303, 299] on h3 "Events" at bounding box center [294, 297] width 148 height 17
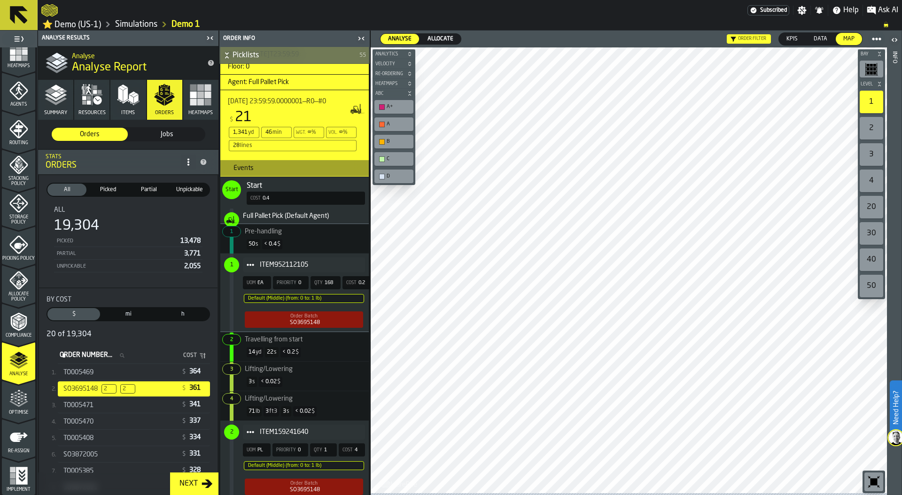
scroll to position [315, 0]
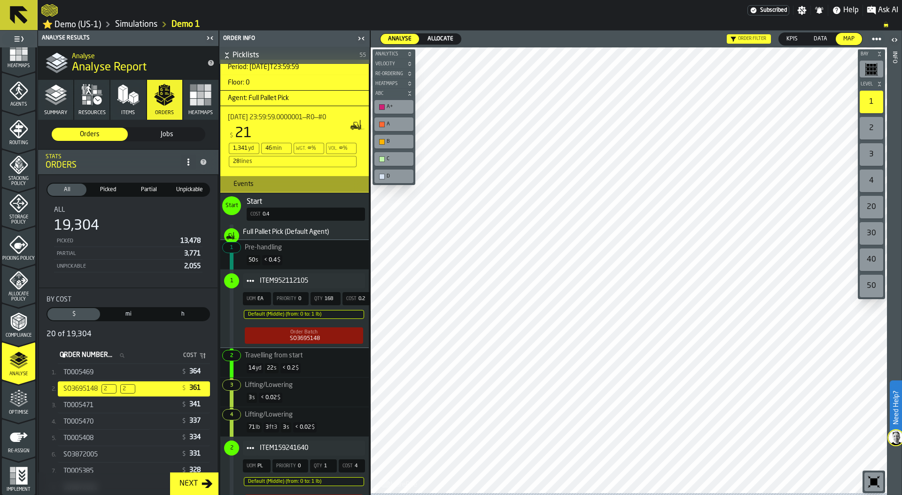
click at [132, 24] on link "Simulations" at bounding box center [136, 24] width 42 height 10
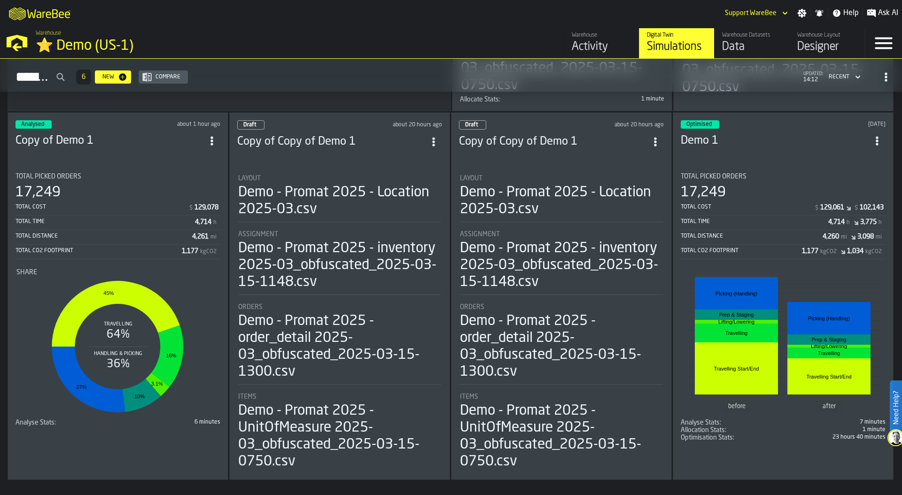
scroll to position [368, 0]
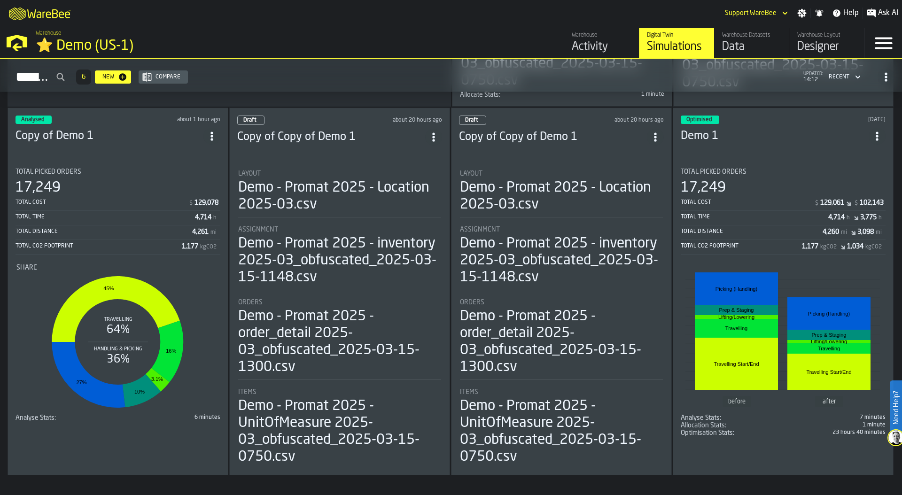
click at [154, 187] on div "17,249" at bounding box center [118, 187] width 205 height 17
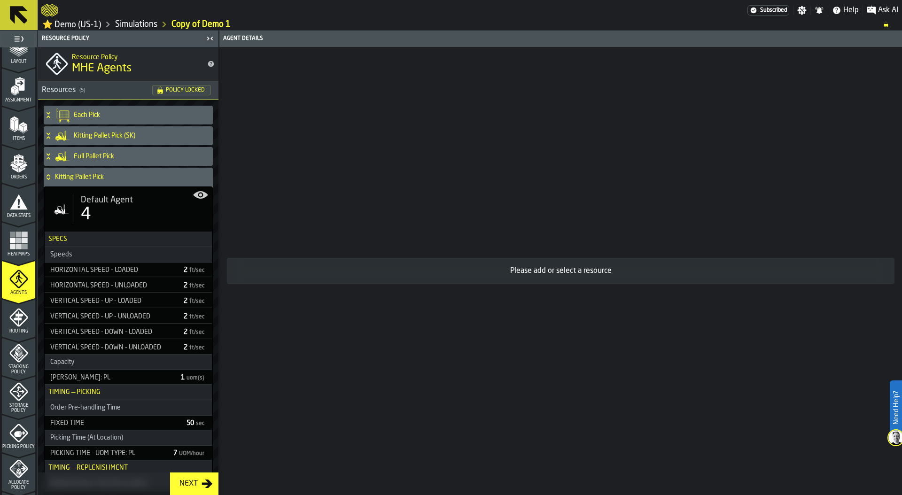
scroll to position [248, 0]
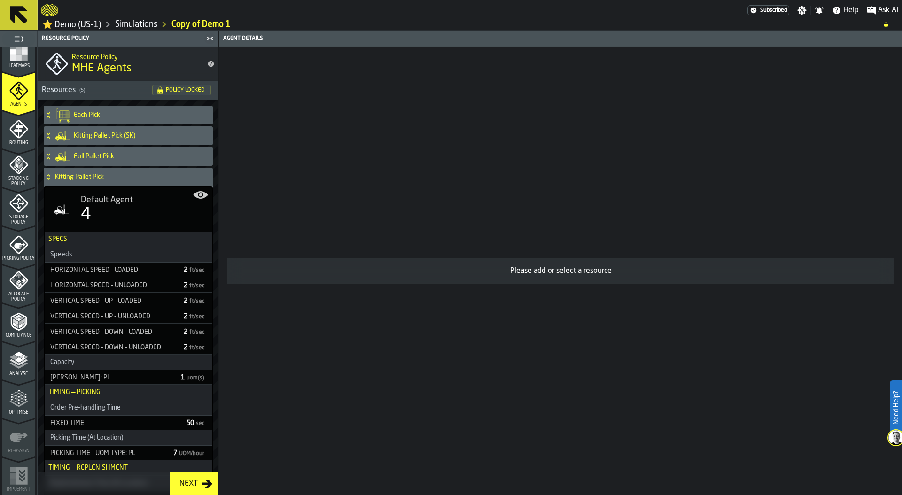
click at [13, 364] on polyline "menu Analyse" at bounding box center [18, 365] width 18 height 7
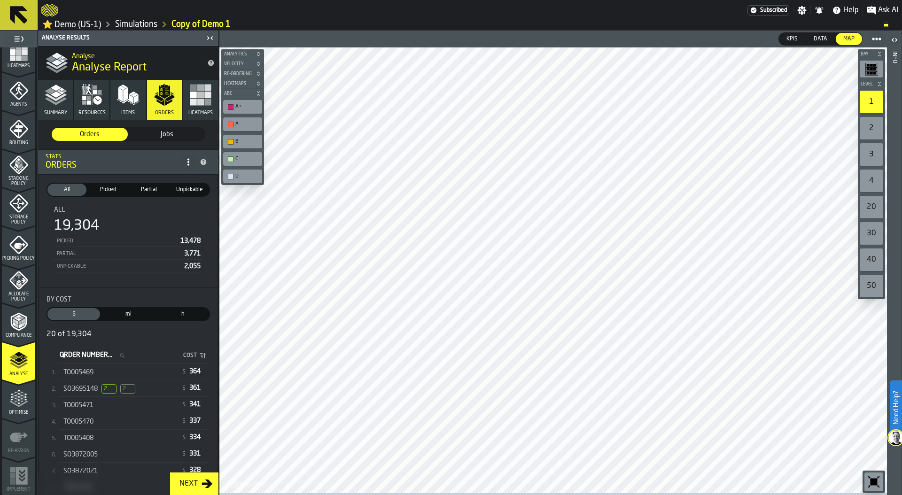
click at [21, 407] on icon "menu Optimise" at bounding box center [18, 398] width 19 height 19
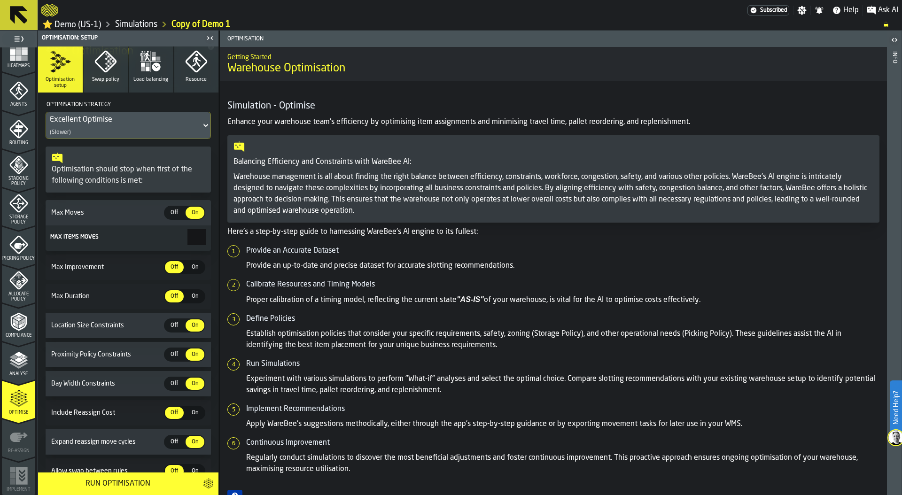
scroll to position [117, 0]
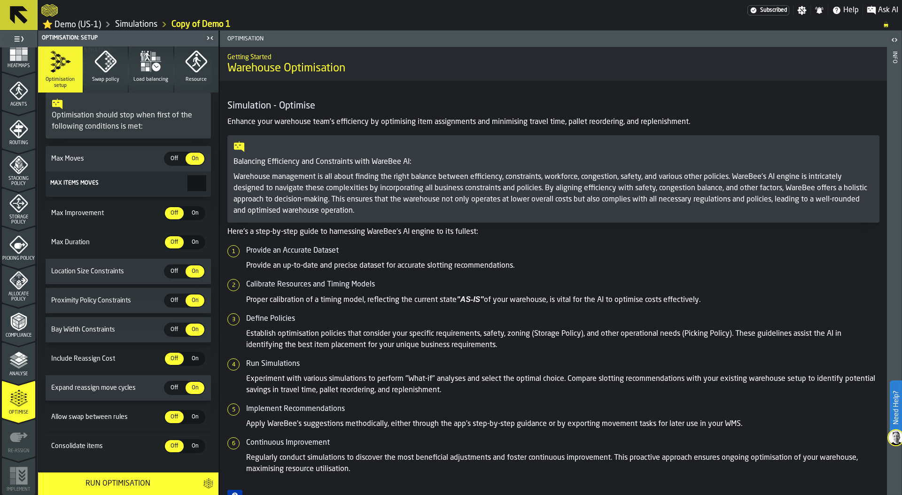
drag, startPoint x: 172, startPoint y: 185, endPoint x: 237, endPoint y: 185, distance: 64.8
click at [237, 185] on main "1 Start 1.1 Layout 1.2 Assignment 1.3 Items 1.4 Orders 1.5 Data Stats 1.6 Heatm…" at bounding box center [451, 263] width 902 height 465
click at [169, 270] on span "Off" at bounding box center [174, 271] width 15 height 8
click at [176, 298] on span "Off" at bounding box center [174, 300] width 15 height 8
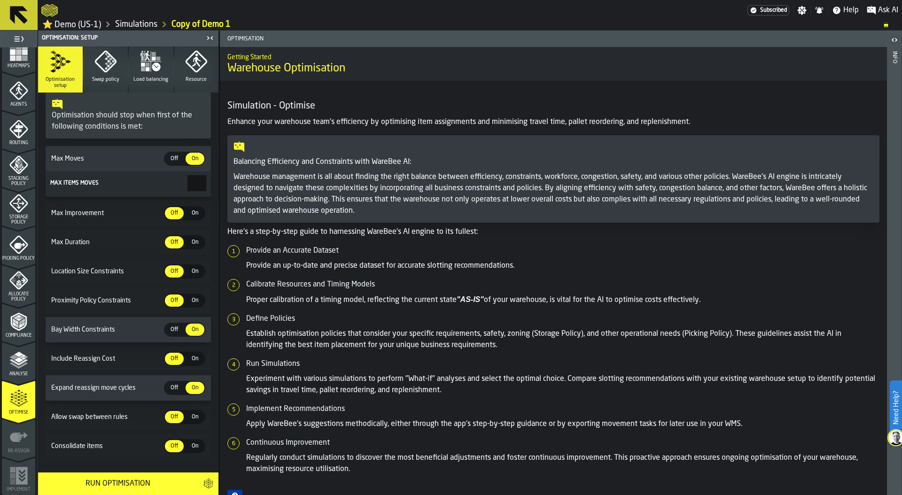
click at [191, 300] on span "On" at bounding box center [194, 300] width 15 height 8
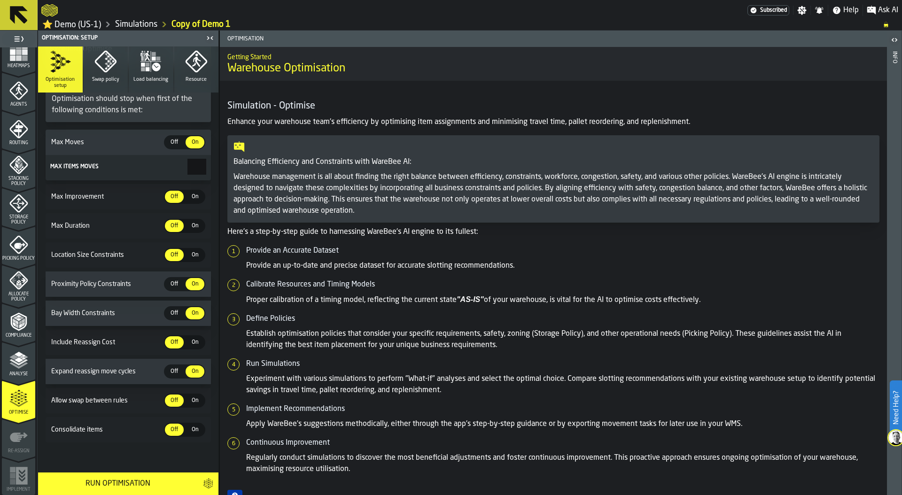
click at [191, 340] on span "On" at bounding box center [194, 342] width 15 height 8
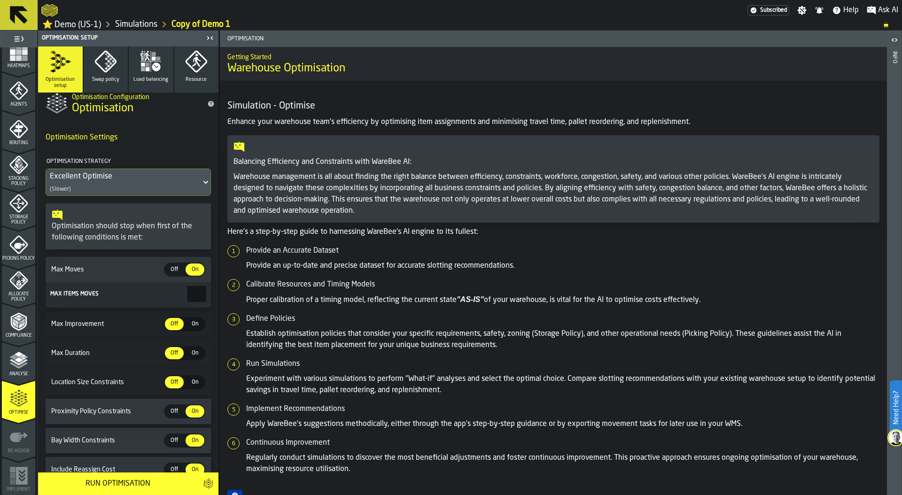
scroll to position [0, 0]
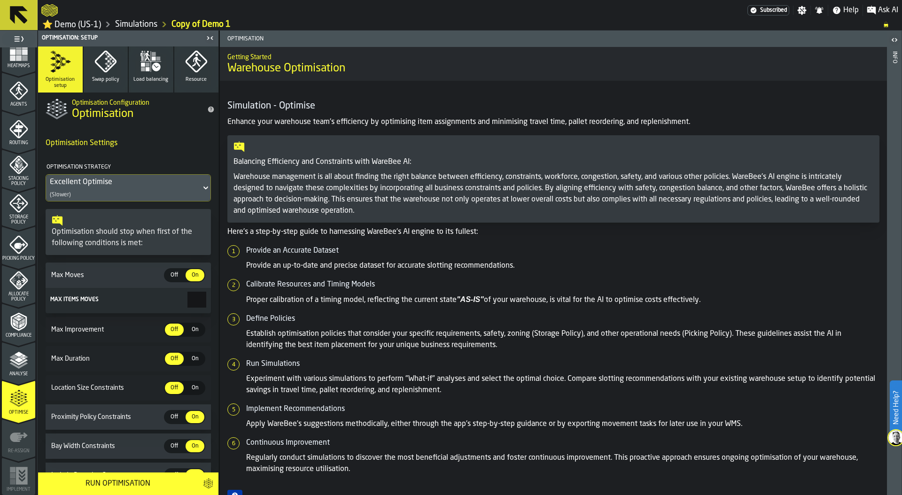
click at [101, 69] on icon "button" at bounding box center [105, 61] width 23 height 23
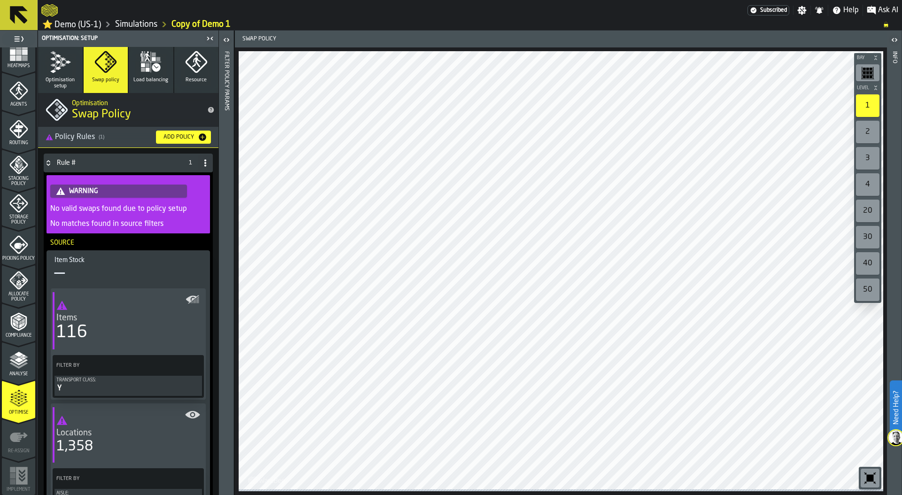
click at [93, 389] on div "Y" at bounding box center [128, 388] width 144 height 11
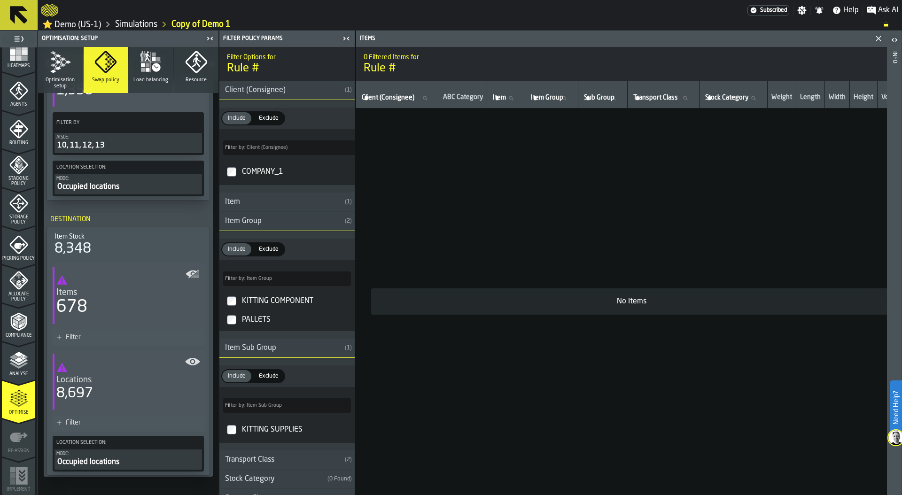
scroll to position [417, 0]
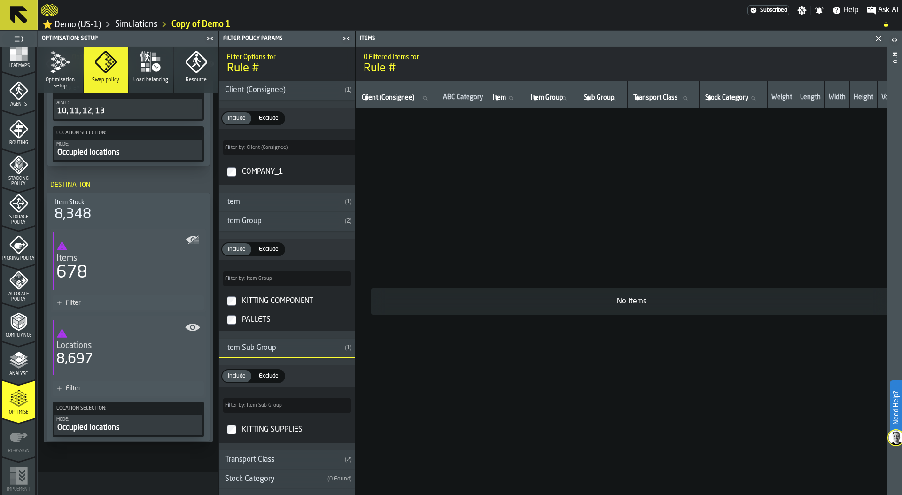
click at [85, 302] on div "Filter" at bounding box center [133, 303] width 134 height 8
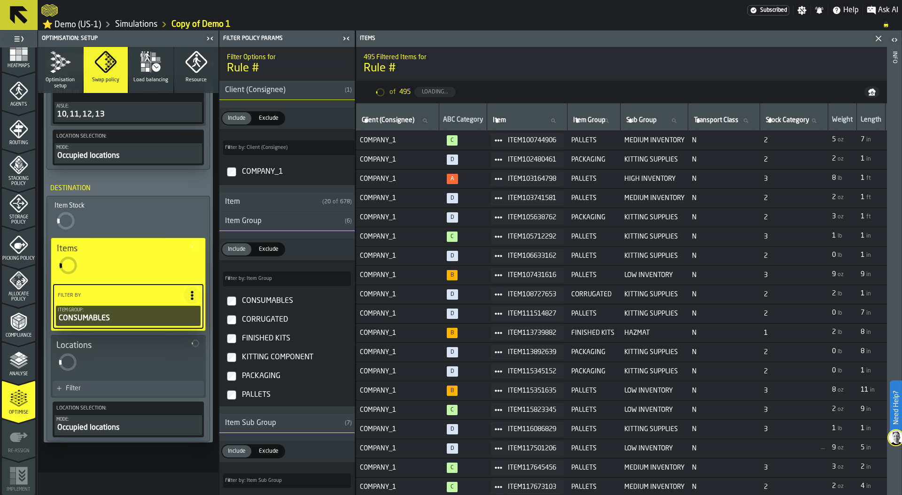
scroll to position [313, 0]
type input "*****"
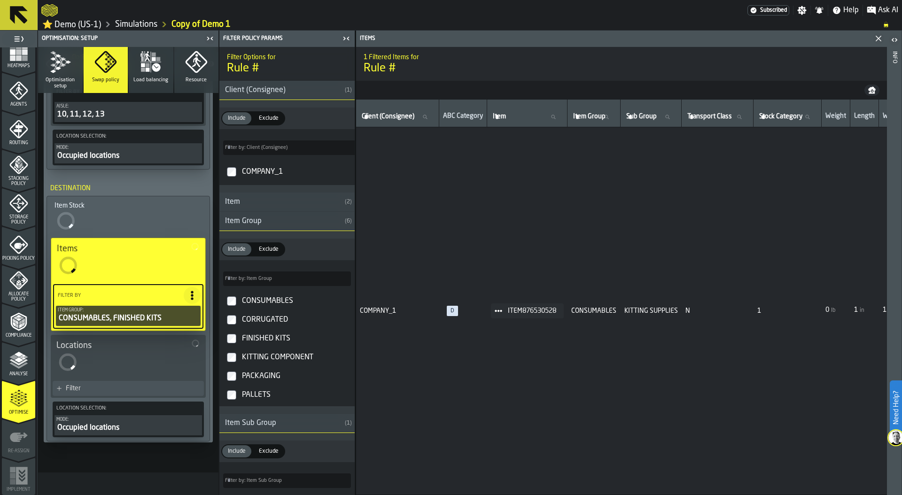
type input "*"
type input "***"
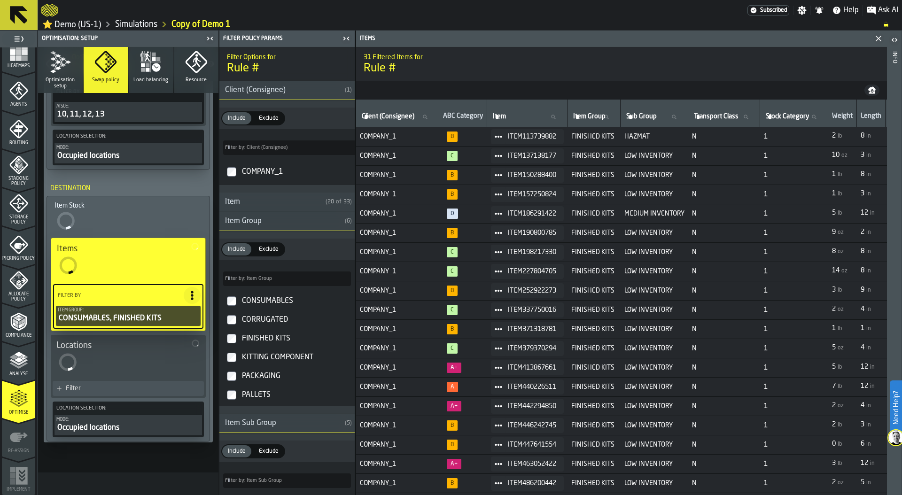
click at [100, 391] on div "Filter" at bounding box center [133, 389] width 134 height 8
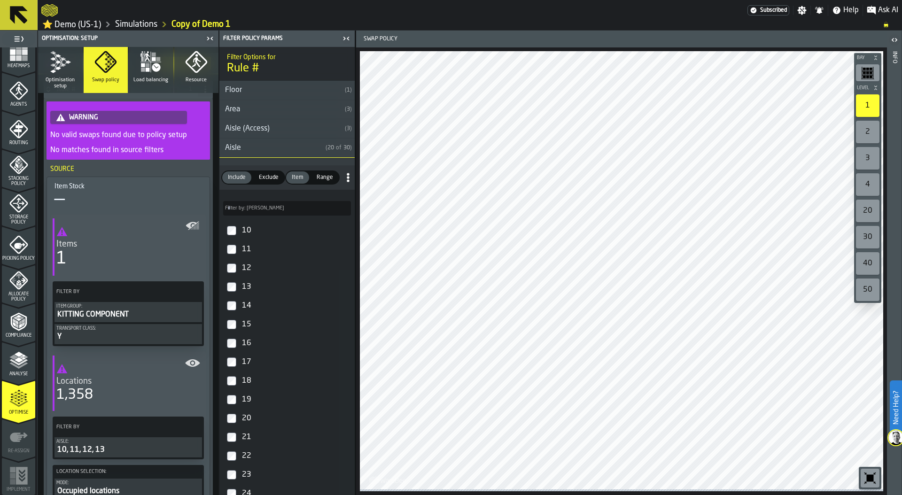
scroll to position [71, 0]
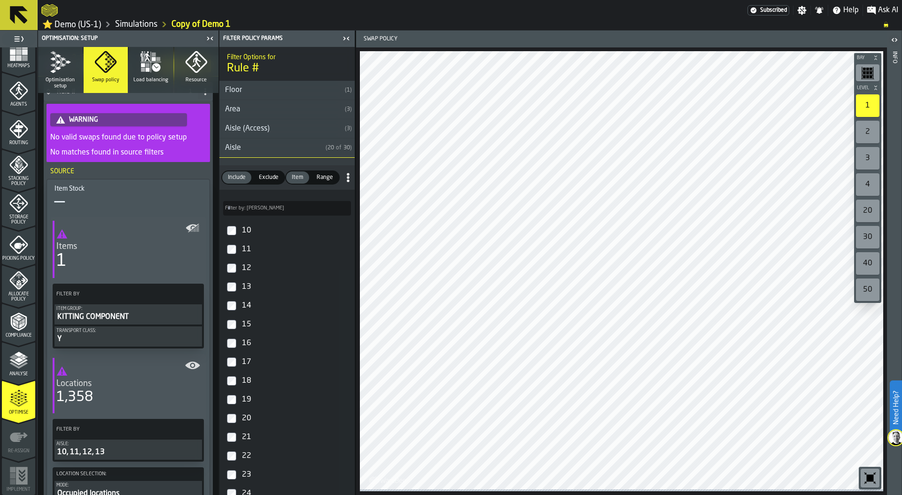
click at [148, 72] on icon "button" at bounding box center [151, 62] width 23 height 23
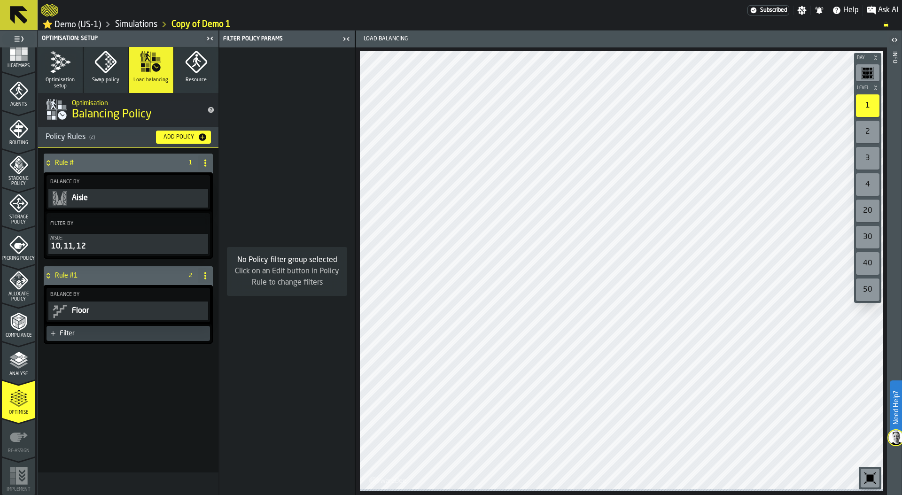
scroll to position [0, 0]
click at [85, 245] on div "10, 11, 12" at bounding box center [128, 246] width 156 height 11
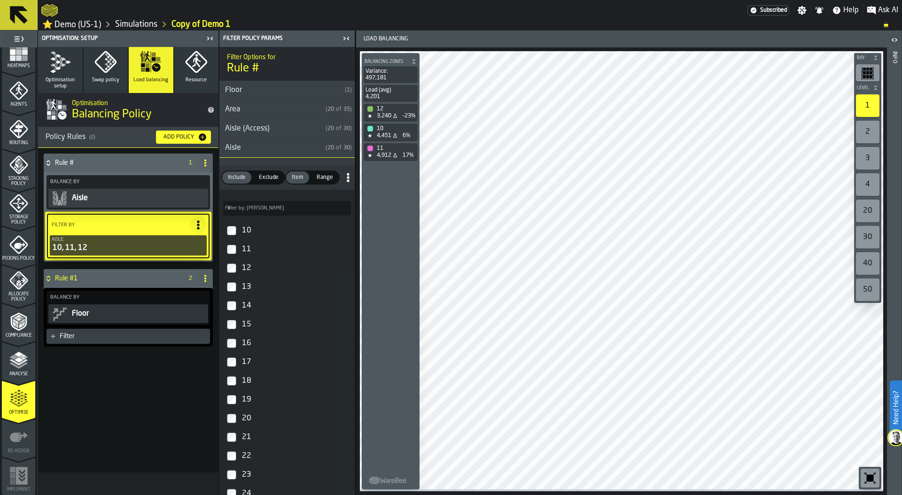
click at [57, 66] on icon "button" at bounding box center [61, 62] width 16 height 19
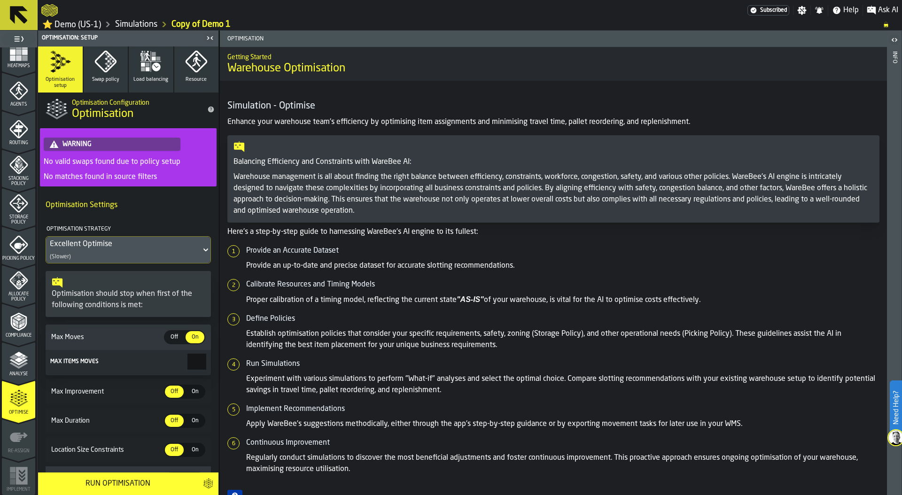
click at [137, 25] on link "Simulations" at bounding box center [136, 24] width 42 height 10
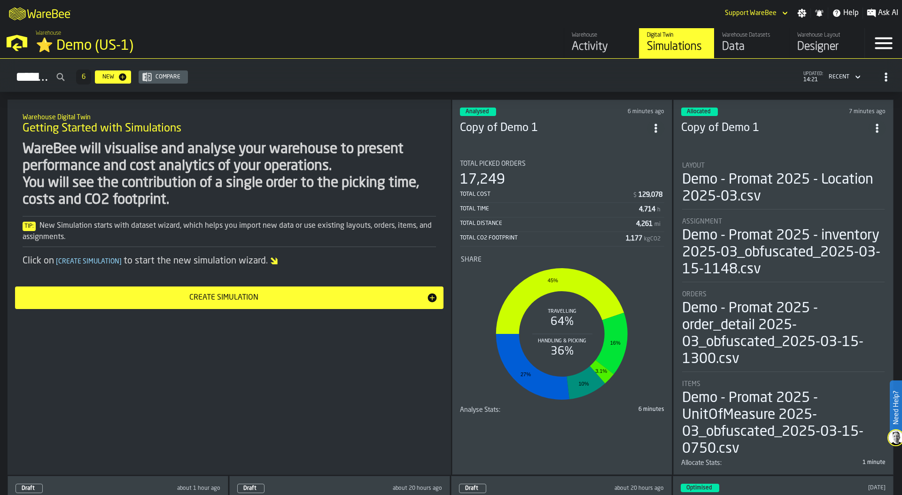
click at [789, 163] on div "Layout" at bounding box center [783, 166] width 202 height 8
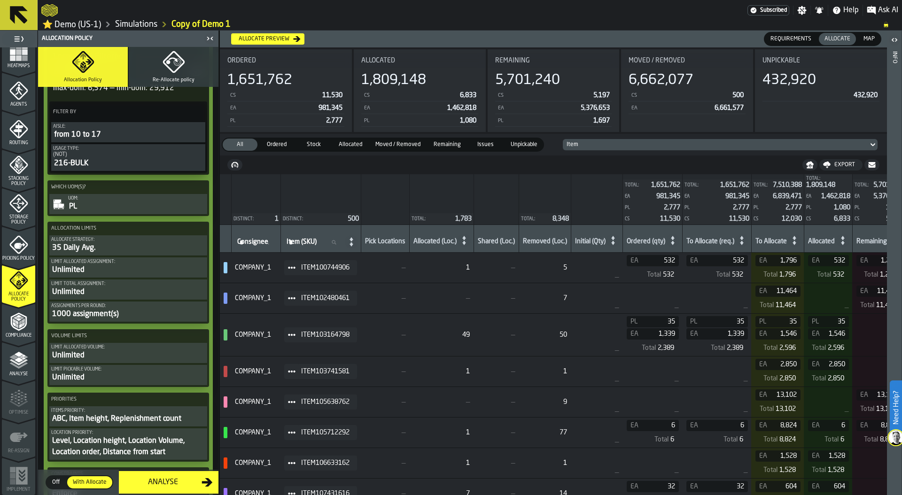
scroll to position [432, 0]
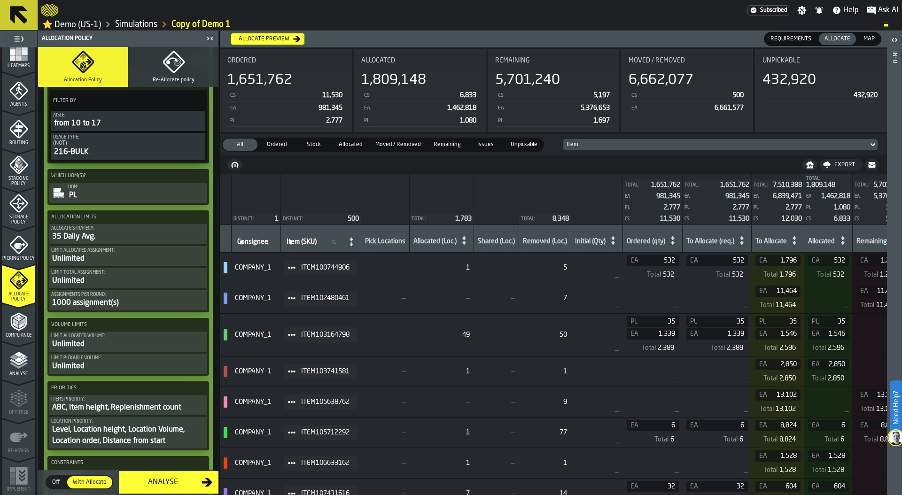
click at [109, 234] on div "35 Daily Avg." at bounding box center [128, 236] width 154 height 11
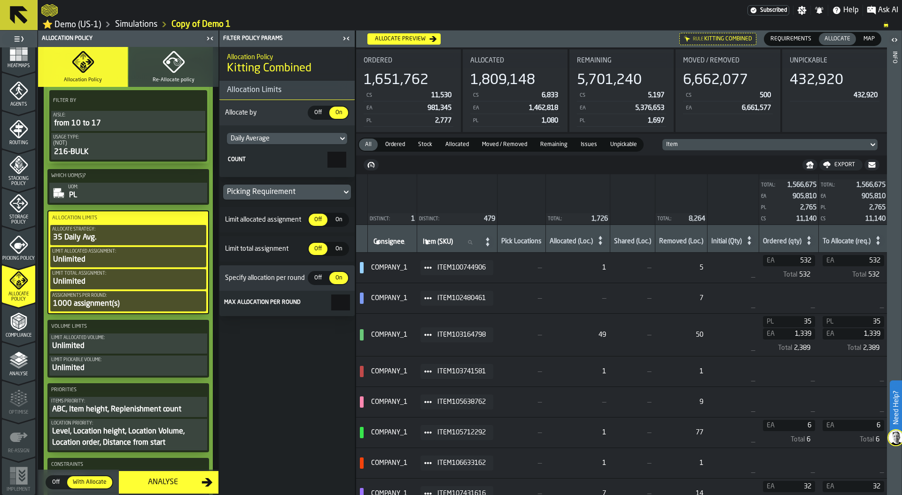
drag, startPoint x: 328, startPoint y: 162, endPoint x: 368, endPoint y: 162, distance: 40.4
click at [368, 162] on main "1 Start 1.1 Layout 1.2 Assignment 1.3 Items 1.4 Orders 1.5 Data Stats 1.6 Heatm…" at bounding box center [451, 263] width 902 height 465
type input "*"
click at [284, 140] on div "Daily Average" at bounding box center [282, 139] width 103 height 8
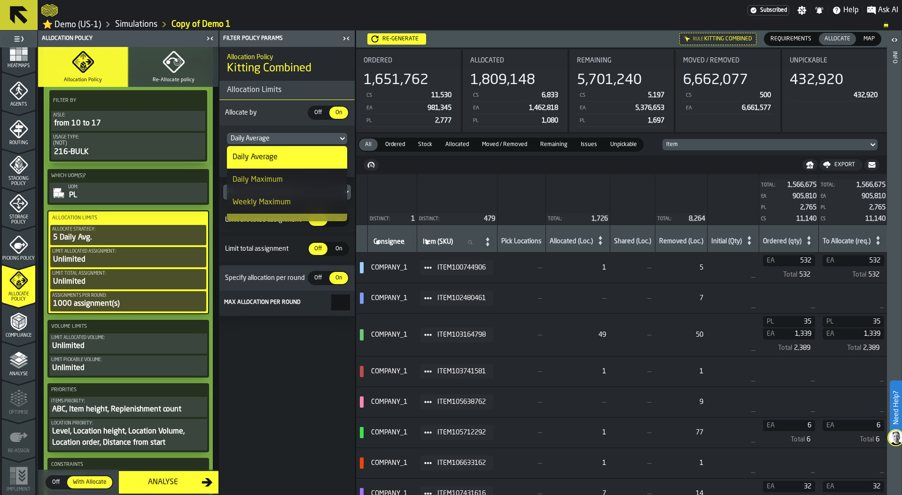
click at [266, 115] on span "Allocate by" at bounding box center [265, 113] width 85 height 8
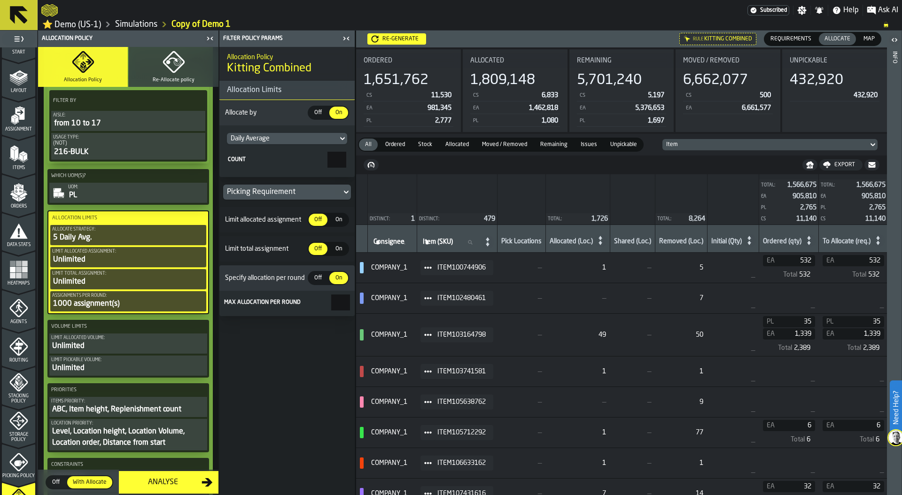
scroll to position [0, 0]
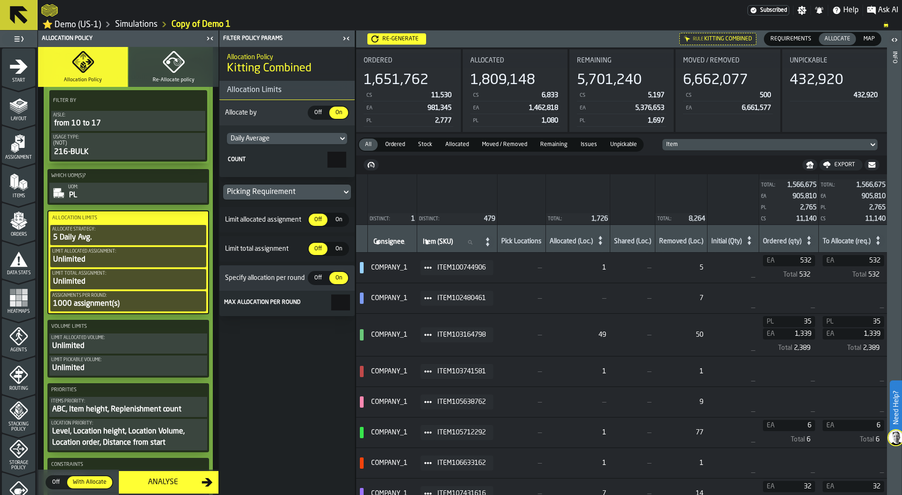
click at [19, 227] on polygon "menu Orders" at bounding box center [22, 227] width 6 height 6
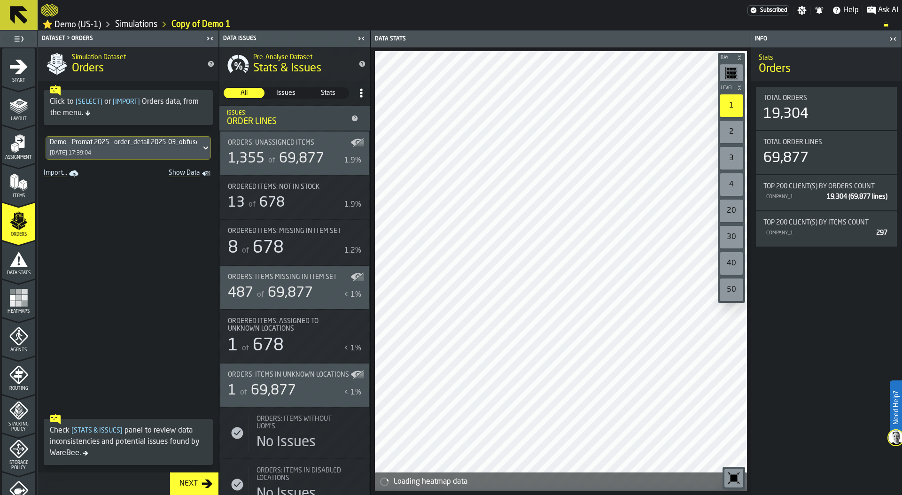
click at [0, 0] on icon "Show Data" at bounding box center [0, 0] width 0 height 0
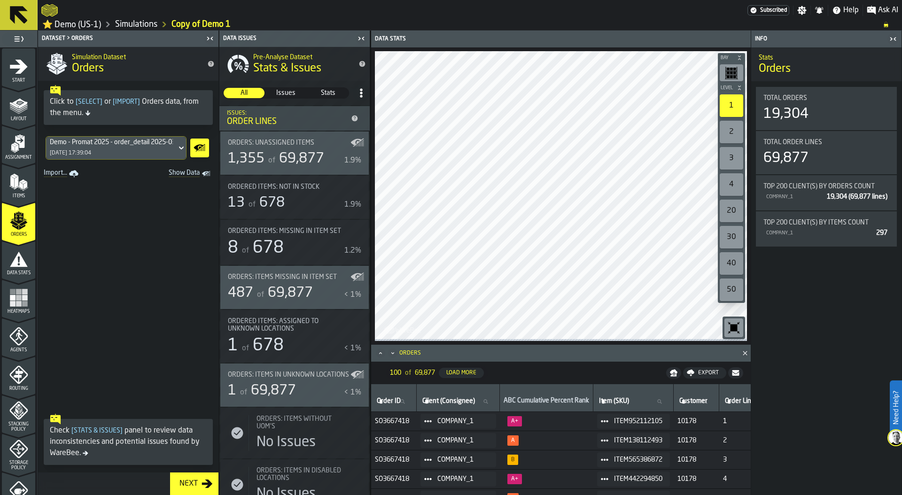
click at [380, 357] on icon "Maximize" at bounding box center [380, 353] width 9 height 9
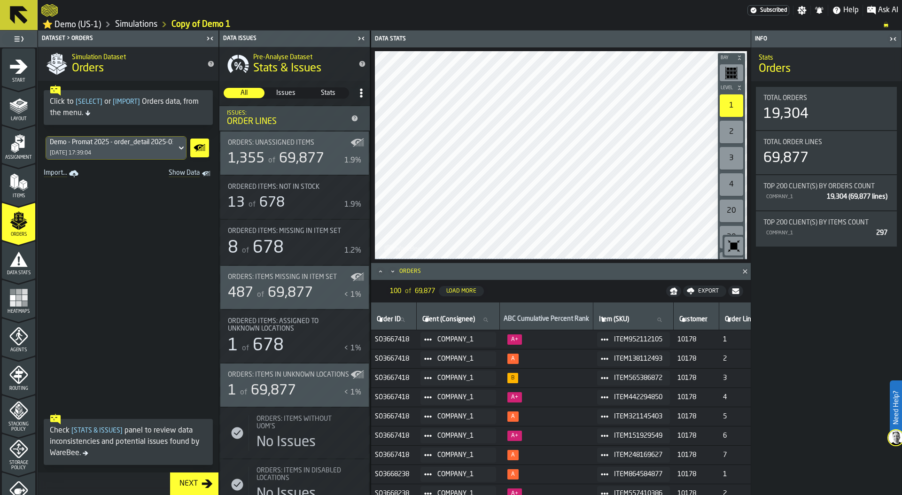
click at [893, 40] on icon "button-toggle-Close me" at bounding box center [892, 38] width 11 height 11
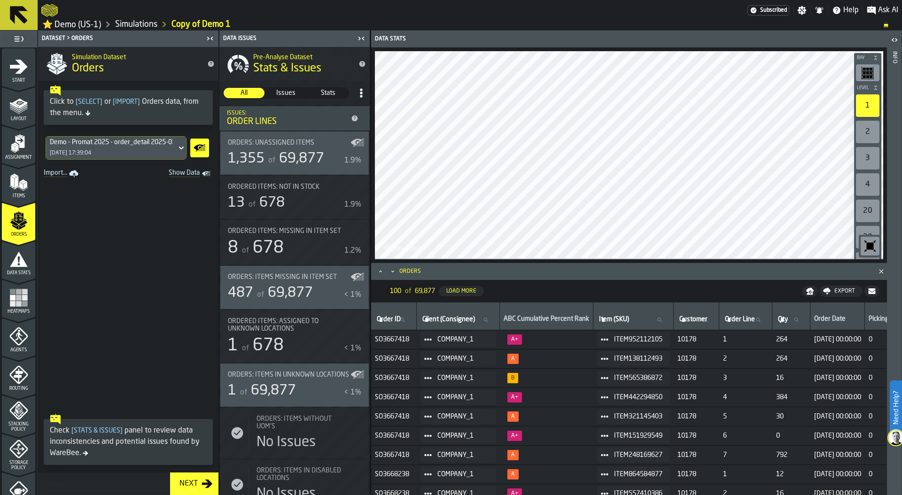
click at [376, 272] on icon "Maximize" at bounding box center [380, 271] width 9 height 9
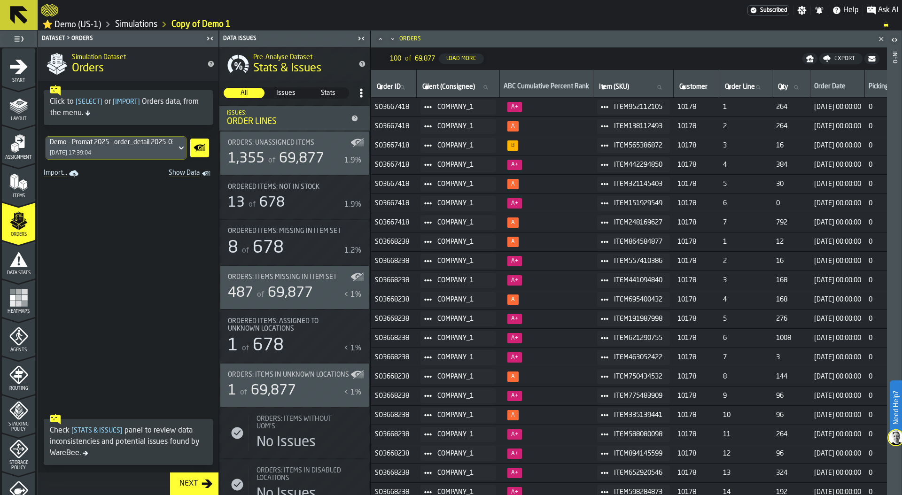
click at [19, 192] on icon "menu Items" at bounding box center [18, 182] width 19 height 19
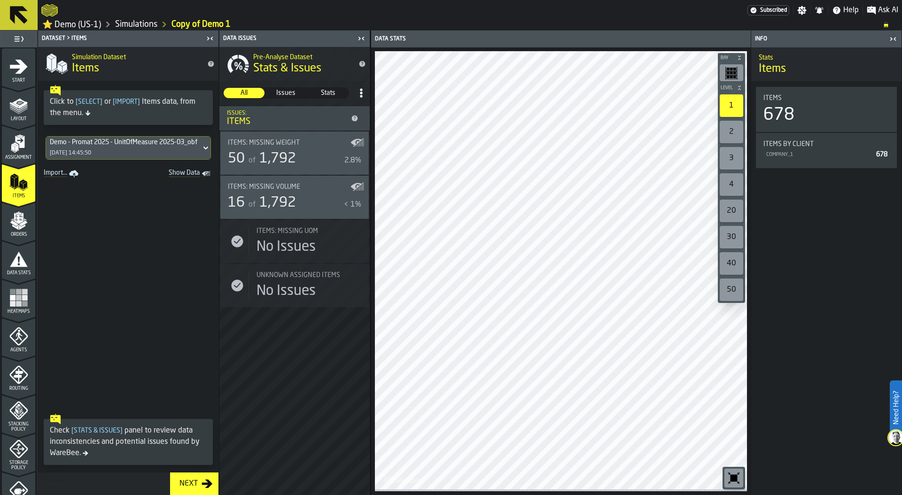
click at [172, 176] on span "Show Data" at bounding box center [168, 173] width 64 height 9
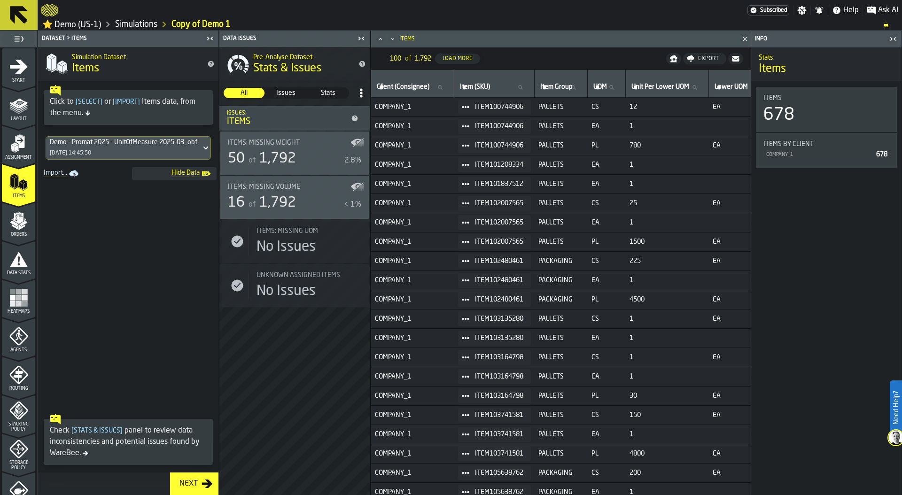
click at [18, 233] on span "Orders" at bounding box center [18, 234] width 33 height 5
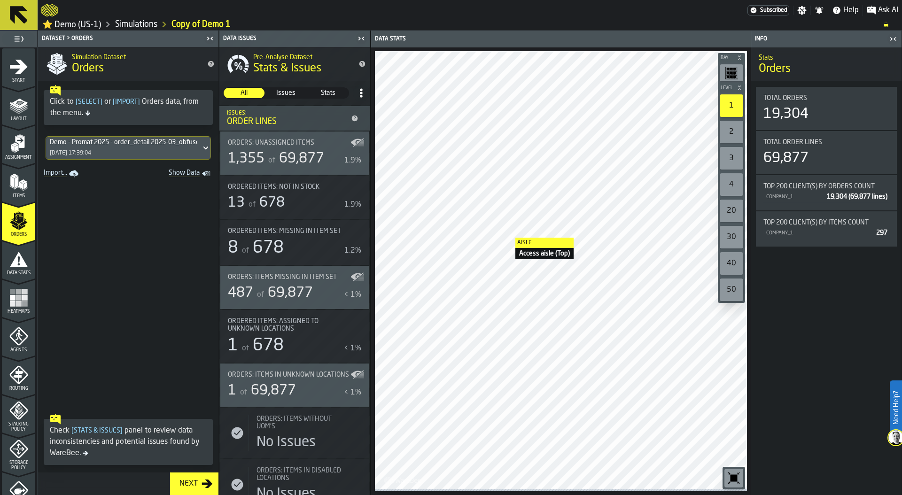
click at [139, 25] on link "Simulations" at bounding box center [136, 24] width 42 height 10
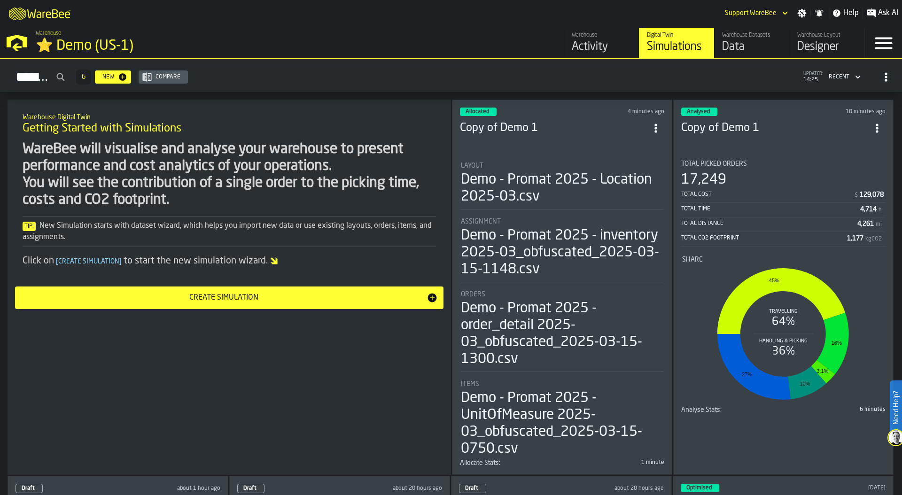
click at [815, 42] on div "Designer" at bounding box center [827, 46] width 60 height 15
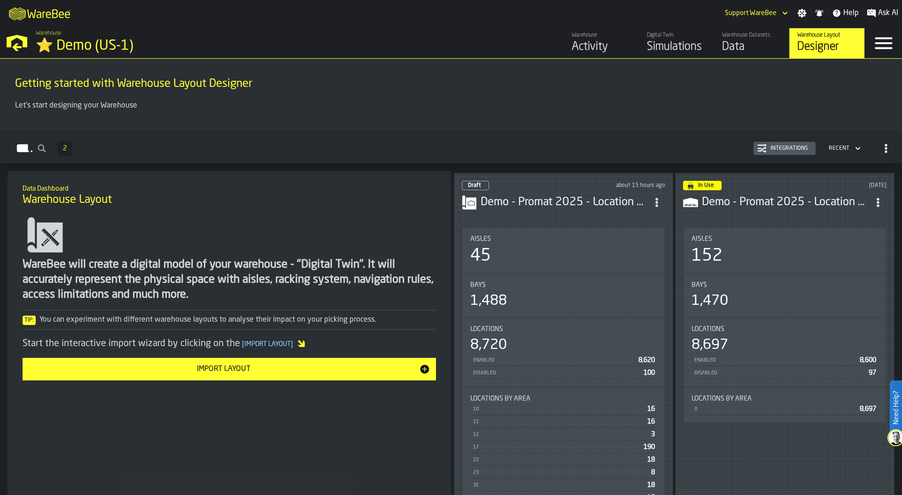
click at [783, 145] on div "Integrations" at bounding box center [789, 148] width 45 height 7
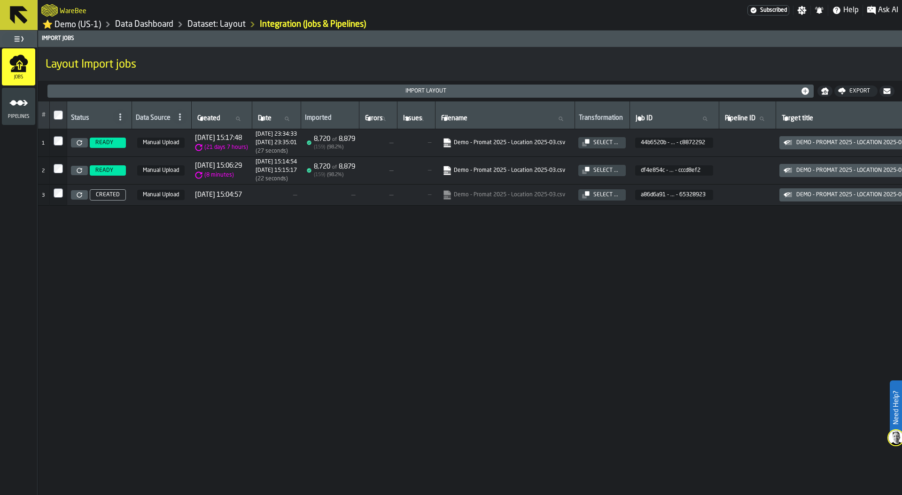
click at [79, 146] on icon at bounding box center [80, 143] width 6 height 6
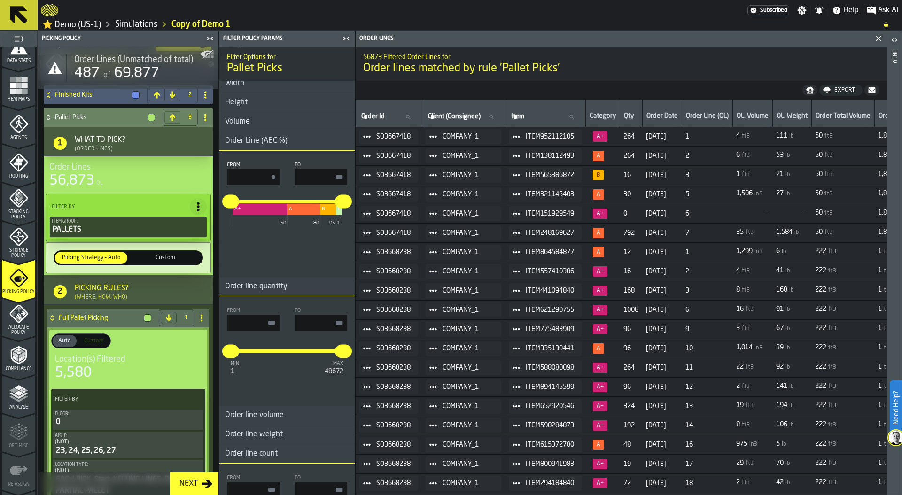
scroll to position [295, 0]
click at [298, 288] on h3 "Order line quantity" at bounding box center [286, 288] width 135 height 19
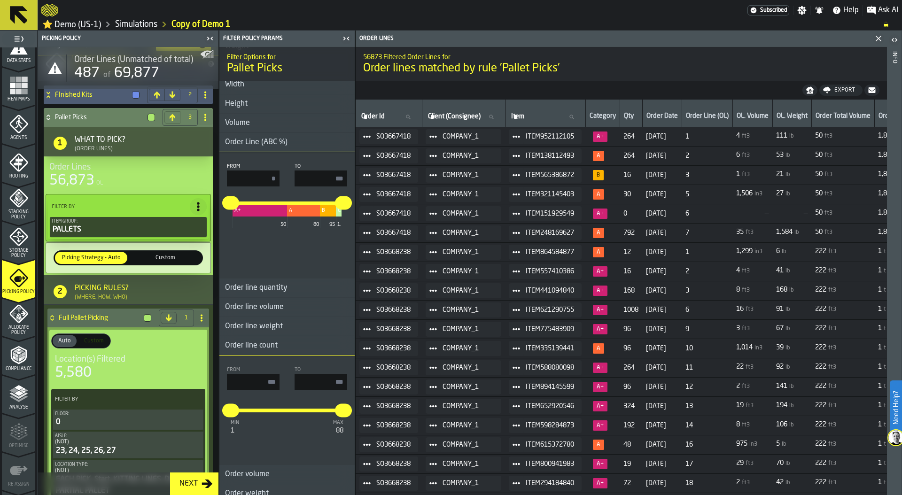
click at [296, 348] on h3 "Order line count" at bounding box center [286, 345] width 135 height 19
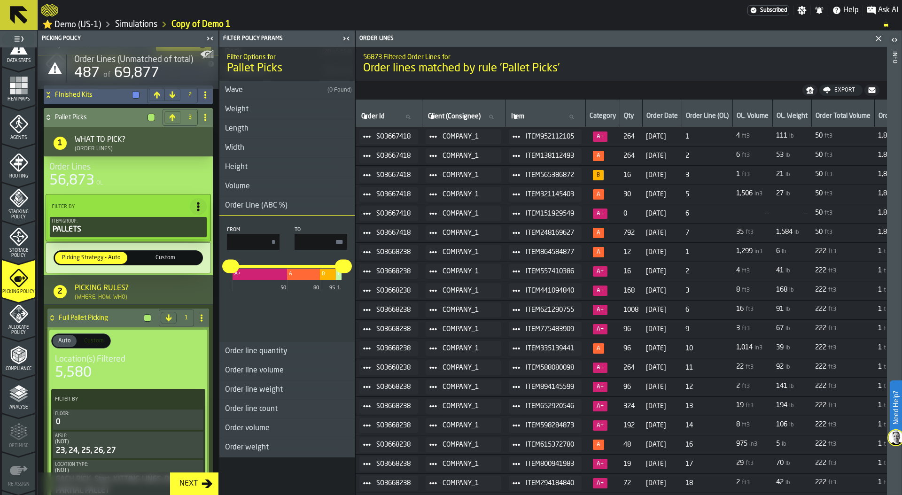
scroll to position [233, 0]
click at [295, 208] on h3 "Order Line (ABC %)" at bounding box center [286, 205] width 135 height 19
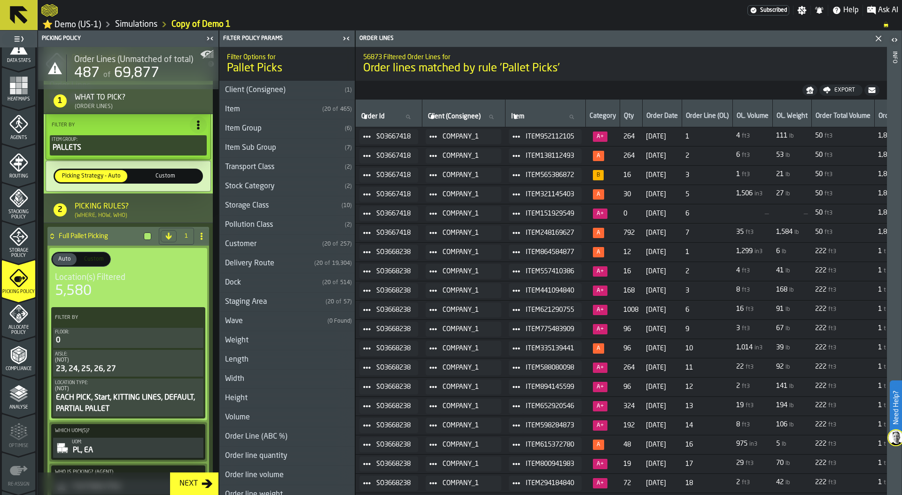
scroll to position [199, 0]
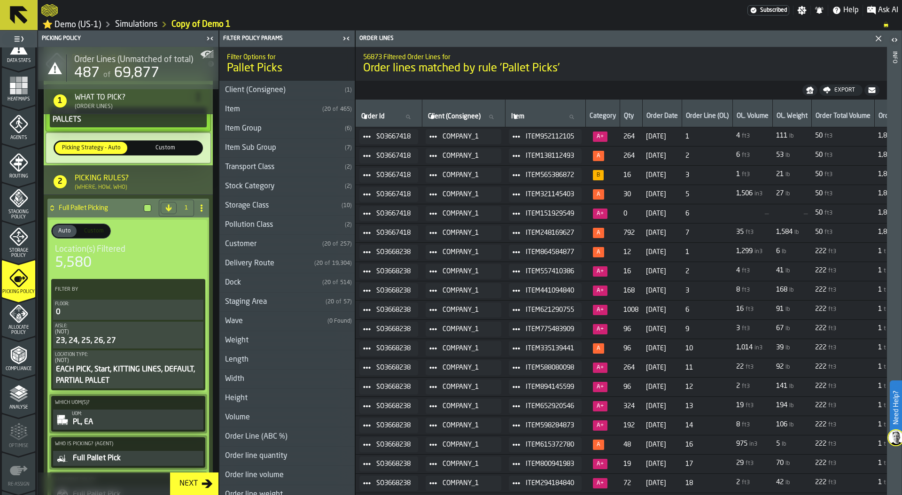
click at [54, 210] on icon at bounding box center [51, 208] width 9 height 8
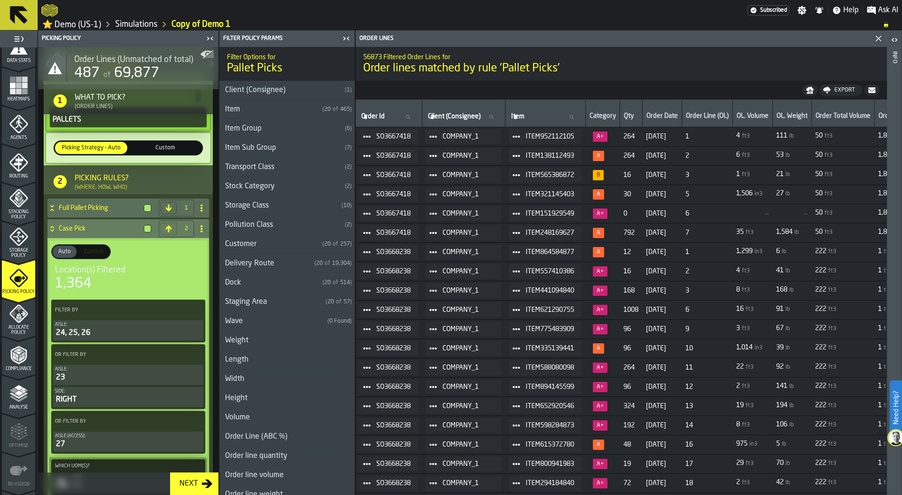
click at [52, 231] on icon at bounding box center [51, 229] width 9 height 8
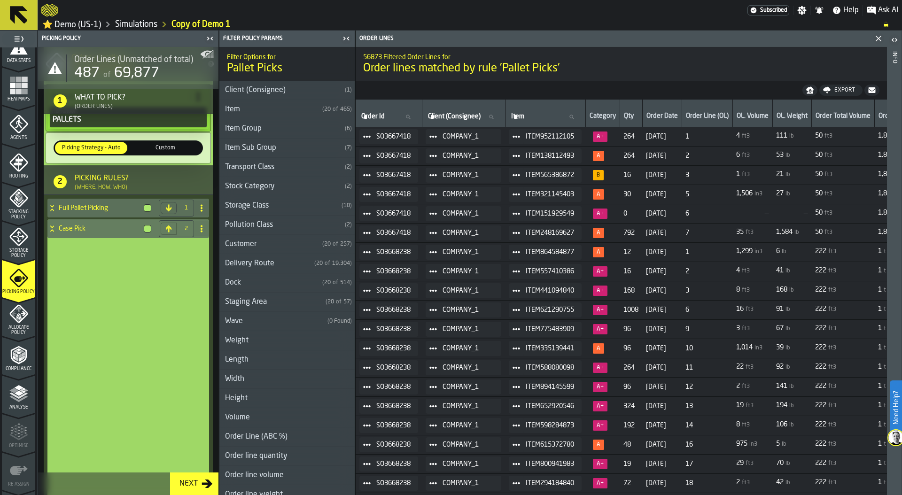
scroll to position [0, 0]
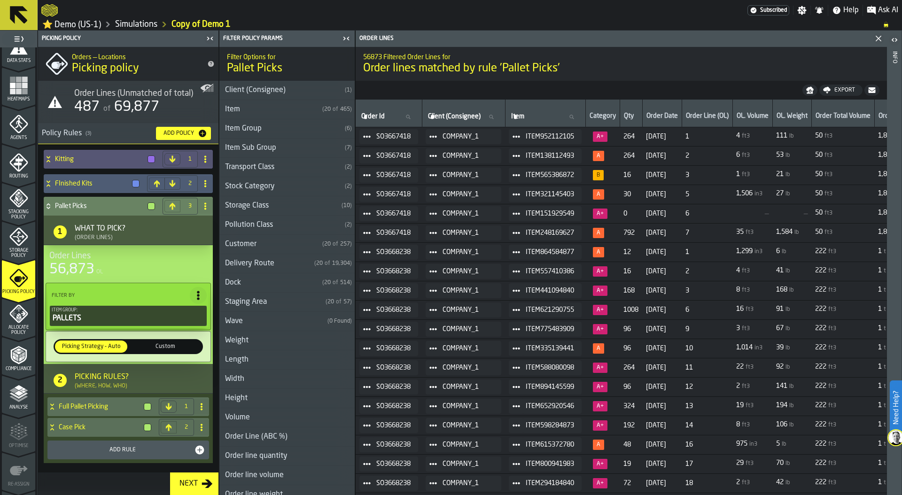
click at [46, 206] on icon at bounding box center [48, 206] width 9 height 8
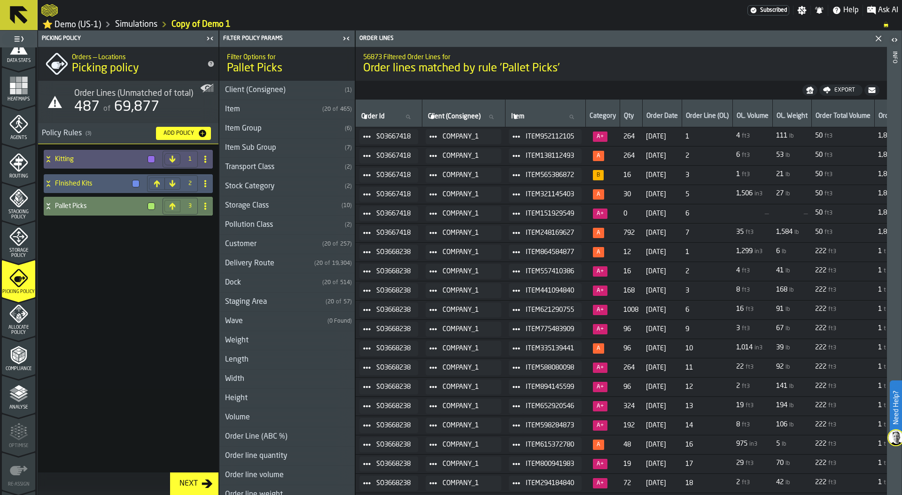
click at [47, 209] on icon at bounding box center [48, 206] width 9 height 8
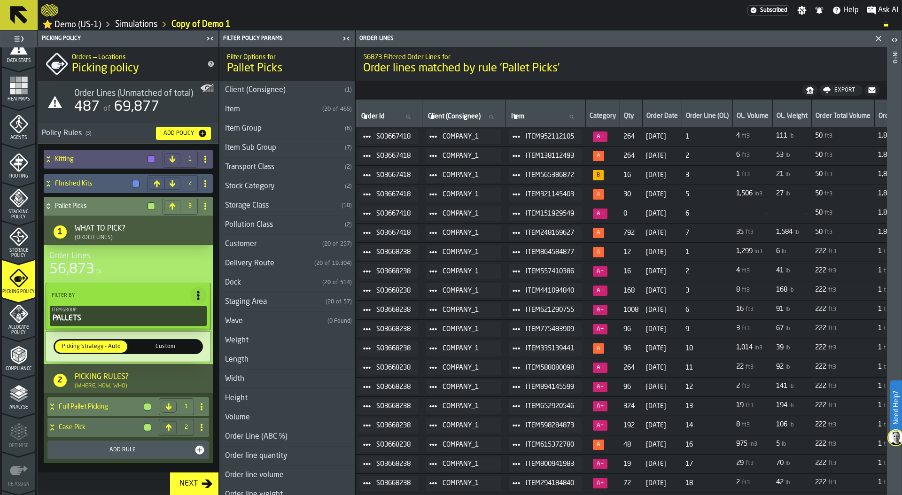
click at [100, 409] on h4 "Full Pallet Picking" at bounding box center [99, 407] width 81 height 8
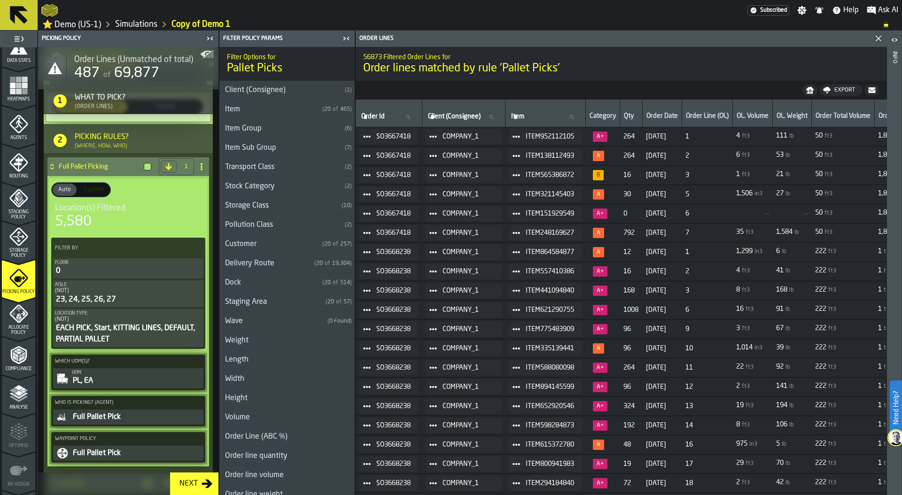
scroll to position [261, 0]
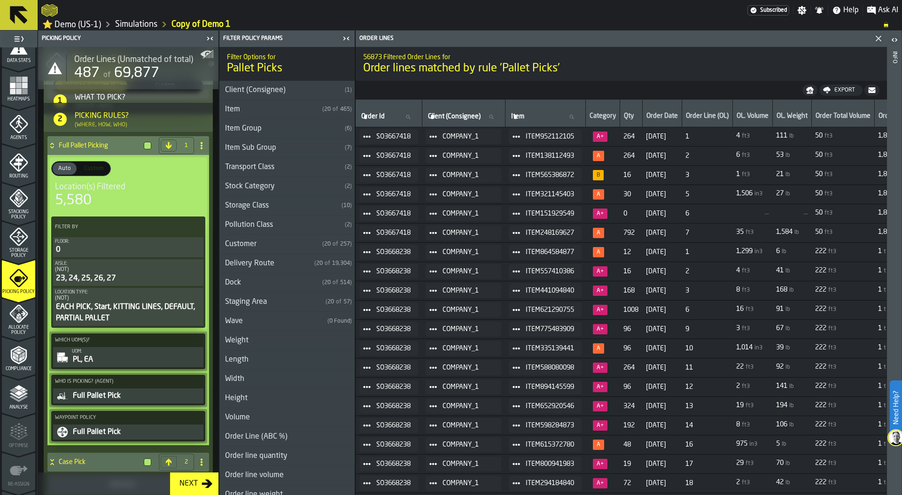
click at [121, 202] on div "5,580" at bounding box center [128, 200] width 147 height 17
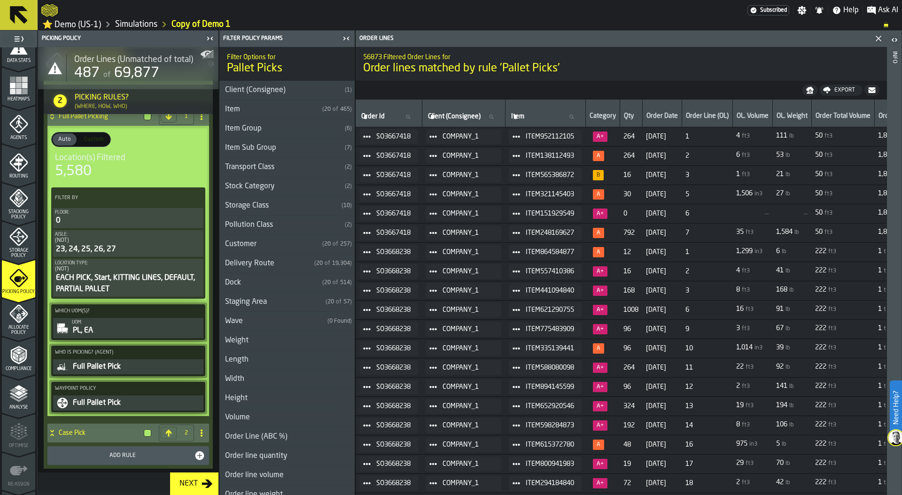
click at [132, 326] on div "PL, EA" at bounding box center [137, 330] width 130 height 11
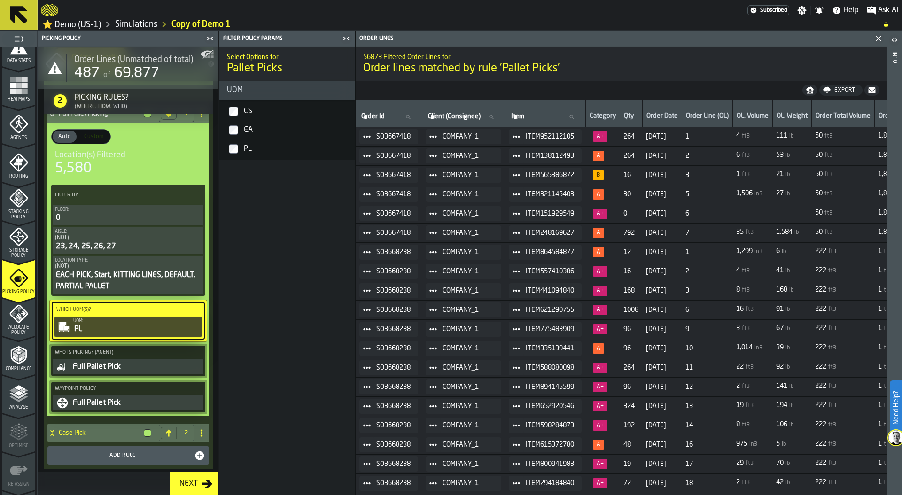
scroll to position [291, 0]
click at [120, 370] on div "Full Pallet Pick" at bounding box center [137, 367] width 130 height 11
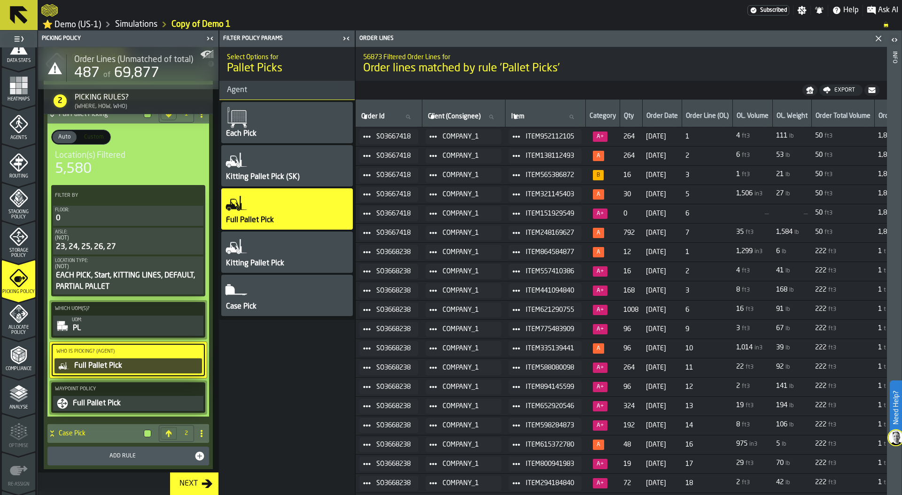
click at [109, 404] on div "Full Pallet Pick" at bounding box center [137, 403] width 130 height 11
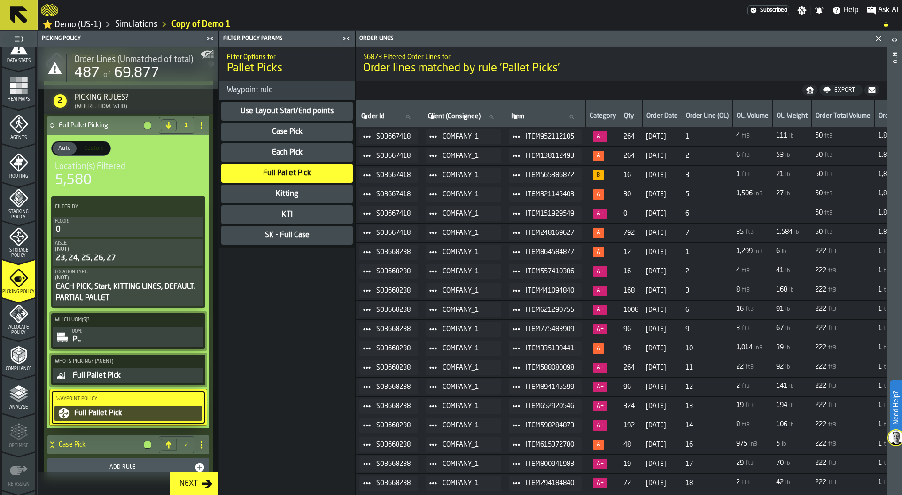
scroll to position [293, 0]
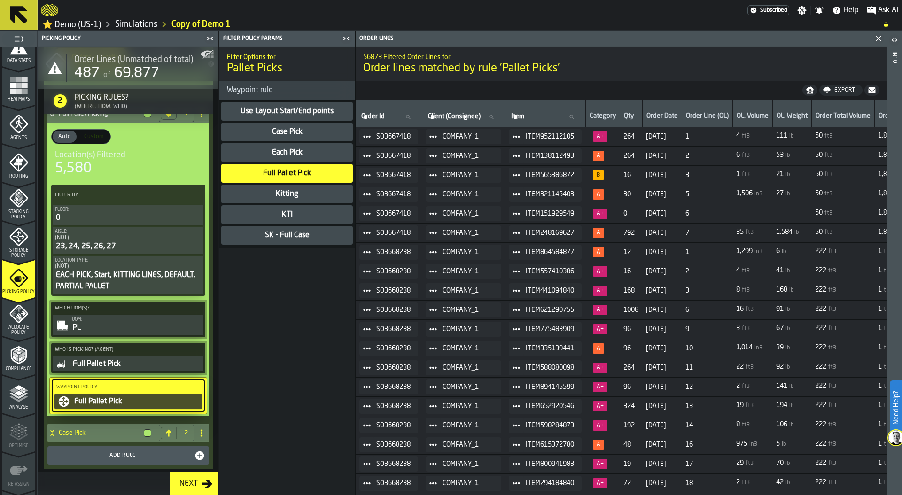
click at [56, 432] on icon at bounding box center [51, 433] width 9 height 8
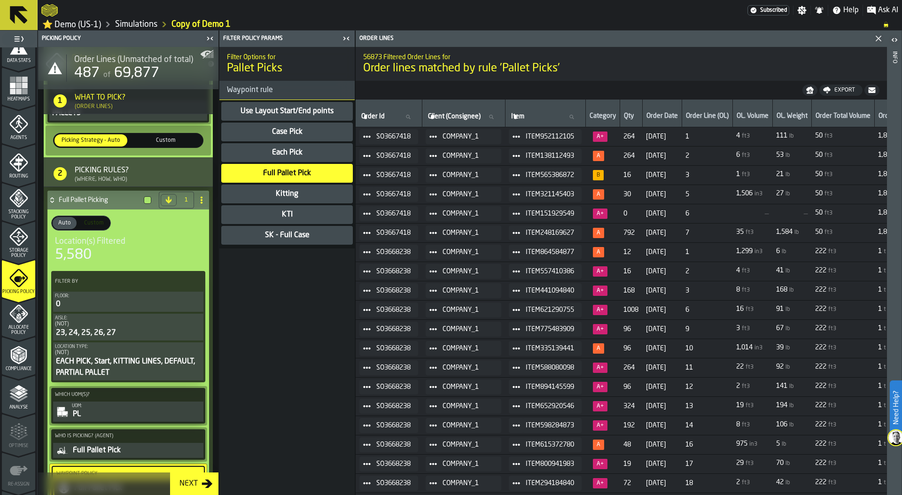
scroll to position [203, 0]
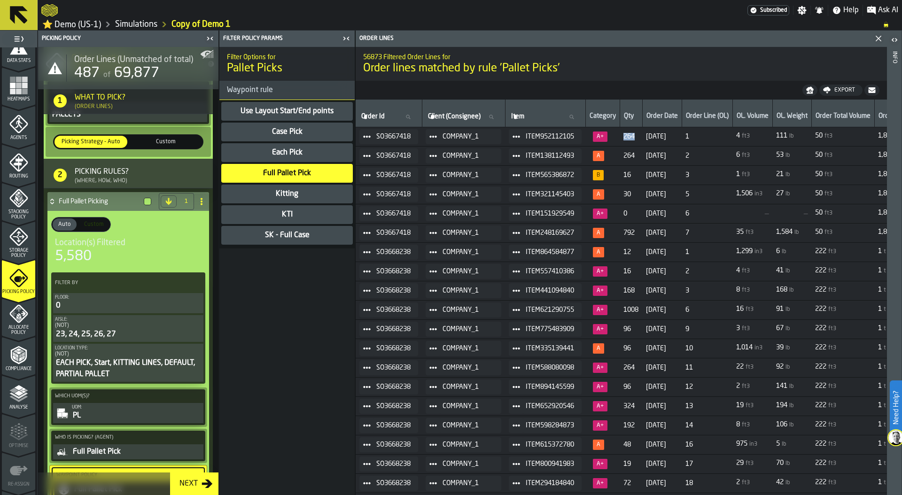
drag, startPoint x: 631, startPoint y: 138, endPoint x: 647, endPoint y: 138, distance: 16.4
click at [642, 138] on td "264" at bounding box center [631, 136] width 23 height 19
click at [49, 200] on icon at bounding box center [51, 202] width 9 height 8
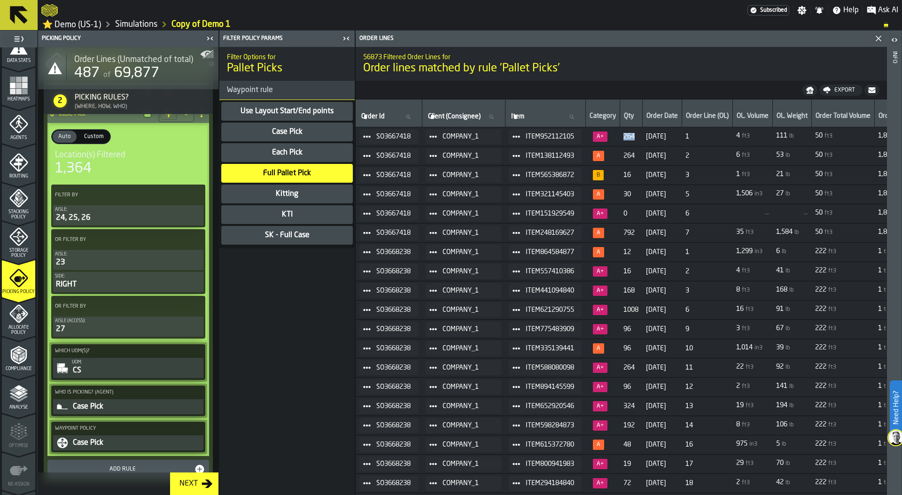
scroll to position [327, 0]
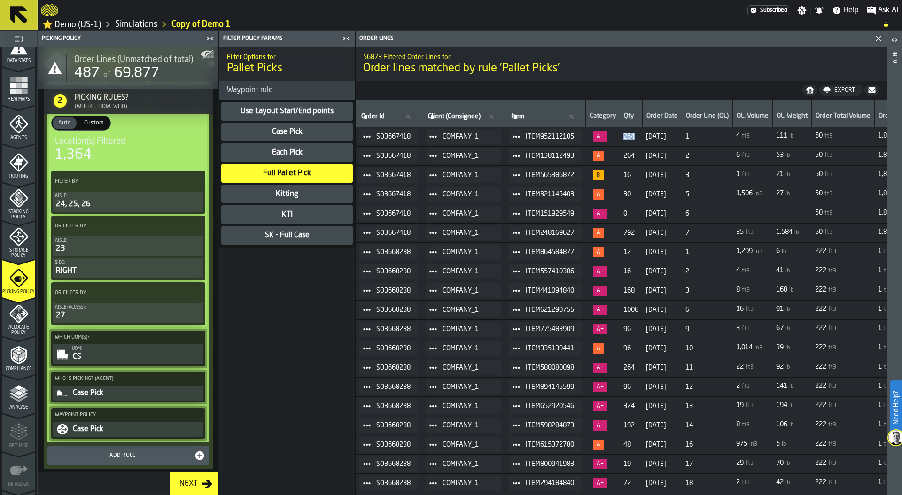
click at [97, 352] on div "CS" at bounding box center [137, 356] width 130 height 11
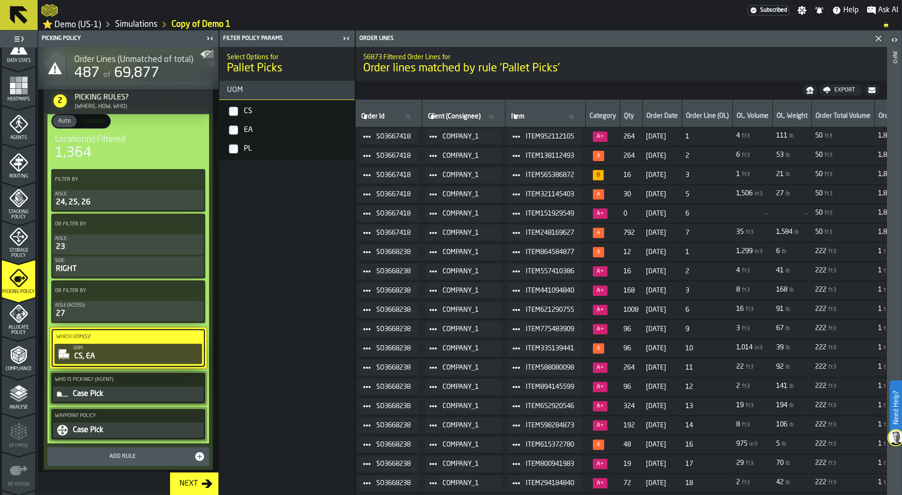
click at [111, 394] on div "Case Pick" at bounding box center [137, 393] width 130 height 11
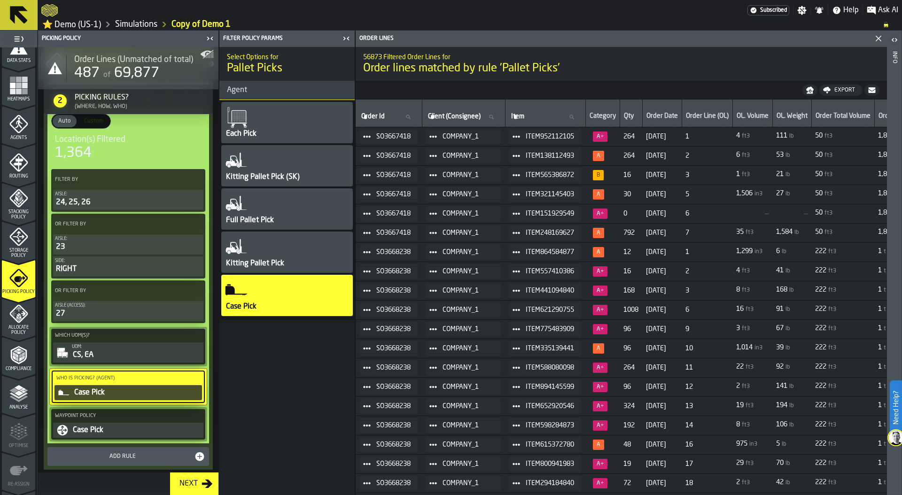
click at [98, 433] on div "Case Pick" at bounding box center [137, 430] width 130 height 11
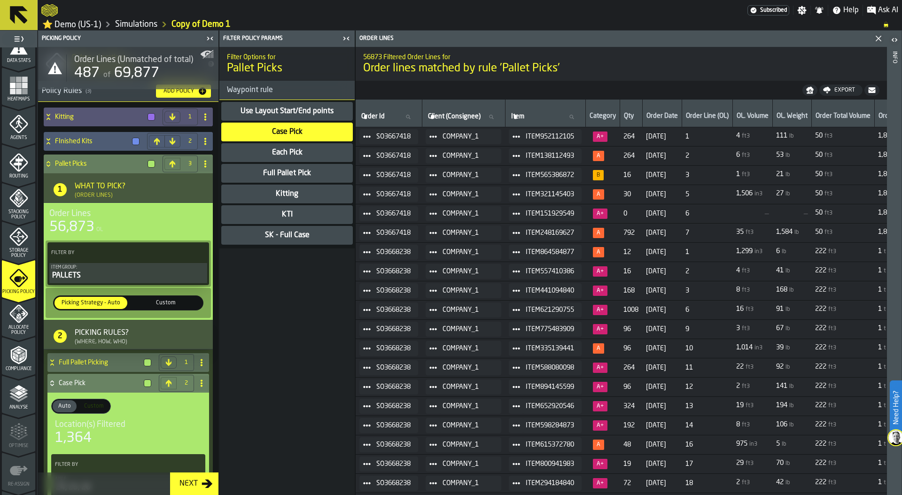
scroll to position [0, 0]
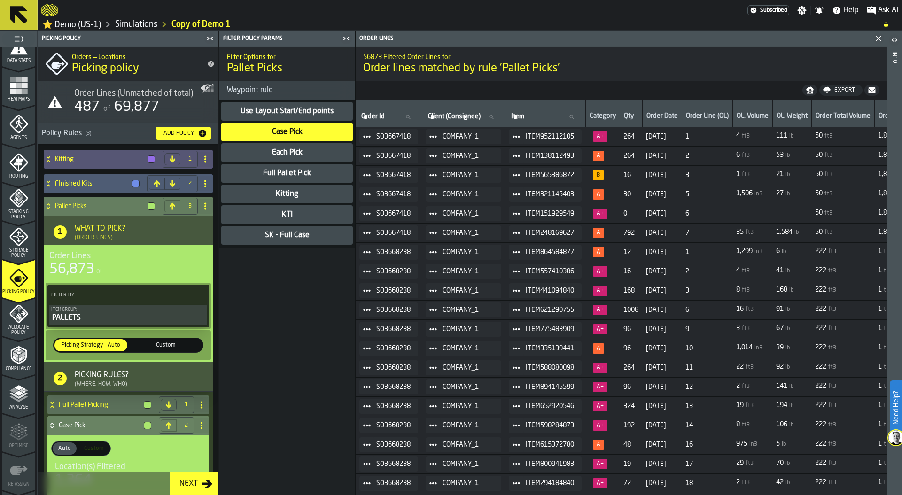
click at [107, 210] on h4 "Pallet Picks" at bounding box center [99, 206] width 89 height 8
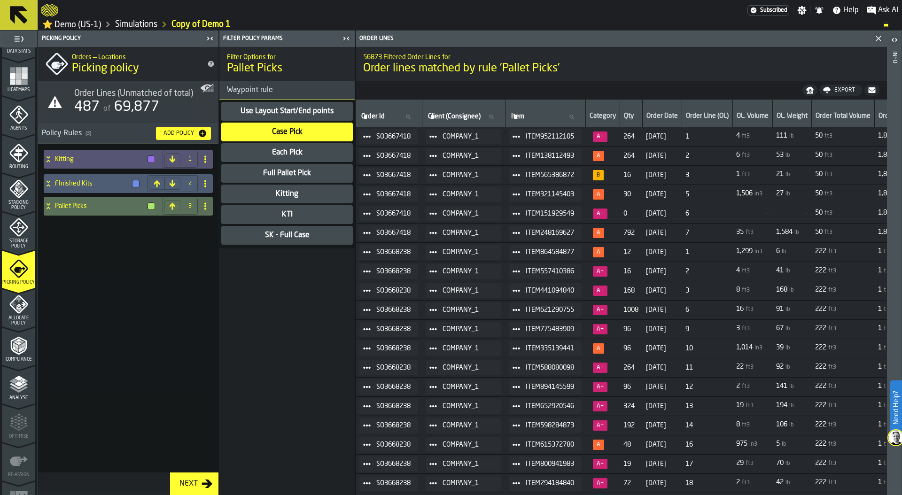
scroll to position [248, 0]
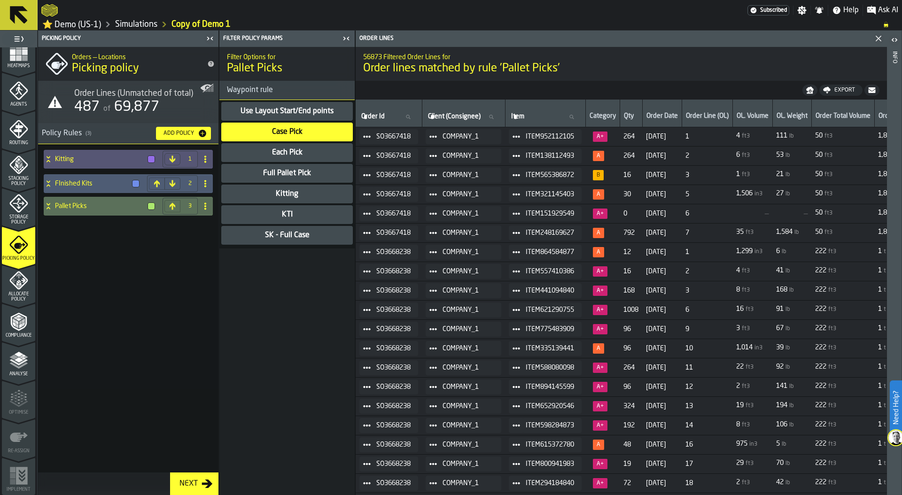
click at [16, 323] on polyline "menu Compliance" at bounding box center [17, 322] width 3 height 5
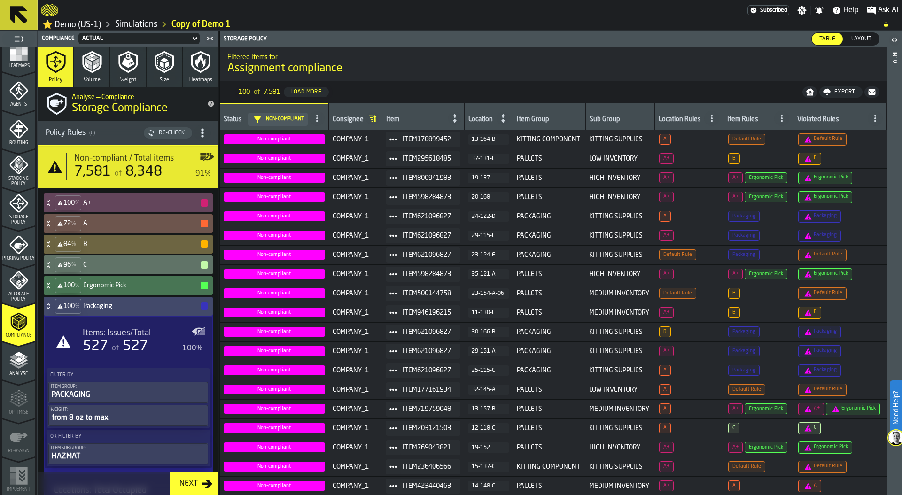
click at [88, 68] on polyline "button" at bounding box center [89, 67] width 3 height 6
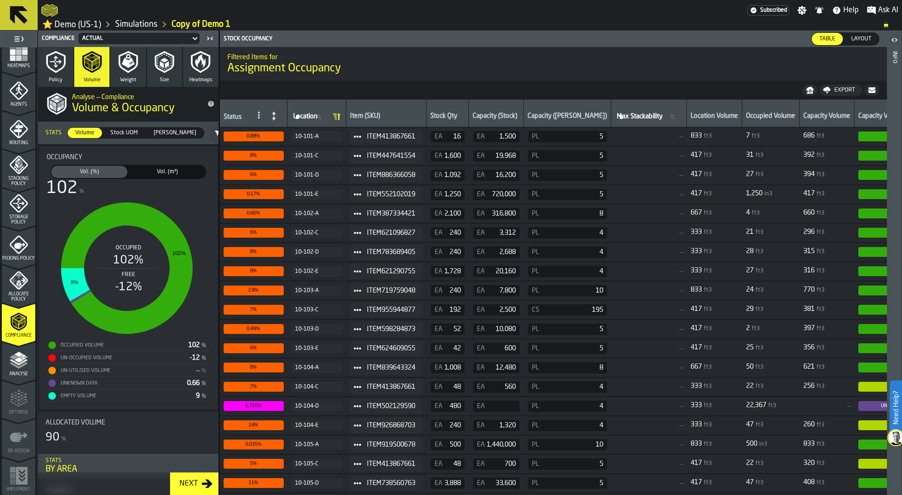
click at [129, 73] on icon "button" at bounding box center [127, 62] width 19 height 22
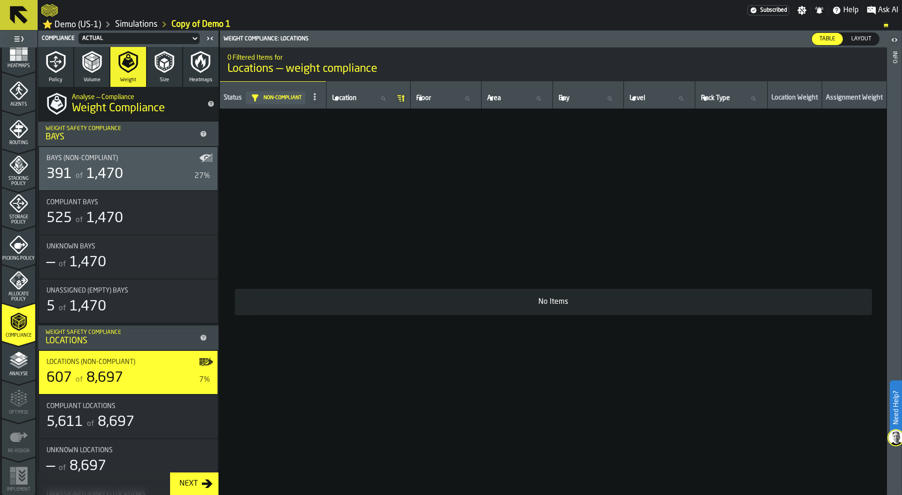
click at [158, 68] on icon "button" at bounding box center [164, 62] width 23 height 23
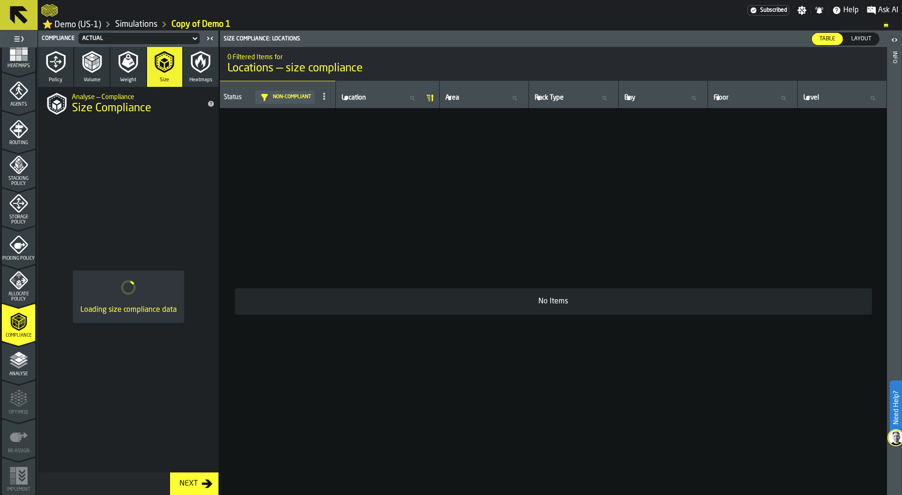
click at [871, 40] on span "Layout" at bounding box center [861, 39] width 28 height 8
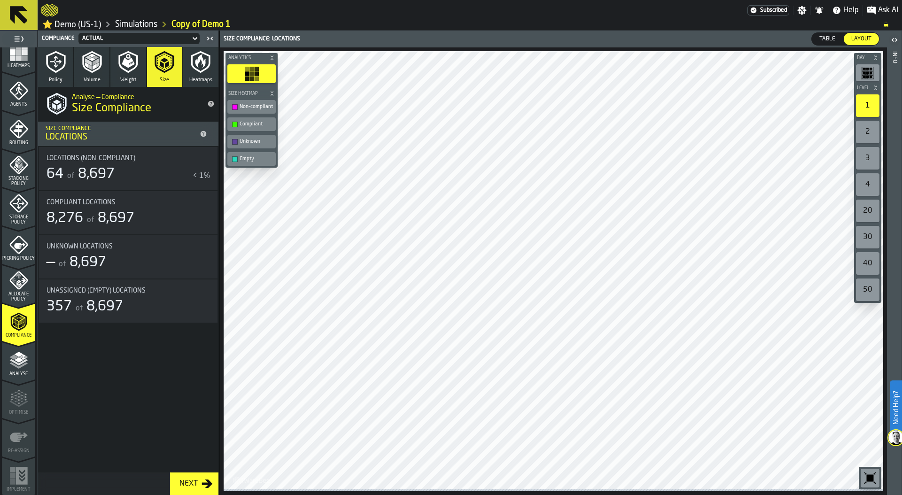
click at [96, 171] on span "8,697" at bounding box center [96, 174] width 37 height 14
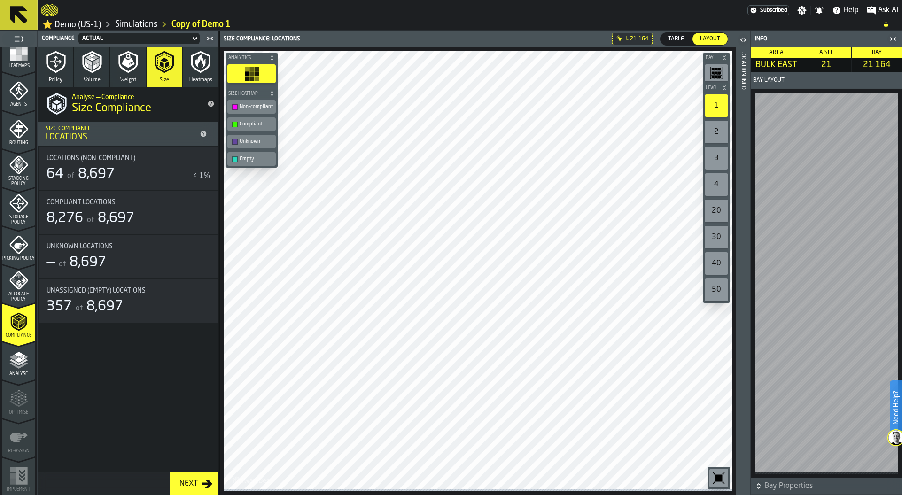
click at [746, 256] on div "Location Info" at bounding box center [743, 270] width 7 height 443
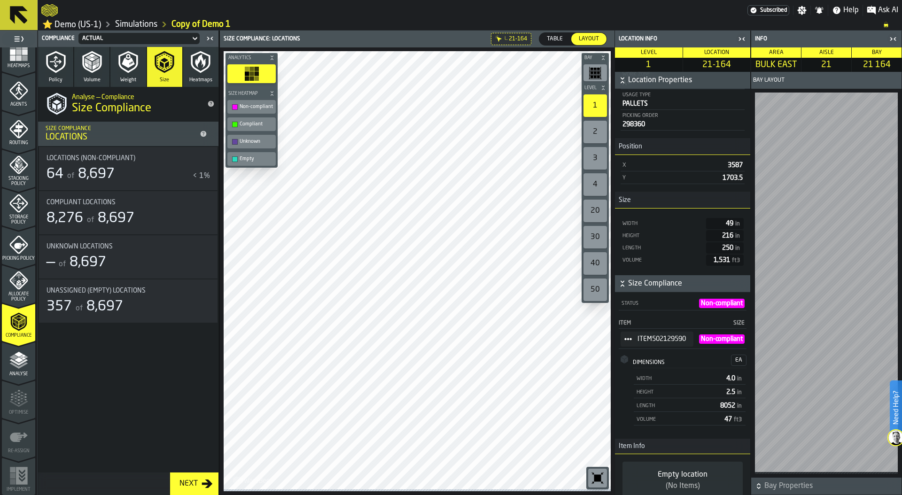
scroll to position [127, 0]
drag, startPoint x: 716, startPoint y: 417, endPoint x: 733, endPoint y: 417, distance: 16.9
click at [734, 408] on span "8052 in" at bounding box center [731, 405] width 23 height 7
click at [21, 369] on icon "menu Analyse" at bounding box center [18, 360] width 19 height 19
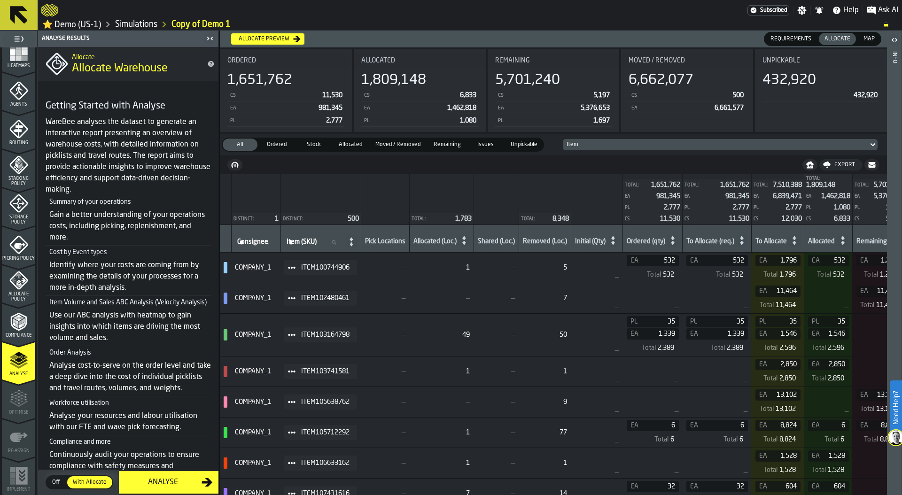
click at [22, 205] on icon "menu Storage Policy" at bounding box center [18, 203] width 19 height 19
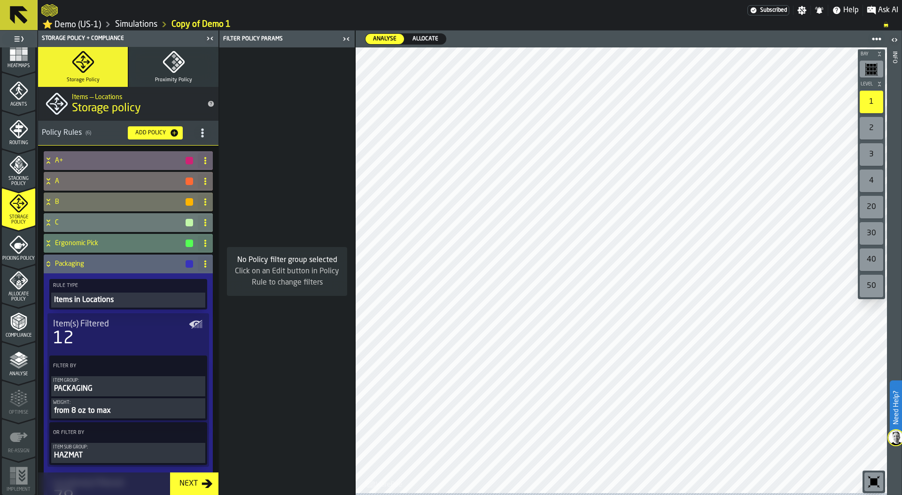
click at [175, 72] on icon "button" at bounding box center [174, 62] width 22 height 22
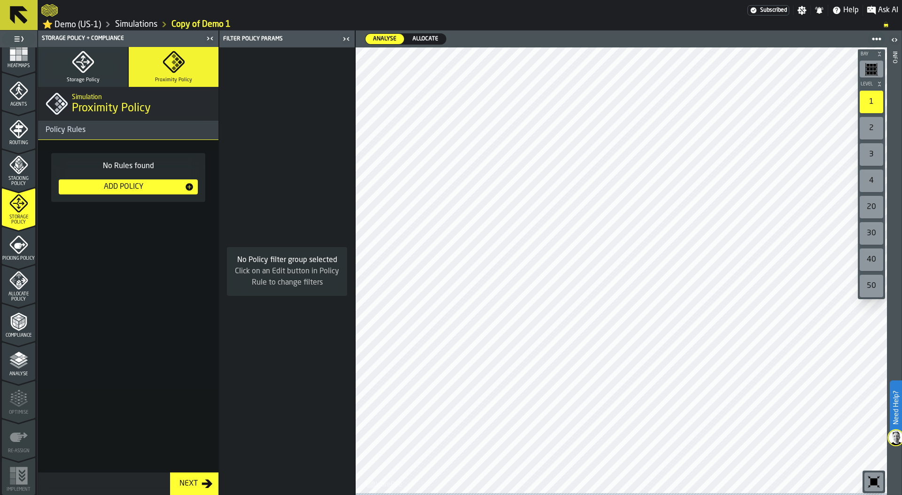
click at [131, 183] on div "Add Policy" at bounding box center [123, 186] width 122 height 11
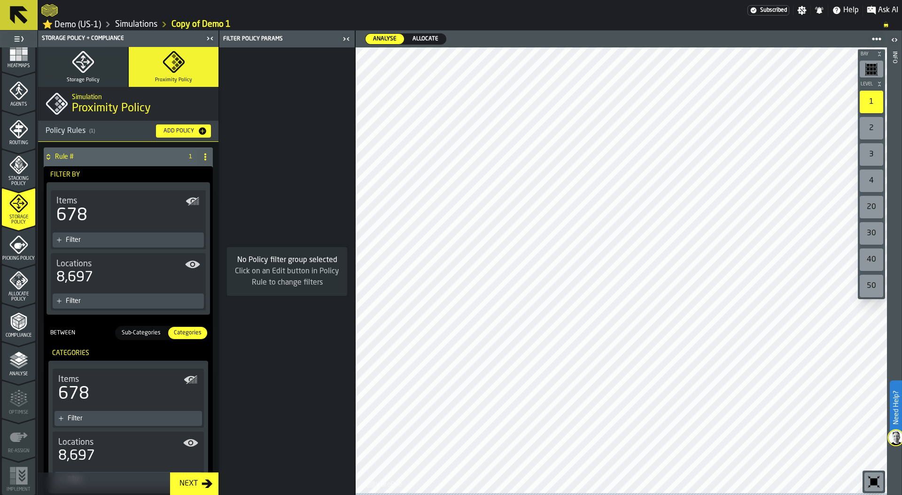
click at [127, 24] on link "Simulations" at bounding box center [136, 24] width 42 height 10
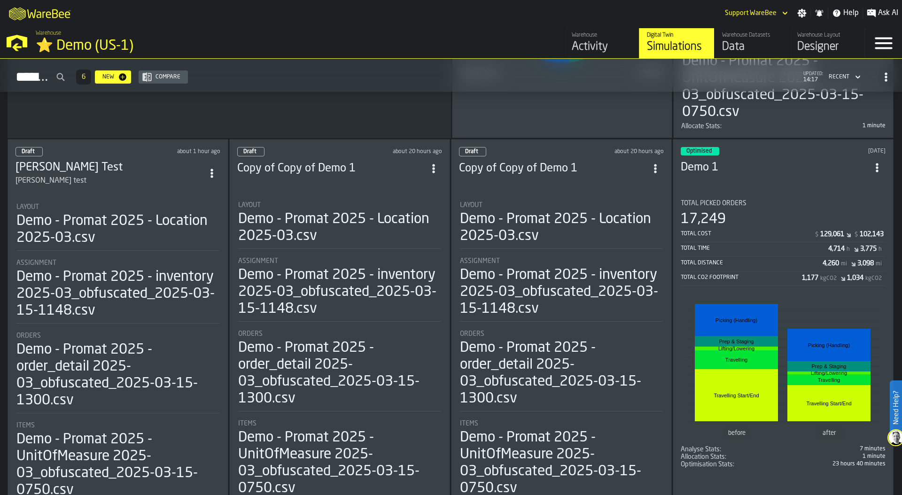
scroll to position [342, 0]
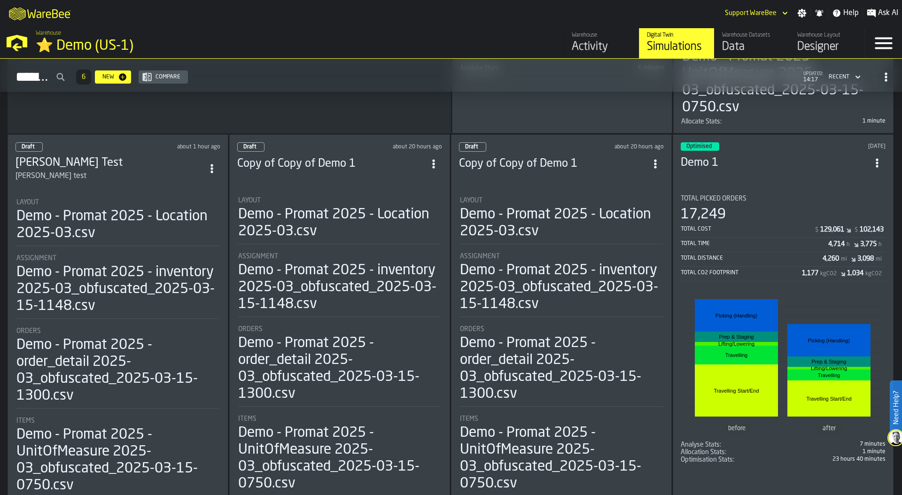
click at [815, 270] on div "1,177" at bounding box center [810, 274] width 16 height 8
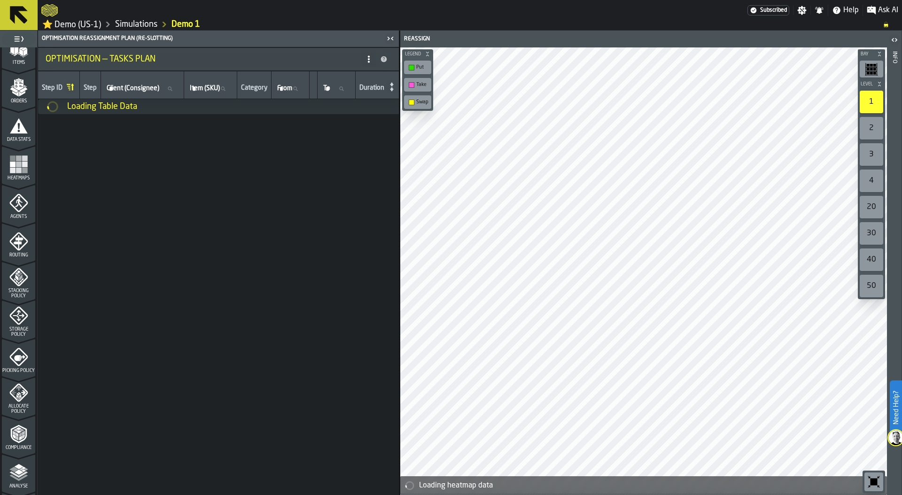
scroll to position [248, 0]
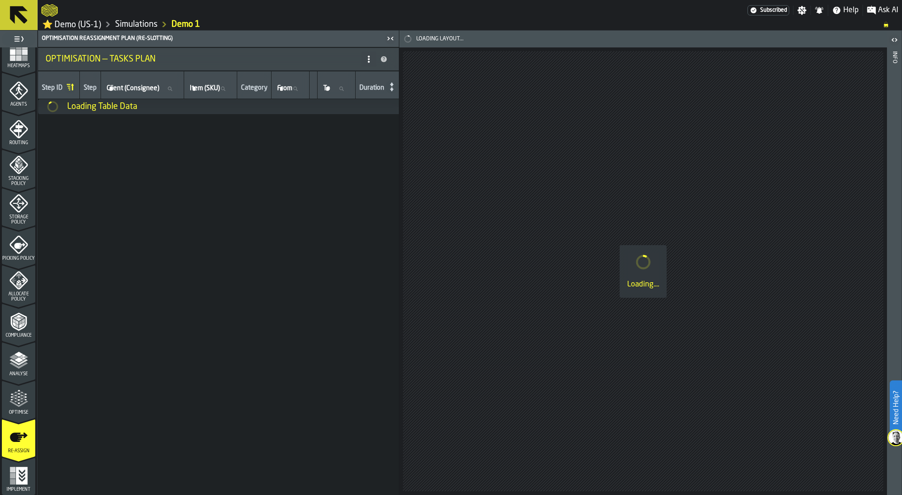
click at [21, 402] on icon "menu Optimise" at bounding box center [18, 398] width 19 height 19
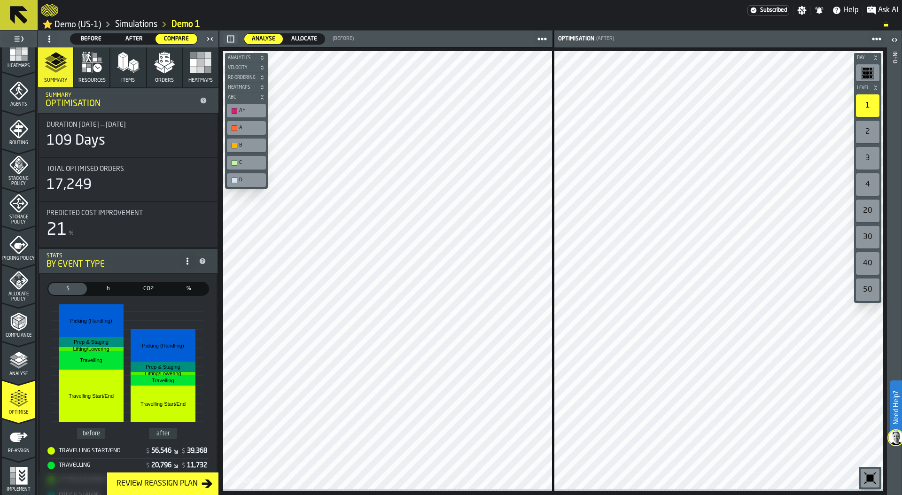
click at [92, 38] on span "Before" at bounding box center [91, 39] width 34 height 8
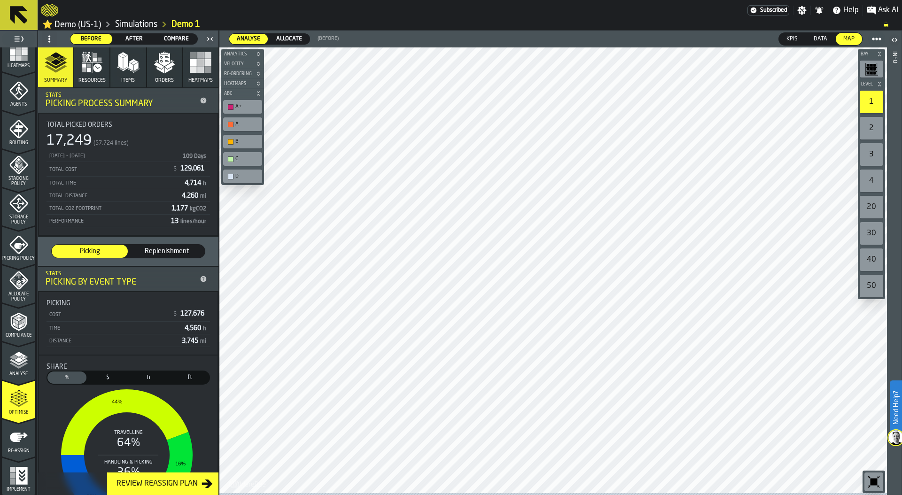
click at [133, 40] on span "After" at bounding box center [134, 39] width 34 height 8
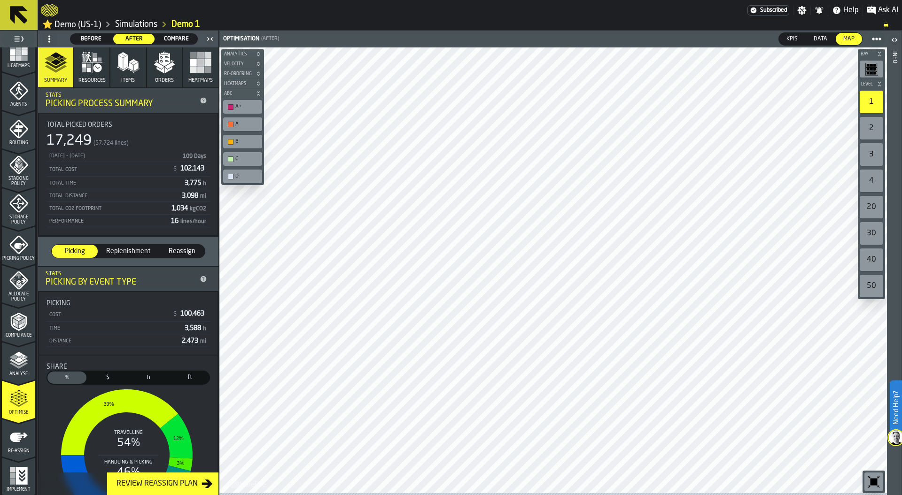
click at [177, 41] on span "Compare" at bounding box center [176, 39] width 34 height 8
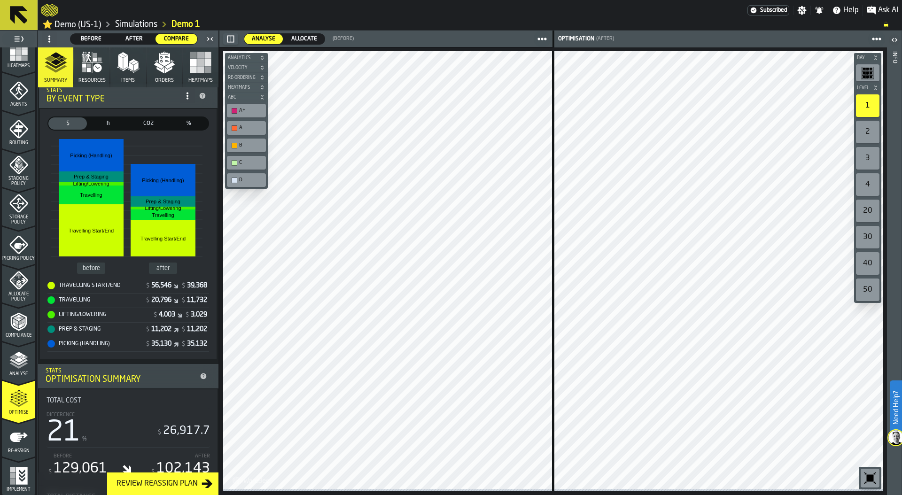
scroll to position [163, 0]
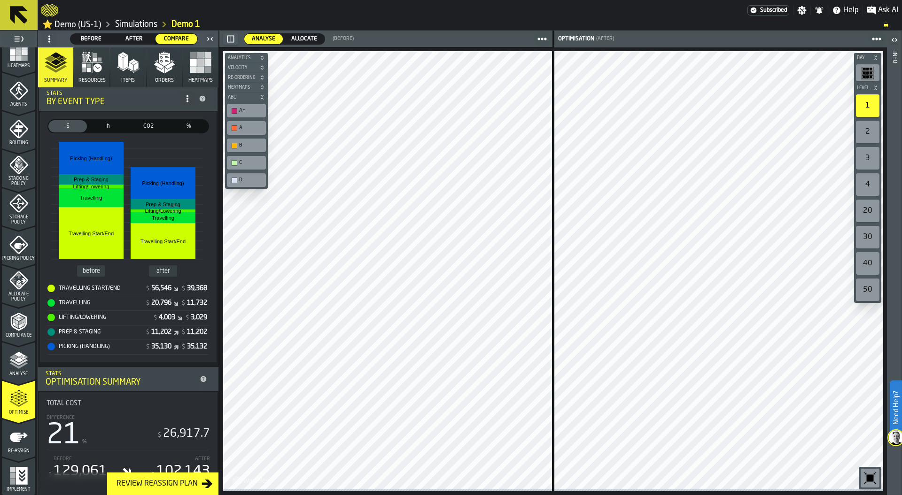
click at [111, 128] on span "h" at bounding box center [108, 126] width 35 height 8
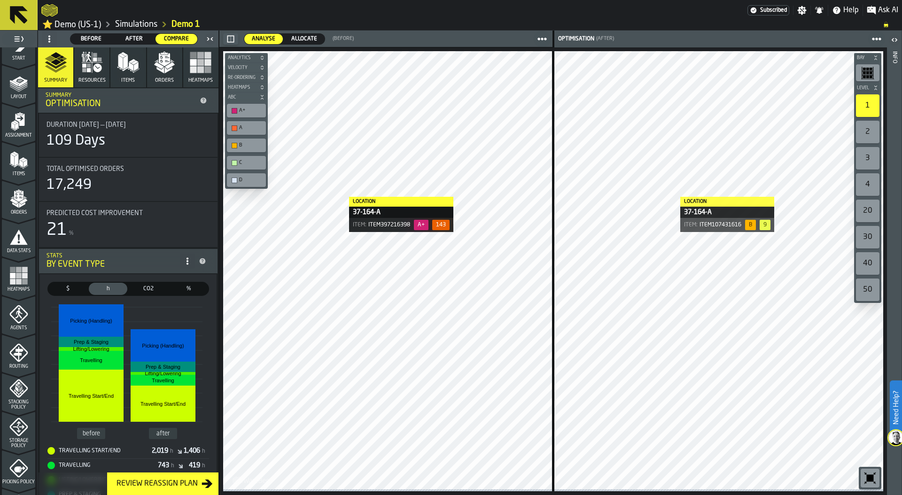
scroll to position [0, 0]
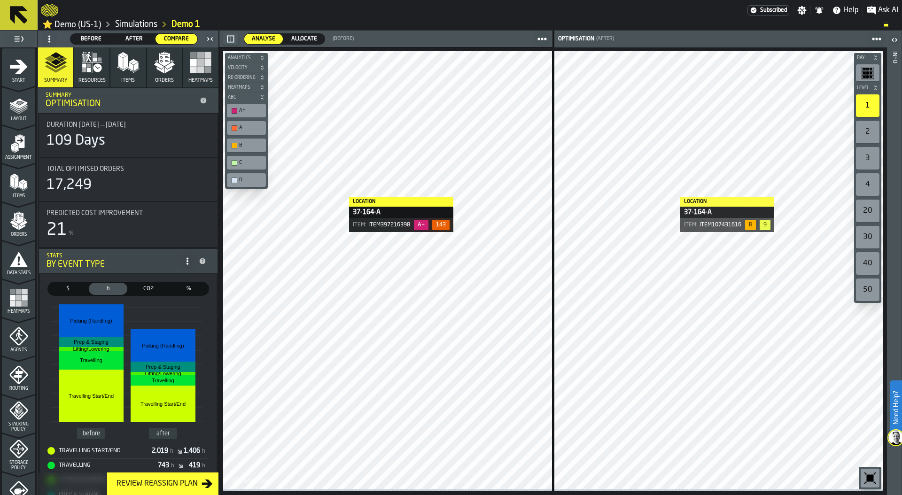
click at [21, 187] on polygon "menu Items" at bounding box center [21, 186] width 4 height 8
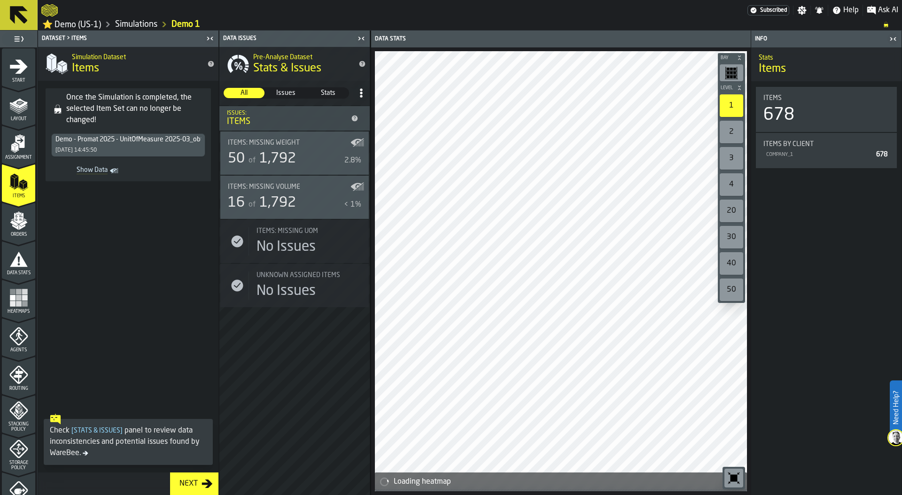
click at [0, 0] on icon "Show Data" at bounding box center [0, 0] width 0 height 0
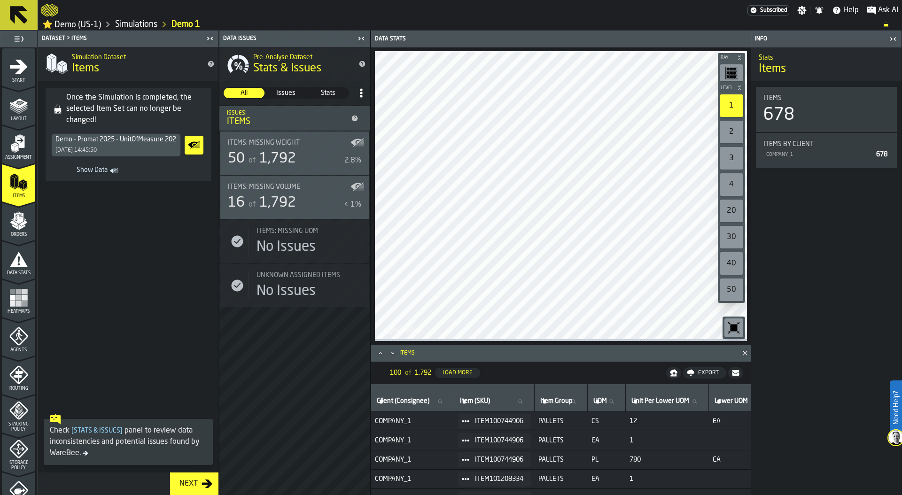
click at [381, 354] on icon "Maximize" at bounding box center [380, 353] width 9 height 9
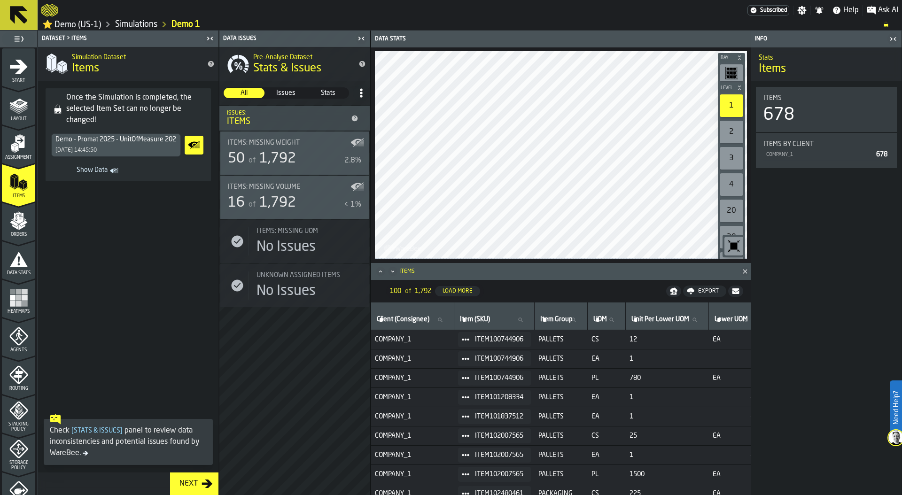
click at [380, 273] on icon "Maximize" at bounding box center [380, 271] width 9 height 9
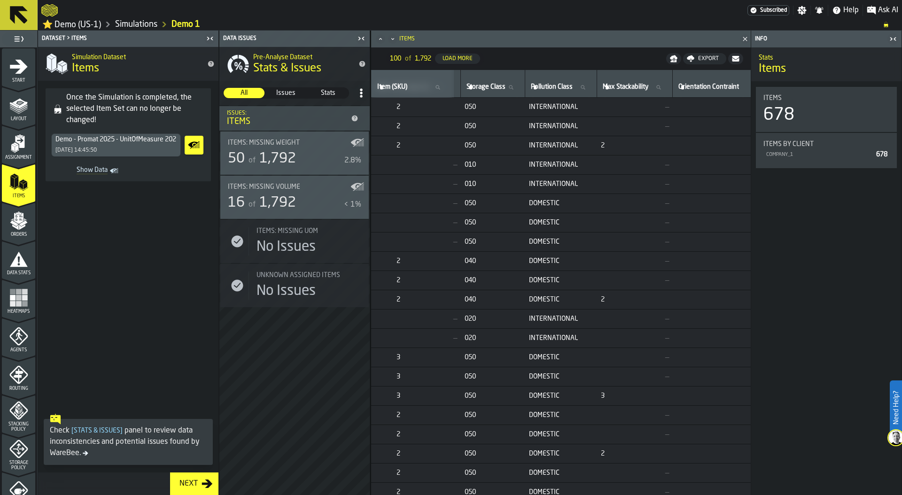
scroll to position [0, 1008]
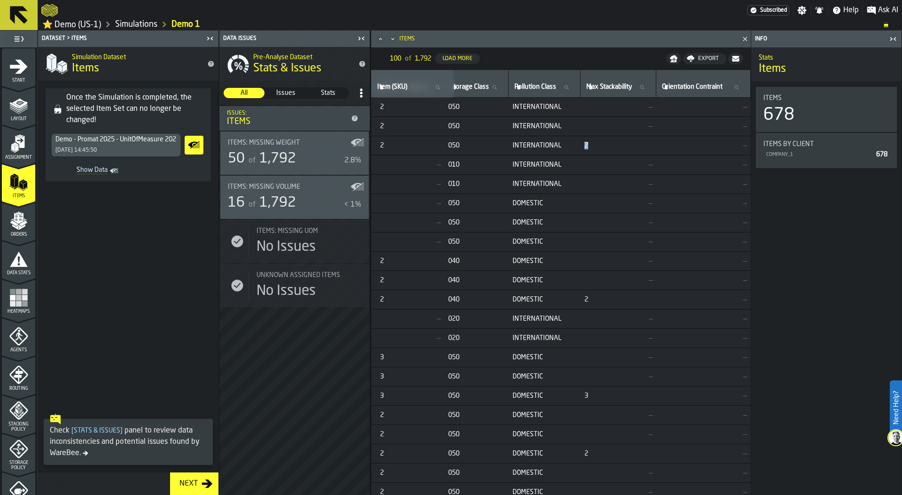
drag, startPoint x: 577, startPoint y: 148, endPoint x: 572, endPoint y: 148, distance: 5.2
click at [581, 148] on td "2" at bounding box center [619, 145] width 76 height 19
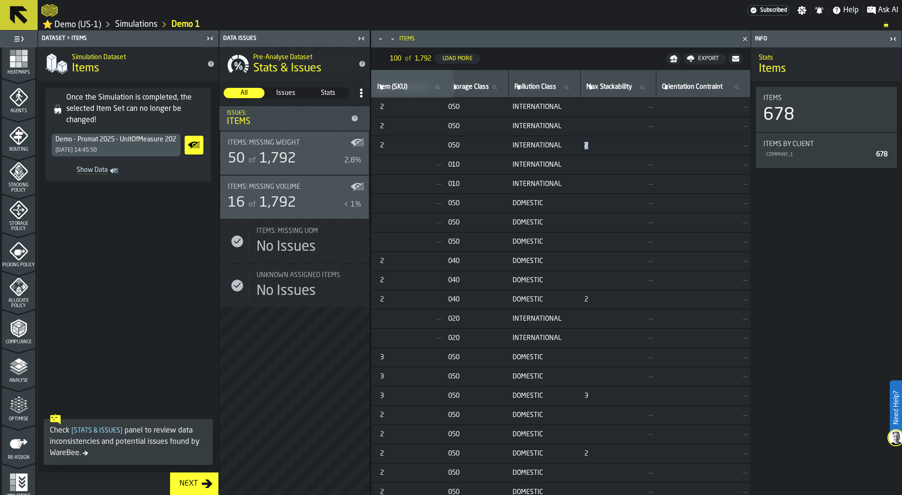
scroll to position [248, 0]
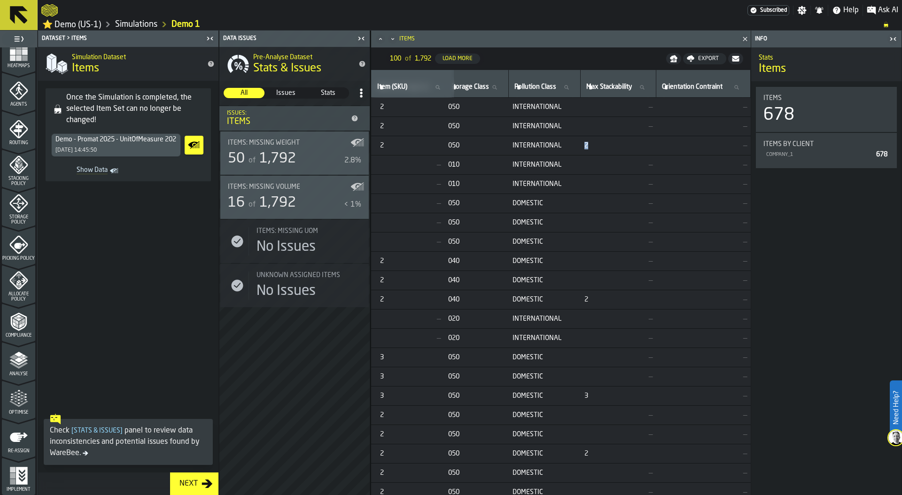
click at [18, 289] on icon "menu Allocate Policy" at bounding box center [18, 280] width 19 height 19
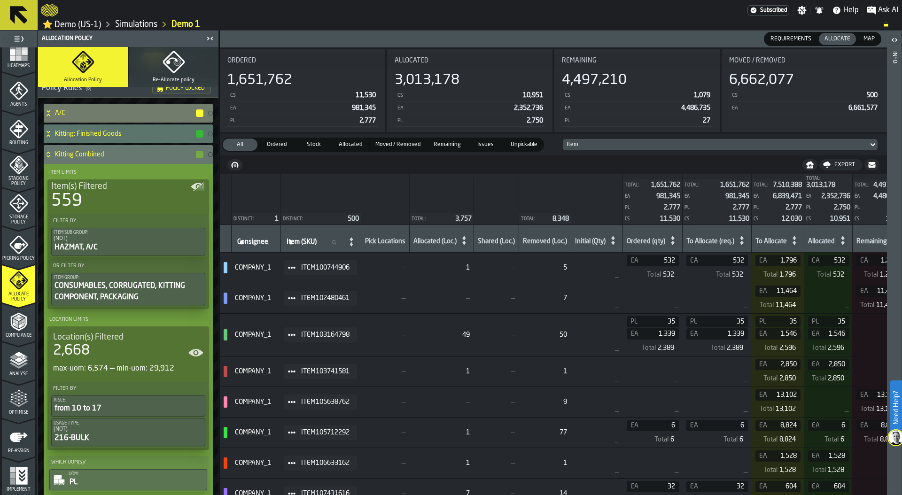
scroll to position [121, 0]
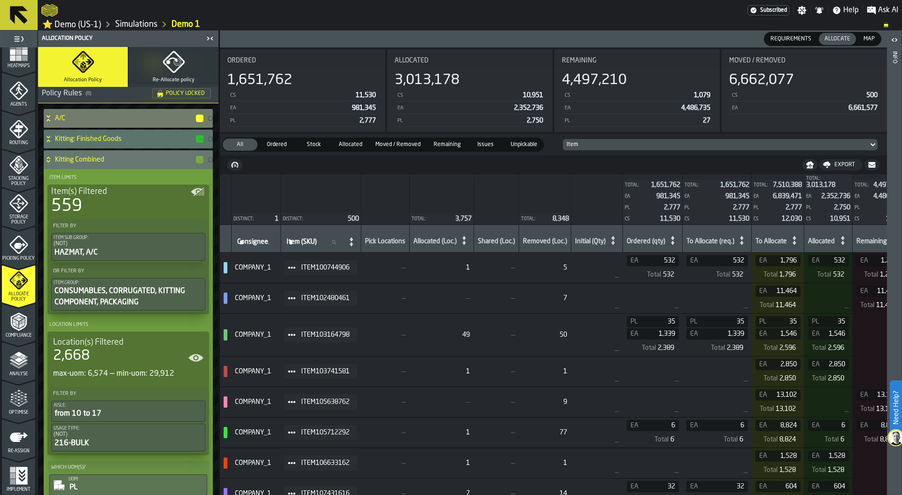
click at [50, 158] on icon at bounding box center [48, 160] width 9 height 8
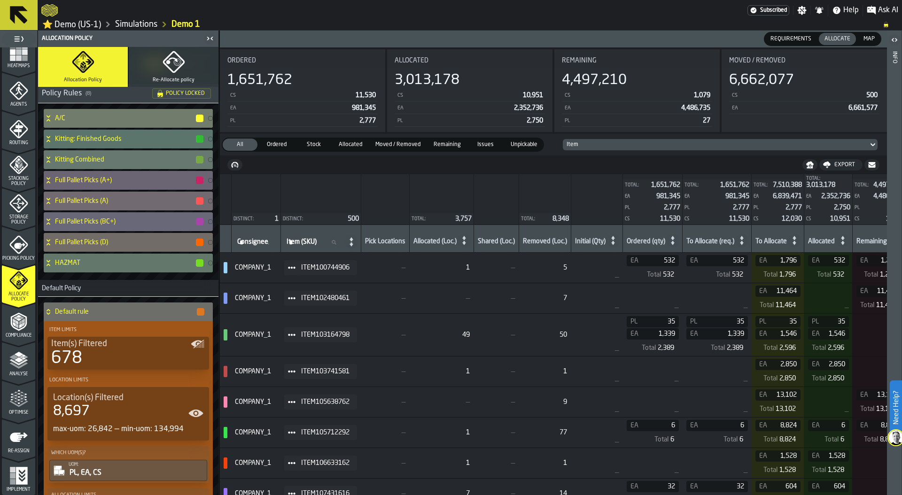
click at [50, 159] on icon at bounding box center [48, 160] width 9 height 8
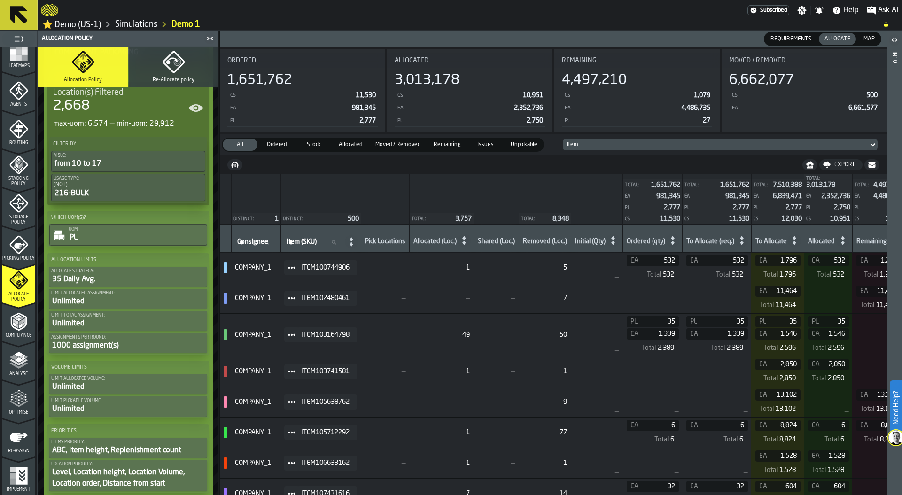
scroll to position [373, 0]
click at [112, 280] on div "35 Daily Avg." at bounding box center [128, 277] width 154 height 11
click at [122, 267] on button "Allocate Strategy: 35 Daily Avg." at bounding box center [128, 274] width 158 height 20
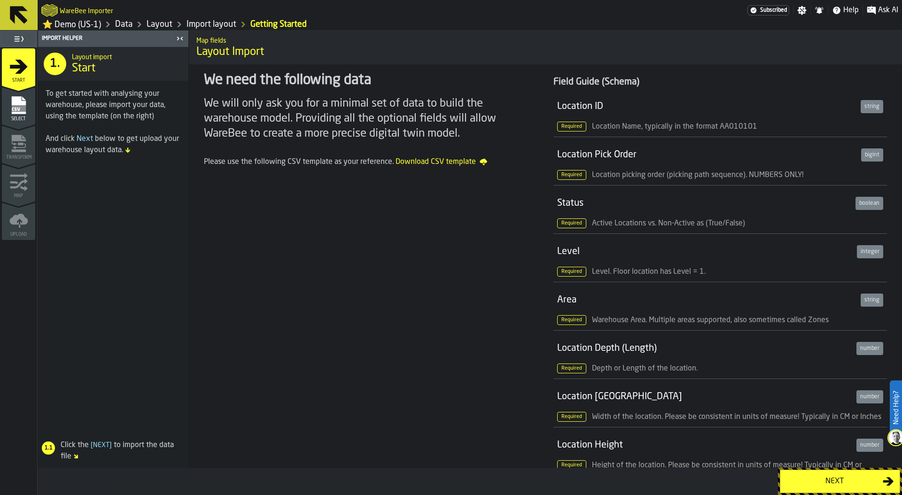
click at [831, 474] on button "Next" at bounding box center [840, 481] width 120 height 23
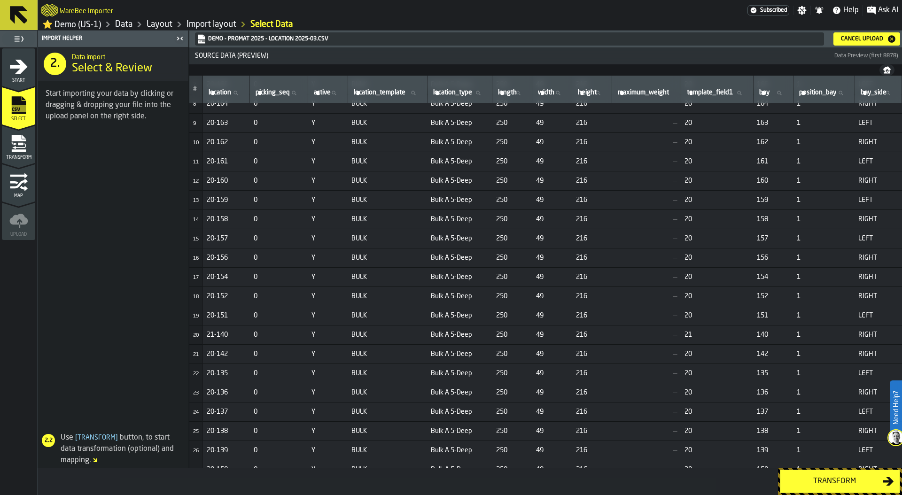
scroll to position [154, 0]
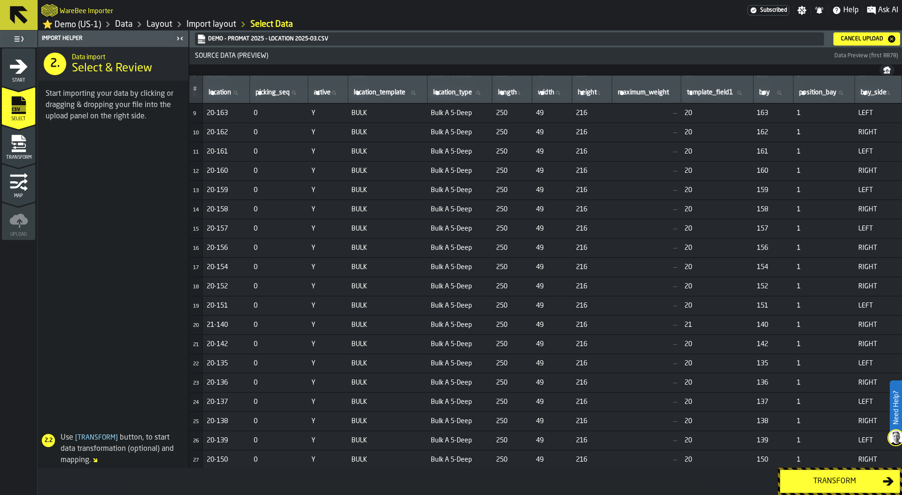
click at [107, 211] on span at bounding box center [113, 278] width 150 height 291
